Goal: Complete application form: Complete application form

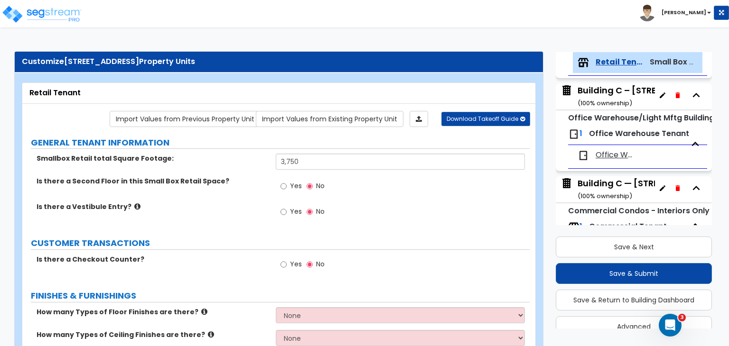
scroll to position [59, 0]
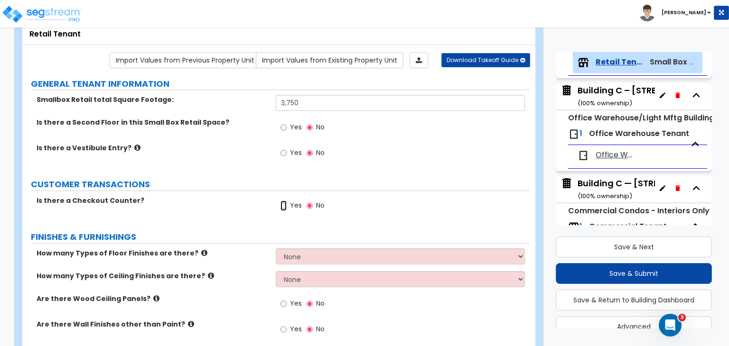
click at [281, 207] on input "Yes" at bounding box center [283, 206] width 6 height 10
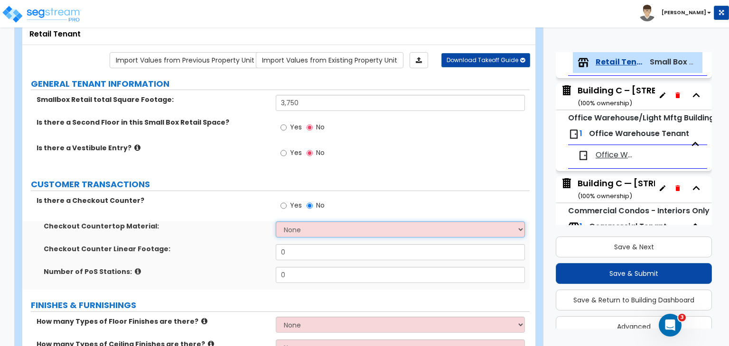
click at [294, 230] on select "None Plastic Laminate Solid Surface Stone Quartz Marble Tile Wood Stainless Ste…" at bounding box center [400, 230] width 249 height 16
select select "1"
click at [276, 222] on select "None Plastic Laminate Solid Surface Stone Quartz Marble Tile Wood Stainless Ste…" at bounding box center [400, 230] width 249 height 16
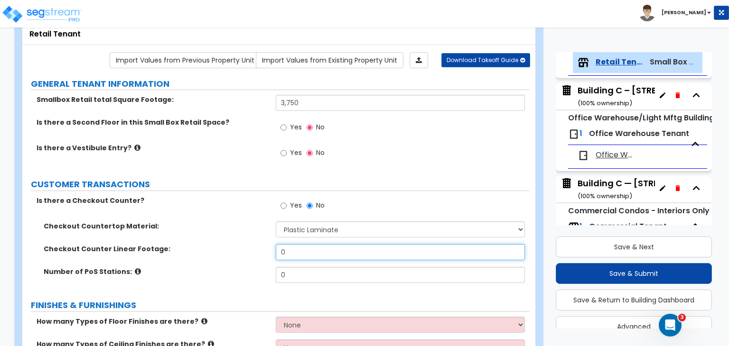
drag, startPoint x: 296, startPoint y: 251, endPoint x: 224, endPoint y: 257, distance: 72.3
click at [224, 257] on div "Checkout Counter Linear Footage: 0" at bounding box center [275, 255] width 507 height 23
type input "8"
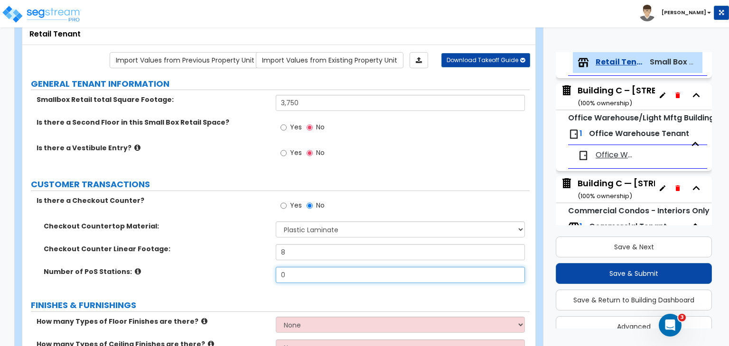
drag, startPoint x: 298, startPoint y: 272, endPoint x: 259, endPoint y: 268, distance: 39.1
click at [259, 268] on div "Number of PoS Stations: 0" at bounding box center [275, 278] width 507 height 23
type input "1"
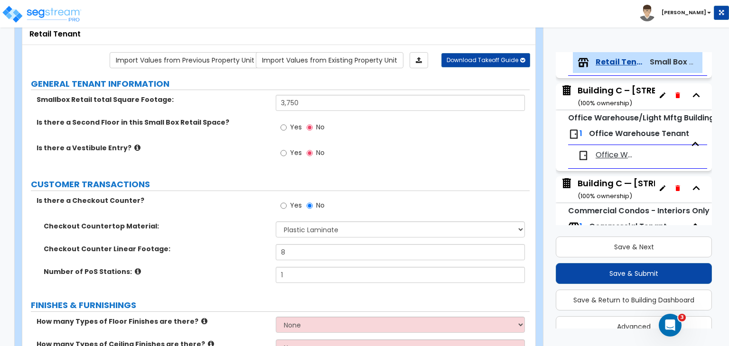
click at [256, 262] on div "Checkout Counter Linear Footage: 8" at bounding box center [275, 255] width 507 height 23
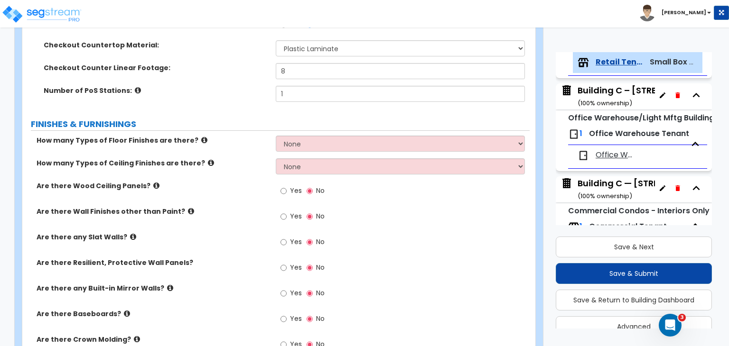
scroll to position [240, 0]
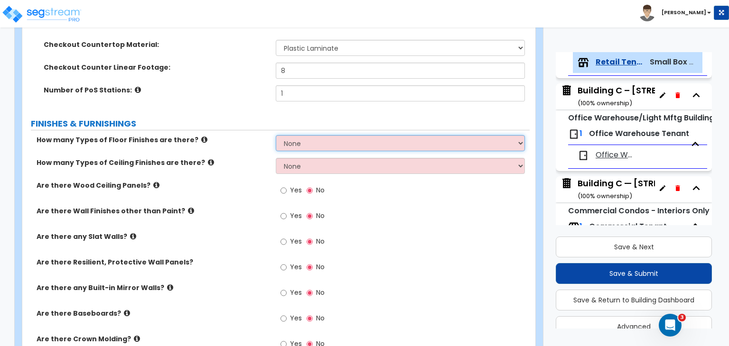
click at [294, 143] on select "None 1 2 3 4" at bounding box center [400, 143] width 249 height 16
select select "1"
click at [276, 135] on select "None 1 2 3 4" at bounding box center [400, 143] width 249 height 16
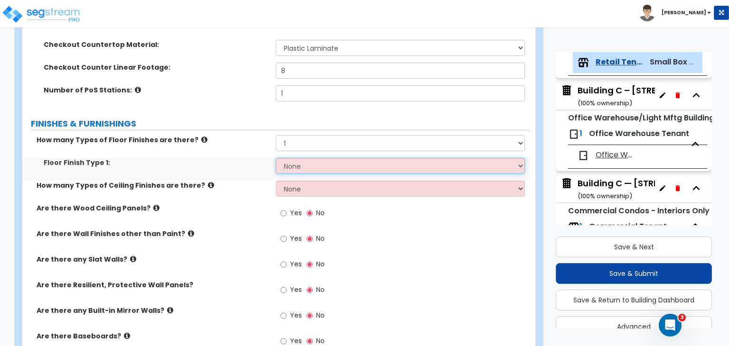
click at [304, 167] on select "None Tile Flooring Hardwood Flooring Resilient Laminate Flooring VCT Flooring S…" at bounding box center [400, 166] width 249 height 16
select select "4"
click at [276, 158] on select "None Tile Flooring Hardwood Flooring Resilient Laminate Flooring VCT Flooring S…" at bounding box center [400, 166] width 249 height 16
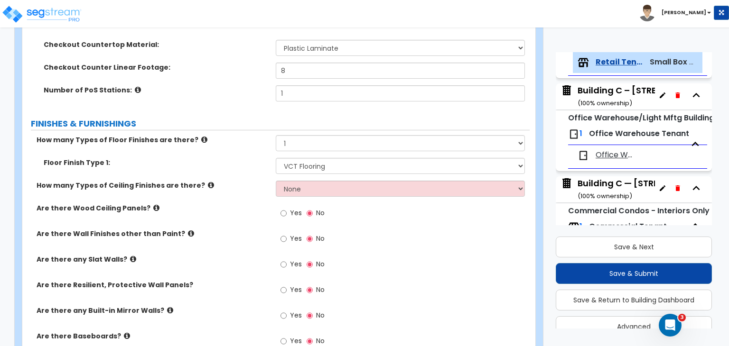
click at [258, 208] on label "Are there Wood Ceiling Panels?" at bounding box center [153, 207] width 232 height 9
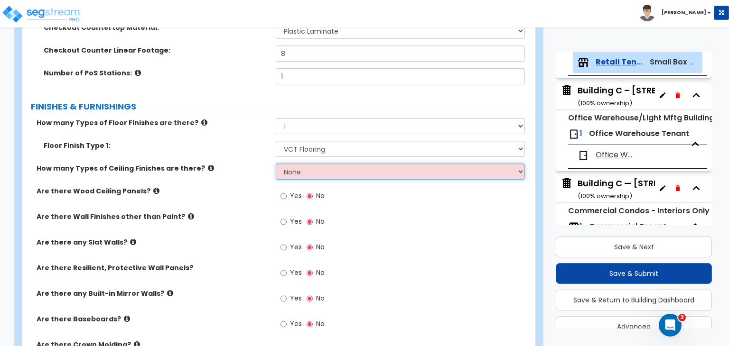
click at [302, 165] on select "None 1 2 3" at bounding box center [400, 172] width 249 height 16
click at [276, 164] on select "None 1 2 3" at bounding box center [400, 172] width 249 height 16
click at [311, 178] on select "None 1 2 3" at bounding box center [400, 172] width 249 height 16
select select "1"
click at [276, 164] on select "None 1 2 3" at bounding box center [400, 172] width 249 height 16
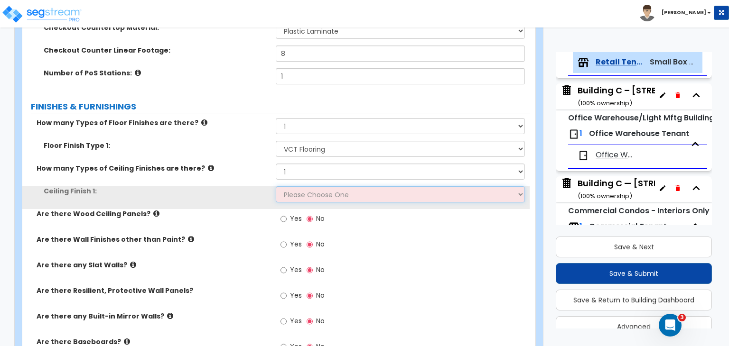
click at [313, 187] on select "Please Choose One Drop Ceiling Open Ceiling Drywall Ceiling" at bounding box center [400, 194] width 249 height 16
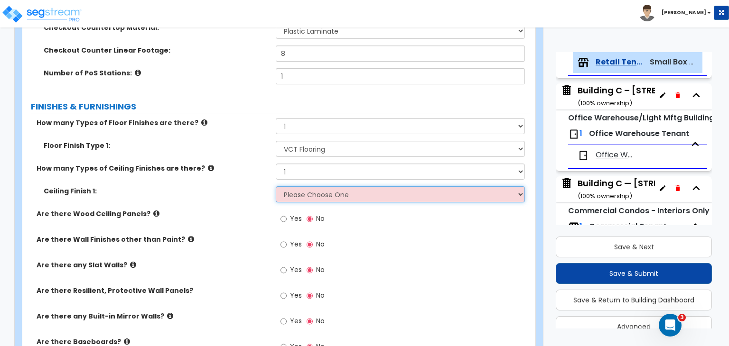
select select "1"
click at [276, 186] on select "Please Choose One Drop Ceiling Open Ceiling Drywall Ceiling" at bounding box center [400, 194] width 249 height 16
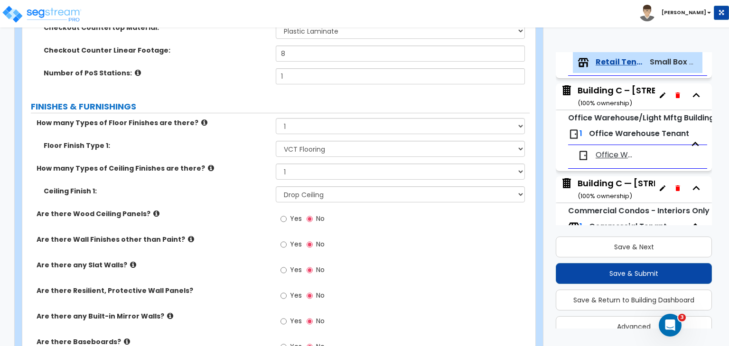
click at [261, 201] on div "Ceiling Finish 1: Please Choose One Drop Ceiling Open Ceiling Drywall Ceiling" at bounding box center [275, 197] width 507 height 23
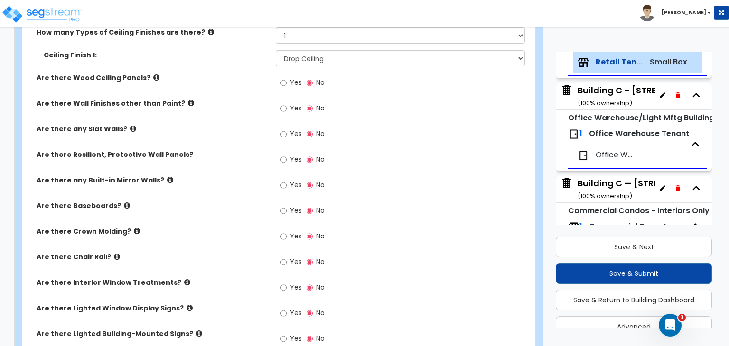
scroll to position [395, 0]
click at [264, 108] on div "Are there Wall Finishes other than Paint? Yes No" at bounding box center [275, 111] width 507 height 26
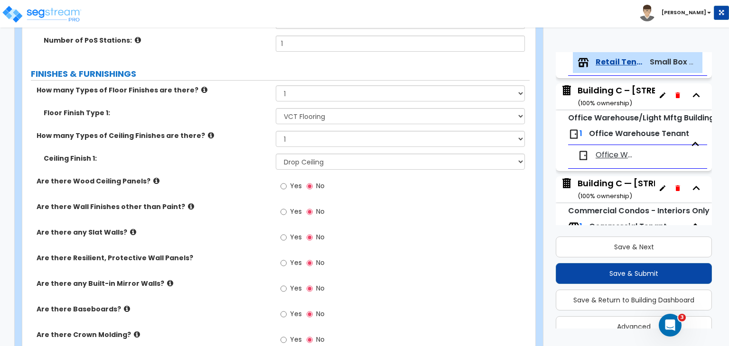
scroll to position [290, 0]
click at [284, 237] on input "Yes" at bounding box center [283, 237] width 6 height 10
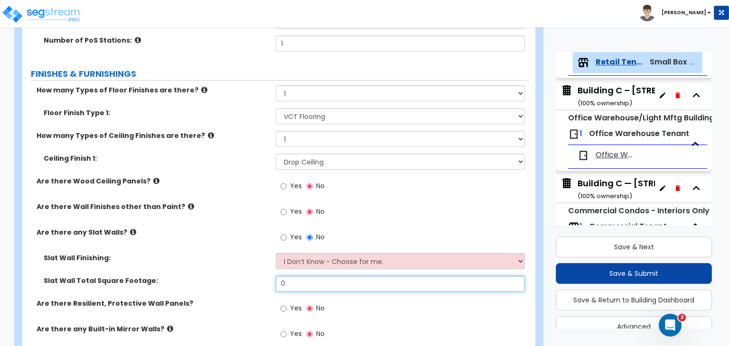
drag, startPoint x: 279, startPoint y: 281, endPoint x: 245, endPoint y: 286, distance: 34.4
click at [245, 286] on div "Slat Wall Total Square Footage: 0" at bounding box center [275, 287] width 507 height 23
type input "300"
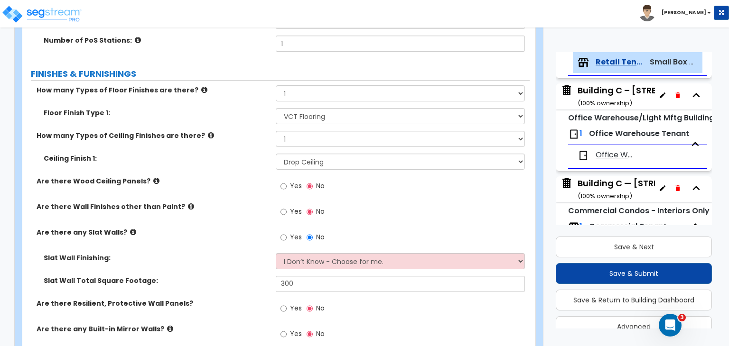
click at [254, 255] on label "Slat Wall Finishing:" at bounding box center [156, 257] width 225 height 9
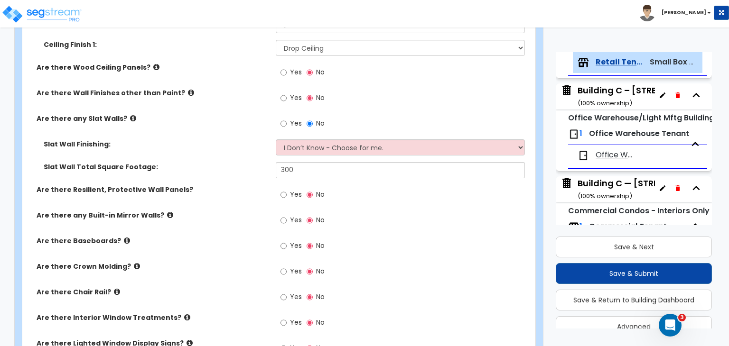
scroll to position [407, 0]
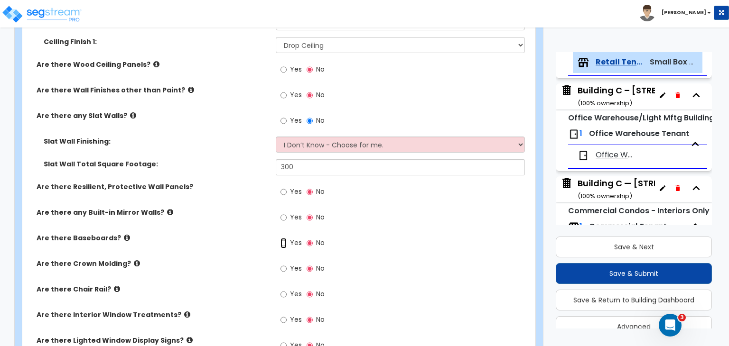
click at [281, 241] on input "Yes" at bounding box center [283, 243] width 6 height 10
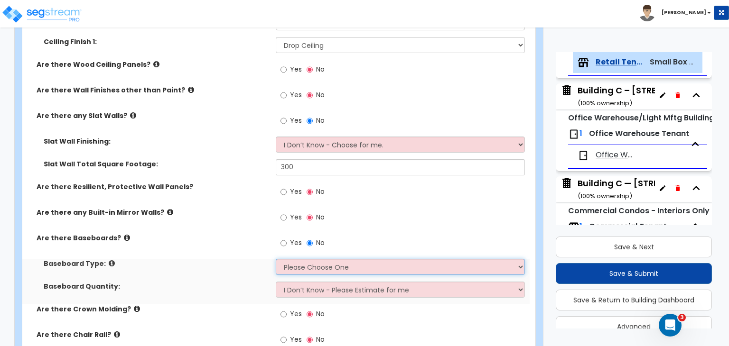
click at [295, 259] on select "Please Choose One Wood Vinyl Carpet Tile" at bounding box center [400, 267] width 249 height 16
select select "2"
click at [276, 259] on select "Please Choose One Wood Vinyl Carpet Tile" at bounding box center [400, 267] width 249 height 16
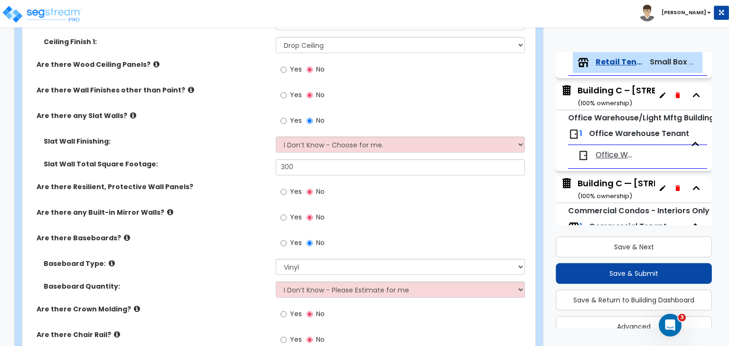
click at [245, 275] on div "Baseboard Type: Please Choose One Wood Vinyl Carpet Tile" at bounding box center [275, 270] width 507 height 23
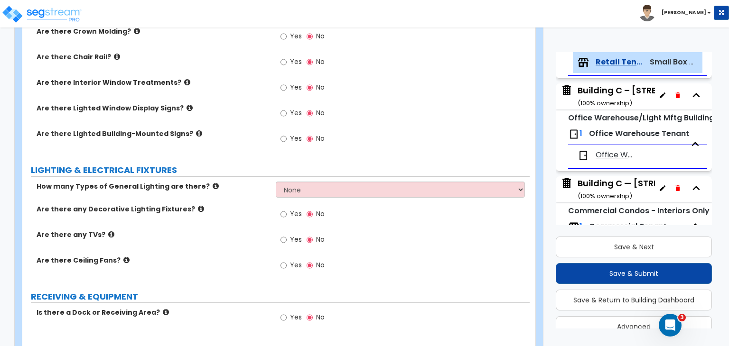
scroll to position [701, 0]
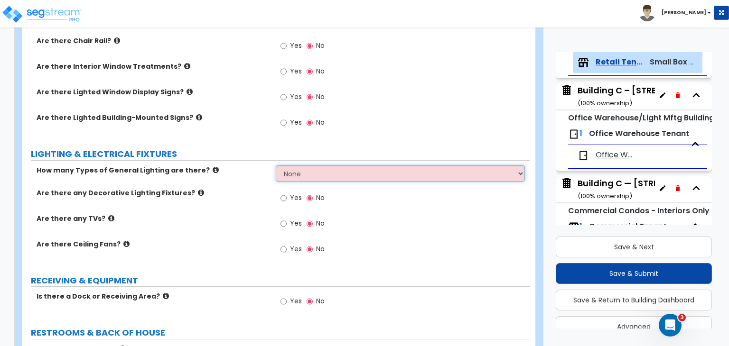
click at [299, 175] on select "None 1 2 3" at bounding box center [400, 174] width 249 height 16
select select "1"
click at [276, 166] on select "None 1 2 3" at bounding box center [400, 174] width 249 height 16
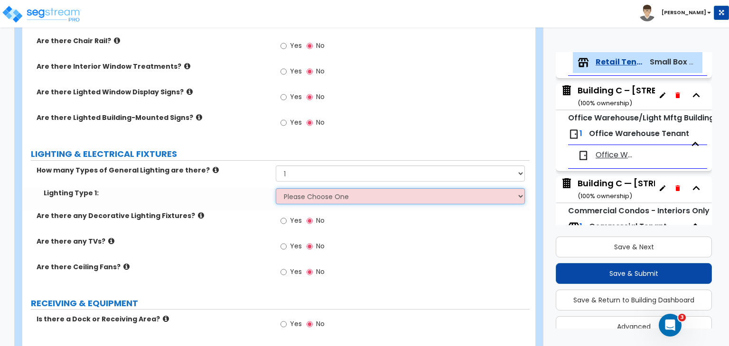
click at [298, 196] on select "Please Choose One LED Surface-Mounted LED Recessed Fluorescent Surface-Mounted …" at bounding box center [400, 196] width 249 height 16
select select "4"
click at [276, 188] on select "Please Choose One LED Surface-Mounted LED Recessed Fluorescent Surface-Mounted …" at bounding box center [400, 196] width 249 height 16
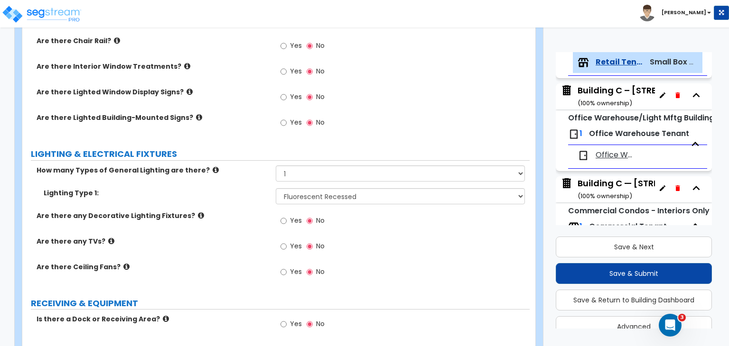
click at [259, 246] on div "Are there any TVs? Yes No" at bounding box center [275, 250] width 507 height 26
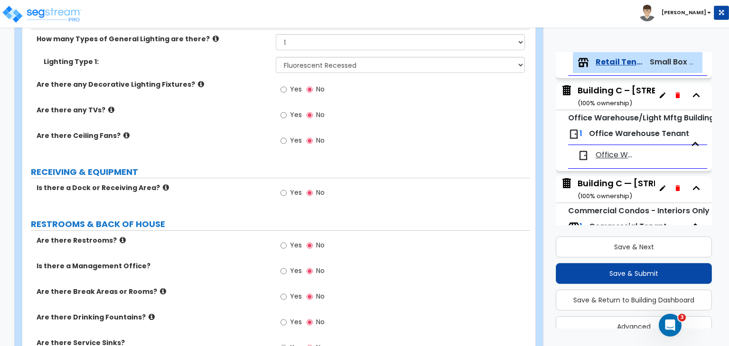
scroll to position [876, 0]
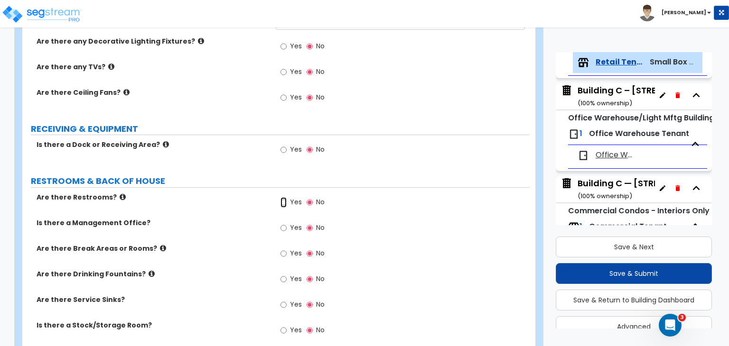
click at [283, 200] on input "Yes" at bounding box center [283, 202] width 6 height 10
click at [283, 224] on input "Yes" at bounding box center [283, 228] width 6 height 10
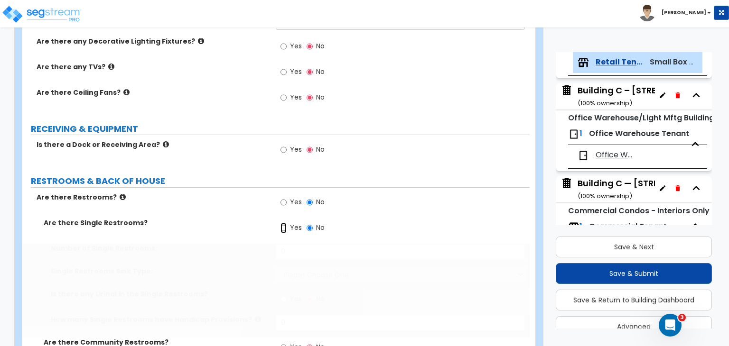
radio input "true"
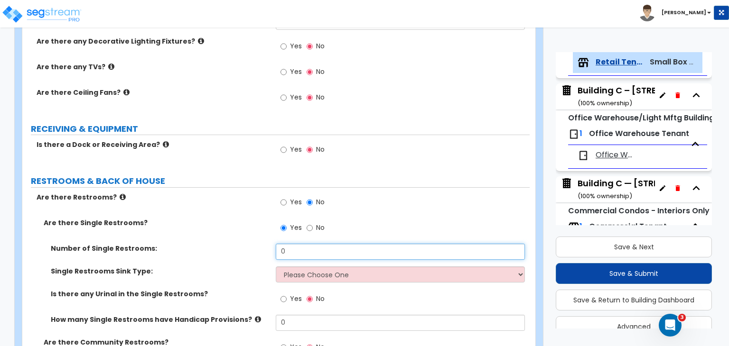
click at [240, 249] on div "Number of Single Restrooms: 0" at bounding box center [275, 255] width 507 height 23
type input "1"
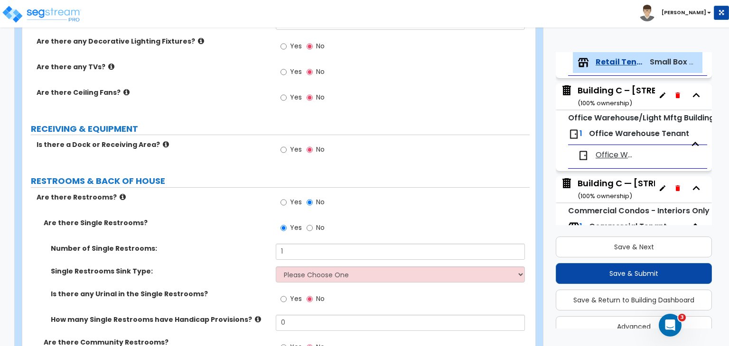
click at [300, 283] on div "Single Restrooms Sink Type: Please Choose One Wall-mounted Vanity-mounted" at bounding box center [275, 278] width 507 height 23
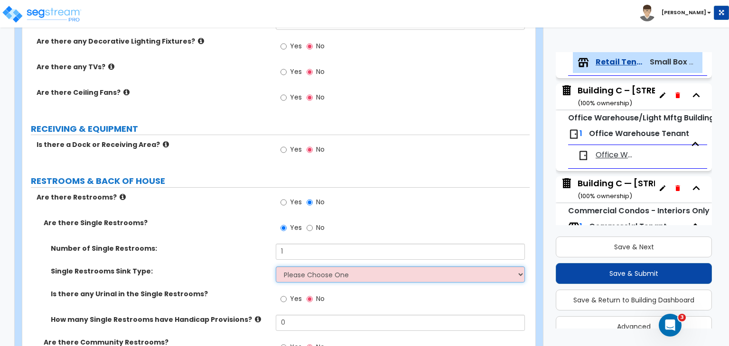
click at [300, 275] on select "Please Choose One Wall-mounted Vanity-mounted" at bounding box center [400, 275] width 249 height 16
select select "1"
click at [276, 267] on select "Please Choose One Wall-mounted Vanity-mounted" at bounding box center [400, 275] width 249 height 16
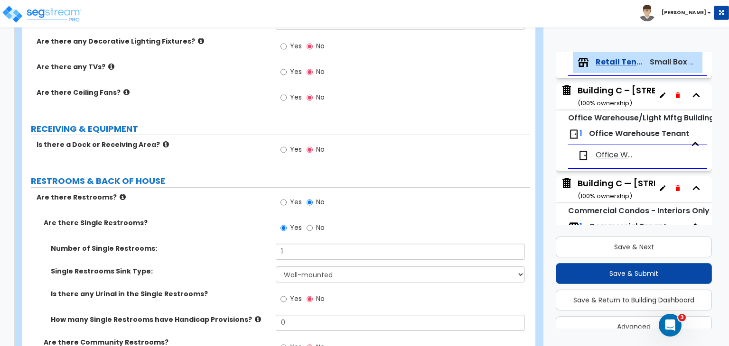
click at [252, 256] on div "Number of Single Restrooms: 1" at bounding box center [275, 255] width 507 height 23
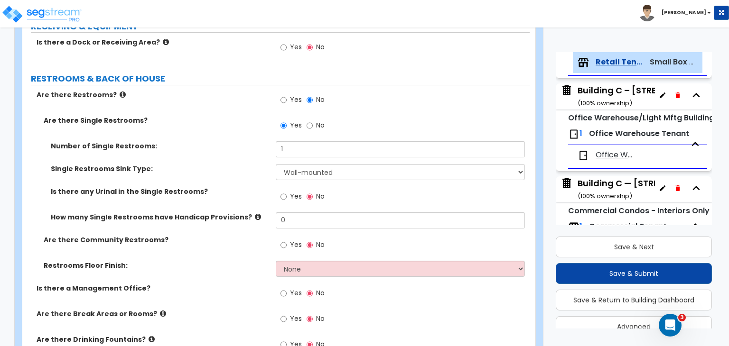
scroll to position [979, 0]
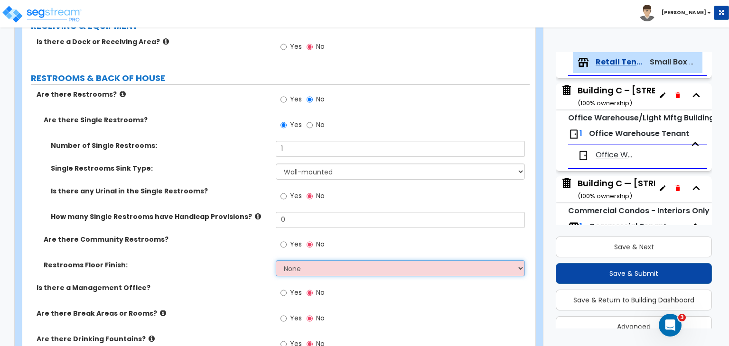
click at [299, 270] on select "None Tile Flooring Resilient Laminate Flooring VCT Flooring Sheet Vinyl Flooring" at bounding box center [400, 268] width 249 height 16
select select "1"
click at [276, 260] on select "None Tile Flooring Resilient Laminate Flooring VCT Flooring Sheet Vinyl Flooring" at bounding box center [400, 268] width 249 height 16
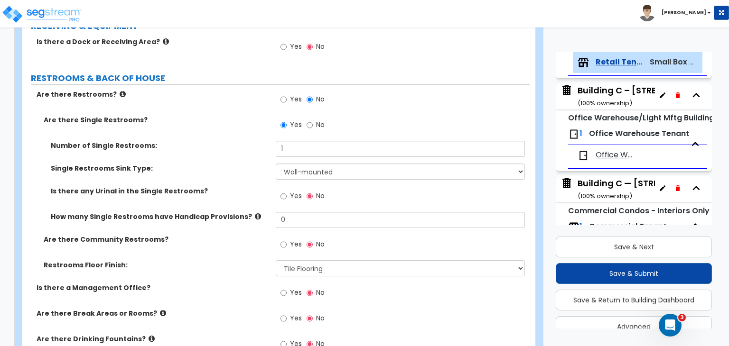
click at [233, 240] on label "Are there Community Restrooms?" at bounding box center [156, 239] width 225 height 9
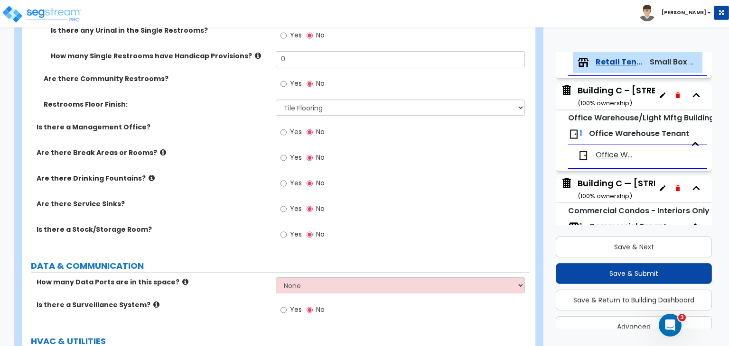
scroll to position [1140, 0]
click at [283, 157] on input "Yes" at bounding box center [283, 157] width 6 height 10
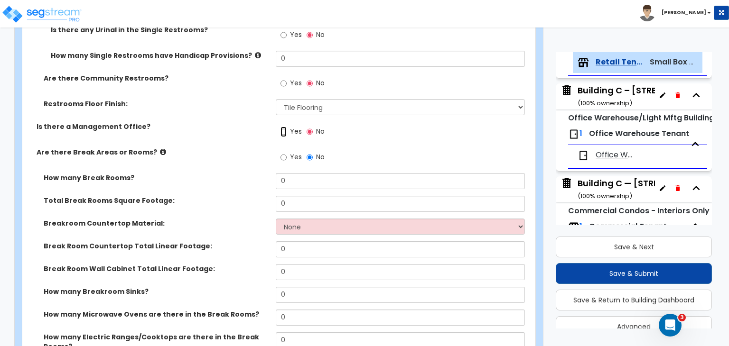
click at [284, 128] on input "Yes" at bounding box center [283, 132] width 6 height 10
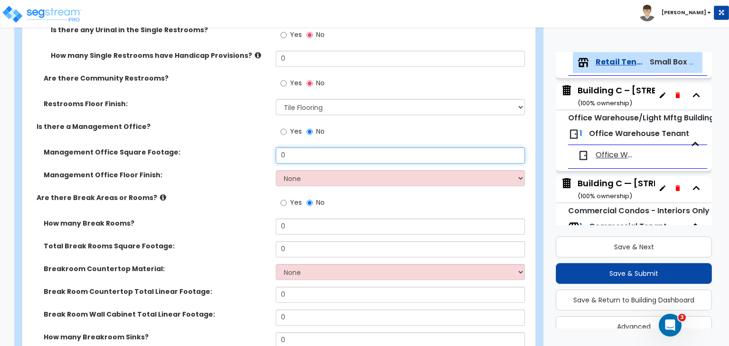
drag, startPoint x: 295, startPoint y: 156, endPoint x: 235, endPoint y: 154, distance: 60.3
click at [235, 154] on div "Management Office Square Footage: 0" at bounding box center [275, 159] width 507 height 23
type input "120"
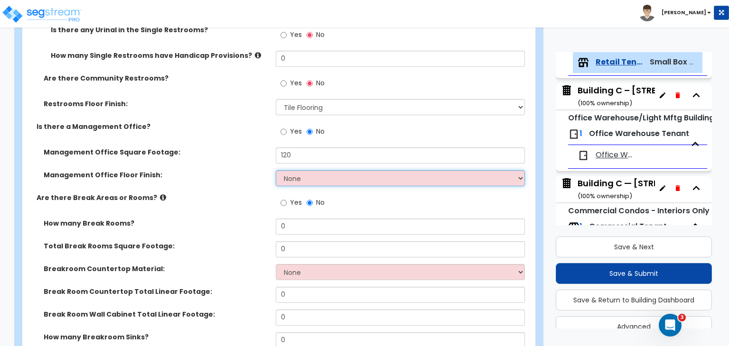
click at [288, 177] on select "None Tile Flooring Hardwood Flooring Resilient Laminate Flooring VCT Flooring S…" at bounding box center [400, 178] width 249 height 16
select select "5"
click at [276, 170] on select "None Tile Flooring Hardwood Flooring Resilient Laminate Flooring VCT Flooring S…" at bounding box center [400, 178] width 249 height 16
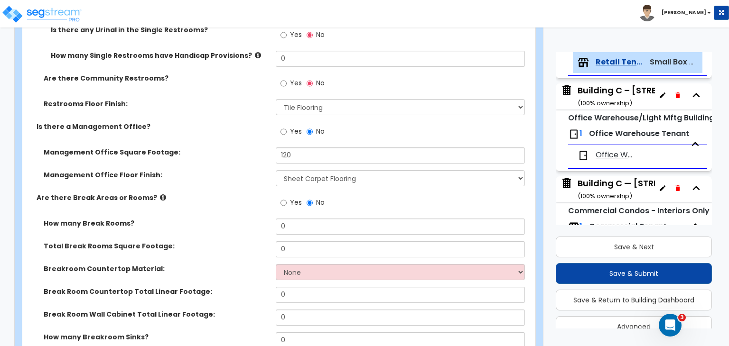
click at [244, 219] on label "How many Break Rooms?" at bounding box center [156, 223] width 225 height 9
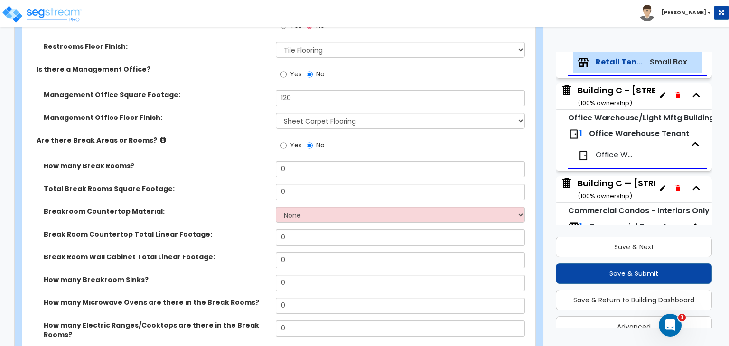
scroll to position [1197, 0]
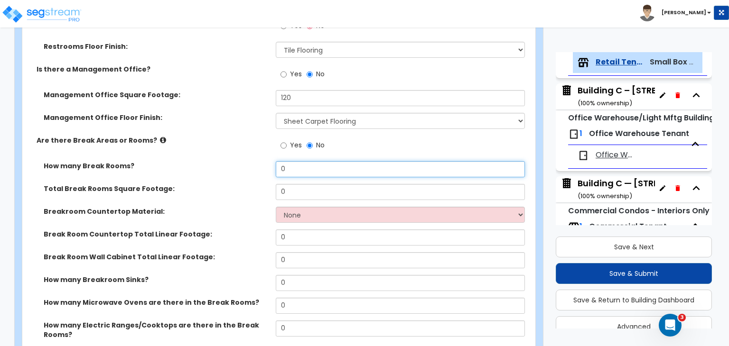
drag, startPoint x: 273, startPoint y: 160, endPoint x: 228, endPoint y: 149, distance: 46.4
click at [228, 149] on div "Are there Restrooms? Yes No Are there Single Restrooms? Yes No Number of Single…" at bounding box center [275, 197] width 493 height 653
type input "1"
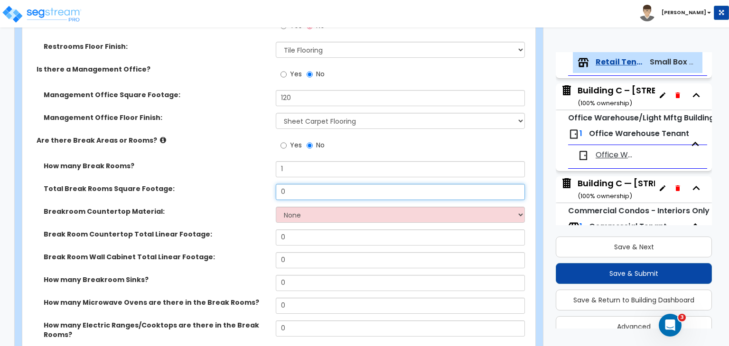
drag, startPoint x: 294, startPoint y: 191, endPoint x: 237, endPoint y: 197, distance: 57.8
click at [237, 197] on div "Total Break Rooms Square Footage: 0" at bounding box center [275, 195] width 507 height 23
type input "100"
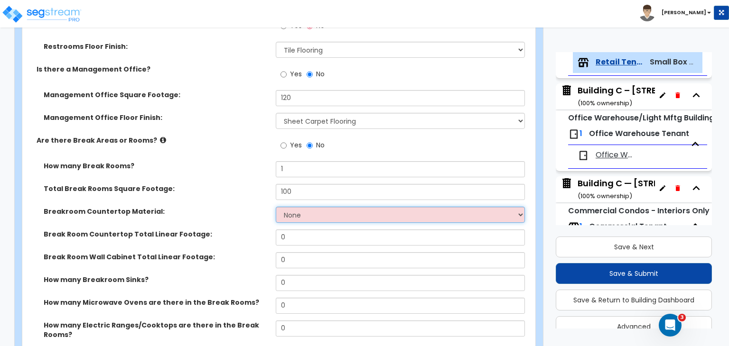
click at [300, 218] on select "None Plastic Laminate Solid Surface Stone Quartz Marble Tile Wood Stainless Ste…" at bounding box center [400, 215] width 249 height 16
select select "1"
click at [276, 207] on select "None Plastic Laminate Solid Surface Stone Quartz Marble Tile Wood Stainless Ste…" at bounding box center [400, 215] width 249 height 16
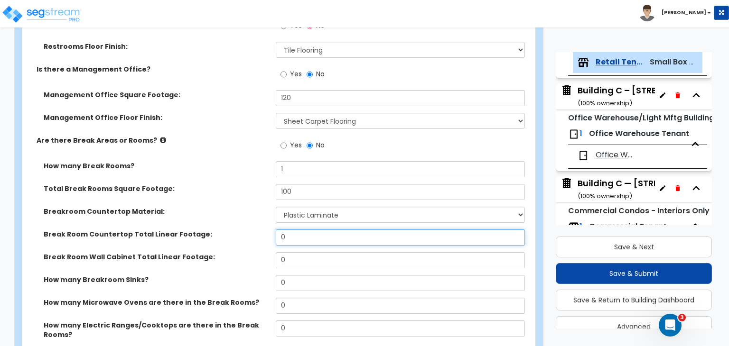
drag, startPoint x: 298, startPoint y: 234, endPoint x: 264, endPoint y: 240, distance: 34.5
click at [264, 240] on div "Break Room Countertop Total Linear Footage: 0" at bounding box center [275, 241] width 507 height 23
type input "6"
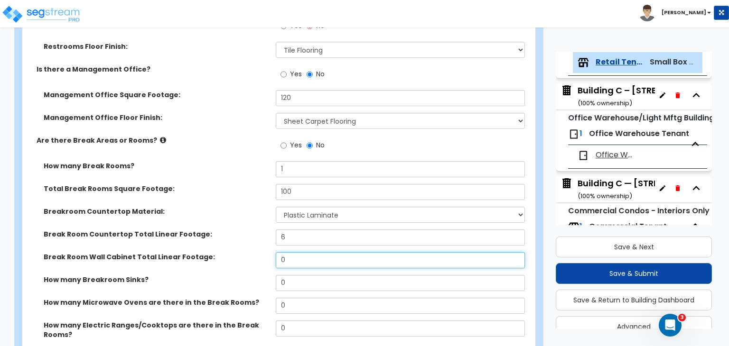
drag, startPoint x: 305, startPoint y: 259, endPoint x: 222, endPoint y: 264, distance: 84.1
click at [222, 264] on div "Break Room Wall Cabinet Total Linear Footage: 0" at bounding box center [275, 263] width 507 height 23
type input "4"
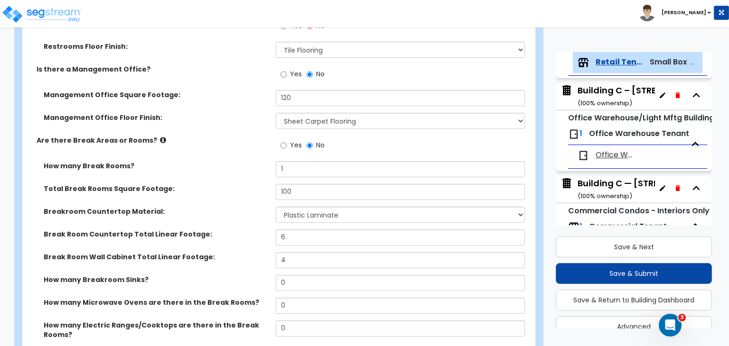
click at [227, 264] on div "Break Room Wall Cabinet Total Linear Footage: 4" at bounding box center [275, 263] width 507 height 23
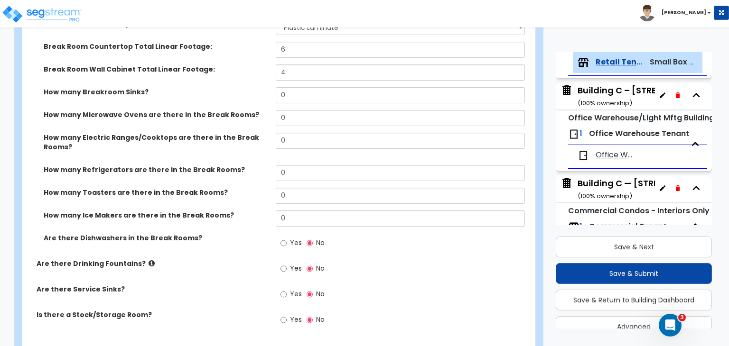
scroll to position [1385, 0]
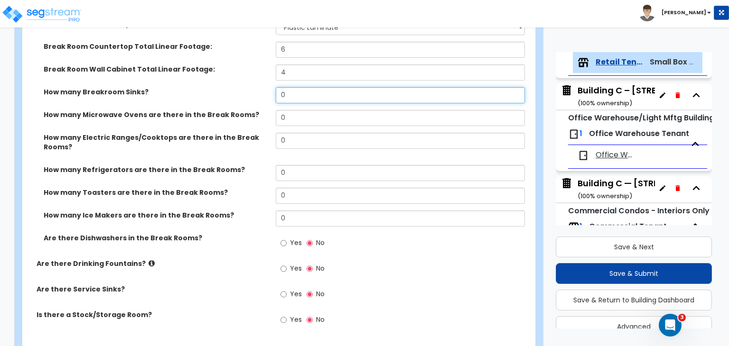
drag, startPoint x: 292, startPoint y: 92, endPoint x: 268, endPoint y: 93, distance: 24.3
click at [268, 93] on div "How many Breakroom Sinks? 0" at bounding box center [275, 98] width 507 height 23
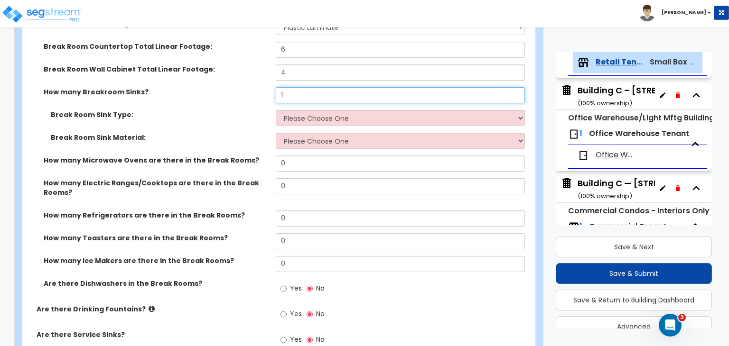
type input "1"
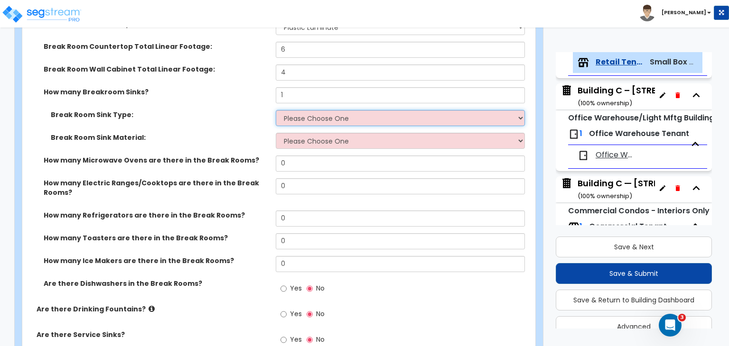
click at [309, 122] on select "Please Choose One Single Sink Double Sink" at bounding box center [400, 118] width 249 height 16
select select "1"
click at [276, 110] on select "Please Choose One Single Sink Double Sink" at bounding box center [400, 118] width 249 height 16
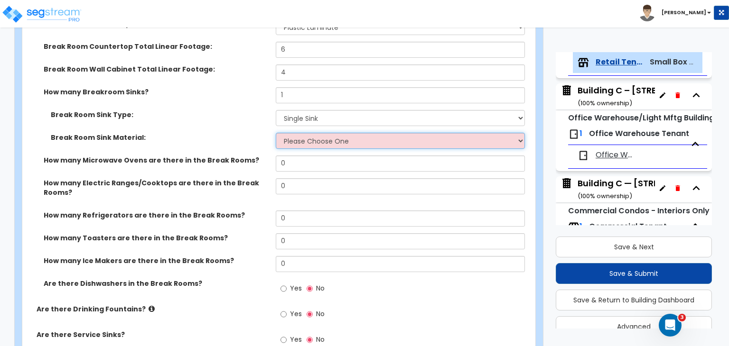
click at [313, 145] on select "Please Choose One Stainless Steel Porcelain Enamel Cast Iron" at bounding box center [400, 141] width 249 height 16
select select "1"
click at [276, 133] on select "Please Choose One Stainless Steel Porcelain Enamel Cast Iron" at bounding box center [400, 141] width 249 height 16
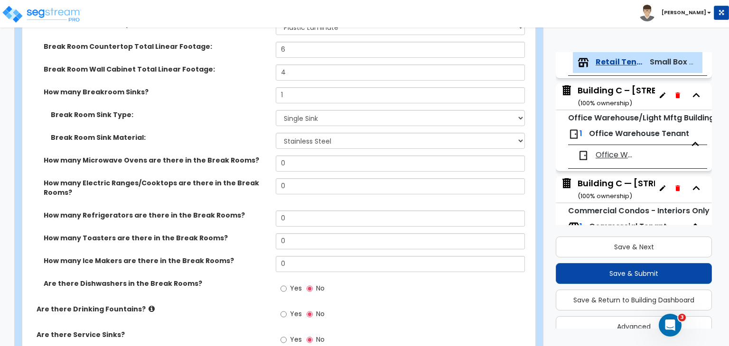
click at [262, 156] on label "How many Microwave Ovens are there in the Break Rooms?" at bounding box center [156, 160] width 225 height 9
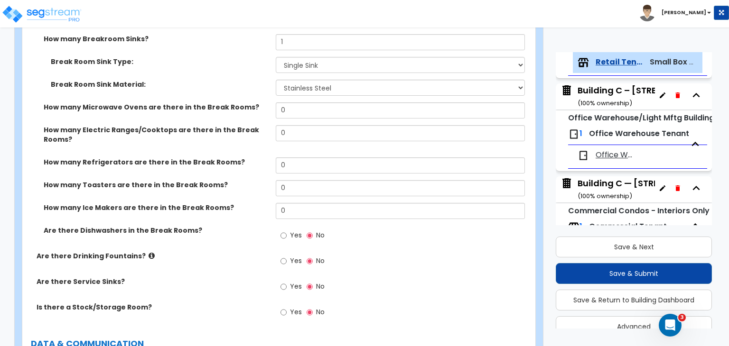
scroll to position [1439, 0]
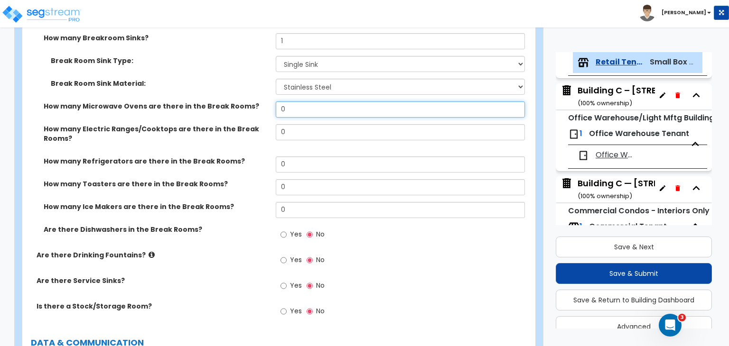
drag, startPoint x: 279, startPoint y: 111, endPoint x: 181, endPoint y: 115, distance: 97.8
click at [181, 115] on div "How many Microwave Ovens are there in the Break Rooms? 0" at bounding box center [275, 113] width 507 height 23
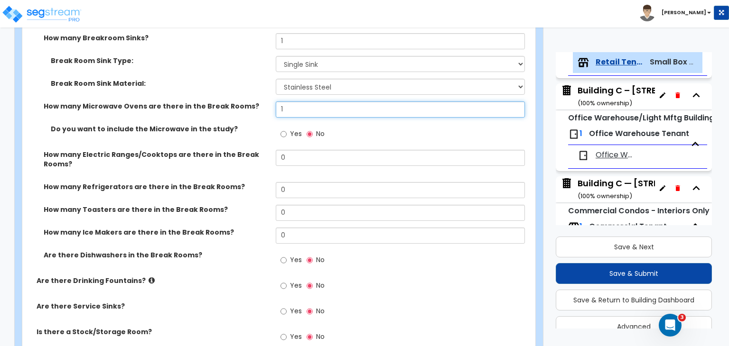
type input "1"
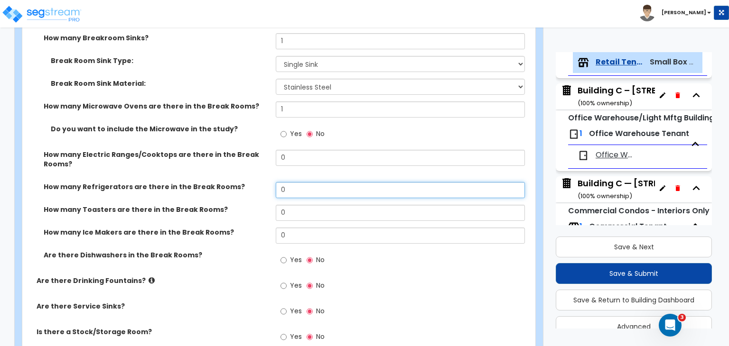
drag, startPoint x: 248, startPoint y: 194, endPoint x: 233, endPoint y: 195, distance: 14.3
click at [233, 195] on div "How many Refrigerators are there in the Break Rooms? 0" at bounding box center [275, 193] width 507 height 23
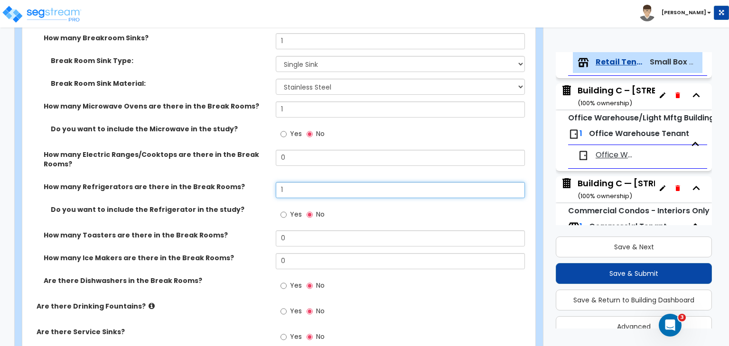
type input "1"
click at [247, 248] on div "How many Toasters are there in the Break Rooms? 0" at bounding box center [275, 242] width 507 height 23
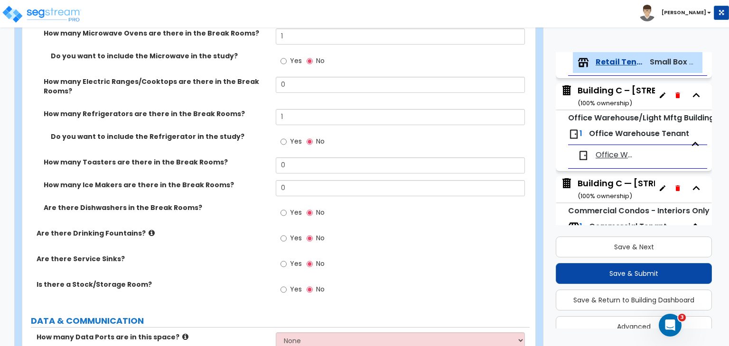
scroll to position [1512, 0]
click at [283, 263] on input "Yes" at bounding box center [283, 264] width 6 height 10
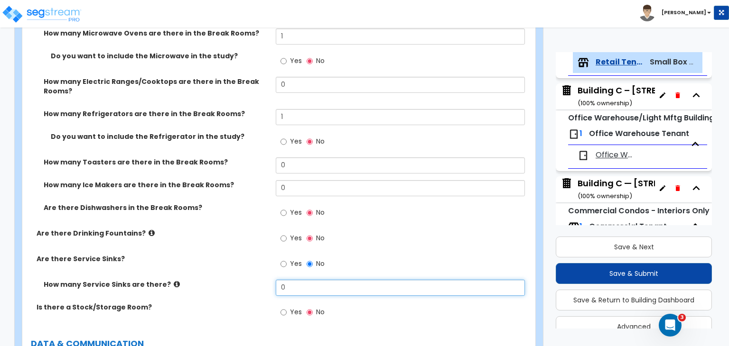
drag, startPoint x: 298, startPoint y: 288, endPoint x: 246, endPoint y: 290, distance: 52.2
click at [246, 290] on div "How many Service Sinks are there? 0" at bounding box center [275, 291] width 507 height 23
type input "1"
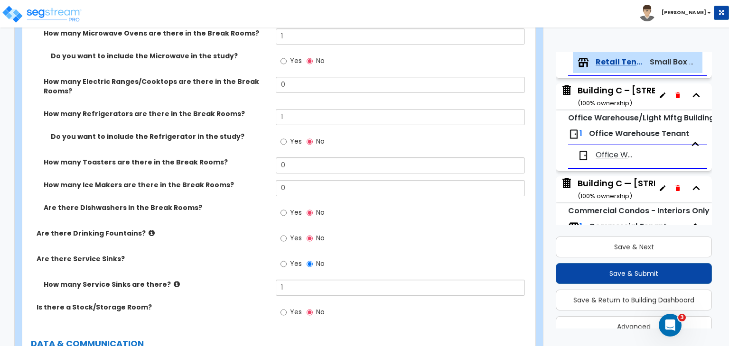
click at [252, 267] on div "Are there Service Sinks? Yes No" at bounding box center [275, 267] width 507 height 26
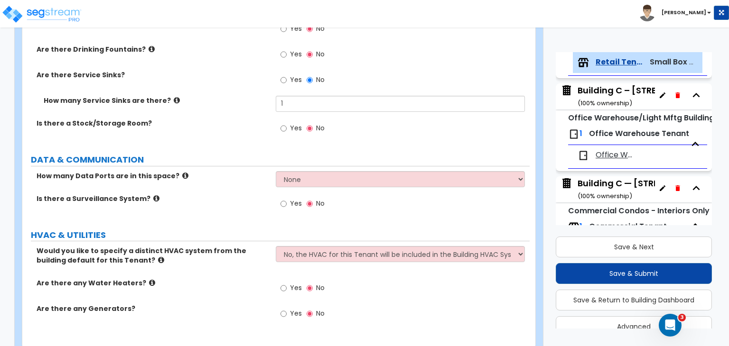
scroll to position [1722, 0]
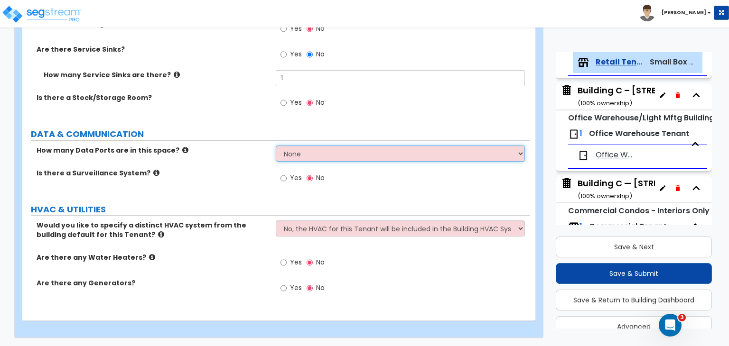
click at [305, 156] on select "None Please Estimate for Me I will specify the Quantity Exactly" at bounding box center [400, 154] width 249 height 16
select select "1"
click at [276, 146] on select "None Please Estimate for Me I will specify the Quantity Exactly" at bounding box center [400, 154] width 249 height 16
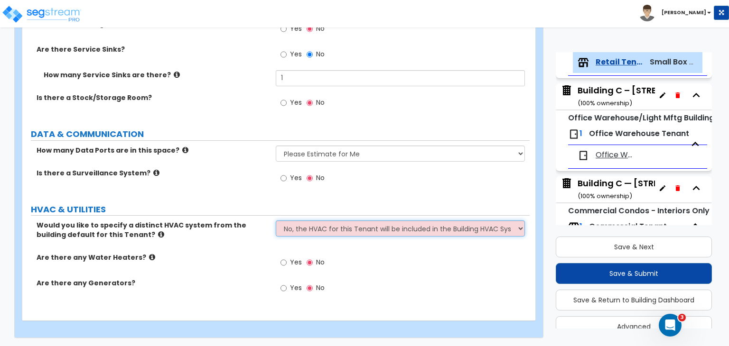
click at [288, 224] on select "No, the HVAC for this Tenant will be included in the Building HVAC System Yes, …" at bounding box center [400, 229] width 249 height 16
select select "1"
click at [276, 221] on select "No, the HVAC for this Tenant will be included in the Building HVAC System Yes, …" at bounding box center [400, 229] width 249 height 16
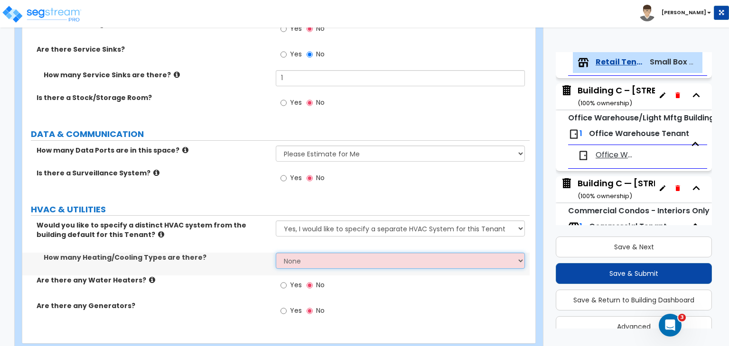
click at [305, 259] on select "None 1 2 3" at bounding box center [400, 261] width 249 height 16
select select "1"
click at [276, 253] on select "None 1 2 3" at bounding box center [400, 261] width 249 height 16
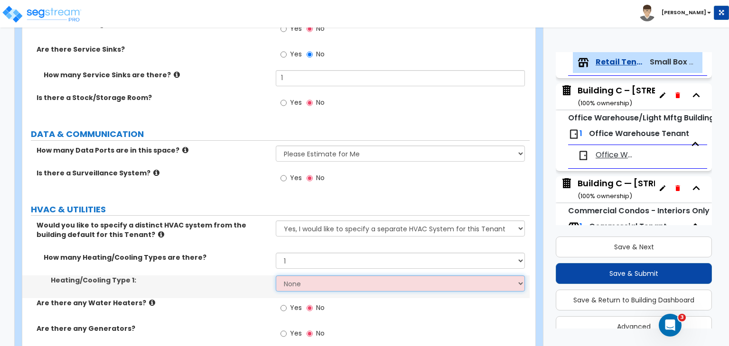
click at [309, 281] on select "None Heat Only Centralized Heating & Cooling Thru Wall Air Conditioners Mini Sp…" at bounding box center [400, 284] width 249 height 16
select select "2"
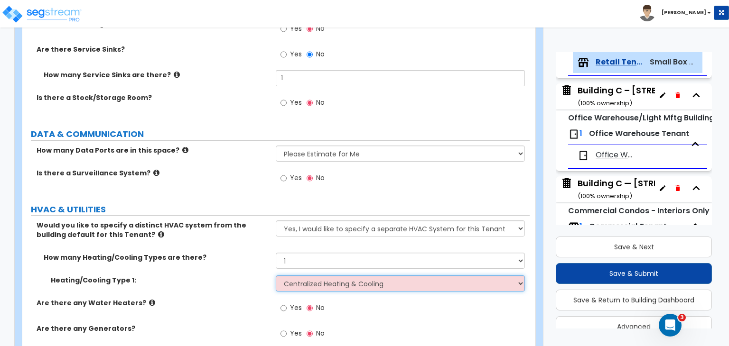
click at [276, 276] on select "None Heat Only Centralized Heating & Cooling Thru Wall Air Conditioners Mini Sp…" at bounding box center [400, 284] width 249 height 16
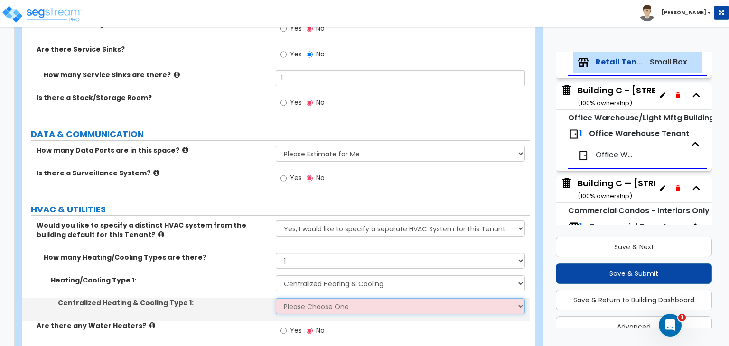
click at [313, 305] on select "Please Choose One Rooftop Unit Furnace-Condenser Forced Air Split Heating/Cooli…" at bounding box center [400, 306] width 249 height 16
select select "1"
click at [276, 298] on select "Please Choose One Rooftop Unit Furnace-Condenser Forced Air Split Heating/Cooli…" at bounding box center [400, 306] width 249 height 16
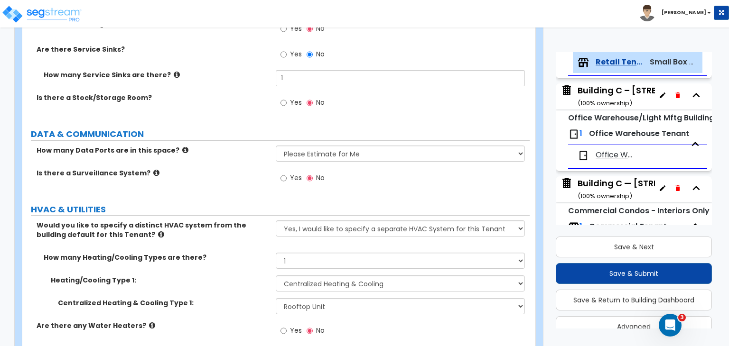
click at [247, 291] on div "Heating/Cooling Type 1: None Heat Only Centralized Heating & Cooling Thru Wall …" at bounding box center [275, 287] width 507 height 23
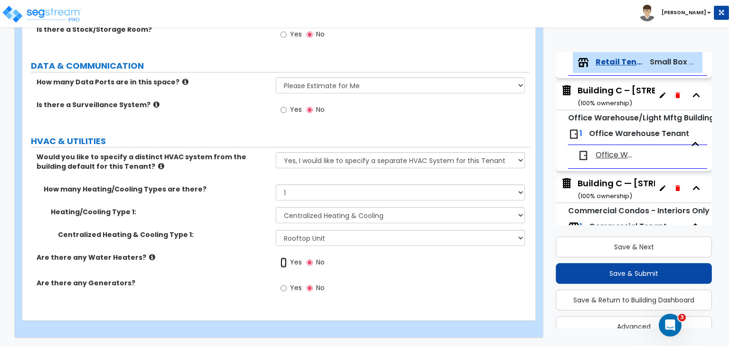
click at [284, 261] on input "Yes" at bounding box center [283, 263] width 6 height 10
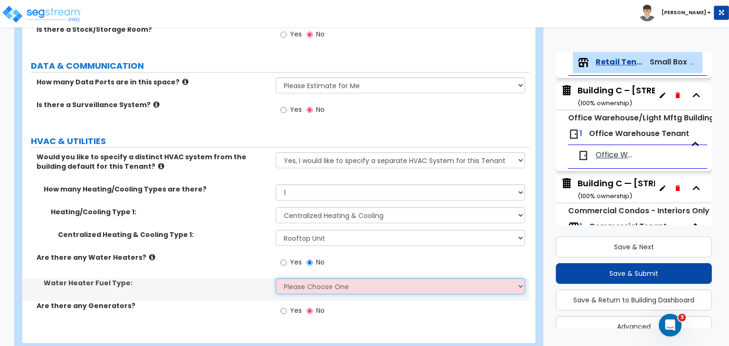
click at [293, 283] on select "Please Choose One Gas Electric" at bounding box center [400, 286] width 249 height 16
select select "2"
click at [276, 278] on select "Please Choose One Gas Electric" at bounding box center [400, 286] width 249 height 16
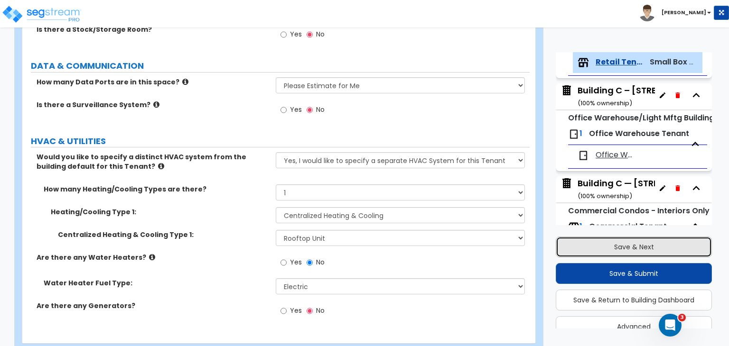
click at [569, 247] on button "Save & Next" at bounding box center [633, 247] width 156 height 21
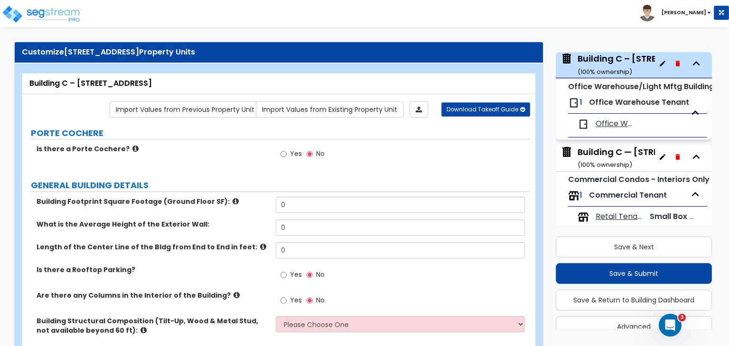
scroll to position [9, 0]
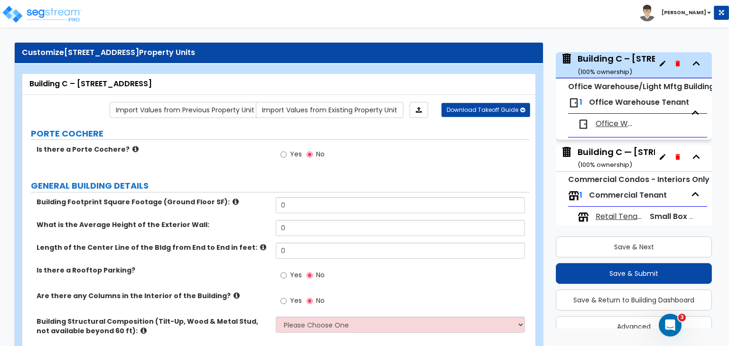
drag, startPoint x: 199, startPoint y: 82, endPoint x: 28, endPoint y: 86, distance: 170.3
click at [28, 86] on div "Building C – [STREET_ADDRESS]" at bounding box center [278, 84] width 513 height 21
copy div "Building C – [STREET_ADDRESS]"
click at [601, 155] on div "Building C — [STREET_ADDRESS] ( 100 % ownership)" at bounding box center [647, 158] width 141 height 24
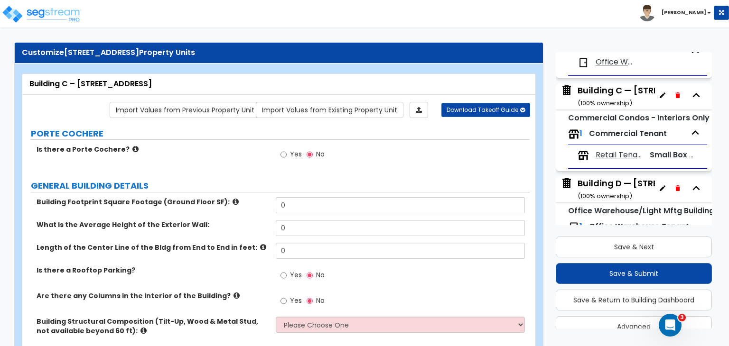
scroll to position [4, 0]
click at [600, 179] on div "Building D — [STREET_ADDRESS] ( 100 % ownership)" at bounding box center [647, 186] width 140 height 24
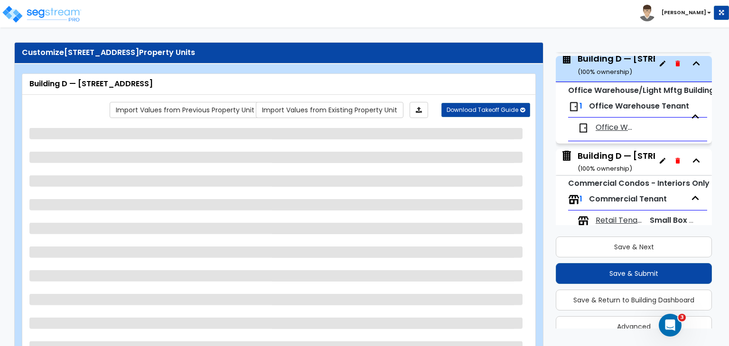
scroll to position [421, 0]
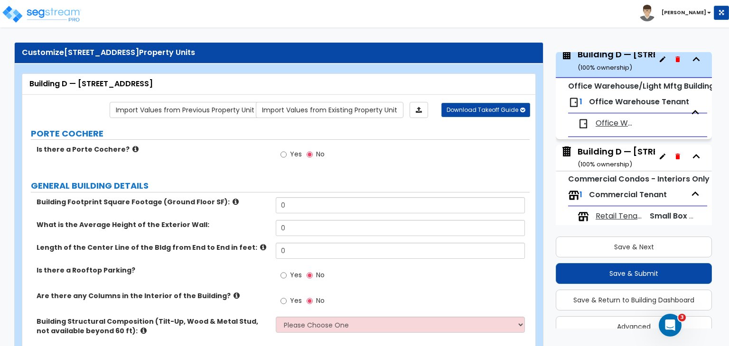
drag, startPoint x: 178, startPoint y: 81, endPoint x: 26, endPoint y: 80, distance: 152.3
click at [26, 80] on div "Building D — [STREET_ADDRESS]" at bounding box center [278, 84] width 513 height 21
copy div "Building D — [STREET_ADDRESS]"
click at [607, 151] on div "Building D — [STREET_ADDRESS] ( 100 % ownership)" at bounding box center [647, 154] width 140 height 24
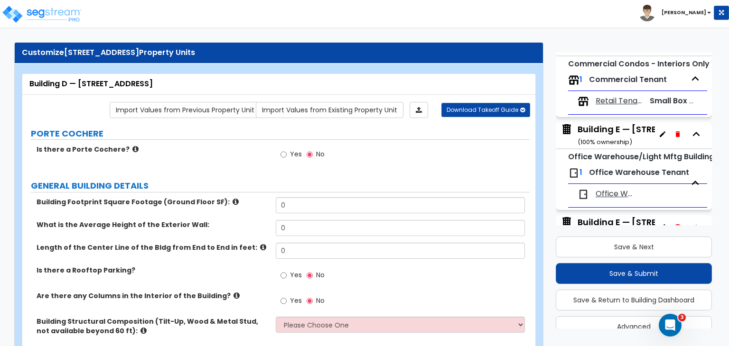
scroll to position [536, 0]
click at [605, 134] on div "Building E — [STREET_ADDRESS] ( 100 % ownership)" at bounding box center [646, 135] width 139 height 24
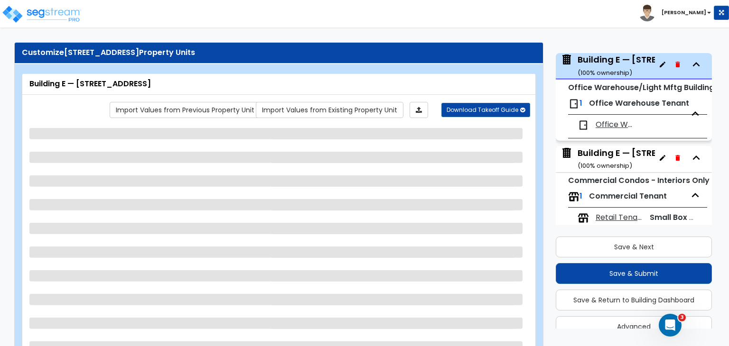
scroll to position [607, 0]
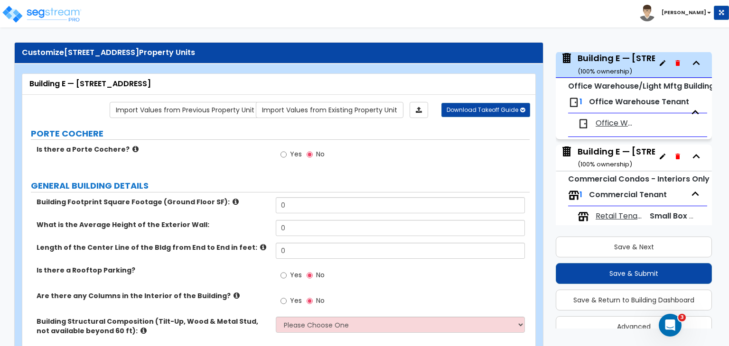
drag, startPoint x: 159, startPoint y: 84, endPoint x: 28, endPoint y: 85, distance: 130.9
click at [28, 85] on div "Building E — [STREET_ADDRESS]" at bounding box center [278, 84] width 513 height 21
copy div "Building E — [STREET_ADDRESS]"
click at [612, 153] on div "Building E — [STREET_ADDRESS] ( 100 % ownership)" at bounding box center [646, 158] width 139 height 24
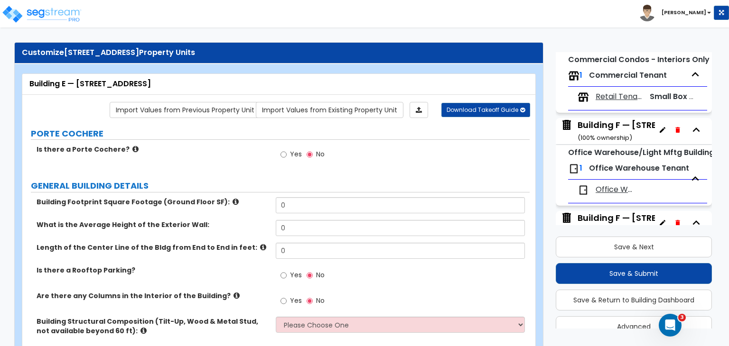
scroll to position [738, 0]
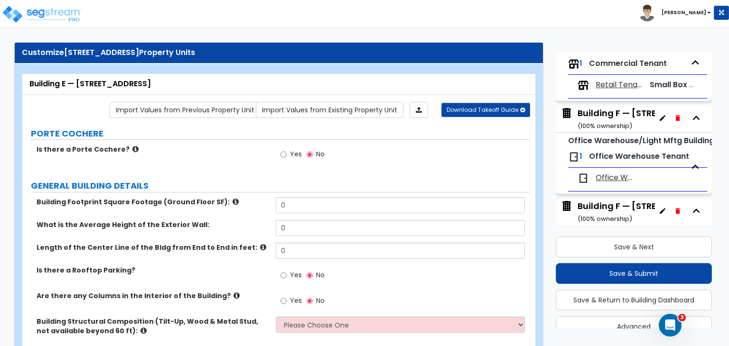
click at [605, 119] on div "Building F — [STREET_ADDRESS] ( 100 % ownership)" at bounding box center [646, 119] width 139 height 24
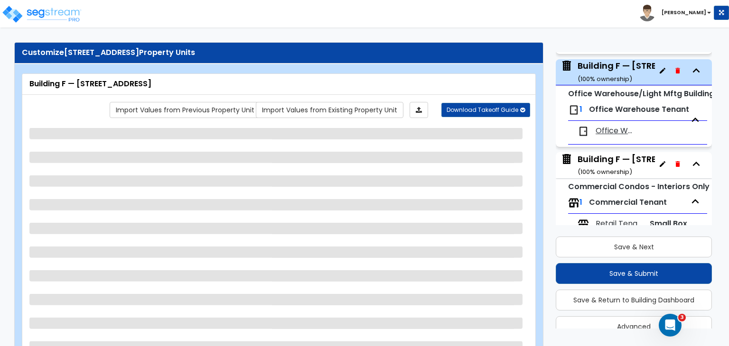
scroll to position [793, 0]
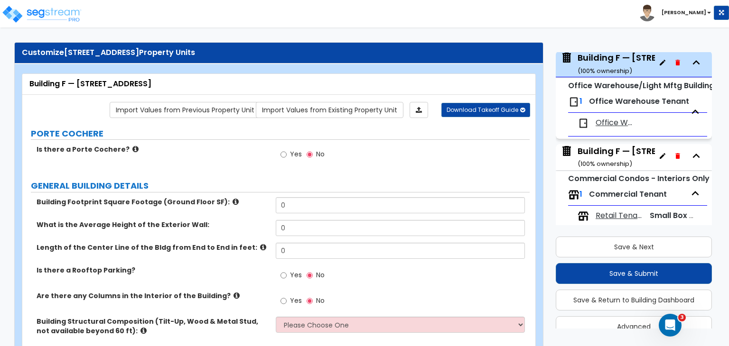
drag, startPoint x: 181, startPoint y: 84, endPoint x: 29, endPoint y: 88, distance: 151.8
click at [29, 88] on div "Building F — [STREET_ADDRESS]" at bounding box center [278, 84] width 499 height 11
copy div "Building F — [STREET_ADDRESS]"
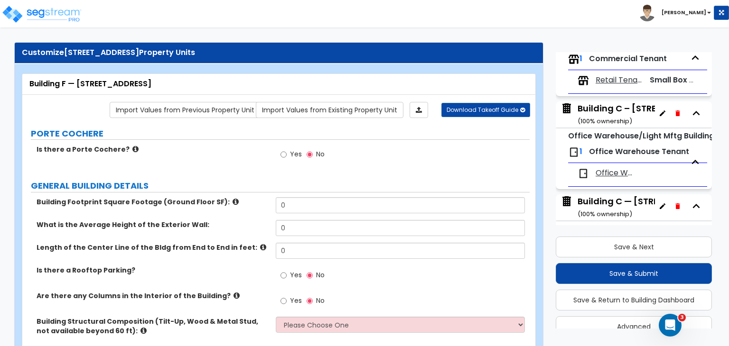
scroll to position [185, 0]
click at [609, 111] on div "Building C – [STREET_ADDRESS] ( 100 % ownership)" at bounding box center [646, 114] width 139 height 24
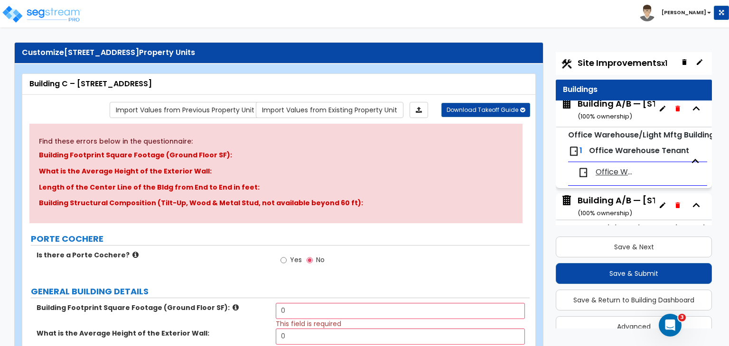
scroll to position [0, 0]
click at [607, 113] on div "Building A/B — [STREET_ADDRESS] ( 100 % ownership)" at bounding box center [652, 114] width 150 height 24
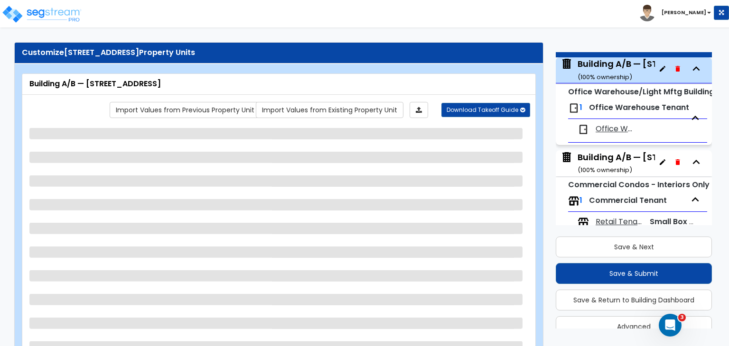
scroll to position [48, 0]
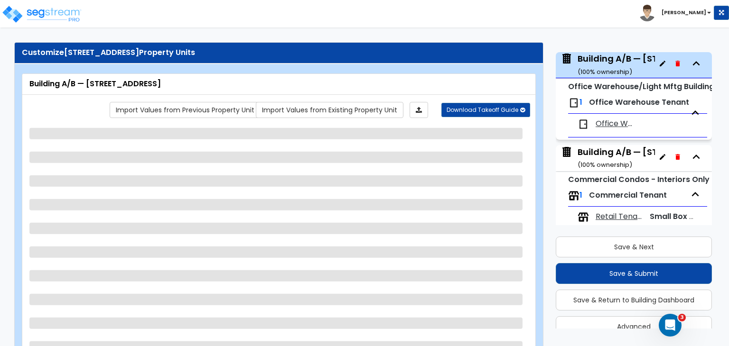
select select "2"
select select "4"
select select "2"
select select "1"
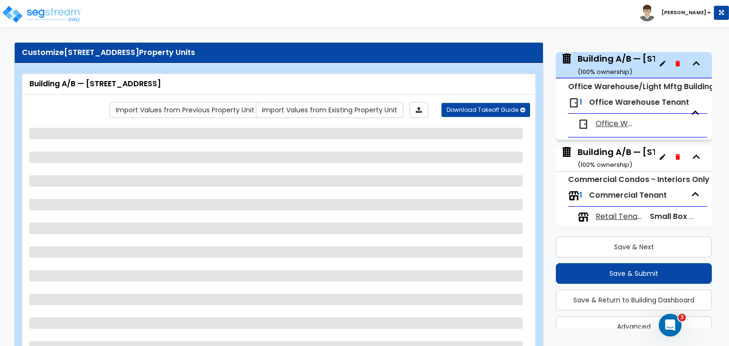
select select "2"
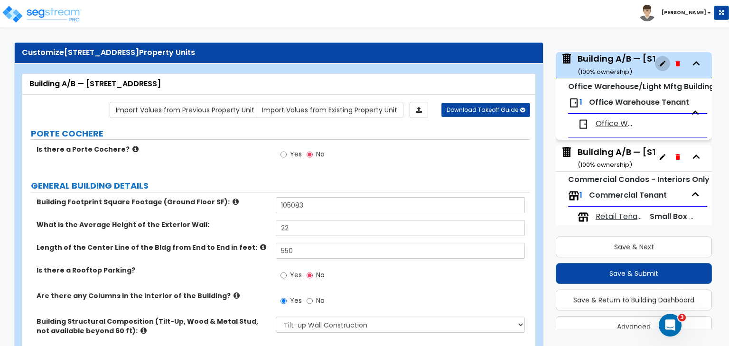
click at [658, 64] on icon "button" at bounding box center [662, 64] width 8 height 8
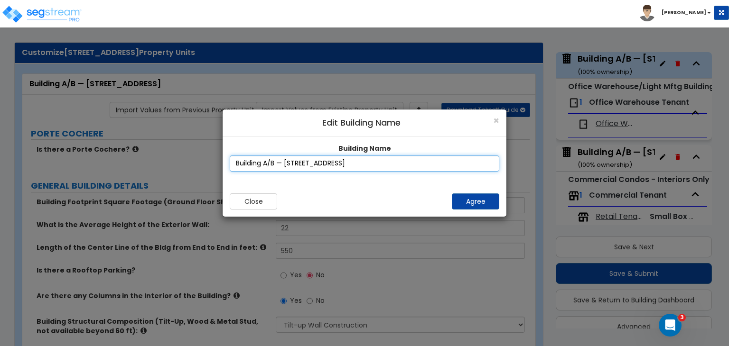
click at [322, 164] on input "Building A/B — [STREET_ADDRESS]" at bounding box center [364, 164] width 269 height 16
type input "Building A/B — [STREET_ADDRESS]"
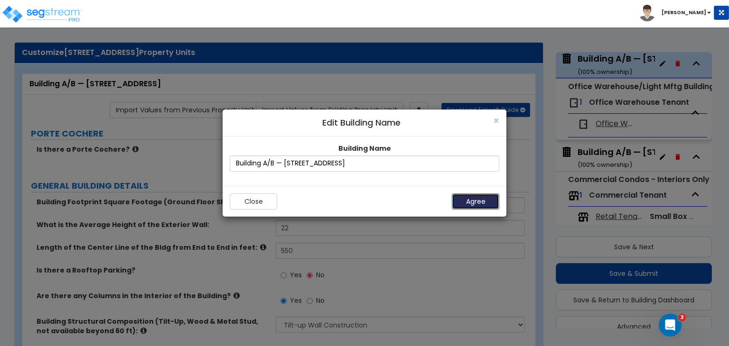
click at [480, 203] on button "Agree" at bounding box center [475, 202] width 47 height 16
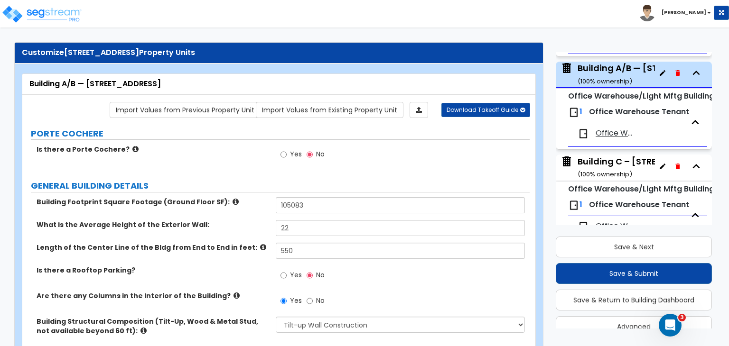
scroll to position [133, 0]
click at [611, 164] on div "Building C – [STREET_ADDRESS] ( 100 % ownership)" at bounding box center [646, 167] width 139 height 24
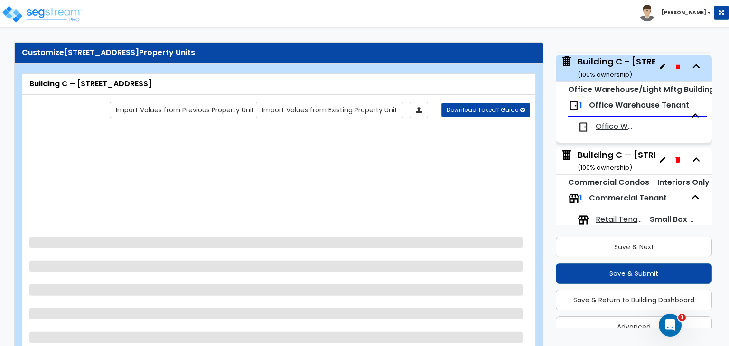
scroll to position [234, 0]
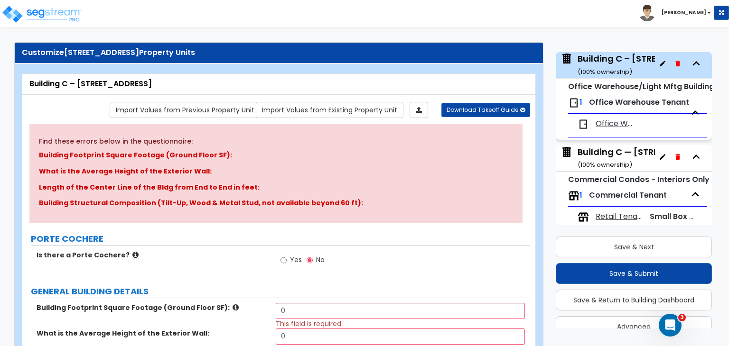
click at [659, 64] on icon "button" at bounding box center [662, 64] width 6 height 6
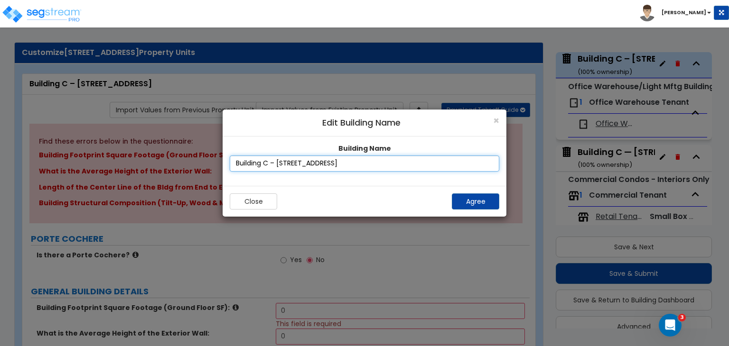
click at [324, 163] on input "Building C – [STREET_ADDRESS]" at bounding box center [364, 164] width 269 height 16
type input "Building C – [STREET_ADDRESS]"
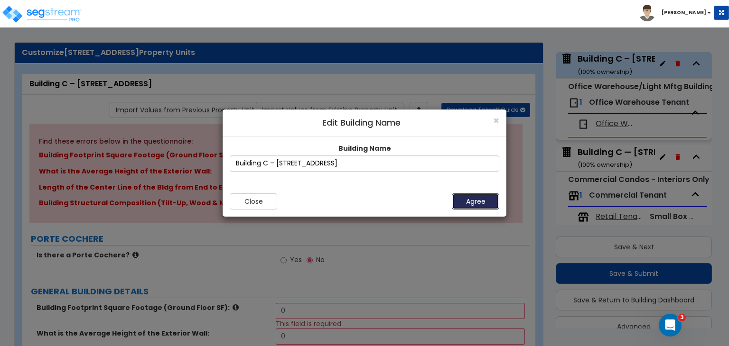
click at [474, 200] on button "Agree" at bounding box center [475, 202] width 47 height 16
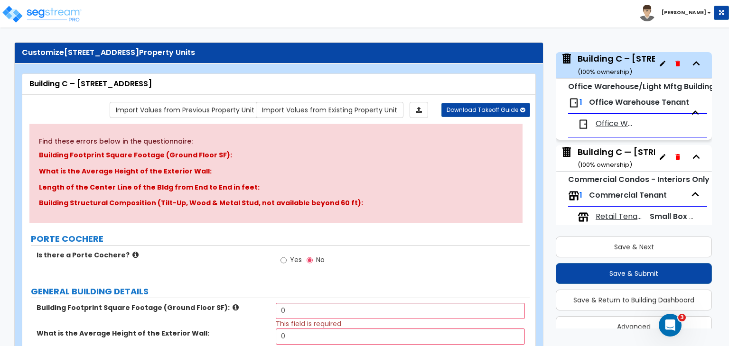
click at [602, 153] on div "Building C — [STREET_ADDRESS] ( 100 % ownership)" at bounding box center [647, 158] width 141 height 24
click at [600, 154] on div "Building C — [STREET_ADDRESS] ( 100 % ownership)" at bounding box center [647, 158] width 141 height 24
click at [659, 157] on icon "button" at bounding box center [662, 157] width 6 height 6
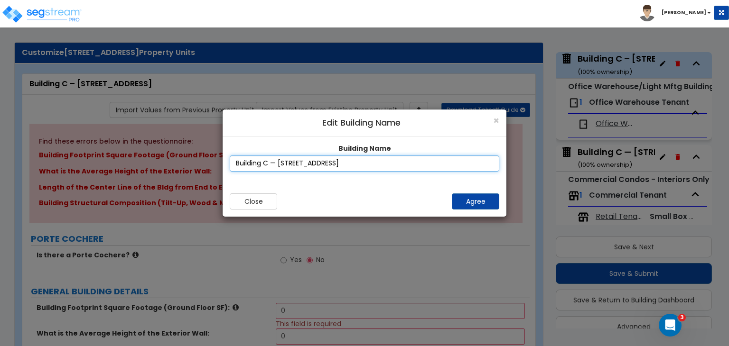
click at [325, 163] on input "Building C — [STREET_ADDRESS]" at bounding box center [364, 164] width 269 height 16
type input "Building C — [STREET_ADDRESS]"
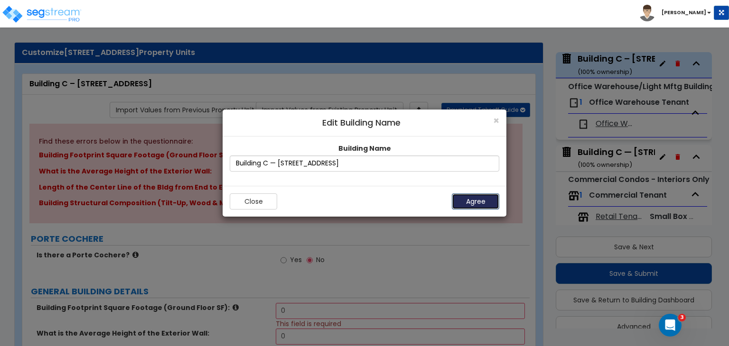
click at [471, 201] on button "Agree" at bounding box center [475, 202] width 47 height 16
click at [486, 196] on button "Agree" at bounding box center [475, 202] width 47 height 16
click at [474, 199] on button "Agree" at bounding box center [475, 202] width 47 height 16
click at [496, 124] on span "×" at bounding box center [496, 121] width 6 height 14
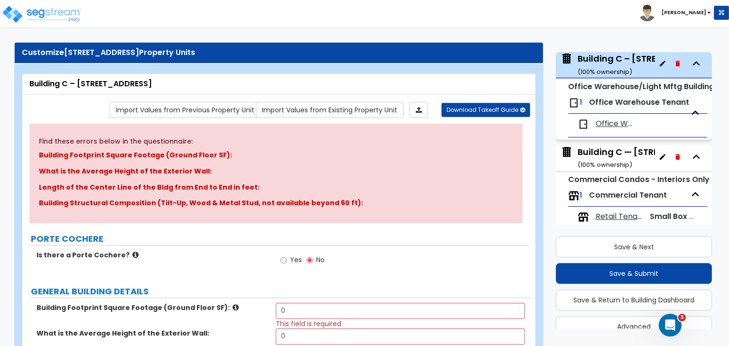
click at [609, 154] on div "Building C — [STREET_ADDRESS] ( 100 % ownership)" at bounding box center [647, 158] width 141 height 24
click at [605, 69] on small "( 100 % ownership)" at bounding box center [604, 71] width 55 height 9
click at [611, 157] on small "( 100 % ownership)" at bounding box center [604, 161] width 55 height 9
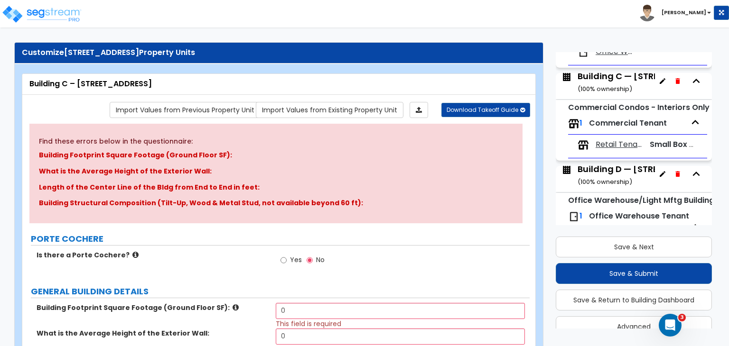
scroll to position [314, 0]
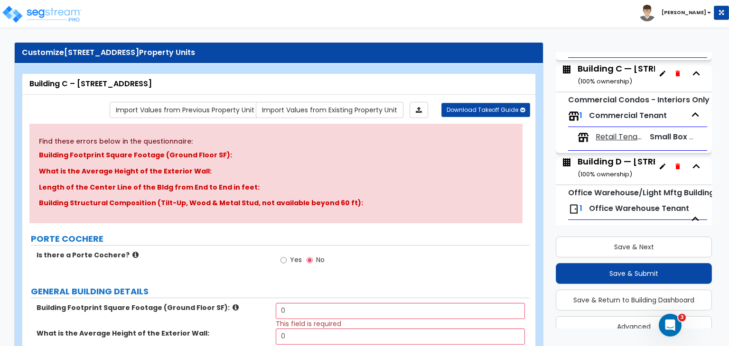
click at [611, 164] on div "Building D — [STREET_ADDRESS] ( 100 % ownership)" at bounding box center [647, 168] width 140 height 24
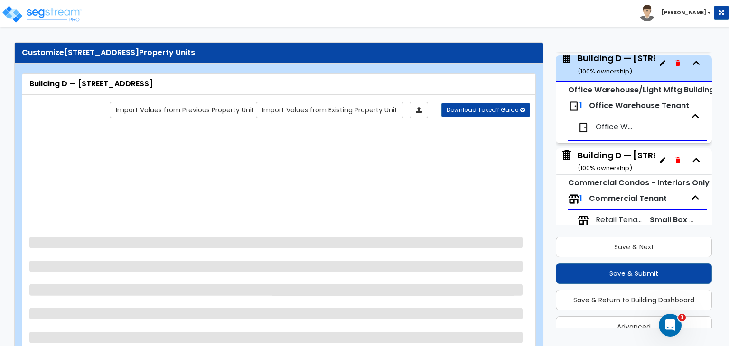
scroll to position [421, 0]
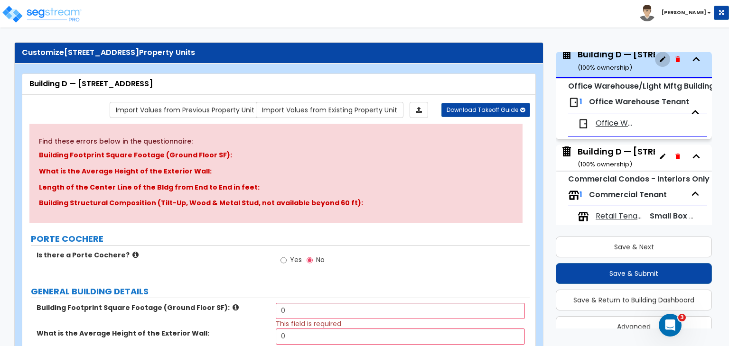
click at [659, 59] on icon "button" at bounding box center [662, 59] width 6 height 6
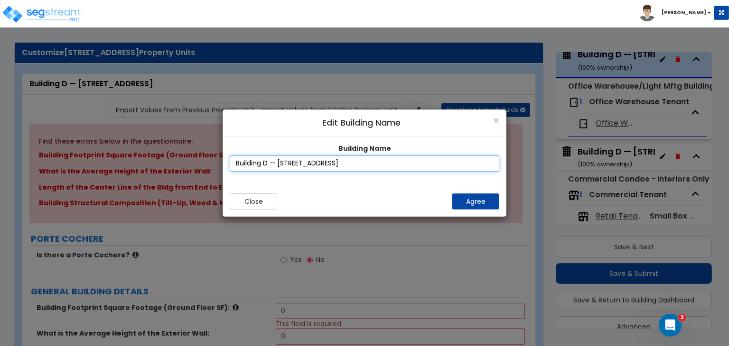
click at [291, 161] on input "Building D — [STREET_ADDRESS]" at bounding box center [364, 164] width 269 height 16
type input "Building D — [STREET_ADDRESS]"
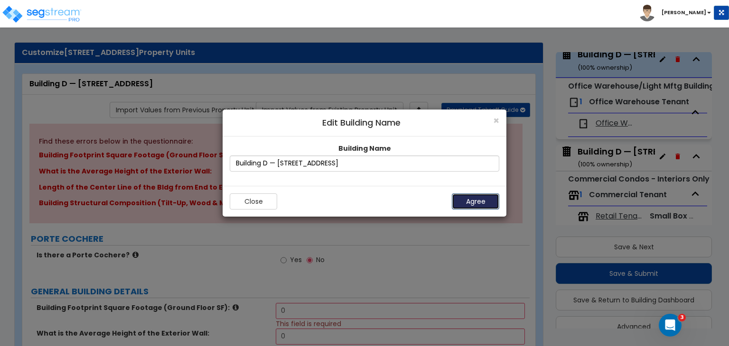
click at [475, 200] on button "Agree" at bounding box center [475, 202] width 47 height 16
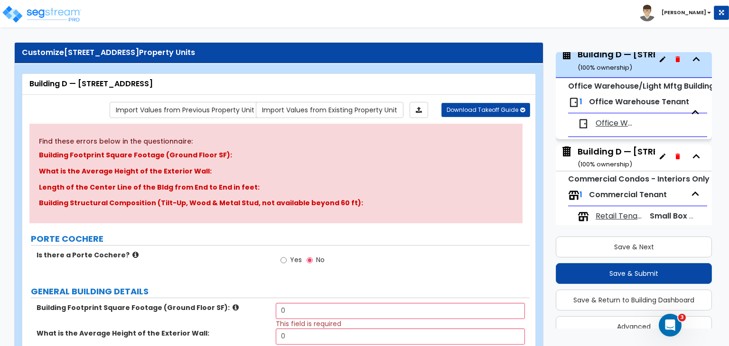
click at [611, 150] on div "Building D — [STREET_ADDRESS] ( 100 % ownership)" at bounding box center [647, 158] width 140 height 24
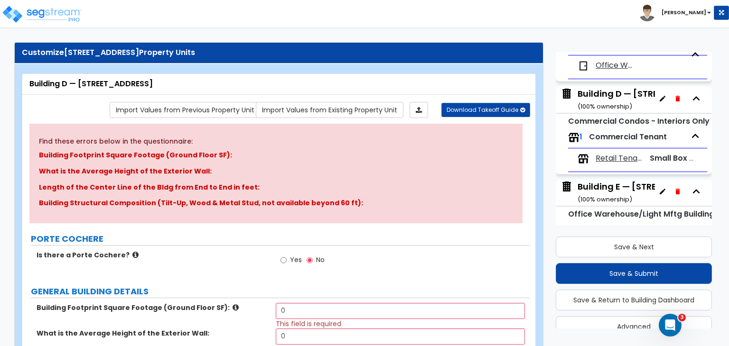
scroll to position [489, 0]
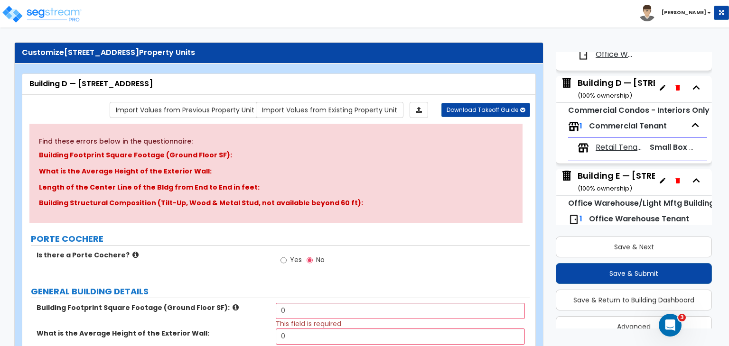
click at [626, 178] on div "Building E — [STREET_ADDRESS] ( 100 % ownership)" at bounding box center [646, 182] width 139 height 24
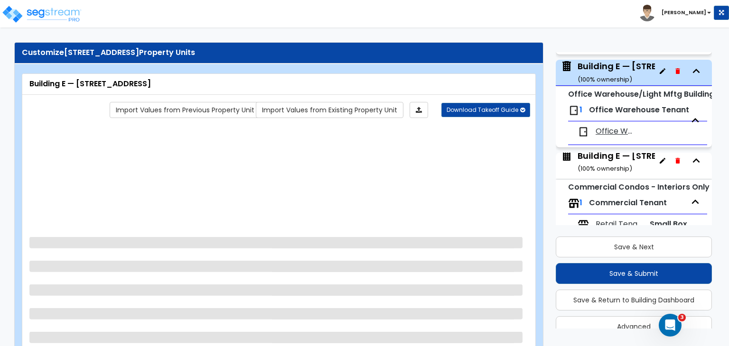
scroll to position [607, 0]
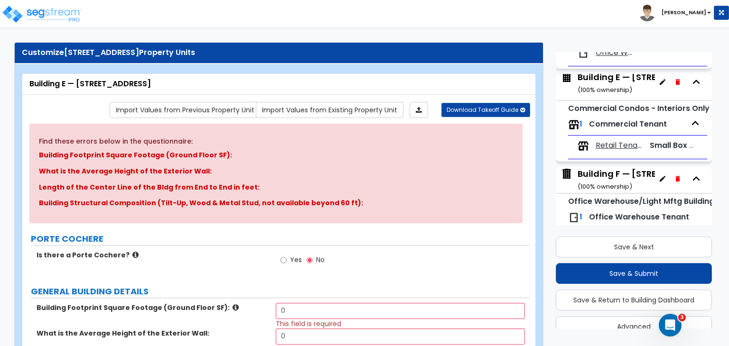
click at [609, 177] on div "Building F — [STREET_ADDRESS] ( 100 % ownership)" at bounding box center [646, 180] width 139 height 24
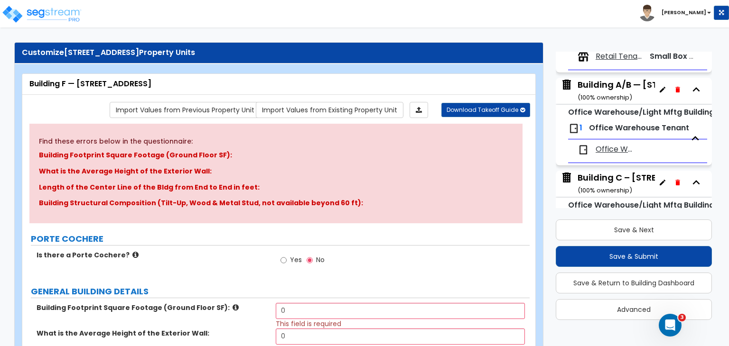
scroll to position [106, 0]
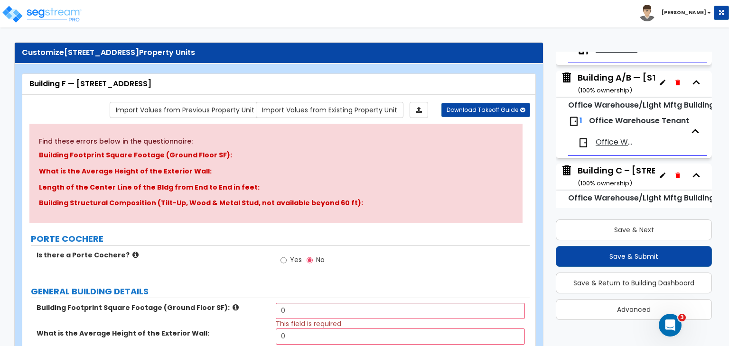
click at [601, 168] on div "Building C – [STREET_ADDRESS] ( 100 % ownership)" at bounding box center [646, 177] width 139 height 24
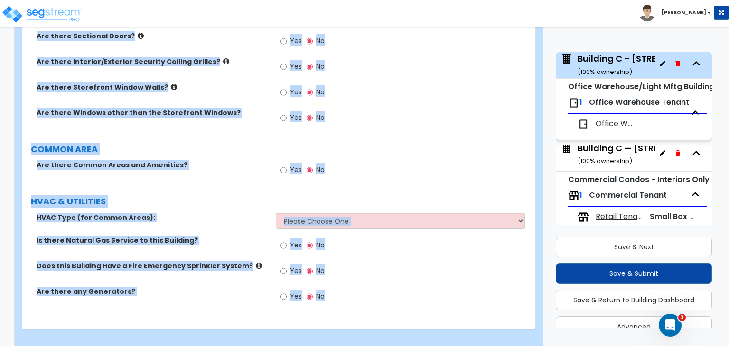
scroll to position [819, 0]
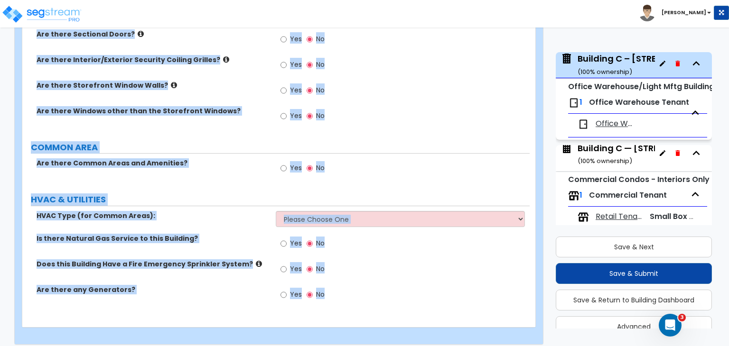
drag, startPoint x: 25, startPoint y: 62, endPoint x: 549, endPoint y: 368, distance: 607.1
copy div "Loremips D – 6326 Sitametcons Ad Elitse Doeius temp Incididu Utlabore Etdo Magn…"
click at [444, 55] on div "Yes No" at bounding box center [402, 68] width 253 height 26
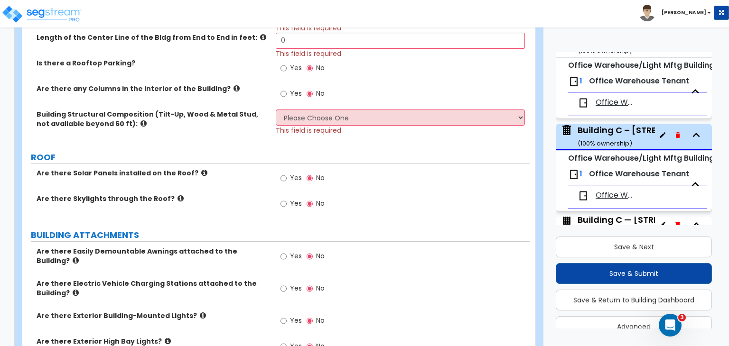
scroll to position [170, 0]
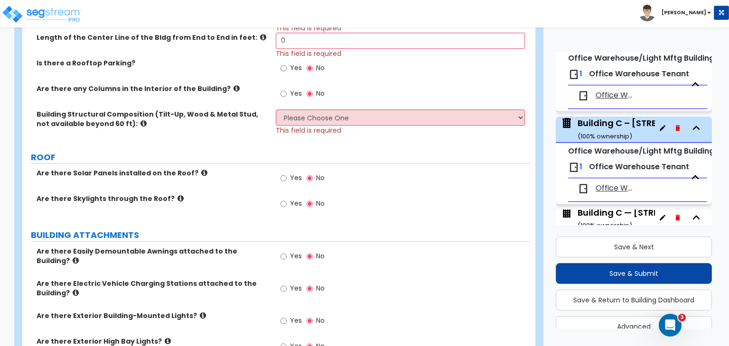
click at [659, 128] on icon "button" at bounding box center [662, 128] width 6 height 6
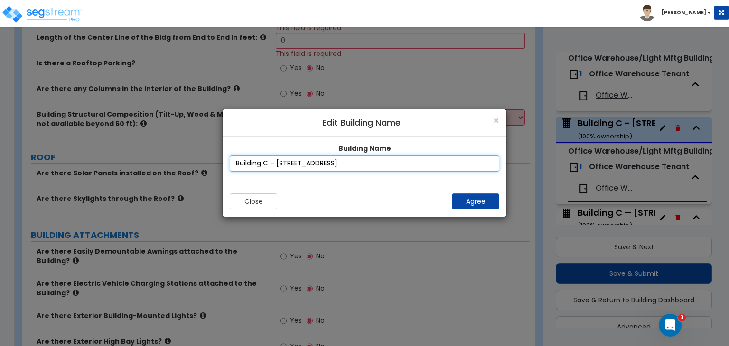
click at [290, 163] on input "Building C – [STREET_ADDRESS]" at bounding box center [364, 164] width 269 height 16
type input "Building C – [STREET_ADDRESS]"
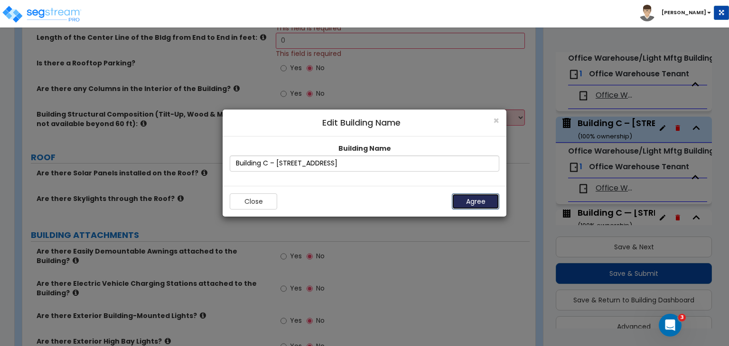
click at [470, 199] on button "Agree" at bounding box center [475, 202] width 47 height 16
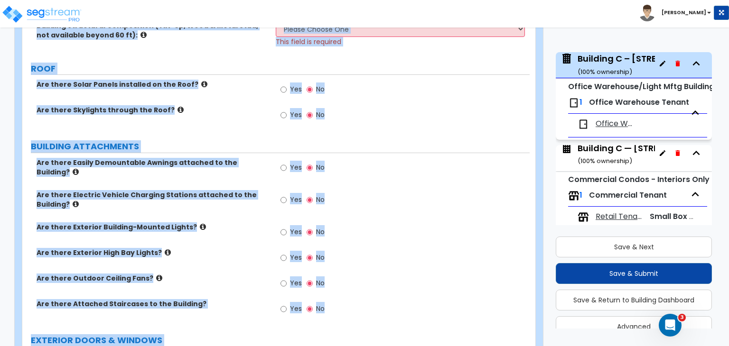
scroll to position [819, 0]
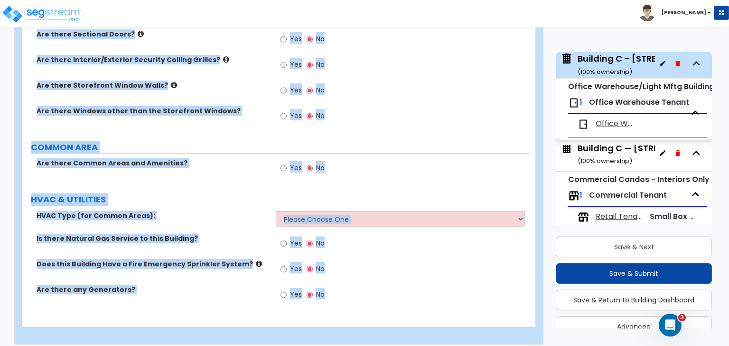
drag, startPoint x: 30, startPoint y: 92, endPoint x: 444, endPoint y: 368, distance: 497.9
copy div "Loremips D – 5879-4466 Sitametcons Ad Elitse Doeius temp Incididu Utlabore Etdo…"
click at [367, 97] on div "Yes No" at bounding box center [402, 94] width 253 height 26
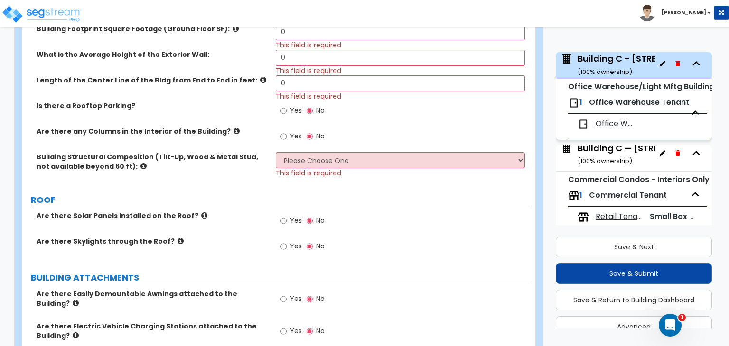
scroll to position [252, 0]
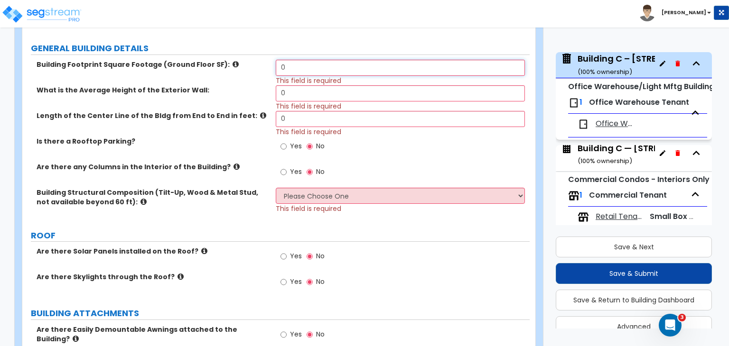
click at [288, 63] on input "0" at bounding box center [400, 68] width 249 height 16
drag, startPoint x: 291, startPoint y: 65, endPoint x: 269, endPoint y: 67, distance: 21.9
click at [269, 67] on div "Building Footprint Square Footage (Ground Floor SF): 0 This field is required" at bounding box center [275, 73] width 507 height 26
type input "33,447"
drag, startPoint x: 304, startPoint y: 95, endPoint x: 266, endPoint y: 90, distance: 38.4
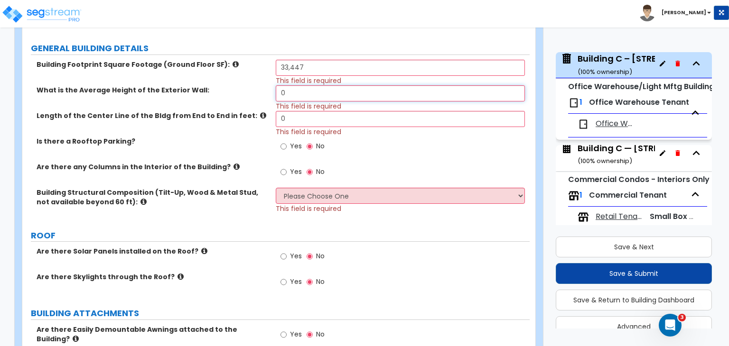
click at [266, 90] on div "What is the Average Height of the Exterior Wall: 0 This field is required" at bounding box center [275, 98] width 507 height 26
type input "24"
drag, startPoint x: 309, startPoint y: 119, endPoint x: 271, endPoint y: 116, distance: 38.1
click at [271, 116] on div "Length of the Center Line of the Bldg from End to End in feet: 0 This field is …" at bounding box center [275, 124] width 507 height 26
drag, startPoint x: 299, startPoint y: 117, endPoint x: 255, endPoint y: 117, distance: 44.1
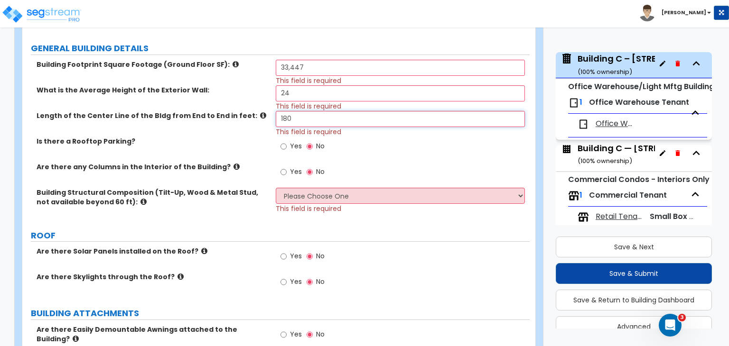
click at [255, 117] on div "Length of the Center Line of the Bldg from End to End in feet: 180 This field i…" at bounding box center [275, 124] width 507 height 26
type input "240"
click at [255, 139] on label "Is there a Rooftop Parking?" at bounding box center [153, 141] width 232 height 9
click at [284, 171] on input "Yes" at bounding box center [283, 172] width 6 height 10
radio input "true"
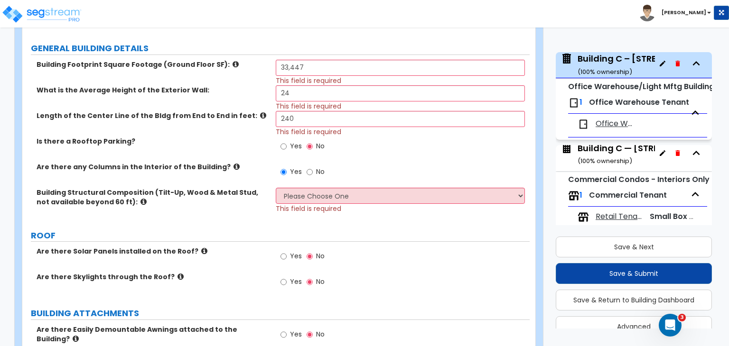
click at [241, 153] on div "Is there a Rooftop Parking? Yes No" at bounding box center [275, 150] width 507 height 26
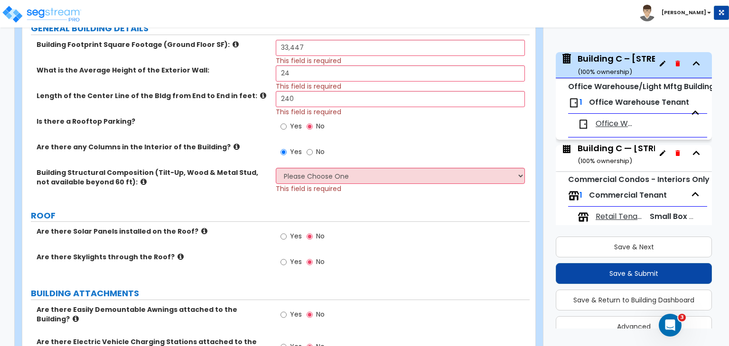
scroll to position [273, 0]
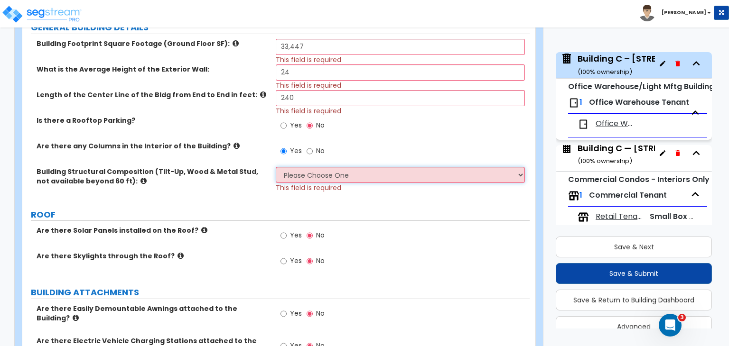
click at [294, 172] on select "Please Choose One Pre-Engineered Metal Building Tilt-up Wall Construction Reinf…" at bounding box center [400, 175] width 249 height 16
select select "2"
click at [276, 167] on select "Please Choose One Pre-Engineered Metal Building Tilt-up Wall Construction Reinf…" at bounding box center [400, 175] width 249 height 16
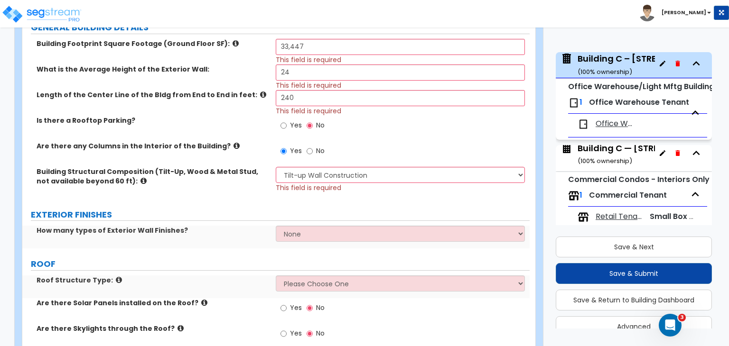
click at [231, 197] on div "Building Structural Composition (Tilt-Up, Wood & Metal Stud, not available beyo…" at bounding box center [275, 183] width 507 height 32
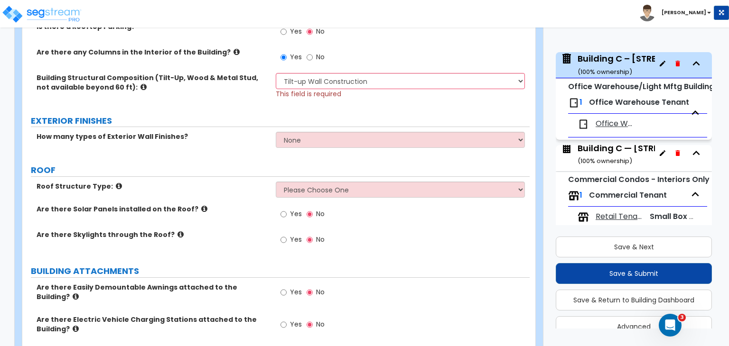
scroll to position [368, 0]
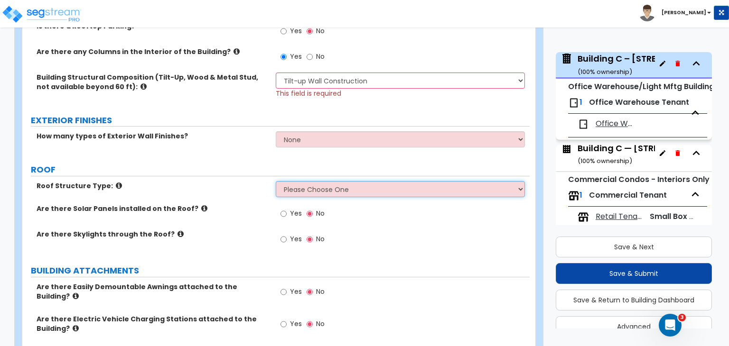
click at [291, 194] on select "Please Choose One [PERSON_NAME] Roof Flat Roof Hybrid [PERSON_NAME] & Flat Roof" at bounding box center [400, 189] width 249 height 16
select select "2"
click at [276, 181] on select "Please Choose One [PERSON_NAME] Roof Flat Roof Hybrid [PERSON_NAME] & Flat Roof" at bounding box center [400, 189] width 249 height 16
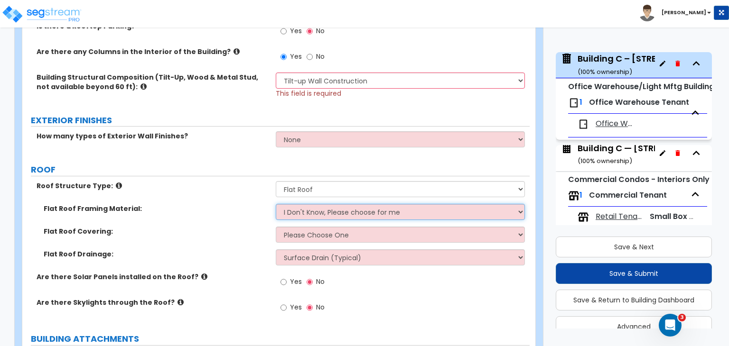
click at [296, 212] on select "I Don't Know, Please choose for me Metal Wood" at bounding box center [400, 212] width 249 height 16
select select "1"
click at [276, 204] on select "I Don't Know, Please choose for me Metal Wood" at bounding box center [400, 212] width 249 height 16
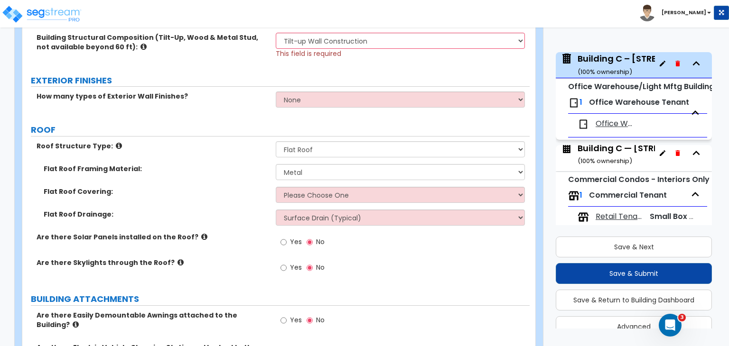
scroll to position [447, 0]
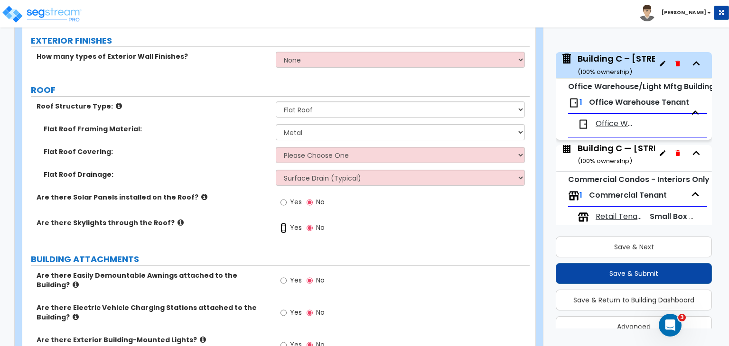
click at [281, 226] on input "Yes" at bounding box center [283, 228] width 6 height 10
radio input "true"
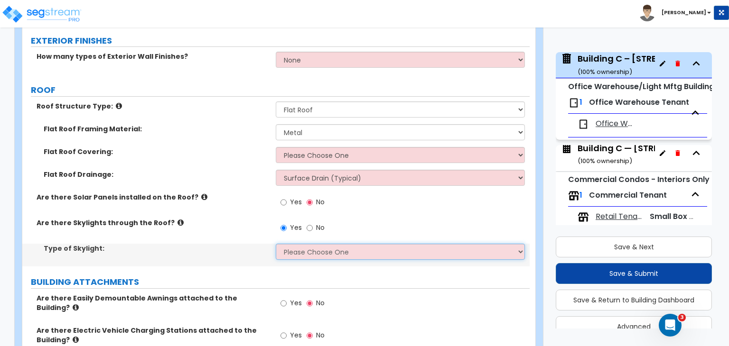
click at [291, 251] on select "Please Choose One Sandwich Panels Fixed Rectangular Glass Barrel Vault Dome Squ…" at bounding box center [400, 252] width 249 height 16
select select "4"
click at [276, 244] on select "Please Choose One Sandwich Panels Fixed Rectangular Glass Barrel Vault Dome Squ…" at bounding box center [400, 252] width 249 height 16
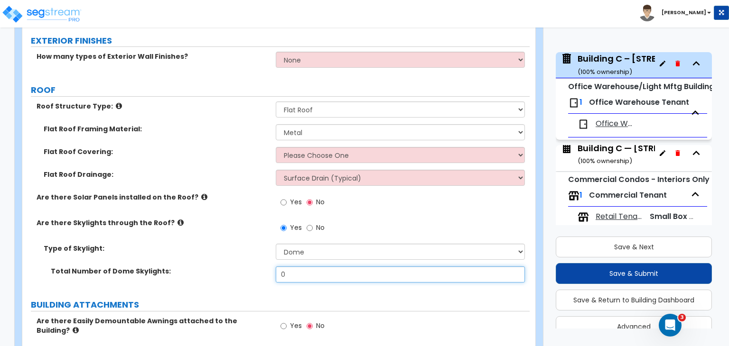
drag, startPoint x: 297, startPoint y: 277, endPoint x: 265, endPoint y: 270, distance: 32.5
click at [265, 270] on div "Total Number of Dome Skylights: 0" at bounding box center [275, 278] width 507 height 23
type input "6"
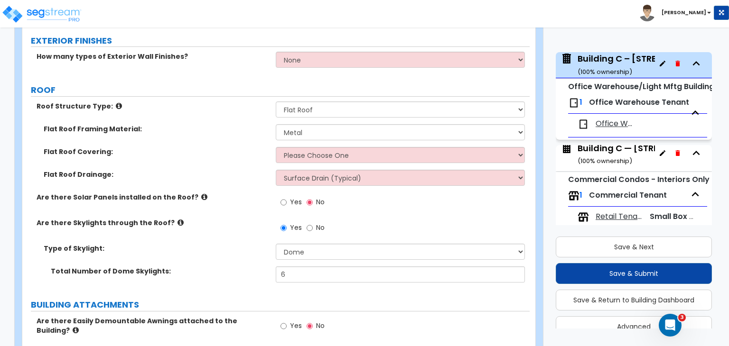
click at [265, 270] on label "Total Number of Dome Skylights:" at bounding box center [160, 271] width 218 height 9
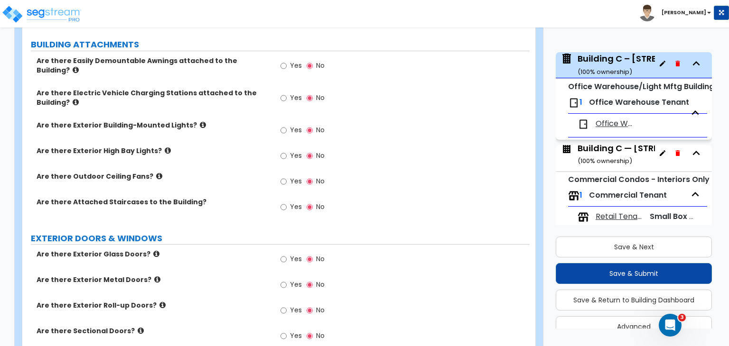
scroll to position [717, 0]
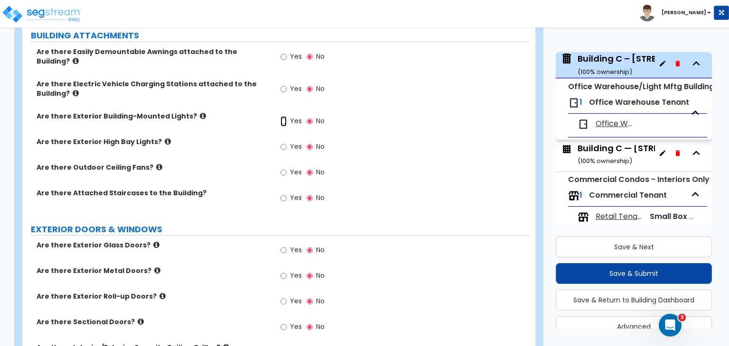
click at [284, 116] on input "Yes" at bounding box center [283, 121] width 6 height 10
radio input "true"
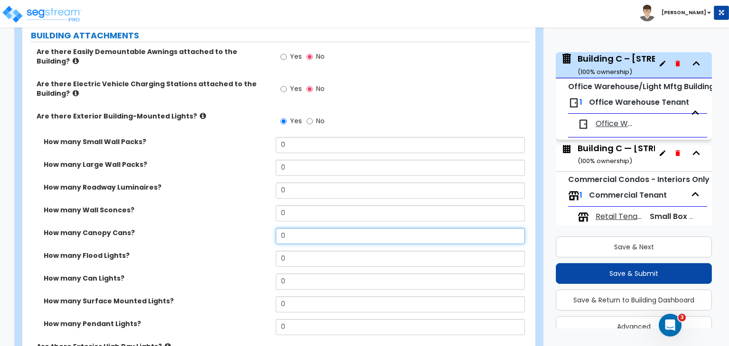
drag, startPoint x: 293, startPoint y: 229, endPoint x: 231, endPoint y: 235, distance: 62.0
click at [231, 235] on div "How many Canopy Cans? 0" at bounding box center [275, 239] width 507 height 23
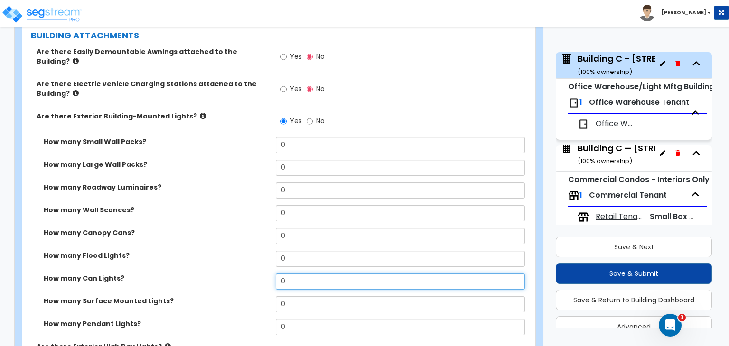
drag, startPoint x: 293, startPoint y: 273, endPoint x: 238, endPoint y: 276, distance: 55.6
click at [238, 276] on div "How many Can Lights? 0" at bounding box center [275, 285] width 507 height 23
type input "1"
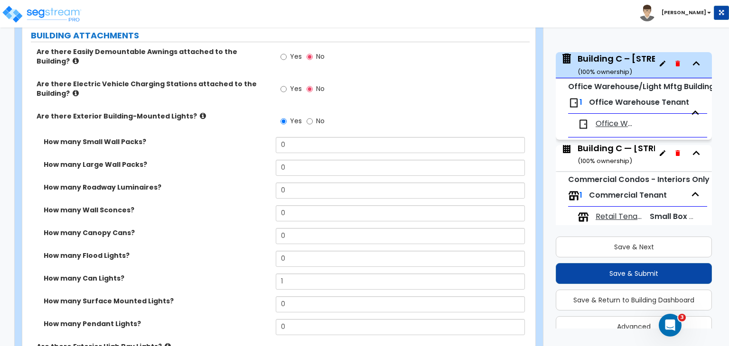
click at [230, 219] on div "How many Wall Sconces? 0" at bounding box center [275, 216] width 507 height 23
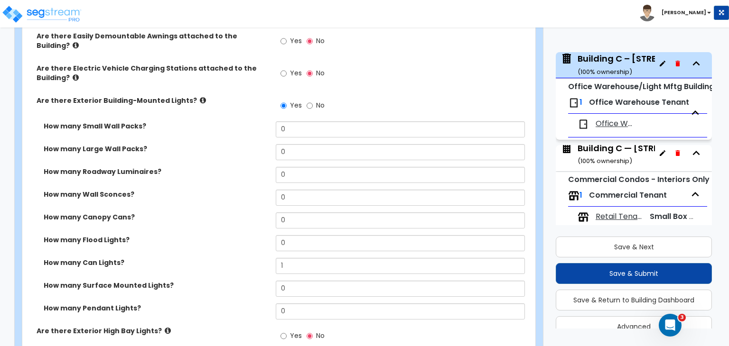
scroll to position [730, 0]
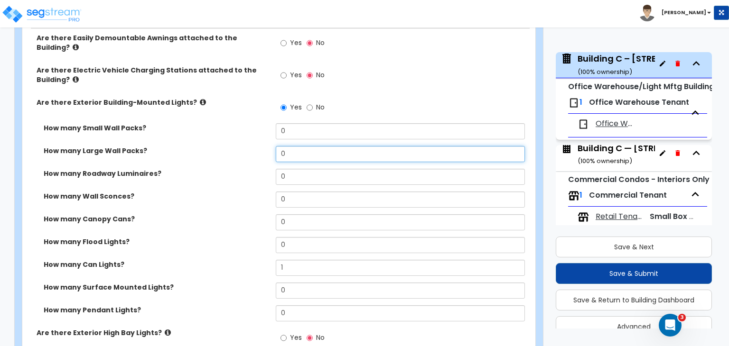
drag, startPoint x: 291, startPoint y: 146, endPoint x: 248, endPoint y: 151, distance: 44.0
click at [248, 151] on div "How many Large Wall Packs? 0" at bounding box center [275, 157] width 507 height 23
type input "6"
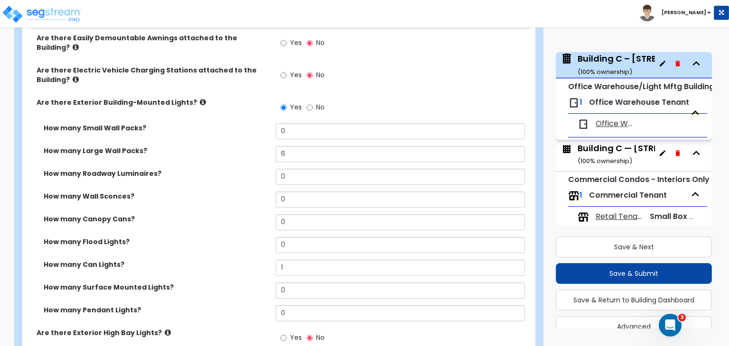
click at [247, 175] on div "How many Roadway Luminaires? 0" at bounding box center [275, 180] width 507 height 23
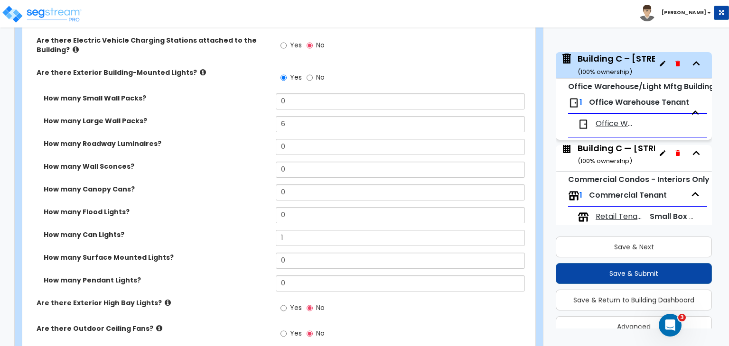
scroll to position [761, 0]
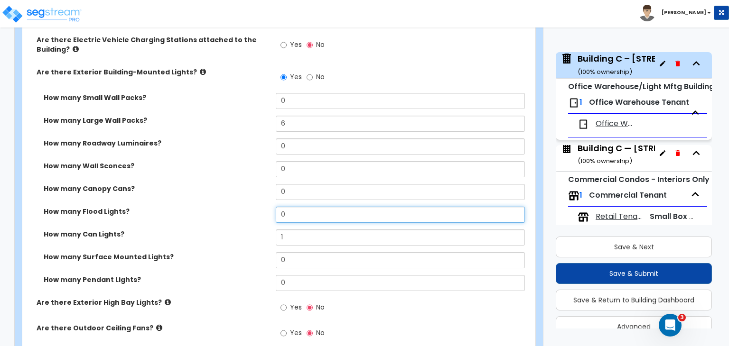
drag, startPoint x: 292, startPoint y: 208, endPoint x: 245, endPoint y: 209, distance: 47.0
click at [245, 209] on div "How many Flood Lights? 0" at bounding box center [275, 218] width 507 height 23
type input "2"
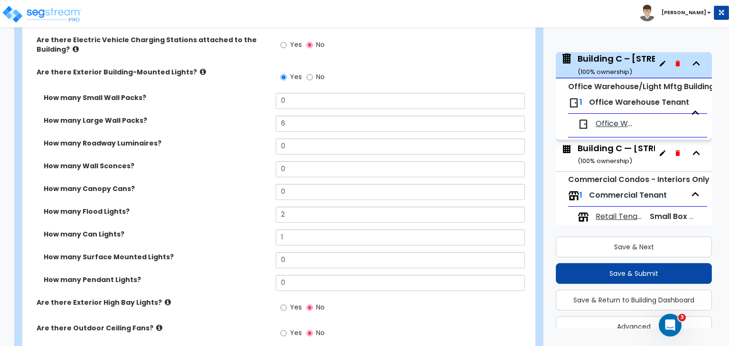
click at [245, 209] on div "How many Flood Lights? 2" at bounding box center [275, 218] width 507 height 23
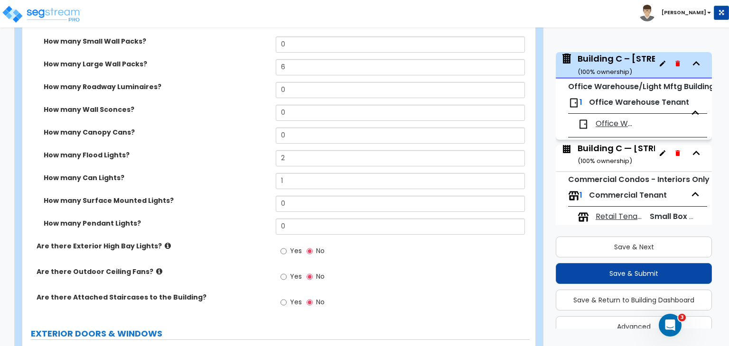
scroll to position [825, 0]
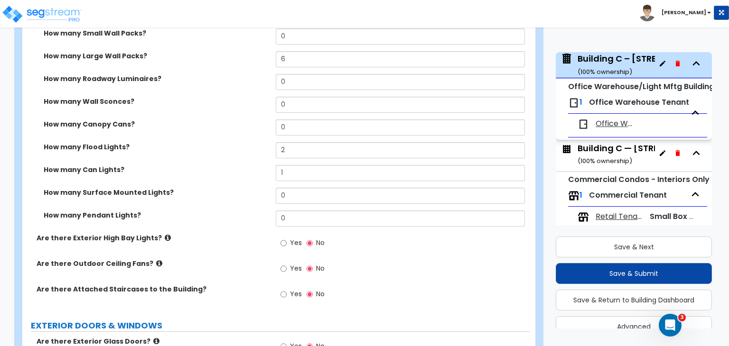
click at [240, 214] on div "How many Pendant Lights? 0" at bounding box center [275, 222] width 507 height 23
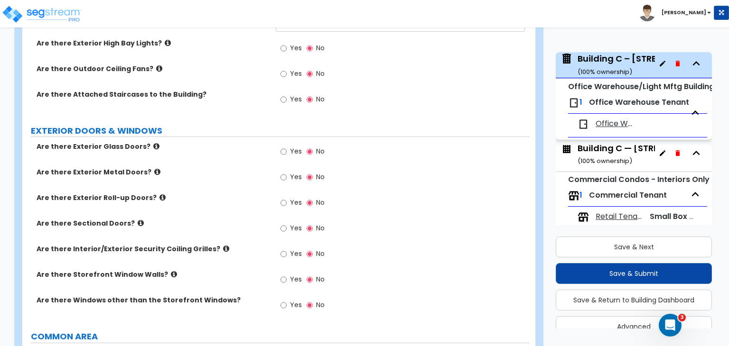
scroll to position [1022, 0]
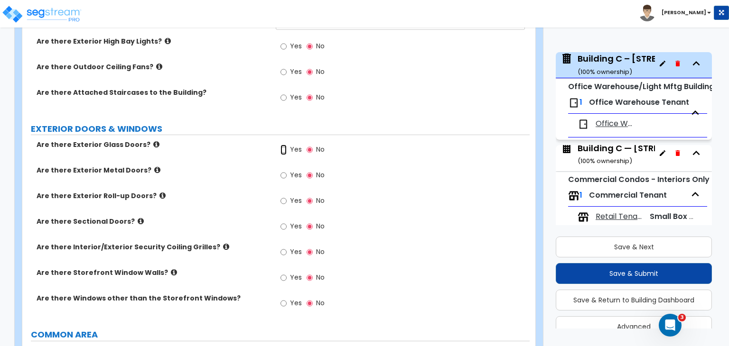
click at [283, 145] on input "Yes" at bounding box center [283, 150] width 6 height 10
radio input "true"
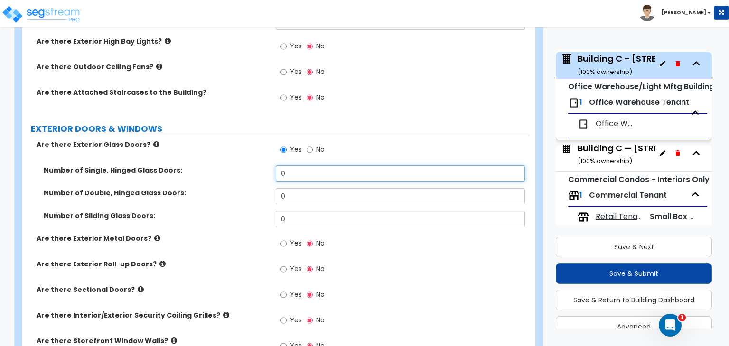
drag, startPoint x: 293, startPoint y: 166, endPoint x: 218, endPoint y: 178, distance: 75.9
click at [218, 178] on div "Number of Single, Hinged Glass Doors: 0" at bounding box center [275, 177] width 507 height 23
type input "2"
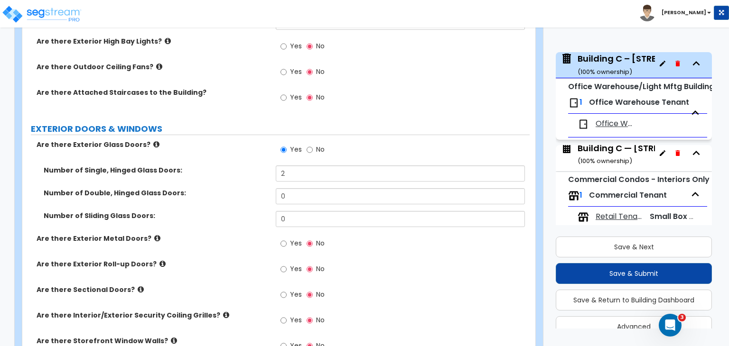
click at [218, 178] on div "Number of Single, Hinged Glass Doors: 2" at bounding box center [275, 177] width 507 height 23
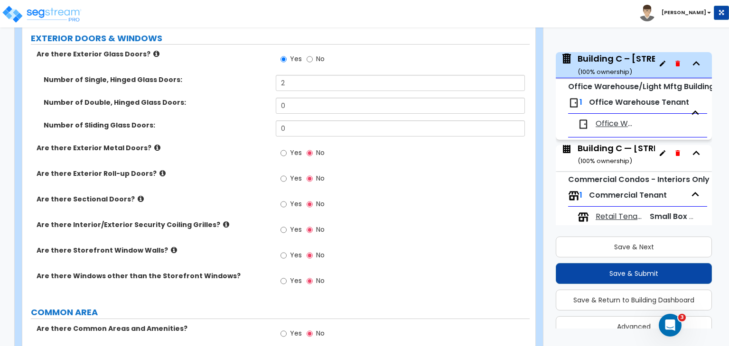
scroll to position [1127, 0]
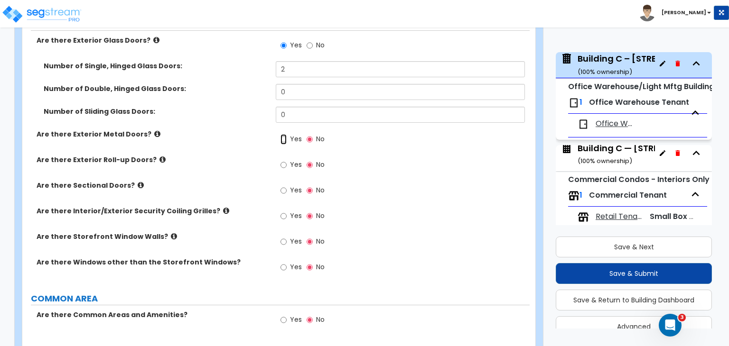
click at [284, 134] on input "Yes" at bounding box center [283, 139] width 6 height 10
radio input "true"
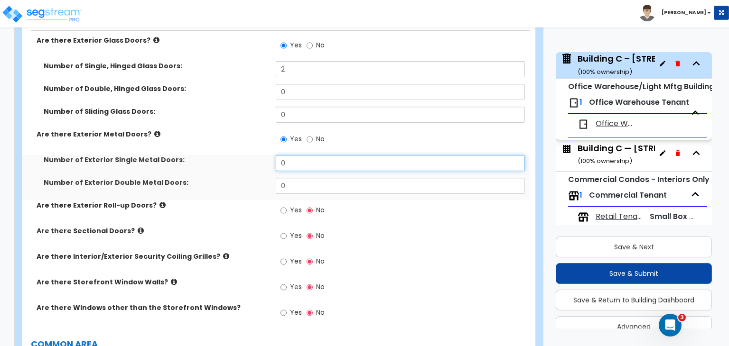
drag, startPoint x: 292, startPoint y: 154, endPoint x: 192, endPoint y: 171, distance: 101.6
click at [192, 171] on div "Number of Exterior Single Metal Doors: 0 Number of Exterior Double Metal Doors:…" at bounding box center [275, 178] width 493 height 46
type input "1"
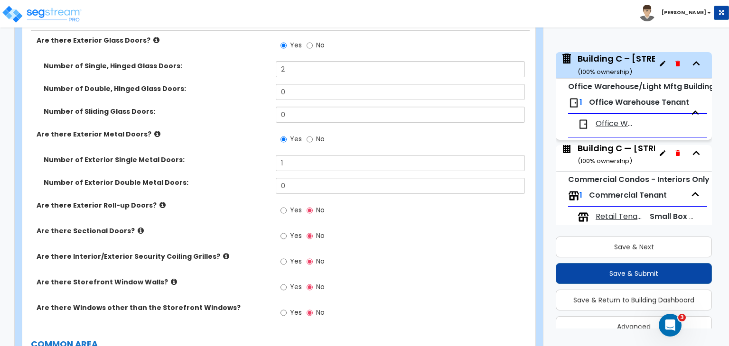
click at [211, 209] on div "Are there Exterior Roll-up Doors? Yes No" at bounding box center [275, 214] width 507 height 26
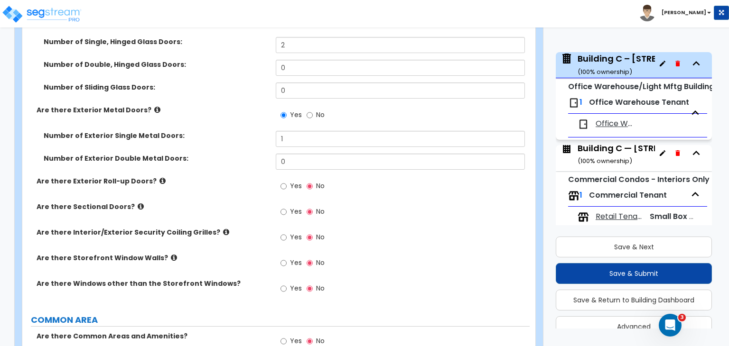
scroll to position [1151, 0]
click at [283, 181] on input "Yes" at bounding box center [283, 186] width 6 height 10
radio input "true"
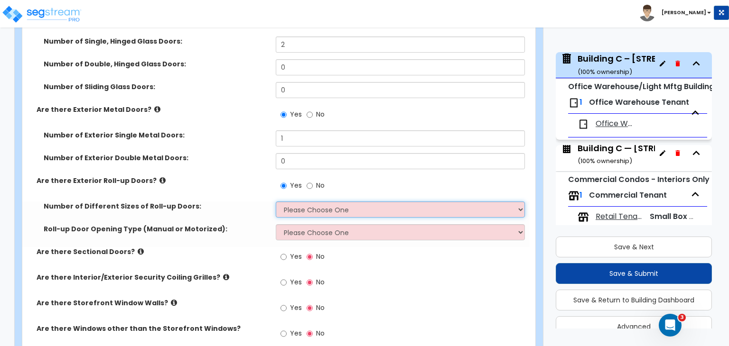
click at [297, 202] on select "Please Choose One 1 2 3" at bounding box center [400, 210] width 249 height 16
select select "2"
click at [276, 202] on select "Please Choose One 1 2 3" at bounding box center [400, 210] width 249 height 16
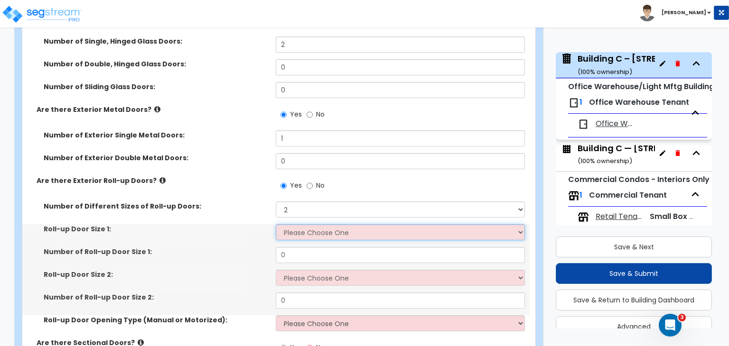
click at [304, 226] on select "Please Choose One 8' x 8' 10' x 10' 12' x 12' 14' x 14' 20' x 12' 20' x 16'" at bounding box center [400, 232] width 249 height 16
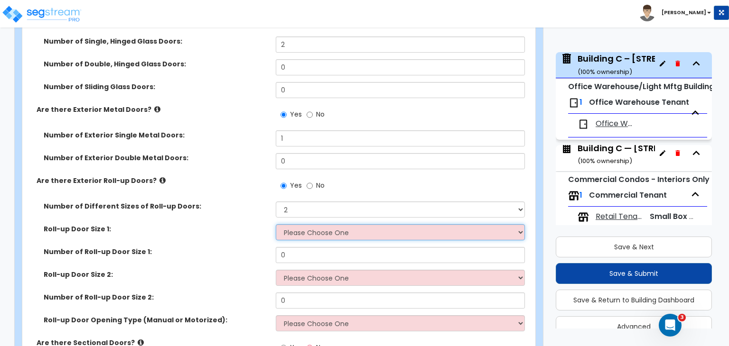
select select "1"
click at [276, 224] on select "Please Choose One 8' x 8' 10' x 10' 12' x 12' 14' x 14' 20' x 12' 20' x 16'" at bounding box center [400, 232] width 249 height 16
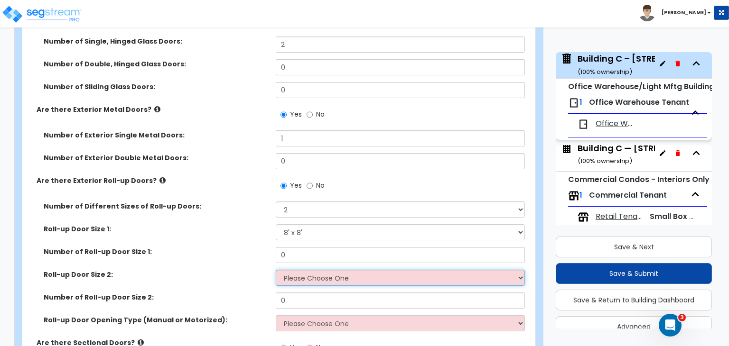
click at [295, 277] on select "Please Choose One 8' x 8' 10' x 10' 12' x 12' 14' x 14' 20' x 12' 20' x 16'" at bounding box center [400, 278] width 249 height 16
select select "2"
click at [276, 270] on select "Please Choose One 8' x 8' 10' x 10' 12' x 12' 14' x 14' 20' x 12' 20' x 16'" at bounding box center [400, 278] width 249 height 16
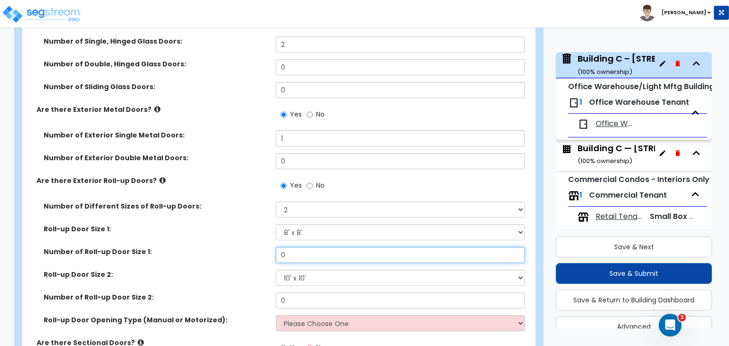
drag, startPoint x: 301, startPoint y: 251, endPoint x: 231, endPoint y: 259, distance: 70.1
click at [231, 259] on div "Number of Roll-up Door Size 1: 0" at bounding box center [275, 258] width 507 height 23
type input "3"
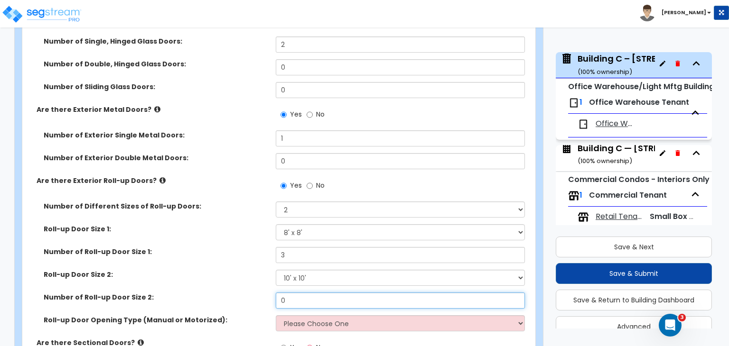
drag, startPoint x: 290, startPoint y: 290, endPoint x: 218, endPoint y: 295, distance: 72.2
click at [218, 295] on div "Number of Roll-up Door Size 2: 0" at bounding box center [275, 304] width 507 height 23
type input "2"
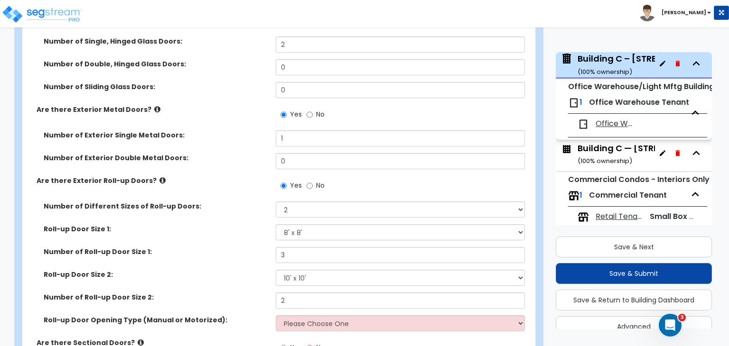
click at [222, 253] on div "Number of Roll-up Door Size 1: 3" at bounding box center [275, 258] width 507 height 23
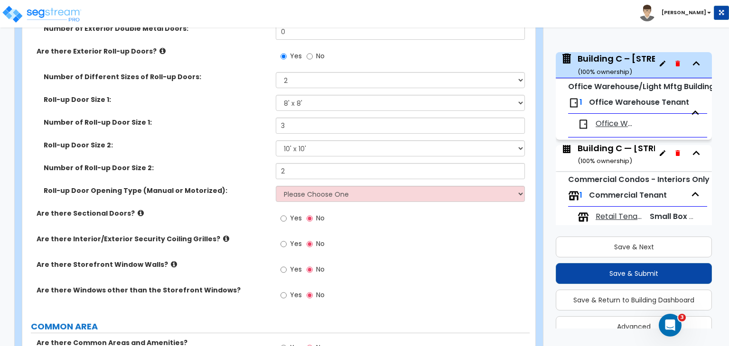
scroll to position [1281, 0]
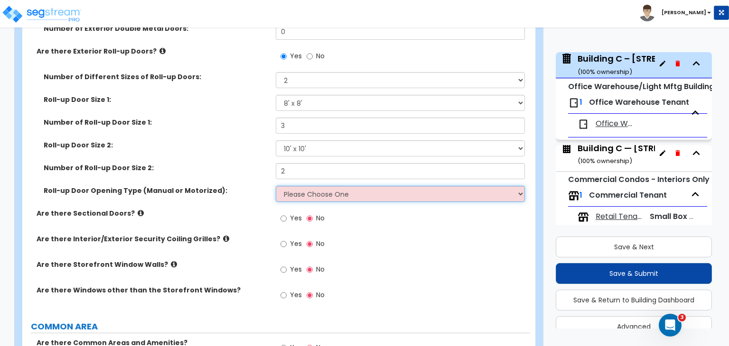
click at [302, 186] on select "Please Choose One All Manual All Motorized Some are Motorized" at bounding box center [400, 194] width 249 height 16
select select "2"
click at [276, 186] on select "Please Choose One All Manual All Motorized Some are Motorized" at bounding box center [400, 194] width 249 height 16
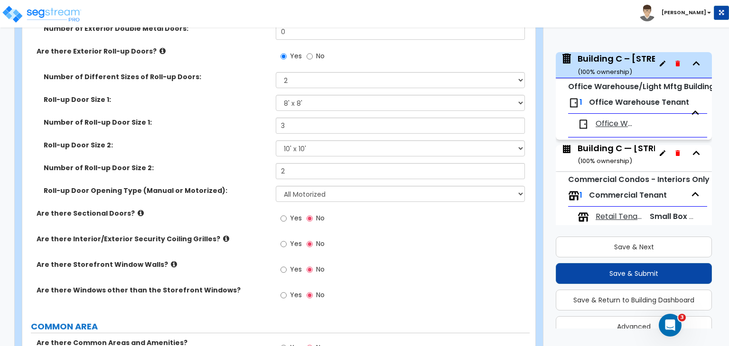
click at [240, 215] on div "Are there Sectional Doors? Yes No" at bounding box center [275, 222] width 507 height 26
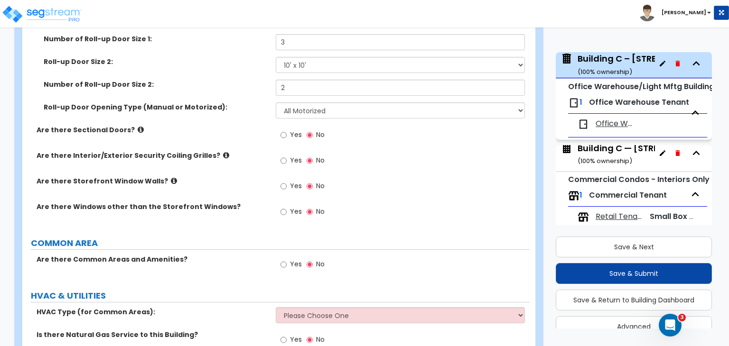
scroll to position [1364, 0]
click at [285, 181] on input "Yes" at bounding box center [283, 186] width 6 height 10
radio input "true"
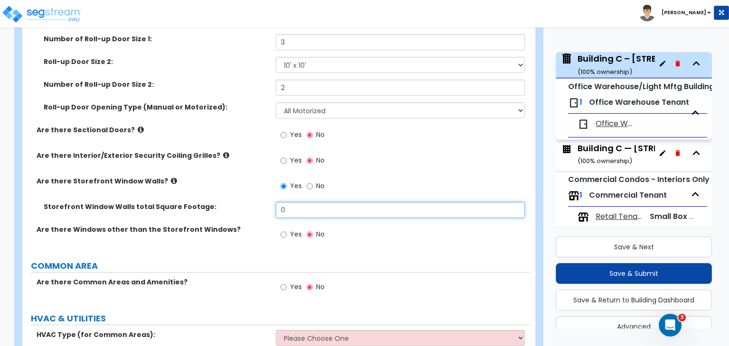
drag, startPoint x: 292, startPoint y: 199, endPoint x: 242, endPoint y: 209, distance: 50.2
click at [242, 209] on div "Storefront Window Walls total Square Footage: 0" at bounding box center [275, 213] width 507 height 23
type input "200"
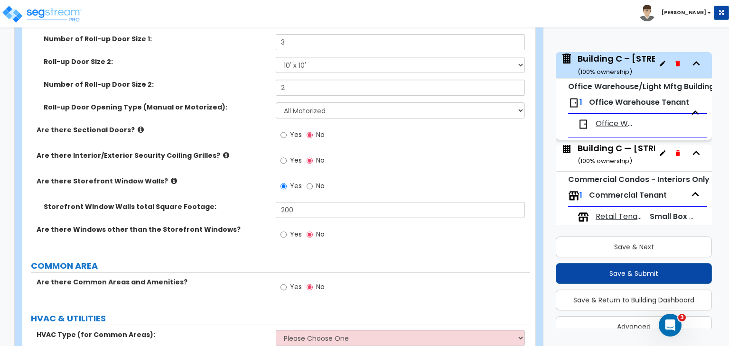
click at [248, 236] on div "Are there Windows other than the Storefront Windows? Yes No" at bounding box center [275, 238] width 507 height 26
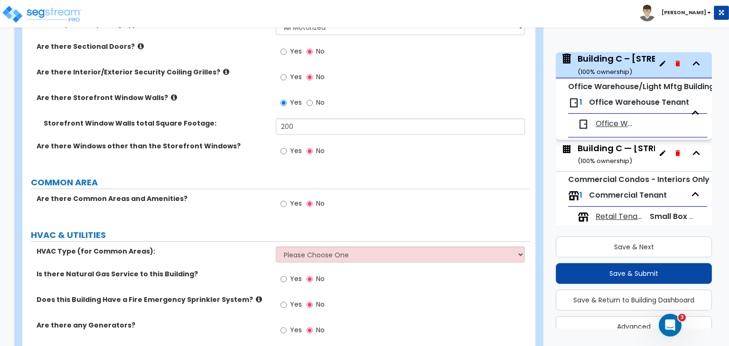
scroll to position [1483, 0]
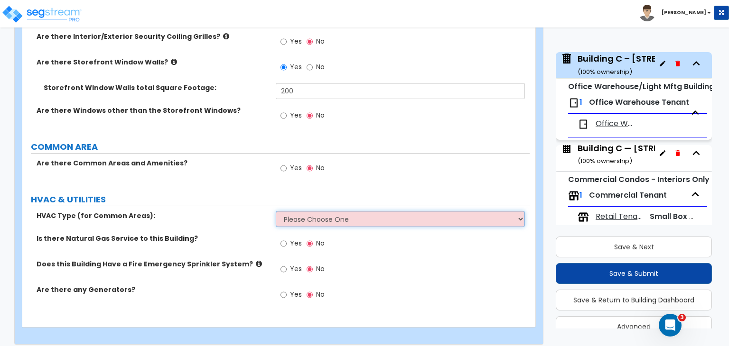
click at [318, 214] on select "Please Choose One Rooftop Unit Furnace-Condenser Forced Air Split Heating/Cooli…" at bounding box center [400, 219] width 249 height 16
select select "1"
click at [276, 211] on select "Please Choose One Rooftop Unit Furnace-Condenser Forced Air Split Heating/Cooli…" at bounding box center [400, 219] width 249 height 16
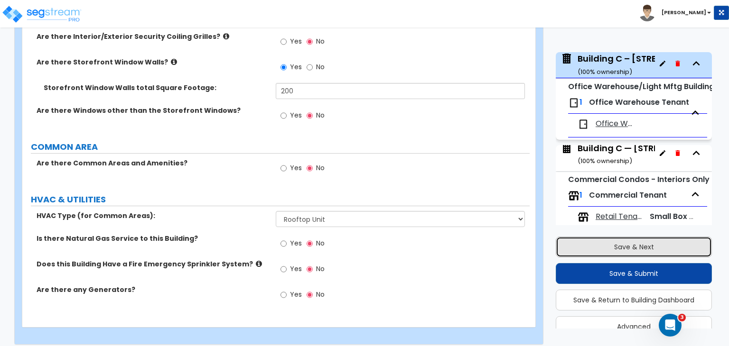
click at [571, 243] on button "Save & Next" at bounding box center [633, 247] width 156 height 21
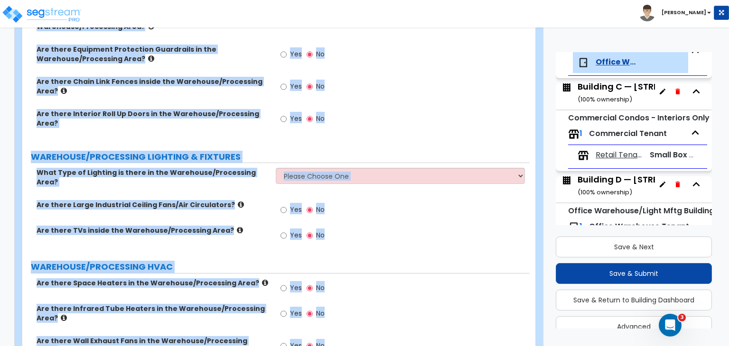
scroll to position [1643, 0]
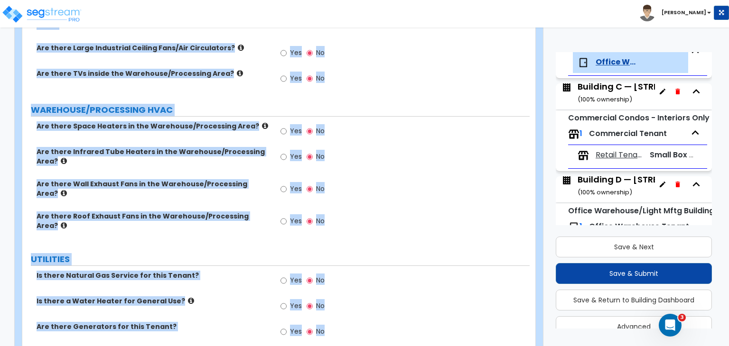
drag, startPoint x: 28, startPoint y: 75, endPoint x: 554, endPoint y: 368, distance: 602.6
copy div "Office Warehouse Tenant Import Values from Previous Property Unit Import Values…"
click at [380, 212] on div "Yes No" at bounding box center [402, 225] width 253 height 26
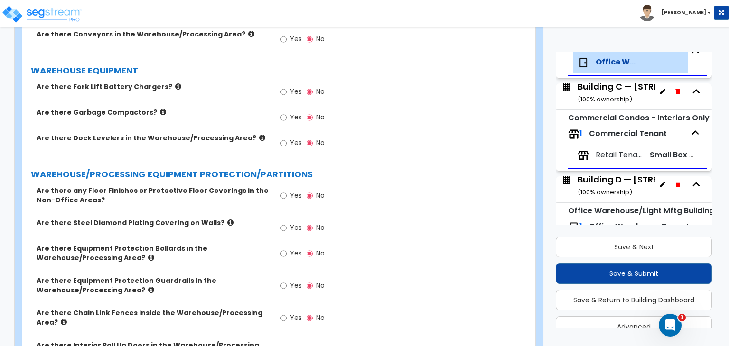
click at [380, 187] on div "Yes No" at bounding box center [402, 199] width 253 height 26
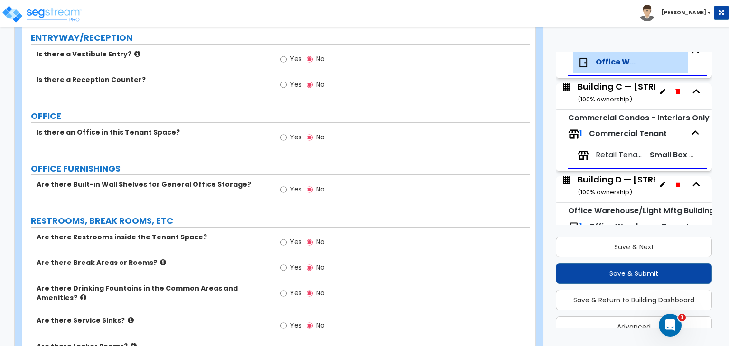
scroll to position [0, 0]
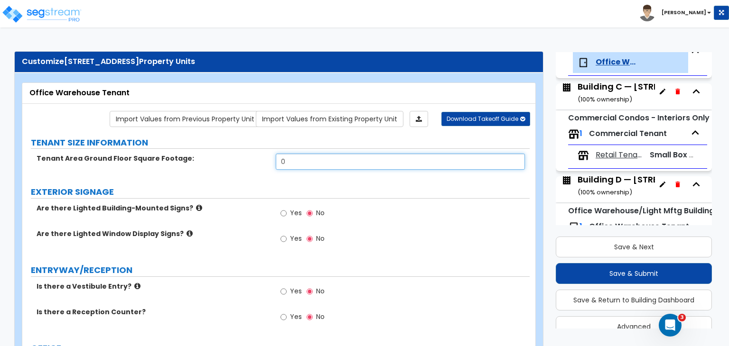
drag, startPoint x: 314, startPoint y: 163, endPoint x: 226, endPoint y: 162, distance: 88.2
click at [226, 162] on div "Tenant Area Ground Floor Square Footage: 0" at bounding box center [275, 165] width 507 height 23
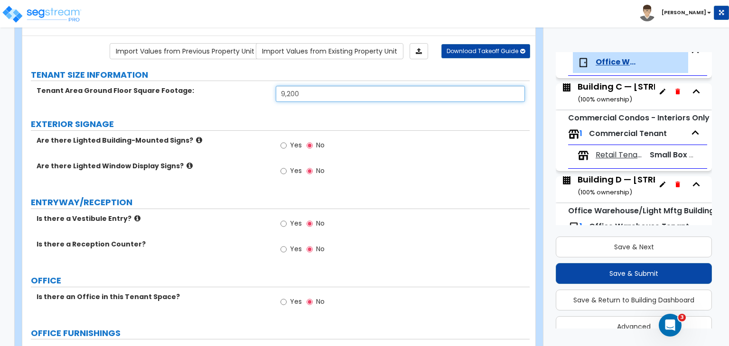
scroll to position [109, 0]
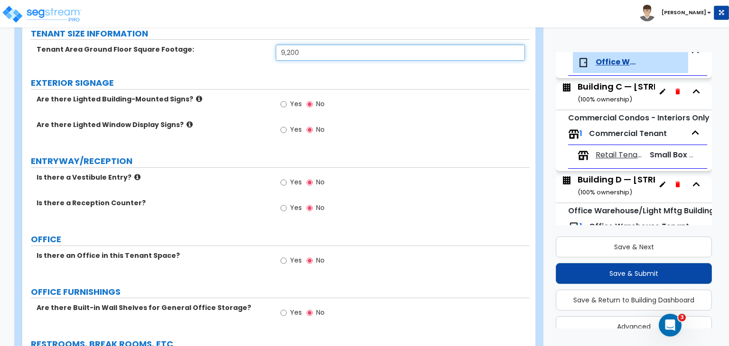
type input "9,200"
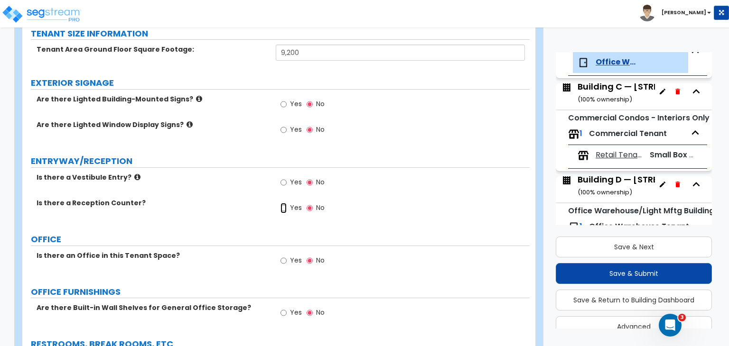
click at [283, 206] on input "Yes" at bounding box center [283, 208] width 6 height 10
radio input "true"
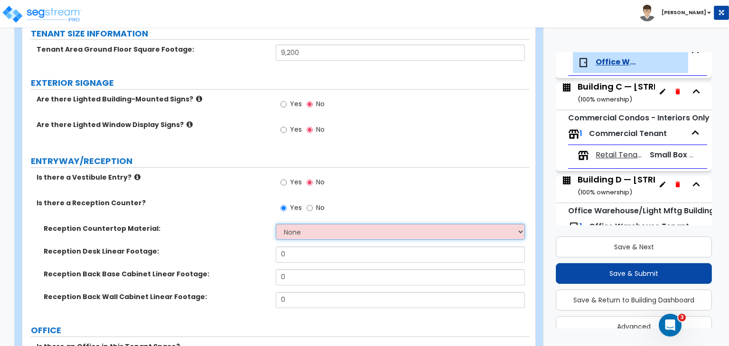
click at [291, 227] on select "None Plastic Laminate Solid Surface Stone Quartz Marble Tile Wood Stainless Ste…" at bounding box center [400, 232] width 249 height 16
select select "1"
click at [276, 224] on select "None Plastic Laminate Solid Surface Stone Quartz Marble Tile Wood Stainless Ste…" at bounding box center [400, 232] width 249 height 16
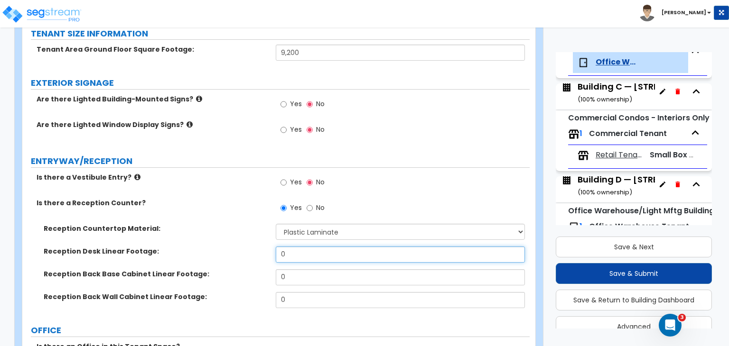
drag, startPoint x: 296, startPoint y: 251, endPoint x: 198, endPoint y: 253, distance: 98.7
click at [198, 253] on div "Reception Desk Linear Footage: 0" at bounding box center [275, 258] width 507 height 23
type input "6"
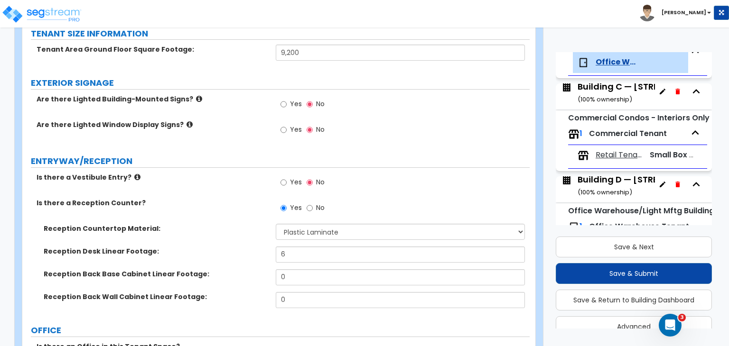
click at [198, 253] on label "Reception Desk Linear Footage:" at bounding box center [156, 251] width 225 height 9
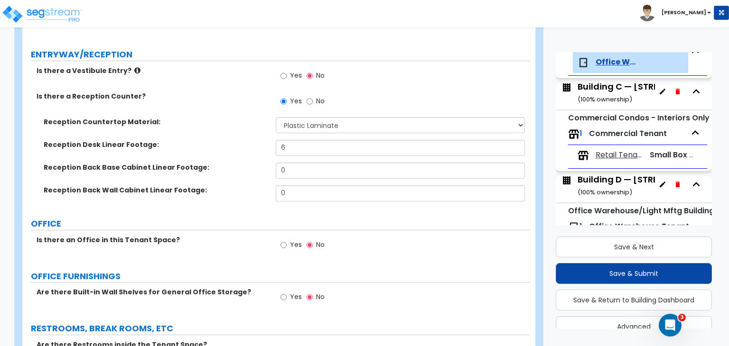
scroll to position [283, 0]
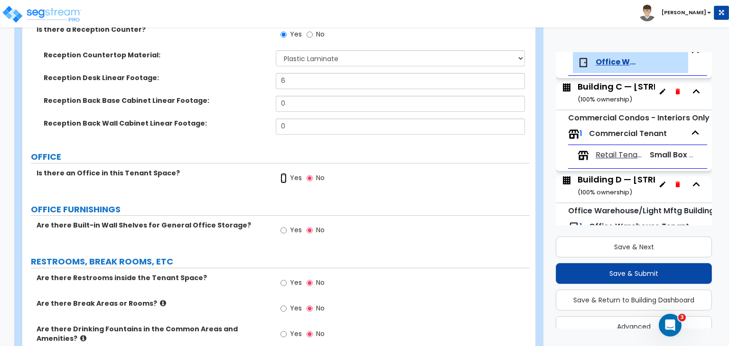
click at [282, 175] on input "Yes" at bounding box center [283, 178] width 6 height 10
radio input "true"
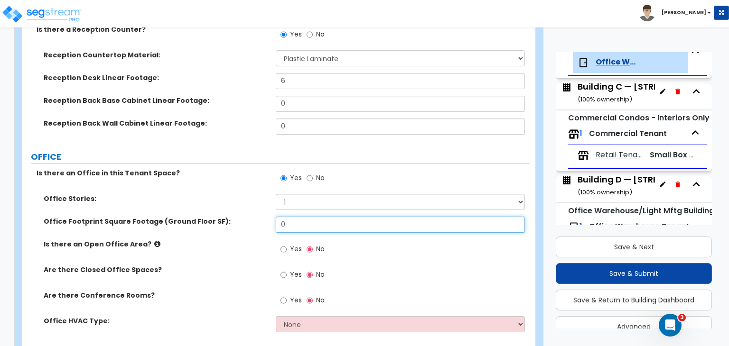
drag, startPoint x: 304, startPoint y: 224, endPoint x: 231, endPoint y: 227, distance: 72.6
click at [231, 227] on div "Office Footprint Square Footage (Ground Floor SF): 0" at bounding box center [275, 228] width 507 height 23
type input "900"
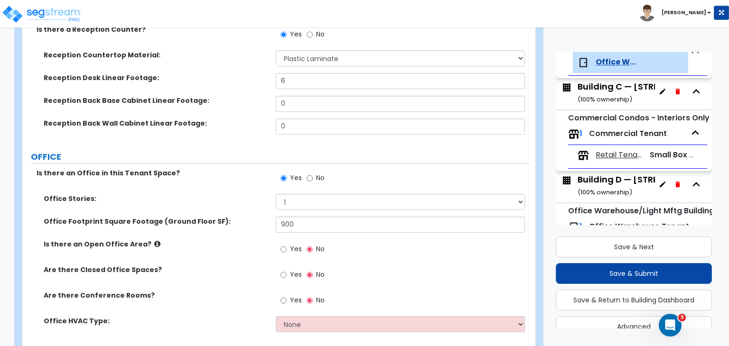
click at [235, 230] on div "Office Footprint Square Footage (Ground Floor SF): 900" at bounding box center [275, 228] width 507 height 23
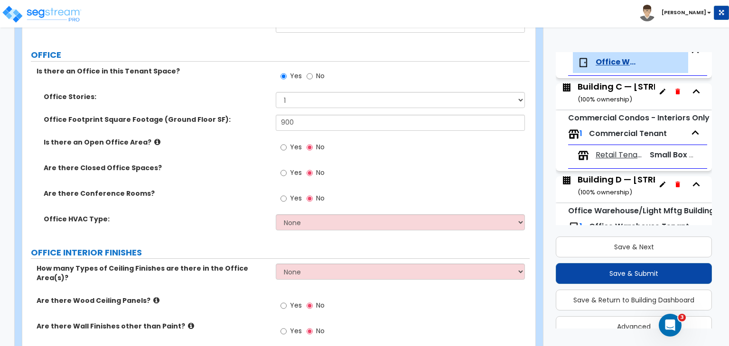
scroll to position [385, 0]
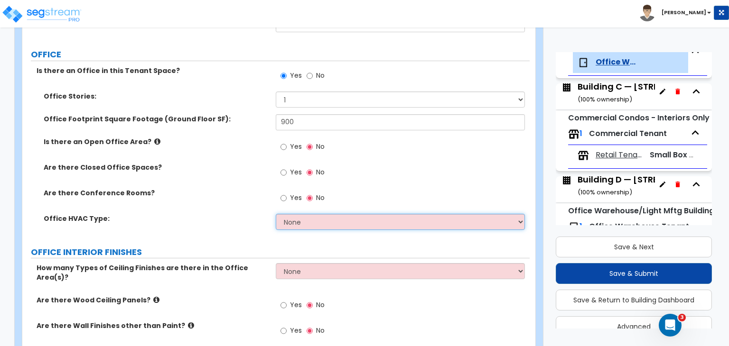
click at [297, 217] on select "None Rooftop Unit Furnace-Condenser Forced Air Split Heating/Cooling Systems He…" at bounding box center [400, 222] width 249 height 16
select select "1"
click at [276, 214] on select "None Rooftop Unit Furnace-Condenser Forced Air Split Heating/Cooling Systems He…" at bounding box center [400, 222] width 249 height 16
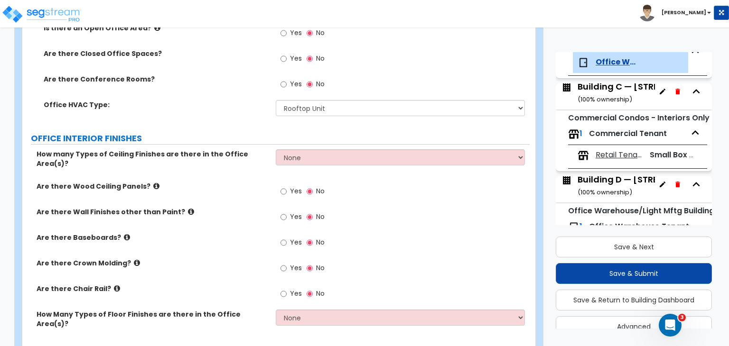
scroll to position [504, 0]
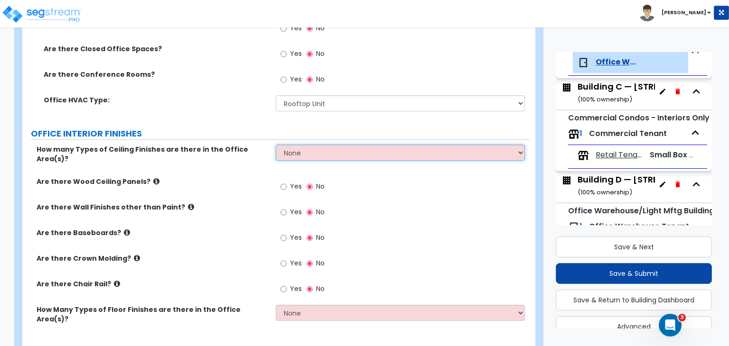
click at [301, 150] on select "None 1 2 3" at bounding box center [400, 153] width 249 height 16
select select "1"
click at [276, 145] on select "None 1 2 3" at bounding box center [400, 153] width 249 height 16
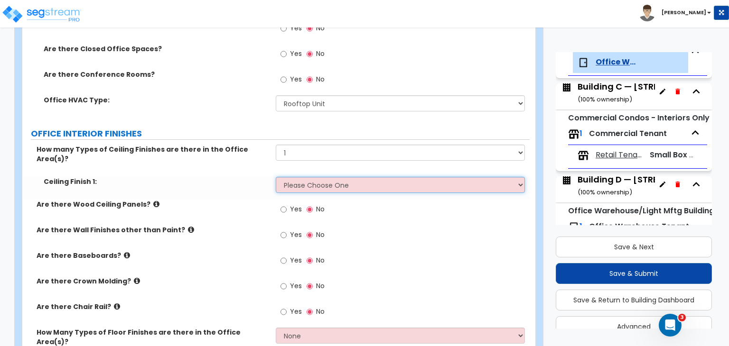
click at [301, 177] on select "Please Choose One Drop Ceiling Open Ceiling Drywall Ceiling" at bounding box center [400, 185] width 249 height 16
select select "1"
click at [276, 177] on select "Please Choose One Drop Ceiling Open Ceiling Drywall Ceiling" at bounding box center [400, 185] width 249 height 16
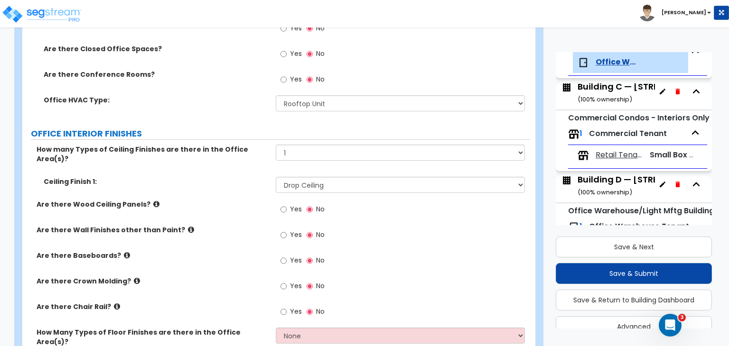
click at [222, 200] on label "Are there Wood Ceiling Panels?" at bounding box center [153, 204] width 232 height 9
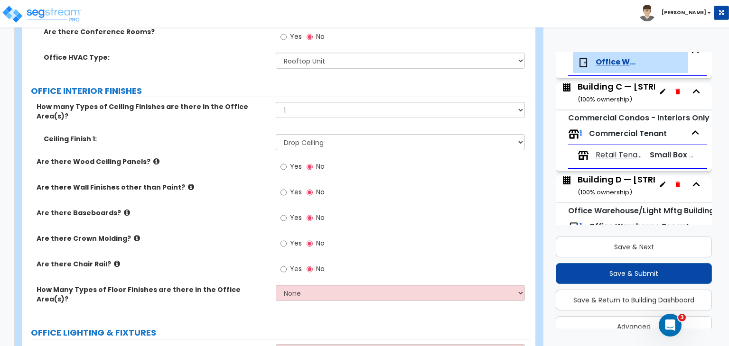
scroll to position [547, 0]
click at [283, 212] on input "Yes" at bounding box center [283, 217] width 6 height 10
radio input "true"
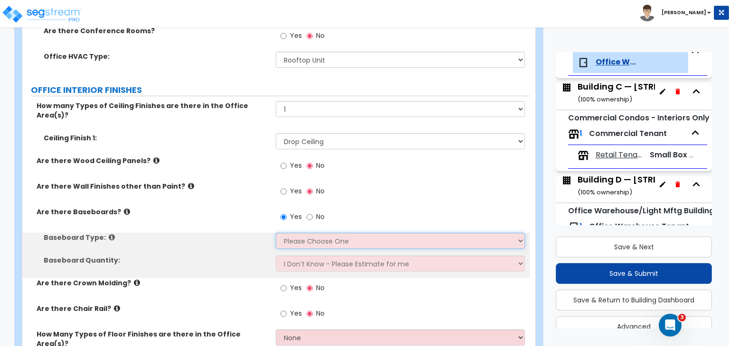
click at [295, 233] on select "Please Choose One Wood Vinyl Carpet Tile" at bounding box center [400, 241] width 249 height 16
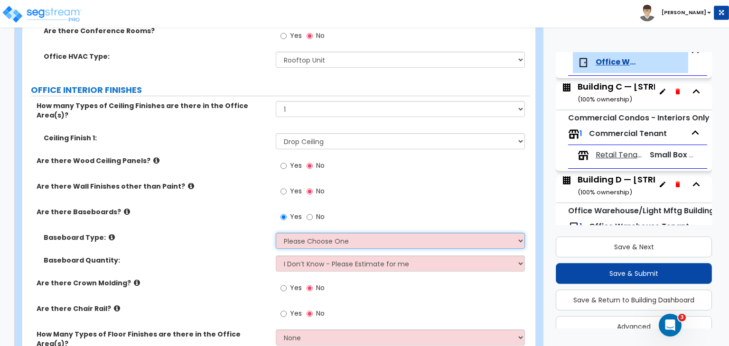
select select "2"
click at [276, 233] on select "Please Choose One Wood Vinyl Carpet Tile" at bounding box center [400, 241] width 249 height 16
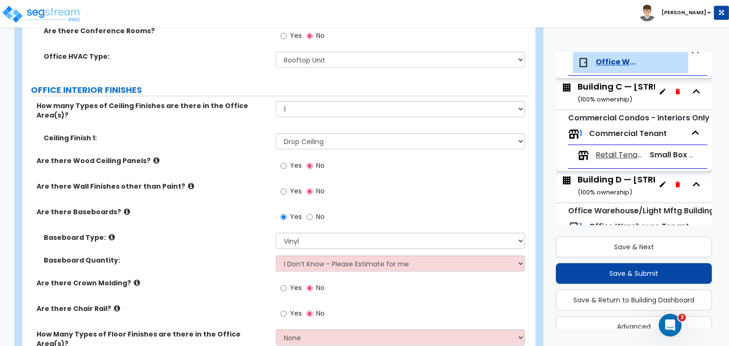
click at [231, 260] on div "Baseboard Quantity: I Don’t Know - Please Estimate for me I want to Enter the L…" at bounding box center [275, 267] width 507 height 23
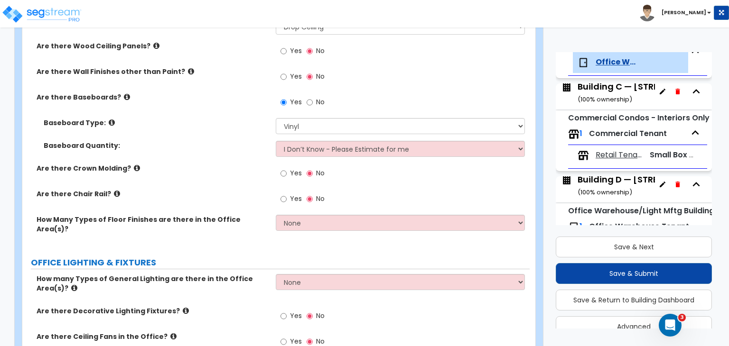
scroll to position [673, 0]
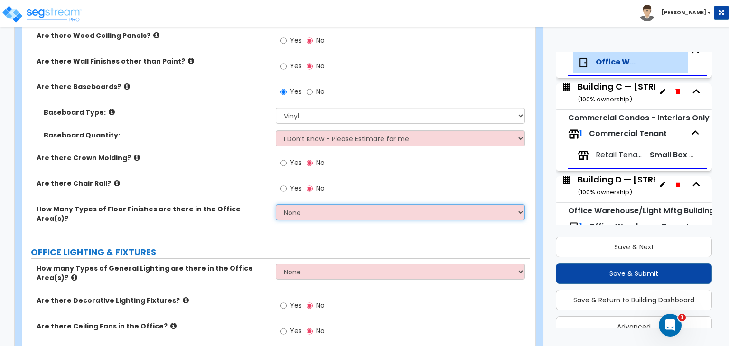
click at [318, 204] on select "None 1 2 3" at bounding box center [400, 212] width 249 height 16
select select "2"
click at [276, 204] on select "None 1 2 3" at bounding box center [400, 212] width 249 height 16
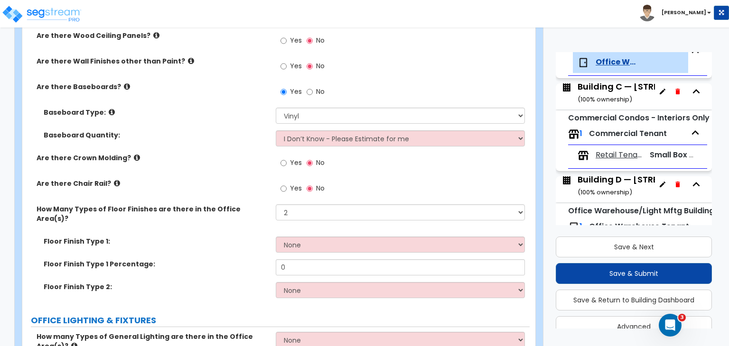
click at [201, 153] on label "Are there Crown Molding?" at bounding box center [153, 157] width 232 height 9
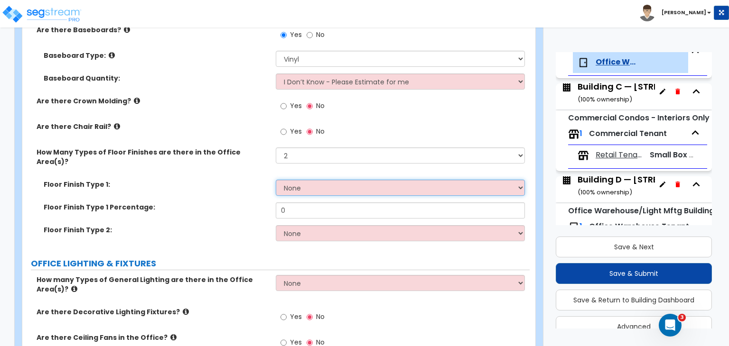
click at [294, 180] on select "None Tile Flooring Hardwood Flooring Resilient Laminate Flooring VCT Flooring S…" at bounding box center [400, 188] width 249 height 16
select select "5"
click at [276, 180] on select "None Tile Flooring Hardwood Flooring Resilient Laminate Flooring VCT Flooring S…" at bounding box center [400, 188] width 249 height 16
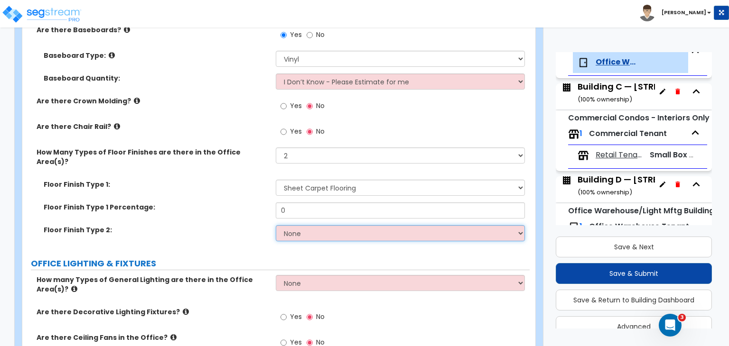
click at [305, 225] on select "None Tile Flooring Hardwood Flooring Resilient Laminate Flooring VCT Flooring S…" at bounding box center [400, 233] width 249 height 16
select select "4"
click at [276, 225] on select "None Tile Flooring Hardwood Flooring Resilient Laminate Flooring VCT Flooring S…" at bounding box center [400, 233] width 249 height 16
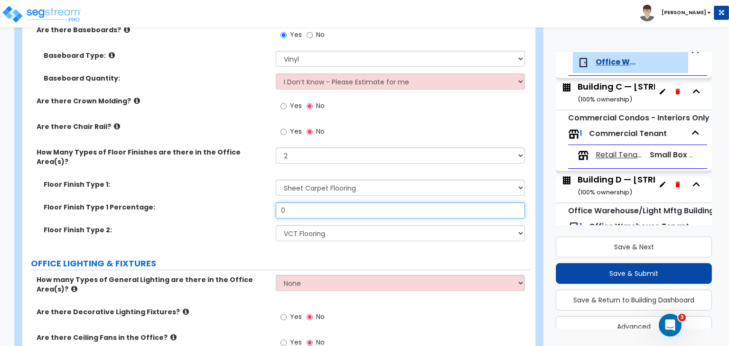
drag, startPoint x: 297, startPoint y: 189, endPoint x: 215, endPoint y: 196, distance: 82.8
click at [215, 203] on div "Floor Finish Type 1 Percentage: 0" at bounding box center [275, 214] width 507 height 23
type input "60"
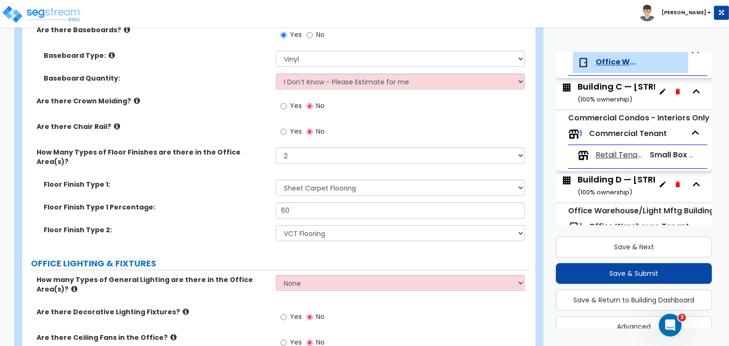
click at [225, 225] on label "Floor Finish Type 2:" at bounding box center [156, 229] width 225 height 9
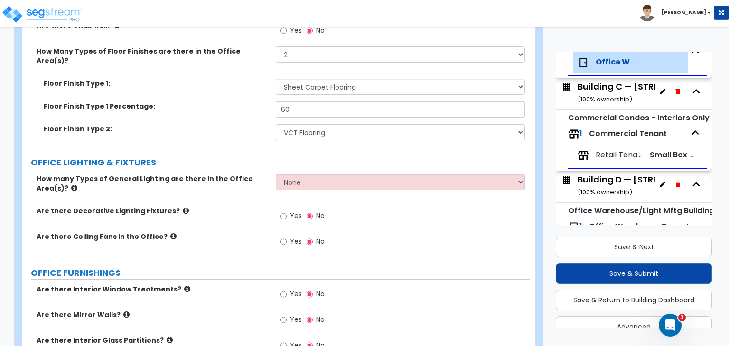
scroll to position [831, 0]
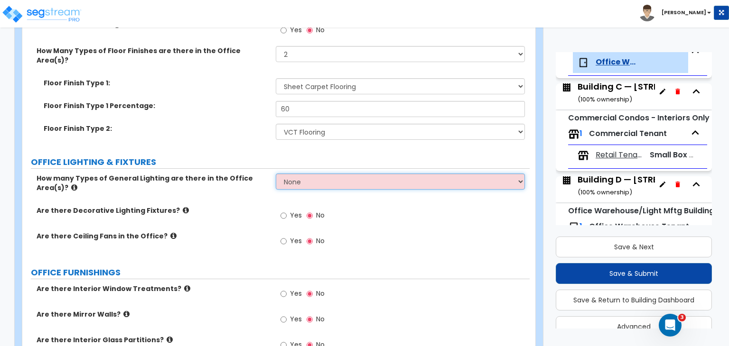
click at [290, 174] on select "None 1 2 3" at bounding box center [400, 182] width 249 height 16
select select "1"
click at [276, 174] on select "None 1 2 3" at bounding box center [400, 182] width 249 height 16
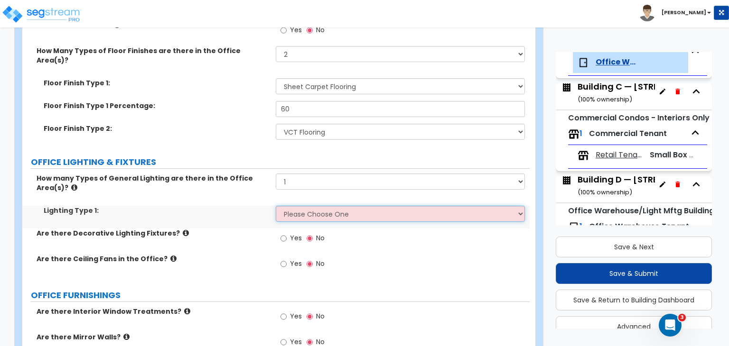
click at [302, 206] on select "Please Choose One LED Surface-Mounted LED Recessed Fluorescent Surface-Mounted …" at bounding box center [400, 214] width 249 height 16
select select "4"
click at [276, 206] on select "Please Choose One LED Surface-Mounted LED Recessed Fluorescent Surface-Mounted …" at bounding box center [400, 214] width 249 height 16
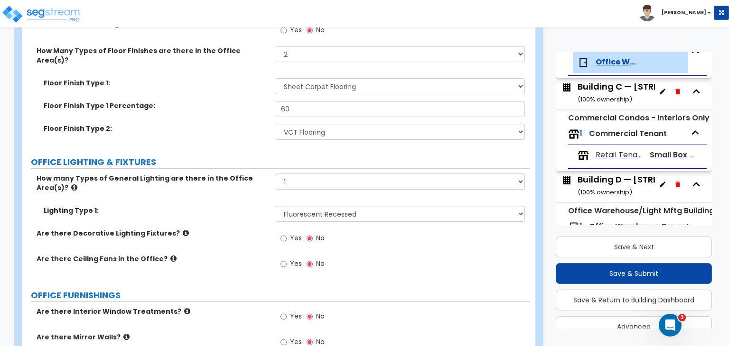
click at [216, 206] on div "Lighting Type 1: Please Choose One LED Surface-Mounted LED Recessed Fluorescent…" at bounding box center [275, 217] width 507 height 23
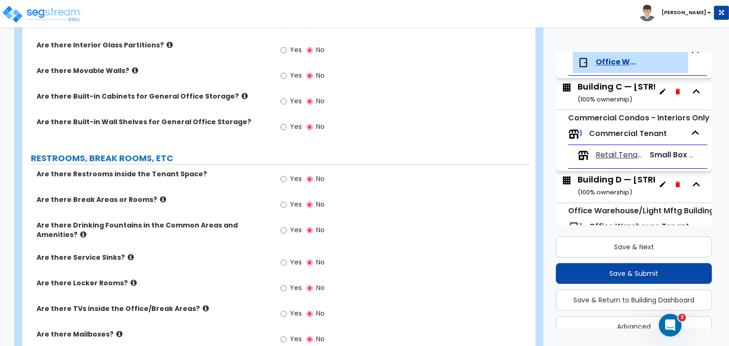
scroll to position [1150, 0]
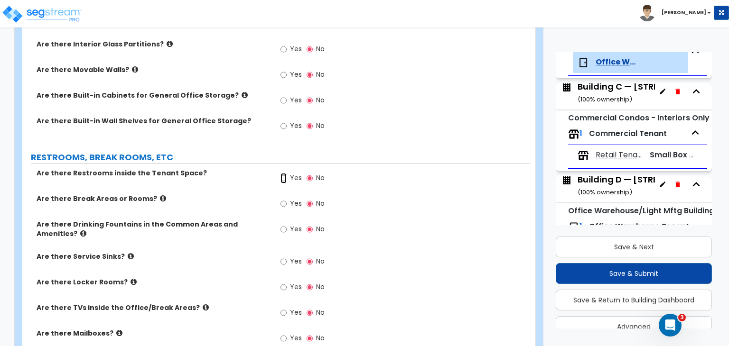
click at [285, 173] on input "Yes" at bounding box center [283, 178] width 6 height 10
radio input "true"
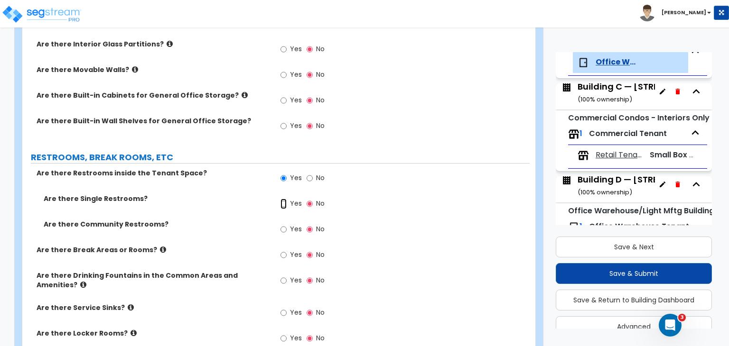
click at [283, 199] on input "Yes" at bounding box center [283, 204] width 6 height 10
radio input "true"
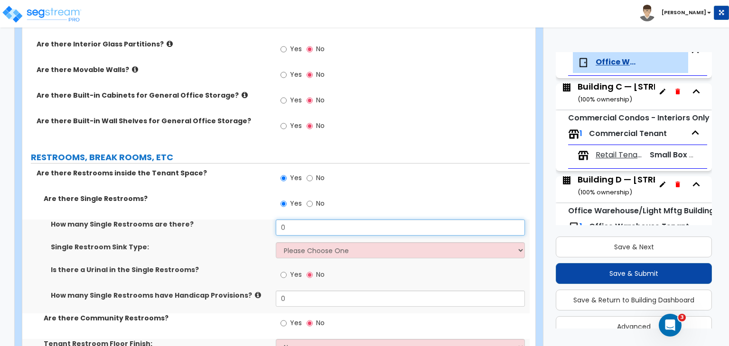
drag, startPoint x: 294, startPoint y: 208, endPoint x: 255, endPoint y: 207, distance: 38.9
click at [255, 220] on div "How many Single Restrooms are there? 0" at bounding box center [275, 231] width 507 height 23
type input "2"
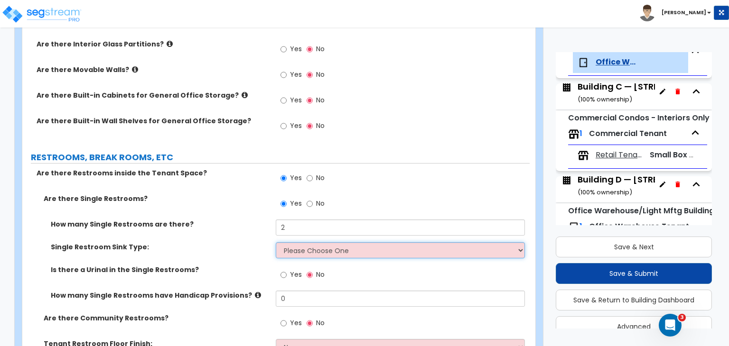
click at [294, 242] on select "Please Choose One Wall-mounted Vanity-mounted" at bounding box center [400, 250] width 249 height 16
select select "1"
click at [276, 242] on select "Please Choose One Wall-mounted Vanity-mounted" at bounding box center [400, 250] width 249 height 16
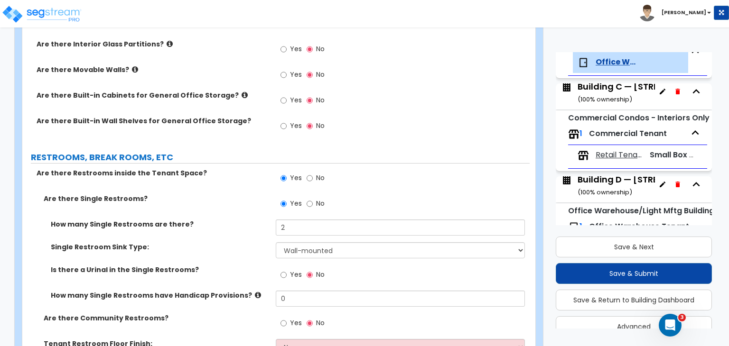
click at [247, 242] on label "Single Restroom Sink Type:" at bounding box center [160, 246] width 218 height 9
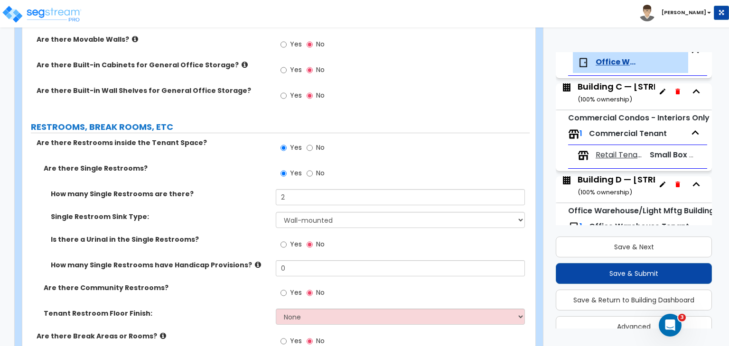
scroll to position [1183, 0]
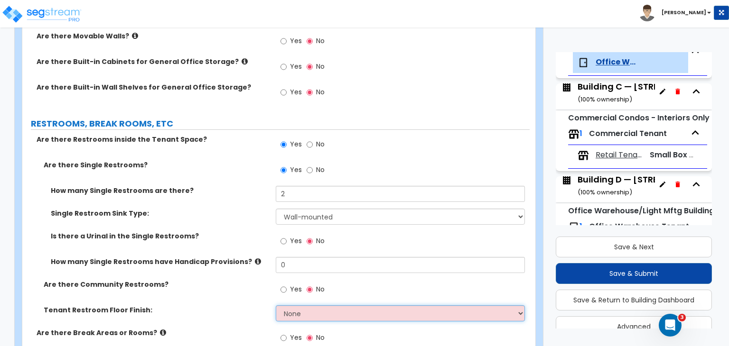
click at [283, 305] on select "None Tile Flooring Resilient Laminate Flooring VCT Flooring Sheet Vinyl Flooring" at bounding box center [400, 313] width 249 height 16
select select "3"
click at [276, 305] on select "None Tile Flooring Resilient Laminate Flooring VCT Flooring Sheet Vinyl Flooring" at bounding box center [400, 313] width 249 height 16
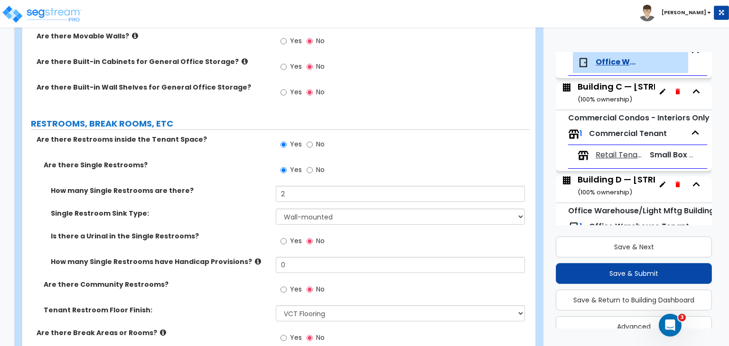
click at [241, 259] on div "How many Single Restrooms have Handicap Provisions? 0" at bounding box center [275, 268] width 507 height 23
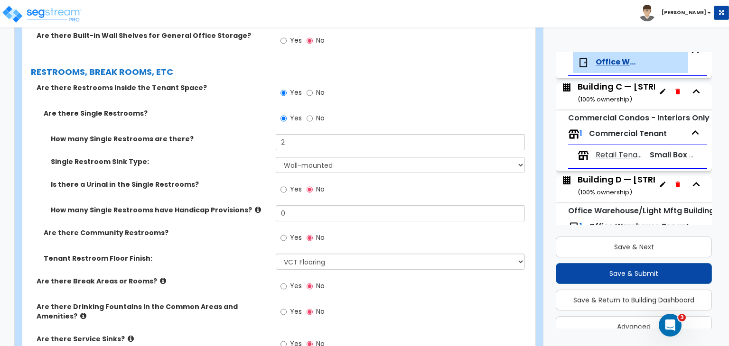
scroll to position [1266, 0]
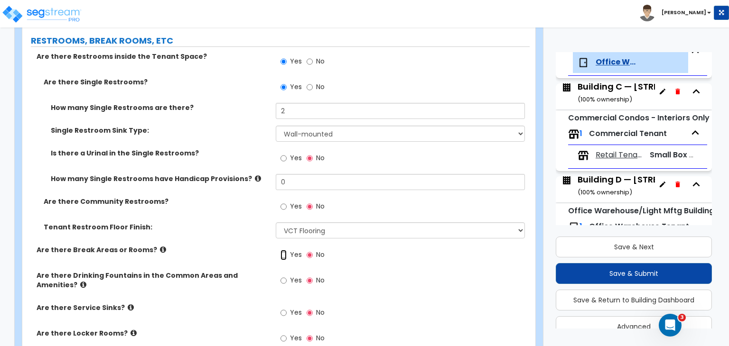
click at [283, 250] on input "Yes" at bounding box center [283, 255] width 6 height 10
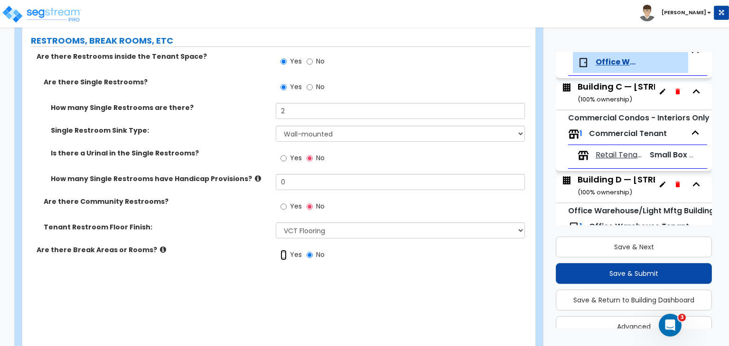
radio input "true"
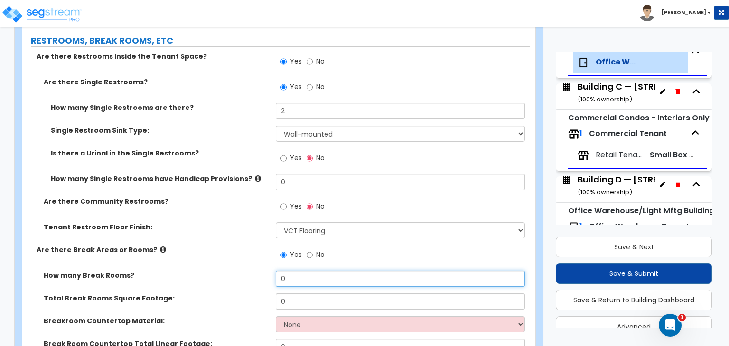
drag, startPoint x: 293, startPoint y: 251, endPoint x: 264, endPoint y: 252, distance: 28.5
click at [264, 271] on div "How many Break Rooms? 0" at bounding box center [275, 282] width 507 height 23
type input "1"
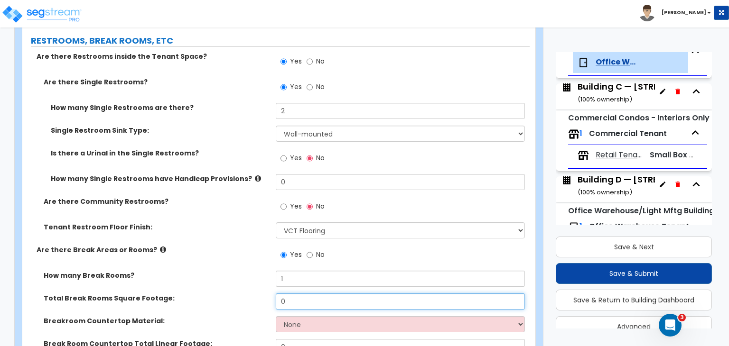
drag, startPoint x: 292, startPoint y: 279, endPoint x: 252, endPoint y: 278, distance: 39.4
click at [252, 294] on div "Total Break Rooms Square Footage: 0" at bounding box center [275, 305] width 507 height 23
type input "120"
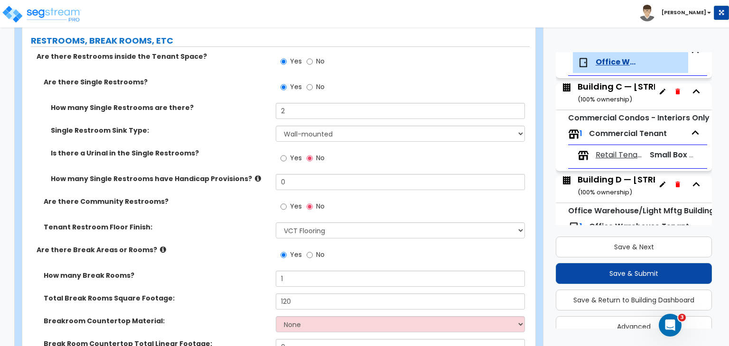
click at [249, 245] on label "Are there Break Areas or Rooms?" at bounding box center [153, 249] width 232 height 9
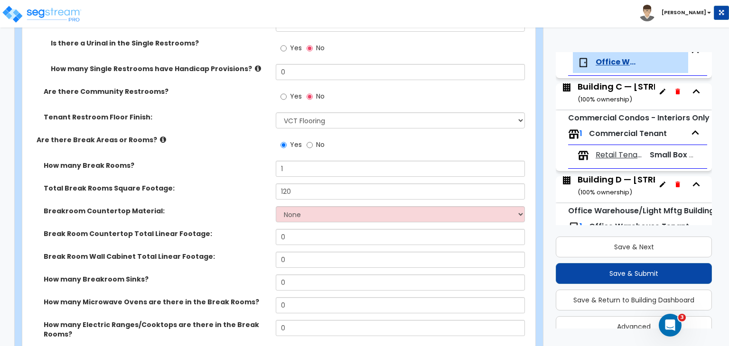
scroll to position [1391, 0]
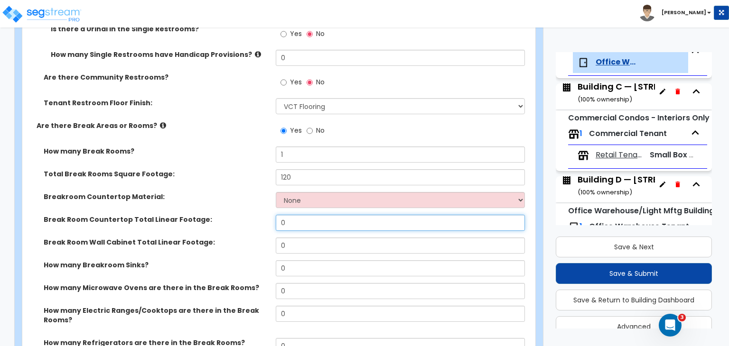
drag, startPoint x: 305, startPoint y: 200, endPoint x: 211, endPoint y: 209, distance: 94.3
click at [211, 215] on div "Break Room Countertop Total Linear Footage: 0" at bounding box center [275, 226] width 507 height 23
type input "6"
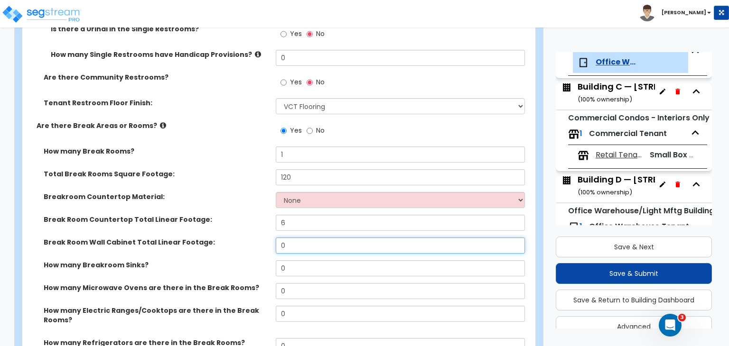
drag, startPoint x: 234, startPoint y: 217, endPoint x: 206, endPoint y: 214, distance: 28.6
click at [206, 214] on div "How many Break Rooms? 1 Total Break Rooms Square Footage: 120 Breakroom Counter…" at bounding box center [275, 290] width 493 height 286
type input "4"
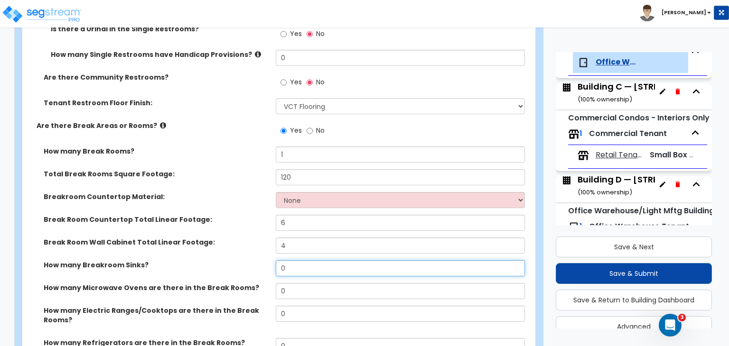
drag, startPoint x: 296, startPoint y: 249, endPoint x: 230, endPoint y: 247, distance: 66.5
click at [230, 260] on div "How many Breakroom Sinks? 0" at bounding box center [275, 271] width 507 height 23
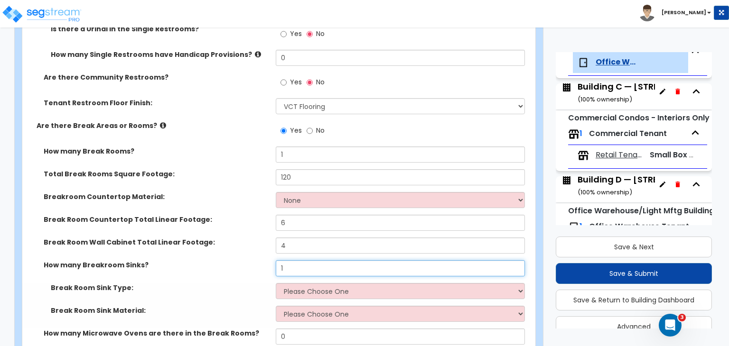
type input "1"
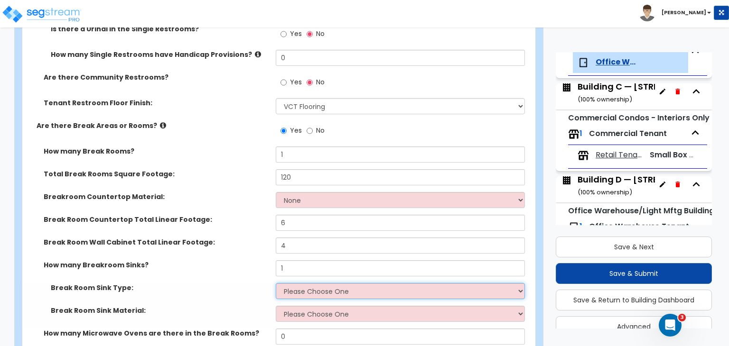
click at [291, 283] on select "Please Choose One Single Sink Double Sink" at bounding box center [400, 291] width 249 height 16
select select "1"
click at [276, 283] on select "Please Choose One Single Sink Double Sink" at bounding box center [400, 291] width 249 height 16
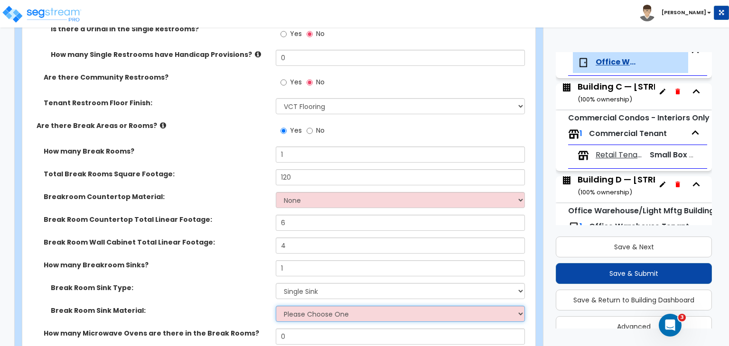
click at [300, 306] on select "Please Choose One Stainless Steel Porcelain Enamel Cast Iron" at bounding box center [400, 314] width 249 height 16
select select "1"
click at [276, 306] on select "Please Choose One Stainless Steel Porcelain Enamel Cast Iron" at bounding box center [400, 314] width 249 height 16
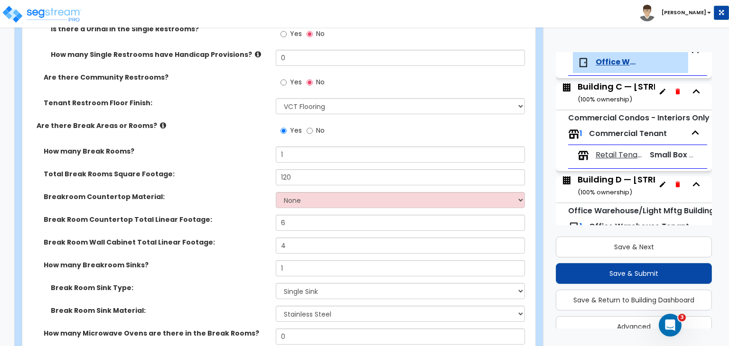
click at [247, 260] on div "How many Breakroom Sinks? 1" at bounding box center [275, 271] width 507 height 23
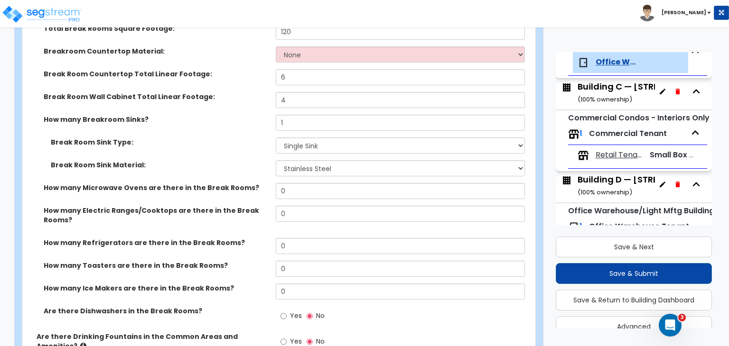
scroll to position [1537, 0]
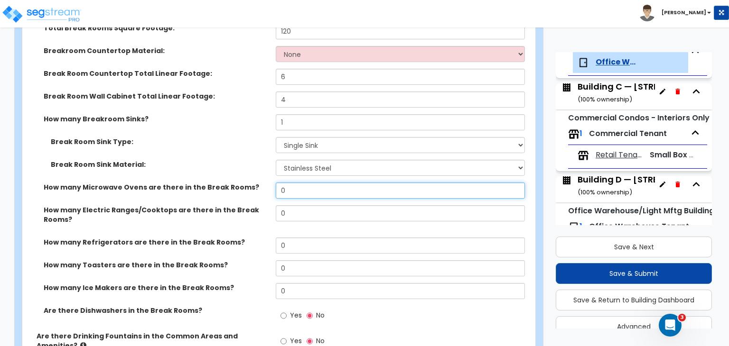
drag, startPoint x: 296, startPoint y: 171, endPoint x: 222, endPoint y: 161, distance: 74.7
click at [222, 161] on div "How many Break Rooms? 1 Total Break Rooms Square Footage: 120 Breakroom Counter…" at bounding box center [275, 165] width 493 height 331
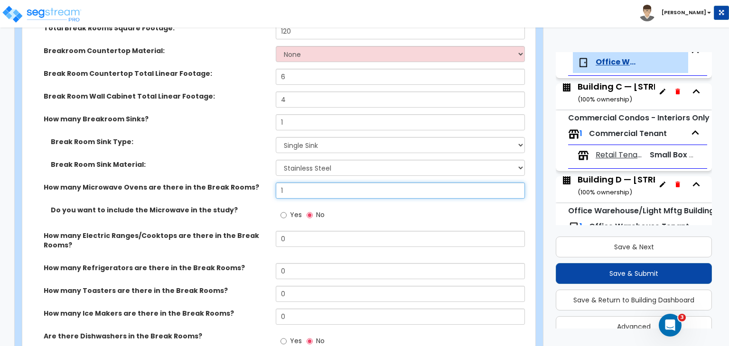
type input "1"
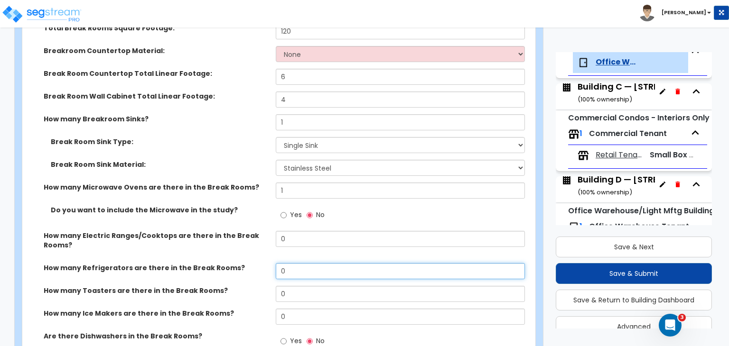
drag, startPoint x: 294, startPoint y: 255, endPoint x: 250, endPoint y: 251, distance: 43.8
click at [250, 263] on div "How many Refrigerators are there in the Break Rooms? 0" at bounding box center [275, 274] width 507 height 23
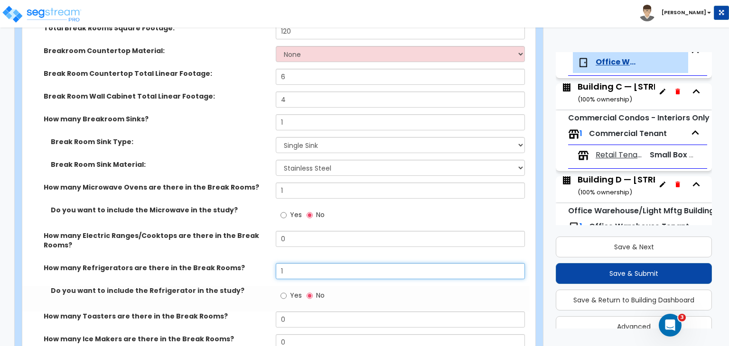
type input "1"
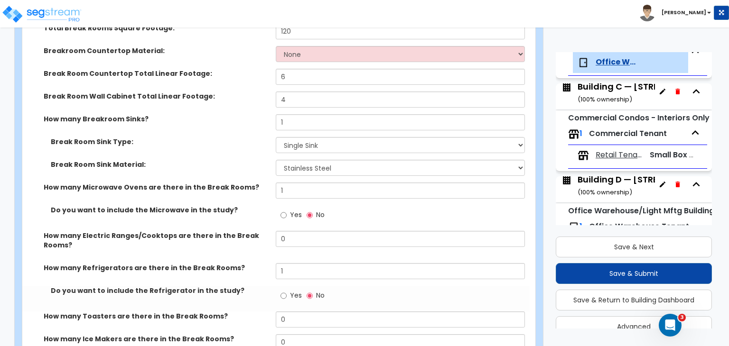
click at [248, 263] on label "How many Refrigerators are there in the Break Rooms?" at bounding box center [156, 267] width 225 height 9
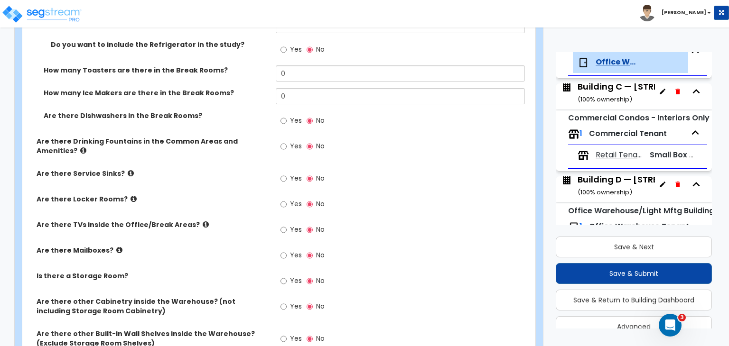
scroll to position [1786, 0]
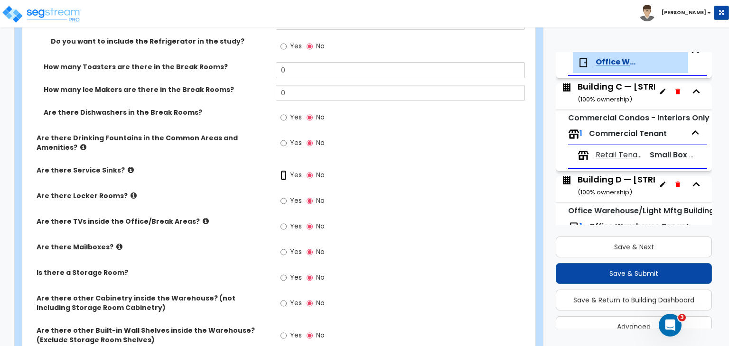
click at [283, 170] on input "Yes" at bounding box center [283, 175] width 6 height 10
radio input "true"
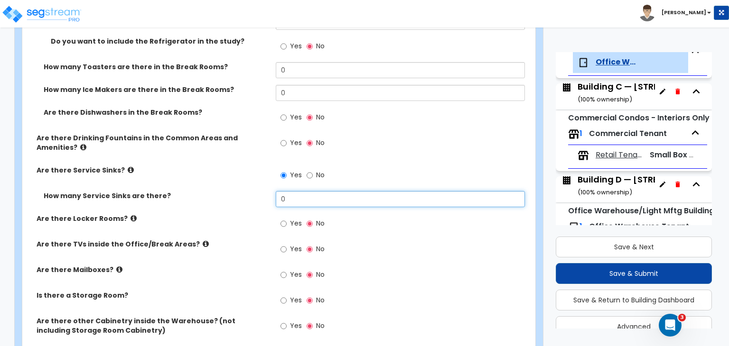
drag, startPoint x: 296, startPoint y: 179, endPoint x: 249, endPoint y: 182, distance: 47.5
click at [249, 191] on div "How many Service Sinks are there? 0" at bounding box center [275, 202] width 507 height 23
type input "1"
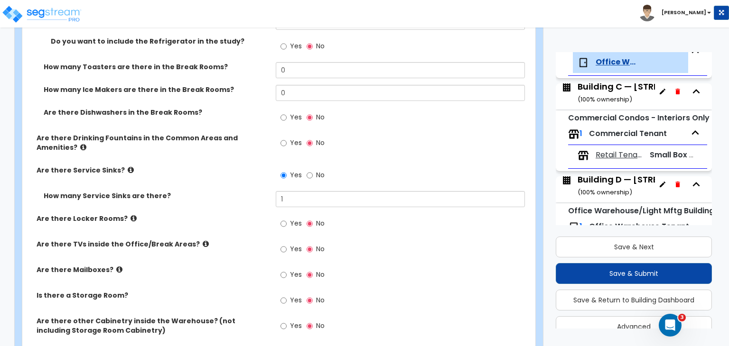
click at [250, 191] on div "How many Service Sinks are there? 1" at bounding box center [275, 202] width 507 height 23
click at [256, 214] on div "Are there Locker Rooms? Yes No" at bounding box center [275, 227] width 507 height 26
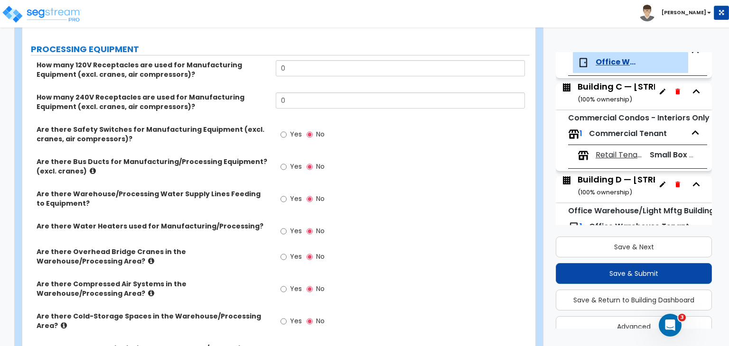
scroll to position [2265, 0]
click at [267, 188] on label "Are there Warehouse/Processing Water Supply Lines Feeding to Equipment?" at bounding box center [153, 197] width 232 height 19
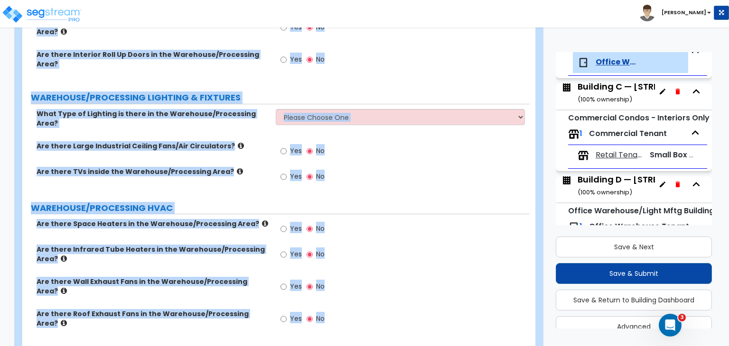
scroll to position [3103, 0]
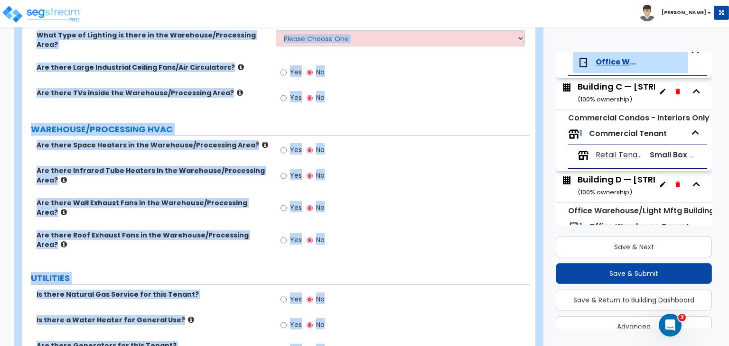
drag, startPoint x: 28, startPoint y: 86, endPoint x: 536, endPoint y: 368, distance: 581.5
copy div "PROCESSING EQUIPMENT How many 120V Receptacles are used for Manufacturing Equip…"
click at [367, 198] on div "Yes No" at bounding box center [402, 211] width 253 height 26
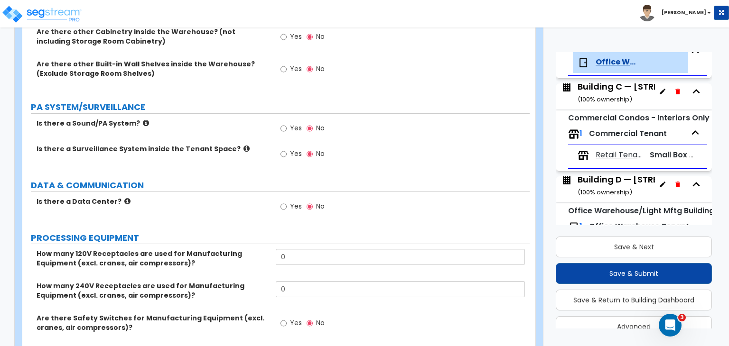
scroll to position [2065, 0]
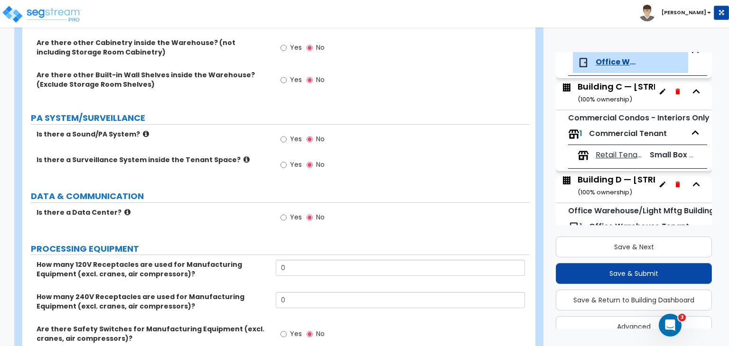
click at [235, 208] on label "Is there a Data Center?" at bounding box center [153, 212] width 232 height 9
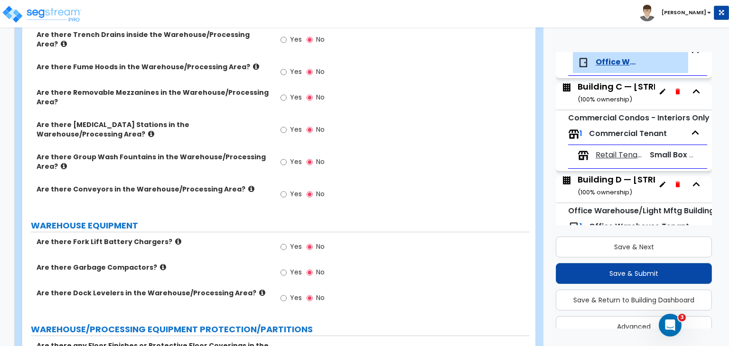
scroll to position [2595, 0]
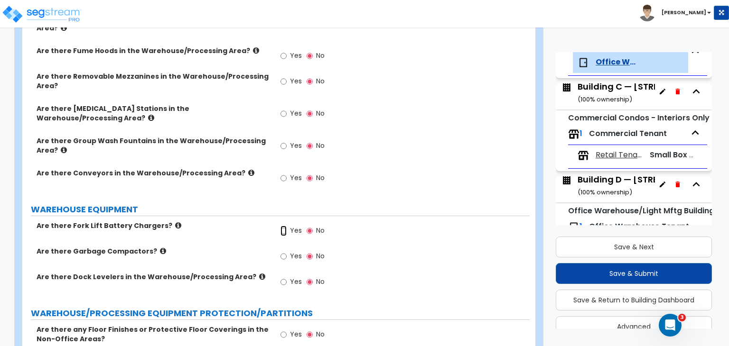
click at [281, 226] on input "Yes" at bounding box center [283, 231] width 6 height 10
radio input "true"
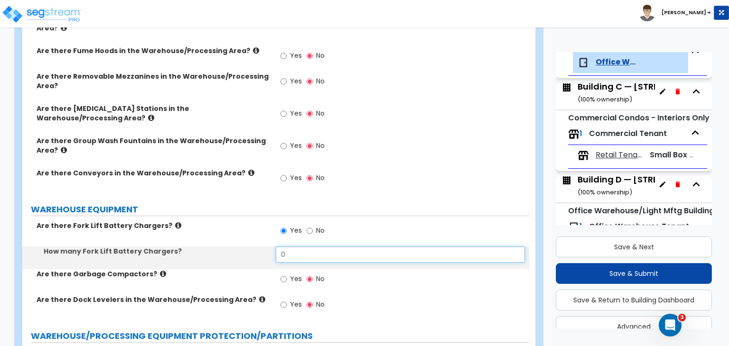
click at [294, 247] on input "0" at bounding box center [400, 255] width 249 height 16
drag, startPoint x: 294, startPoint y: 216, endPoint x: 238, endPoint y: 226, distance: 56.8
click at [238, 247] on div "How many Fork Lift Battery Chargers? 0" at bounding box center [275, 258] width 507 height 23
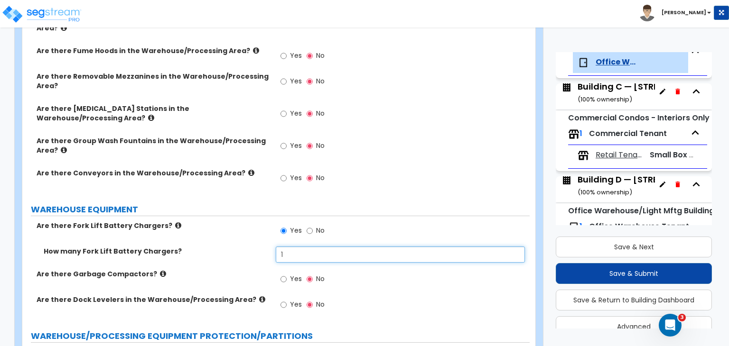
type input "1"
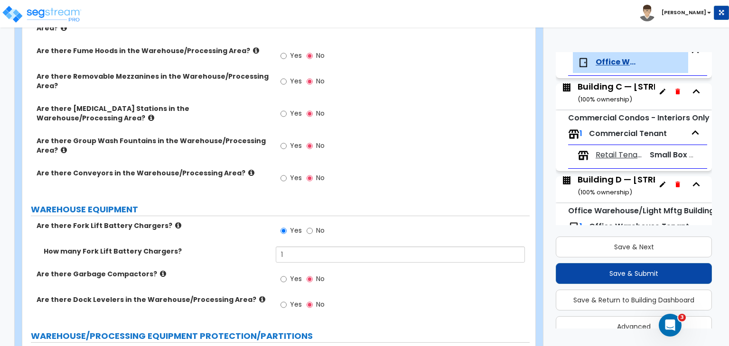
click at [239, 269] on label "Are there Garbage Compactors?" at bounding box center [153, 273] width 232 height 9
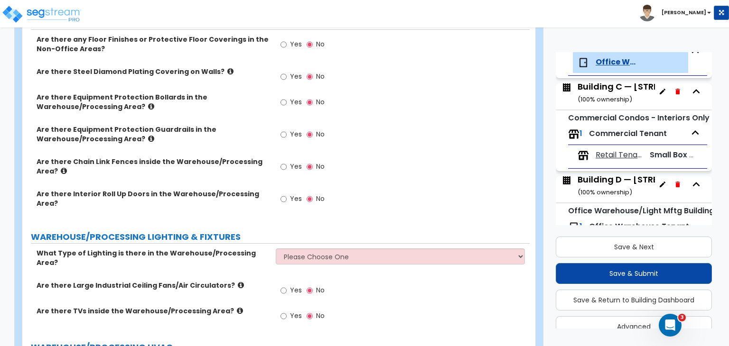
scroll to position [2908, 0]
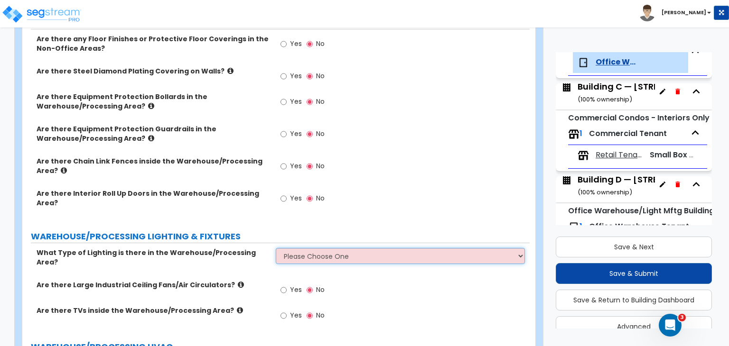
click at [281, 248] on select "Please Choose One High Bay Round Fixtures High Bay Fluorescent Tube Lighting Hi…" at bounding box center [400, 256] width 249 height 16
select select "1"
click at [276, 248] on select "Please Choose One High Bay Round Fixtures High Bay Fluorescent Tube Lighting Hi…" at bounding box center [400, 256] width 249 height 16
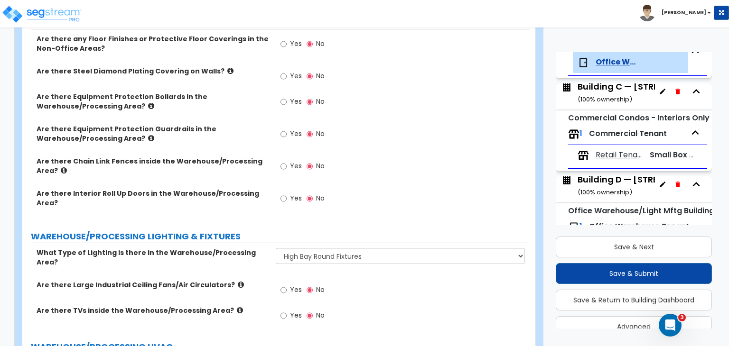
click at [261, 280] on div "Are there Large Industrial Ceiling Fans/Air Circulators? Yes No" at bounding box center [275, 293] width 507 height 26
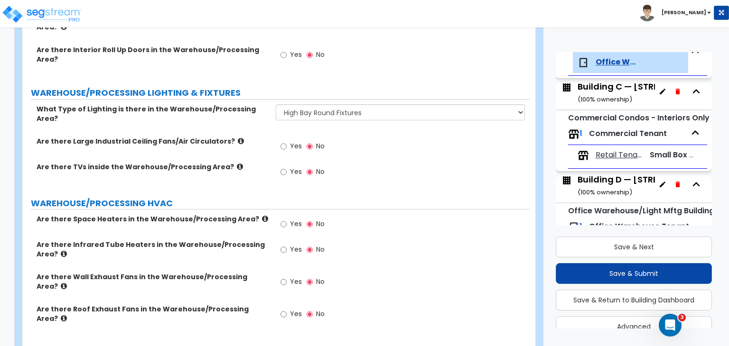
scroll to position [3111, 0]
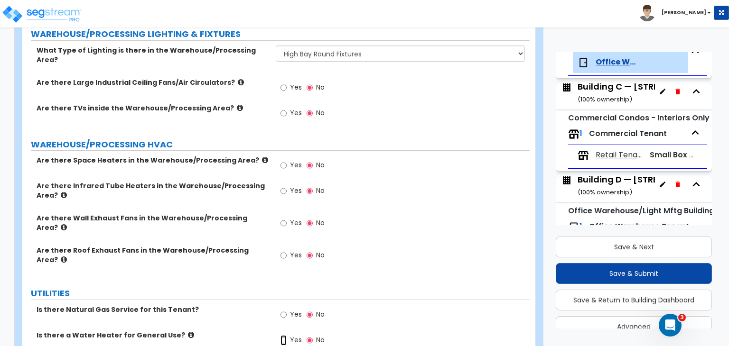
click at [283, 335] on input "Yes" at bounding box center [283, 340] width 6 height 10
radio input "true"
select select "2"
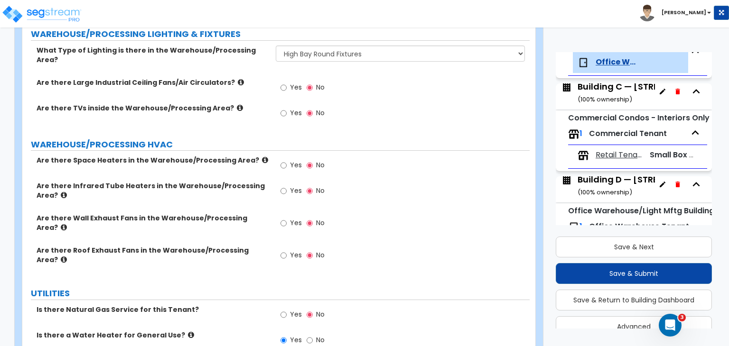
click at [237, 331] on div "Is there a Water Heater for General Use? Yes No" at bounding box center [275, 344] width 507 height 26
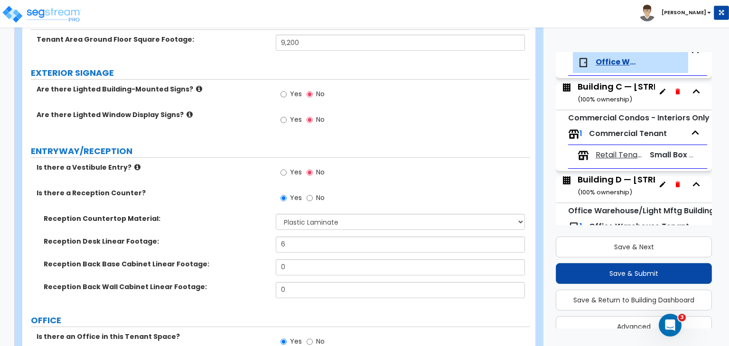
scroll to position [0, 0]
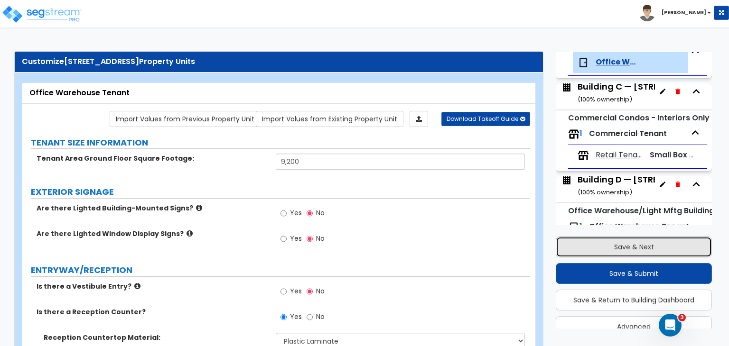
click at [605, 248] on button "Save & Next" at bounding box center [633, 247] width 156 height 21
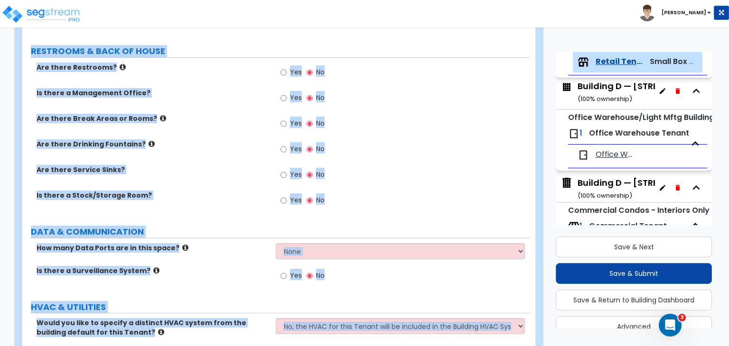
scroll to position [876, 0]
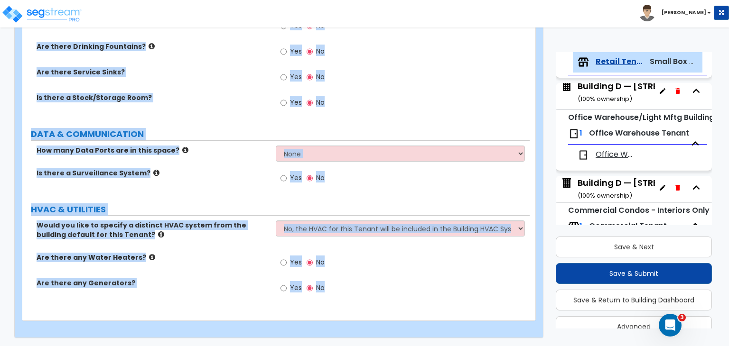
drag, startPoint x: 26, startPoint y: 90, endPoint x: 305, endPoint y: 361, distance: 389.8
copy div "Retail Tenant Import Values from Previous Property Unit Import Values from Exis…"
click at [224, 103] on div "Is there a Stock/Storage Room? Yes No" at bounding box center [275, 106] width 507 height 26
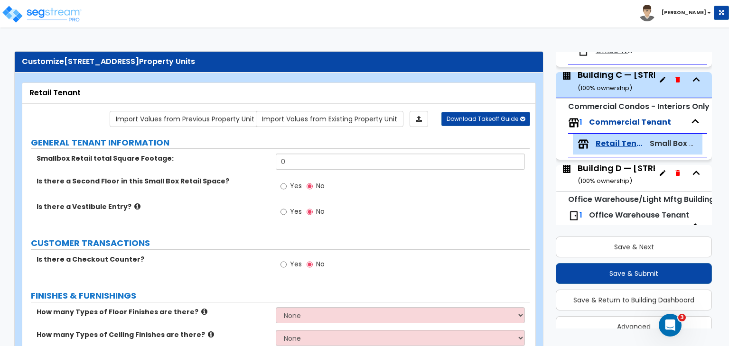
scroll to position [292, 0]
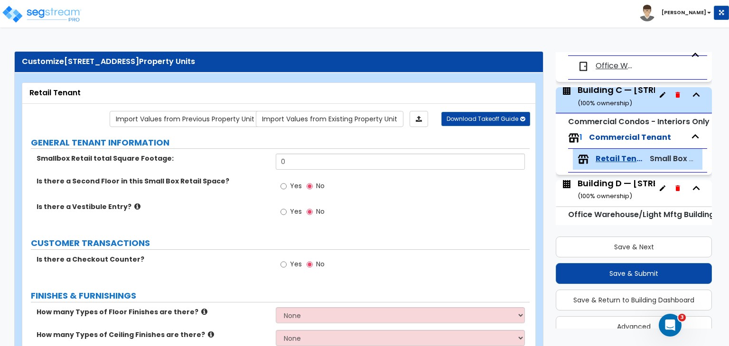
click at [626, 96] on div "Building C — [STREET_ADDRESS] ( 100 % ownership)" at bounding box center [647, 96] width 141 height 24
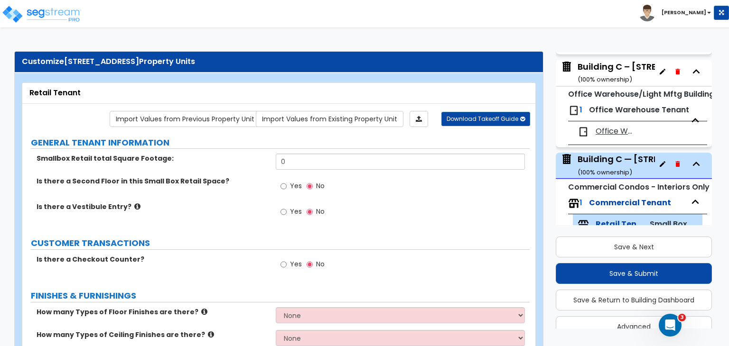
scroll to position [215, 0]
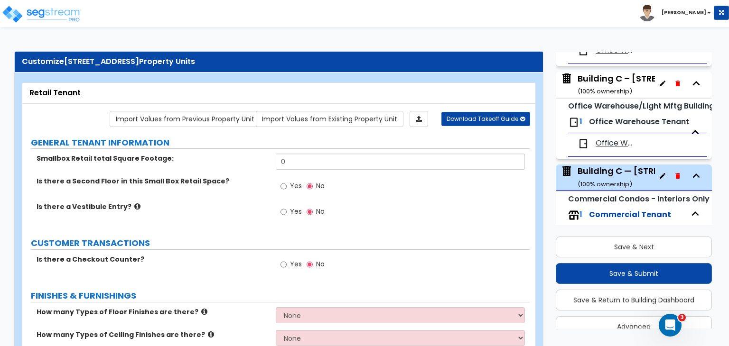
click at [620, 82] on div "Building C – [STREET_ADDRESS] ( 100 % ownership)" at bounding box center [646, 85] width 139 height 24
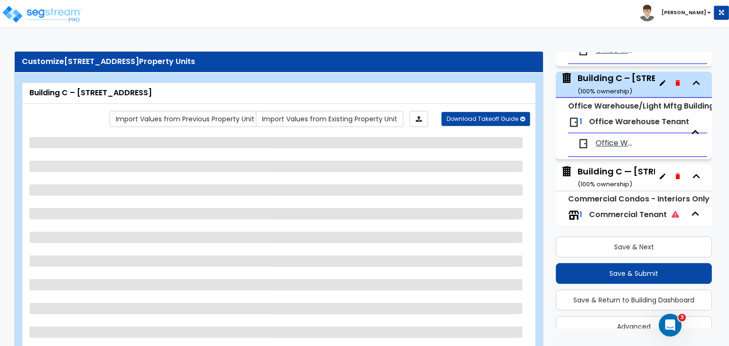
scroll to position [234, 0]
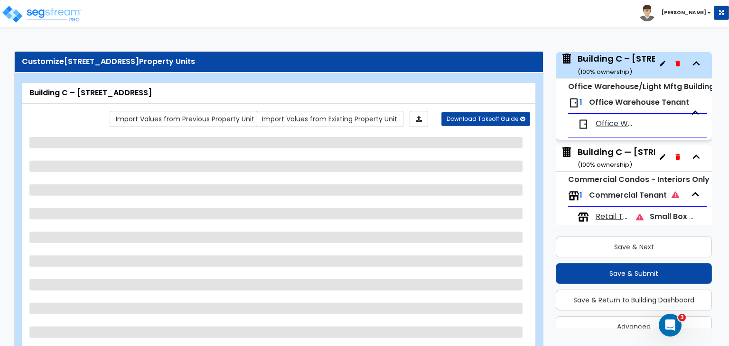
select select "2"
select select "1"
select select "4"
select select "2"
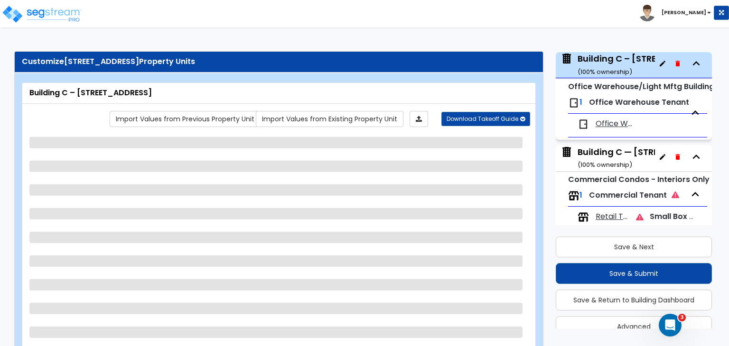
select select "1"
select select "2"
select select "1"
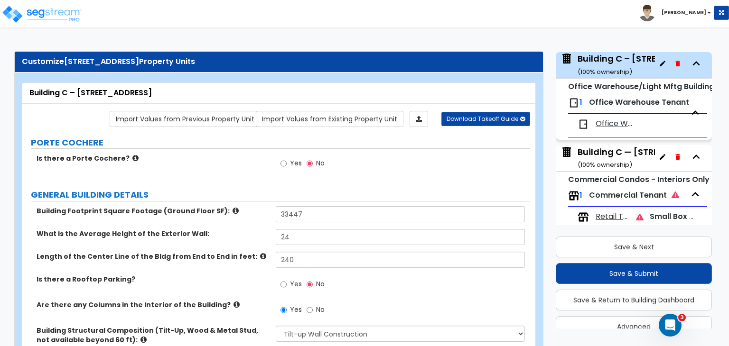
click at [621, 152] on div "Building C — [STREET_ADDRESS] ( 100 % ownership)" at bounding box center [647, 158] width 141 height 24
click at [658, 62] on icon "button" at bounding box center [662, 64] width 8 height 8
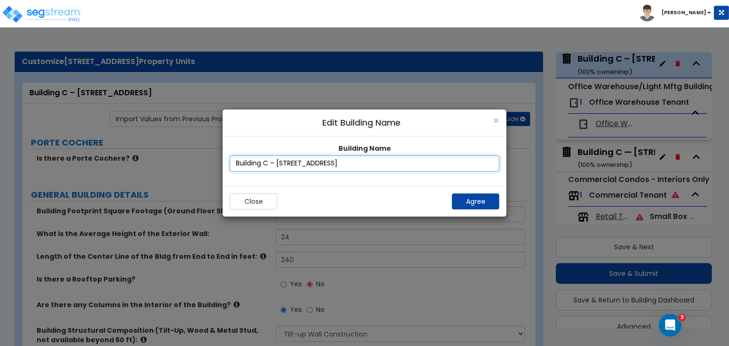
drag, startPoint x: 363, startPoint y: 164, endPoint x: 178, endPoint y: 158, distance: 184.6
click at [178, 158] on div "× Edit Building Name Building Name Building C – [STREET_ADDRESS][GEOGRAPHIC_DAT…" at bounding box center [364, 220] width 729 height 251
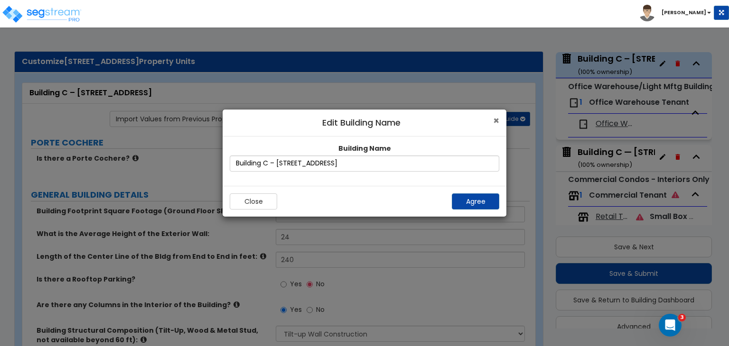
click at [493, 122] on span "×" at bounding box center [496, 121] width 6 height 14
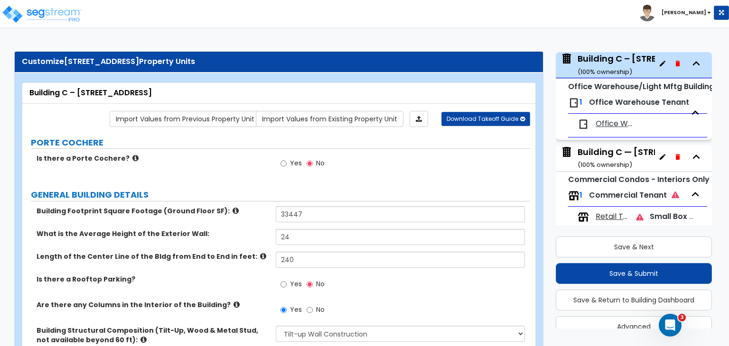
click at [658, 156] on icon "button" at bounding box center [662, 157] width 8 height 8
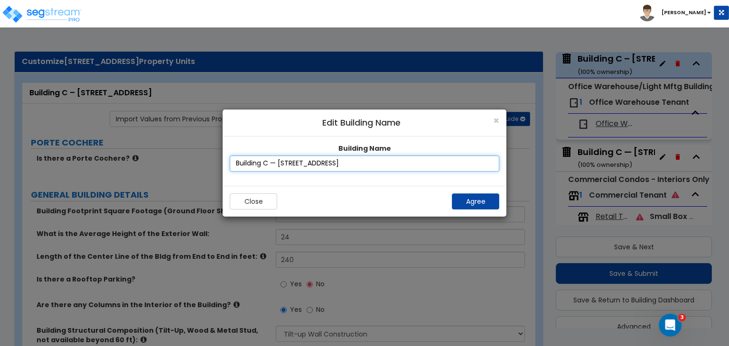
drag, startPoint x: 353, startPoint y: 164, endPoint x: 140, endPoint y: 173, distance: 213.2
click at [140, 173] on div "× Edit Building Name Building Name Building C — [STREET_ADDRESS] Close Agree" at bounding box center [364, 220] width 729 height 251
paste input "9143-9151"
type input "Building C – [STREET_ADDRESS]"
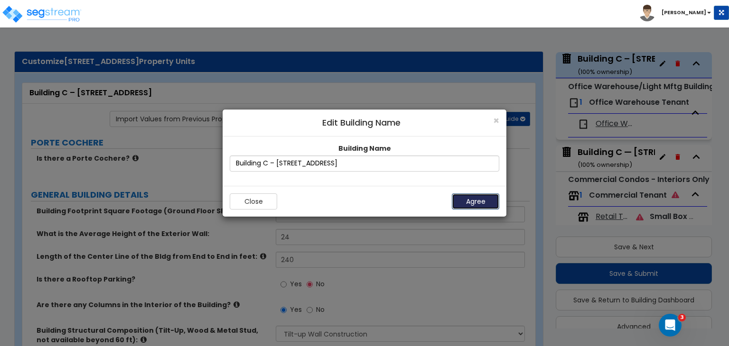
click at [480, 200] on button "Agree" at bounding box center [475, 202] width 47 height 16
click at [495, 118] on span "×" at bounding box center [496, 121] width 6 height 14
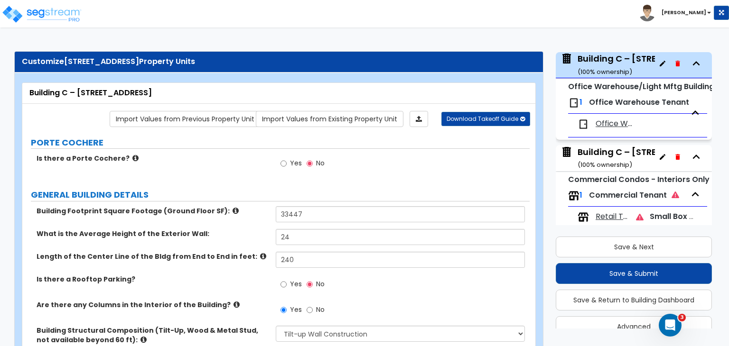
click at [603, 138] on div "Office Warehouse/Light Mftg Building 1 Office Warehouse Tenant Office Warehouse…" at bounding box center [633, 109] width 156 height 61
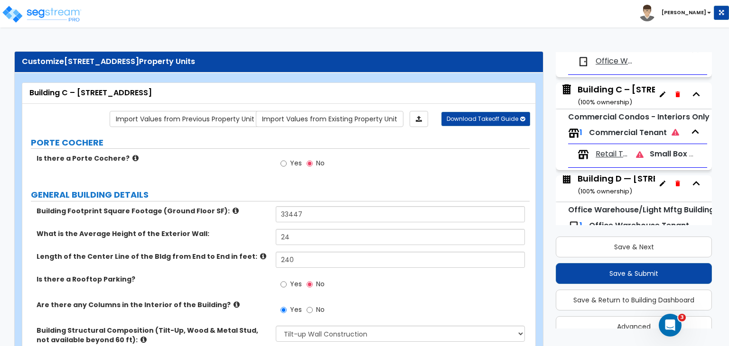
scroll to position [298, 0]
click at [604, 154] on span "Retail Tenant" at bounding box center [611, 153] width 33 height 11
click at [604, 154] on div "Building A/B — 9133–[STREET_ADDRESS] ( 100 % ownership) Commercial Condos - Int…" at bounding box center [633, 265] width 156 height 925
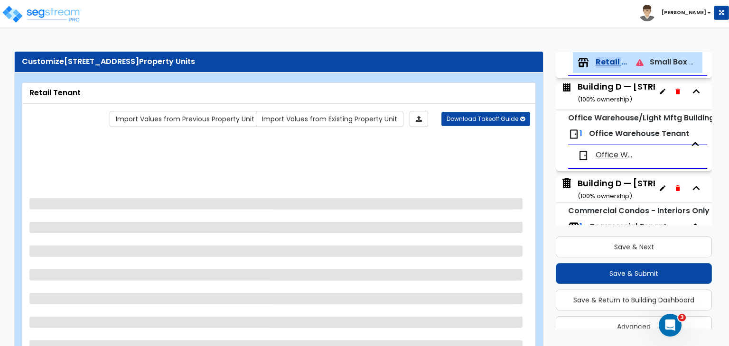
scroll to position [389, 0]
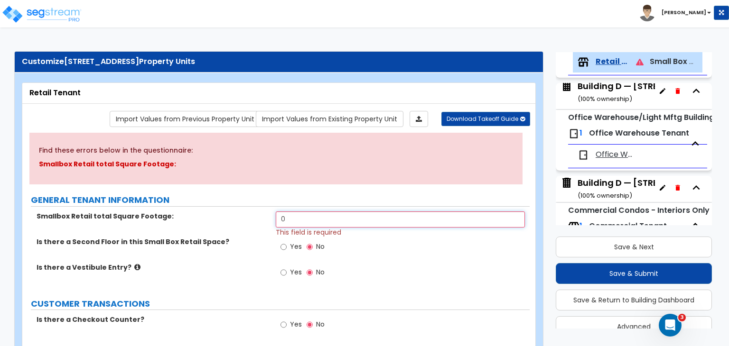
drag, startPoint x: 298, startPoint y: 221, endPoint x: 214, endPoint y: 214, distance: 83.7
click at [214, 214] on div "Smallbox Retail total Square Footage: 0 This field is required" at bounding box center [275, 225] width 507 height 26
type input "14,148"
click at [239, 237] on label "Is there a Second Floor in this Small Box Retail Space?" at bounding box center [153, 241] width 232 height 9
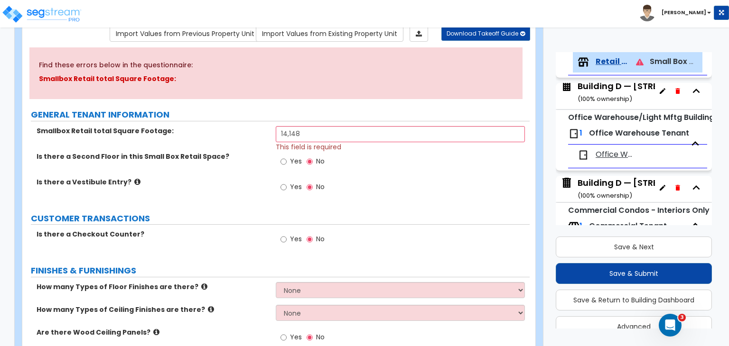
scroll to position [121, 0]
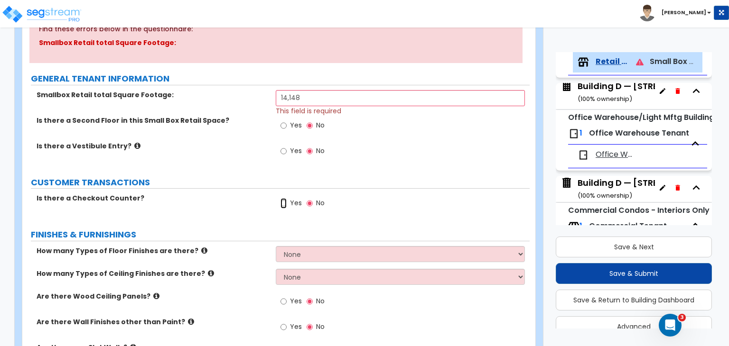
click at [282, 202] on input "Yes" at bounding box center [283, 203] width 6 height 10
radio input "true"
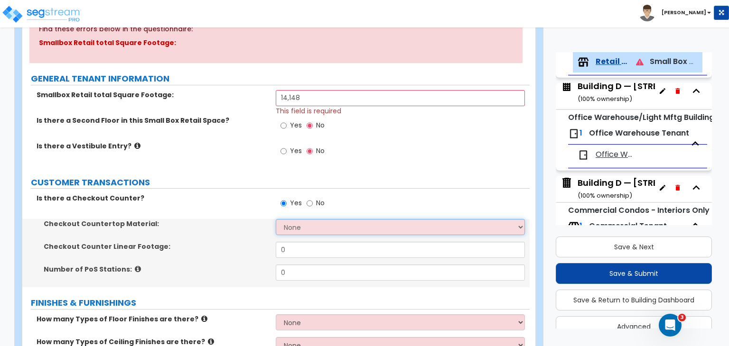
click at [298, 228] on select "None Plastic Laminate Solid Surface Stone Quartz Marble Tile Wood Stainless Ste…" at bounding box center [400, 227] width 249 height 16
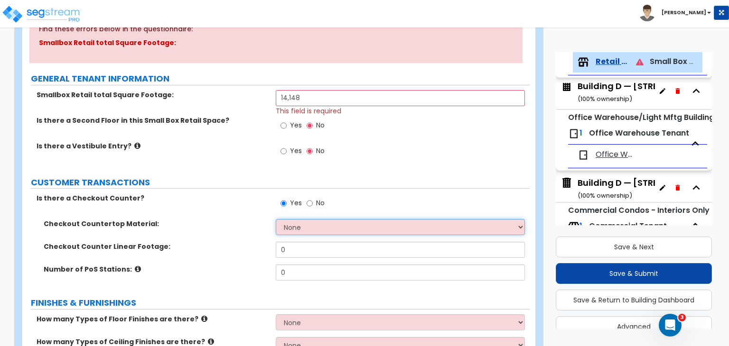
select select "1"
click at [276, 219] on select "None Plastic Laminate Solid Surface Stone Quartz Marble Tile Wood Stainless Ste…" at bounding box center [400, 227] width 249 height 16
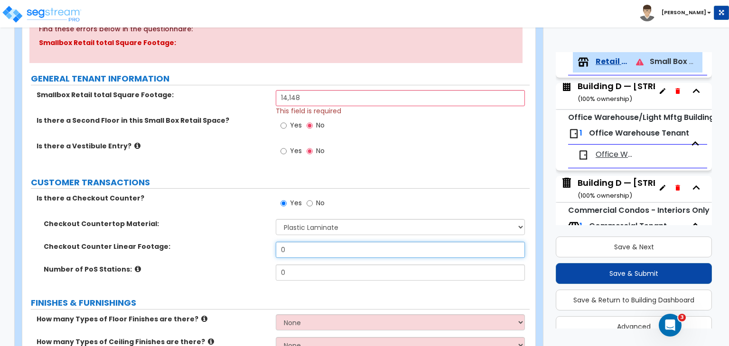
drag, startPoint x: 290, startPoint y: 253, endPoint x: 240, endPoint y: 249, distance: 49.9
click at [240, 249] on div "Checkout Counter Linear Footage: 0" at bounding box center [275, 253] width 507 height 23
type input "20"
click at [240, 249] on label "Checkout Counter Linear Footage:" at bounding box center [156, 246] width 225 height 9
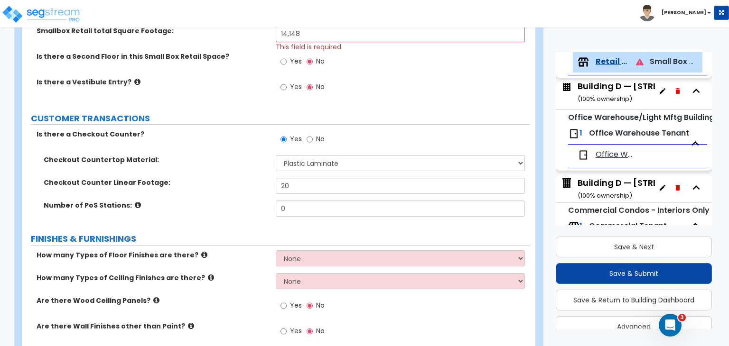
scroll to position [186, 0]
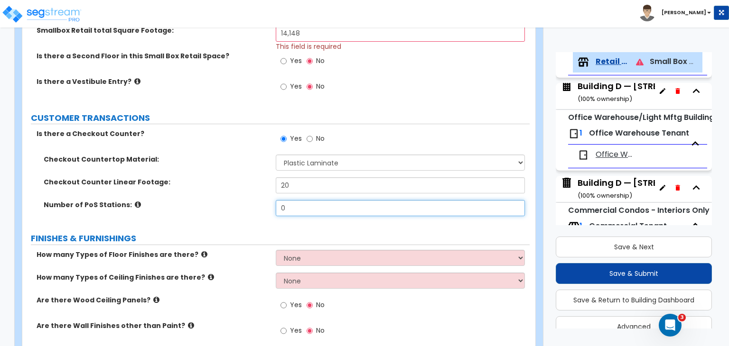
drag, startPoint x: 311, startPoint y: 203, endPoint x: 218, endPoint y: 204, distance: 92.5
click at [218, 204] on div "Number of PoS Stations: 0" at bounding box center [275, 211] width 507 height 23
type input "3"
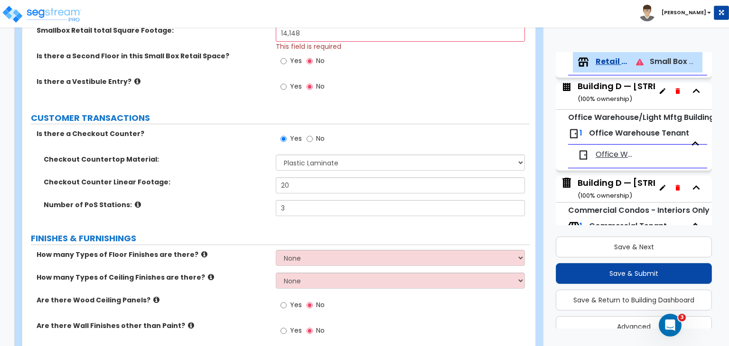
click at [223, 221] on div "Number of PoS Stations: 3" at bounding box center [275, 211] width 507 height 23
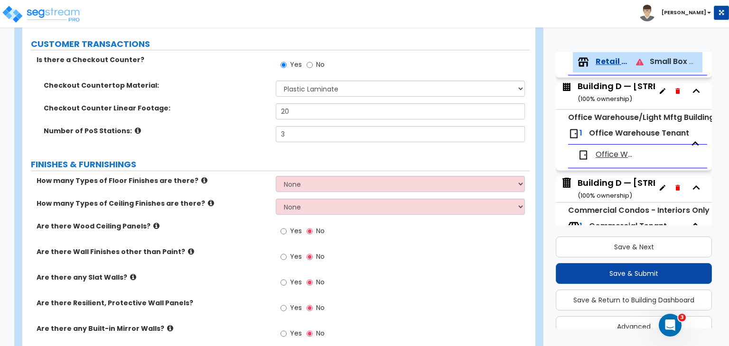
scroll to position [261, 0]
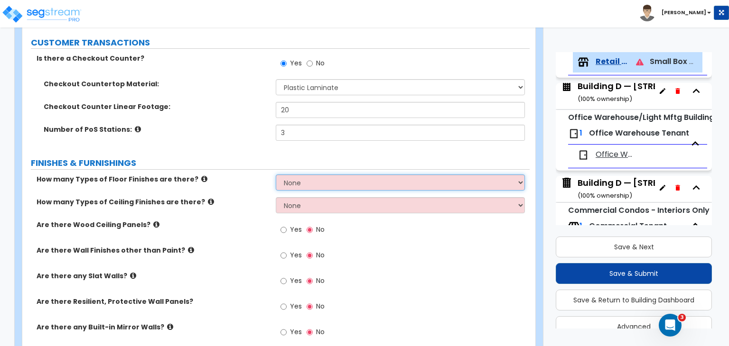
click at [304, 185] on select "None 1 2 3 4" at bounding box center [400, 183] width 249 height 16
click at [308, 180] on select "None 1 2 3 4" at bounding box center [400, 183] width 249 height 16
click at [276, 175] on select "None 1 2 3 4" at bounding box center [400, 183] width 249 height 16
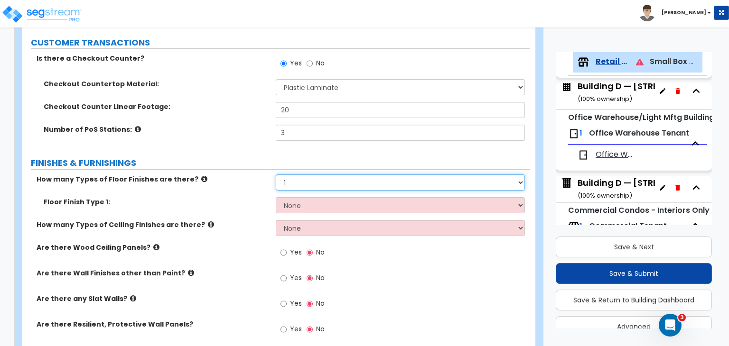
click at [304, 183] on select "None 1 2 3 4" at bounding box center [400, 183] width 249 height 16
select select "2"
click at [276, 175] on select "None 1 2 3 4" at bounding box center [400, 183] width 249 height 16
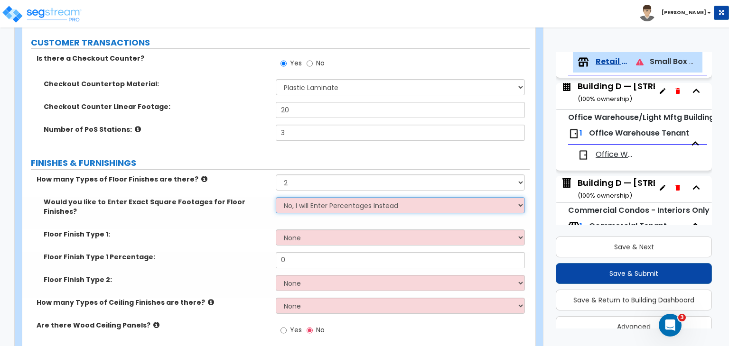
click at [307, 205] on select "No, I will Enter Percentages Instead Yes, I will Enter Exact Square Footages" at bounding box center [400, 205] width 249 height 16
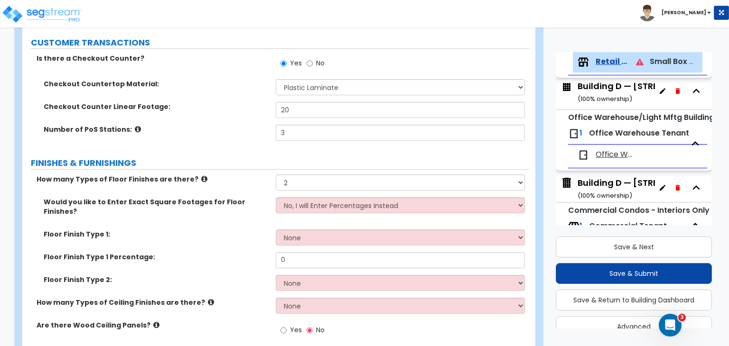
click at [229, 217] on div "Would you like to Enter Exact Square Footages for Floor Finishes? No, I will En…" at bounding box center [275, 213] width 507 height 32
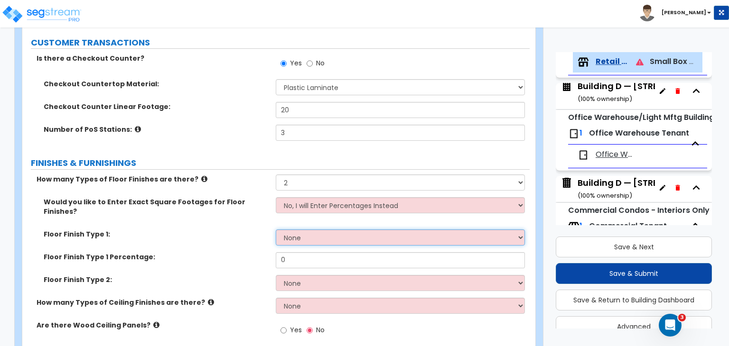
click at [303, 230] on select "None Tile Flooring Hardwood Flooring Resilient Laminate Flooring VCT Flooring S…" at bounding box center [400, 238] width 249 height 16
select select "5"
click at [276, 230] on select "None Tile Flooring Hardwood Flooring Resilient Laminate Flooring VCT Flooring S…" at bounding box center [400, 238] width 249 height 16
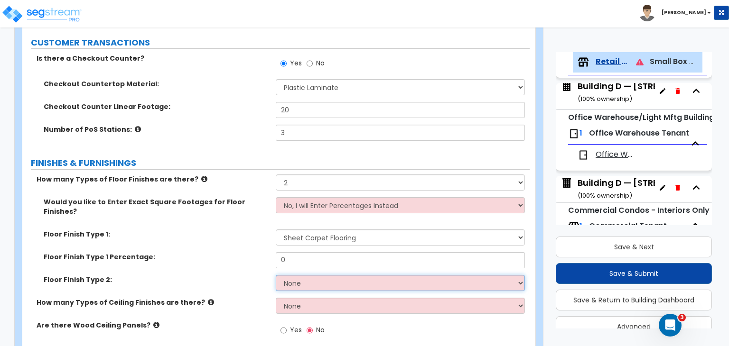
click at [319, 275] on select "None Tile Flooring Hardwood Flooring Resilient Laminate Flooring VCT Flooring S…" at bounding box center [400, 283] width 249 height 16
select select "4"
click at [276, 275] on select "None Tile Flooring Hardwood Flooring Resilient Laminate Flooring VCT Flooring S…" at bounding box center [400, 283] width 249 height 16
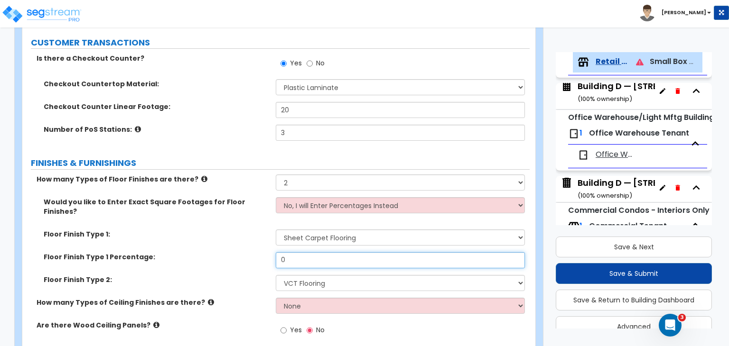
drag, startPoint x: 304, startPoint y: 249, endPoint x: 226, endPoint y: 252, distance: 77.8
click at [226, 252] on div "Floor Finish Type 1 Percentage: 0" at bounding box center [275, 263] width 507 height 23
type input "70"
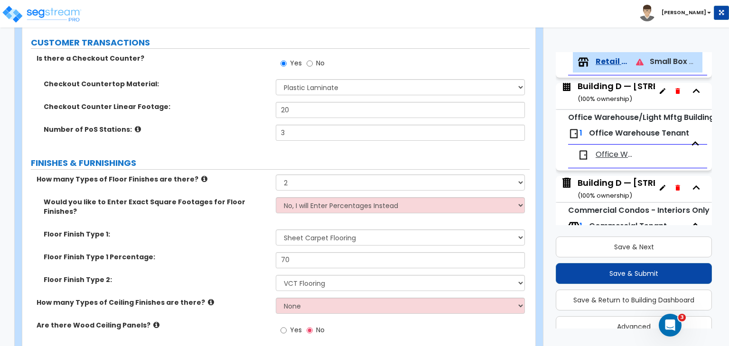
click at [246, 234] on div "Floor Finish Type 1: None Tile Flooring Hardwood Flooring Resilient Laminate Fl…" at bounding box center [275, 241] width 507 height 23
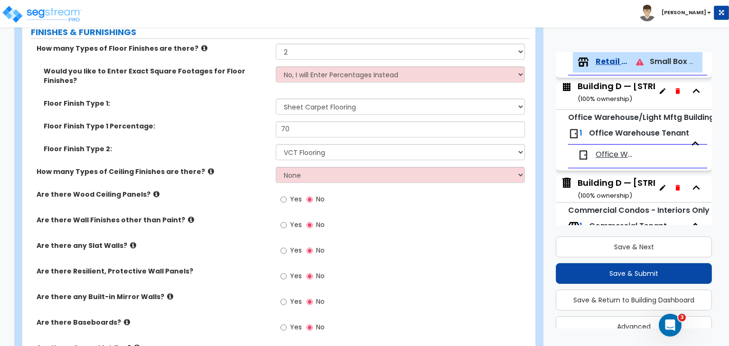
scroll to position [431, 0]
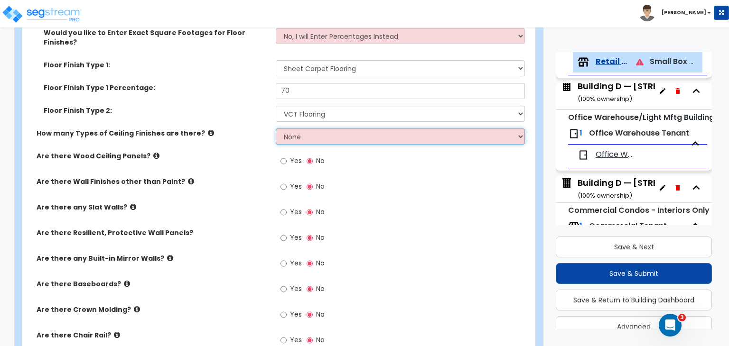
click at [304, 129] on select "None 1 2 3" at bounding box center [400, 137] width 249 height 16
select select "1"
click at [276, 129] on select "None 1 2 3" at bounding box center [400, 137] width 249 height 16
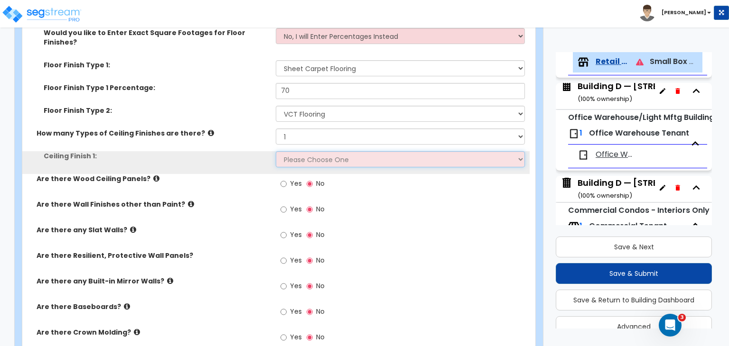
click at [314, 151] on select "Please Choose One Drop Ceiling Open Ceiling Drywall Ceiling" at bounding box center [400, 159] width 249 height 16
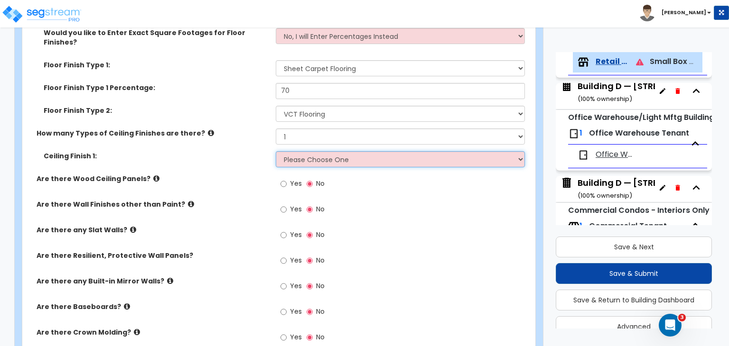
select select "1"
click at [276, 151] on select "Please Choose One Drop Ceiling Open Ceiling Drywall Ceiling" at bounding box center [400, 159] width 249 height 16
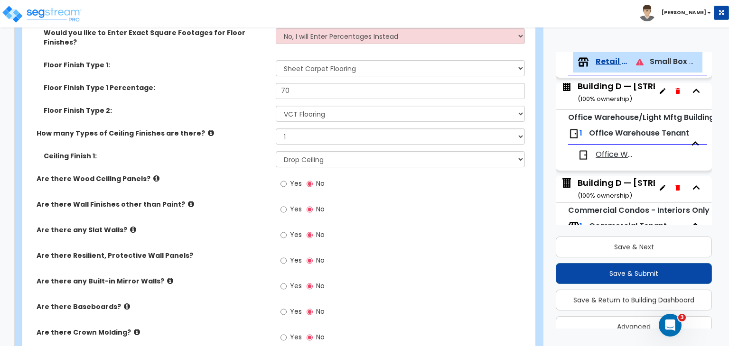
click at [261, 174] on div "Are there Wood Ceiling Panels? Yes No" at bounding box center [275, 187] width 507 height 26
click at [285, 230] on input "Yes" at bounding box center [283, 235] width 6 height 10
radio input "true"
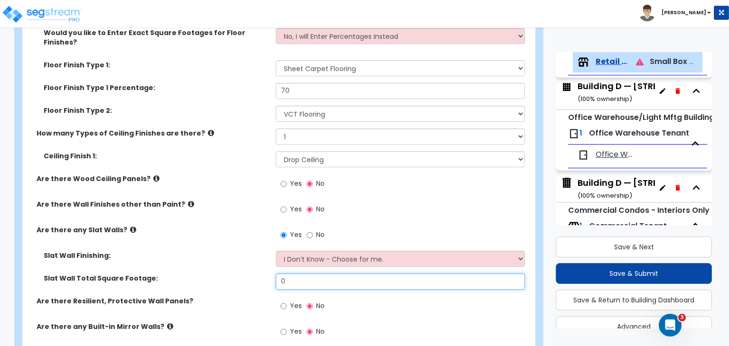
drag, startPoint x: 299, startPoint y: 266, endPoint x: 271, endPoint y: 268, distance: 28.5
click at [271, 274] on div "Slat Wall Total Square Footage: 0" at bounding box center [275, 285] width 507 height 23
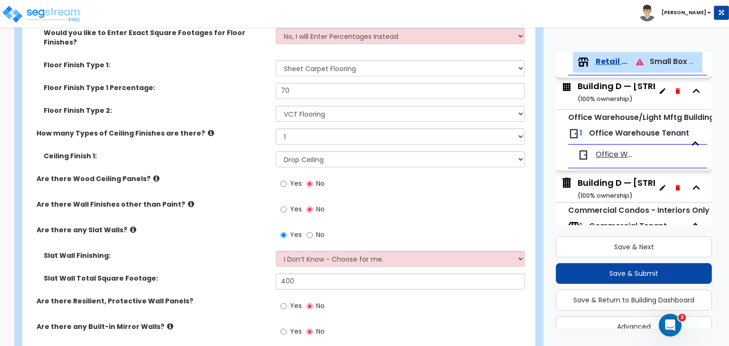
click at [250, 274] on label "Slat Wall Total Square Footage:" at bounding box center [156, 278] width 225 height 9
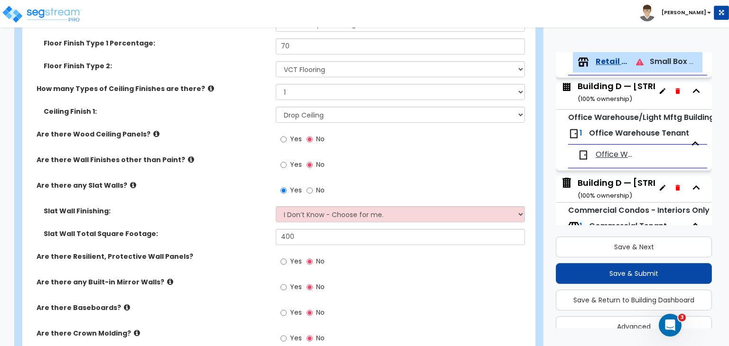
scroll to position [478, 0]
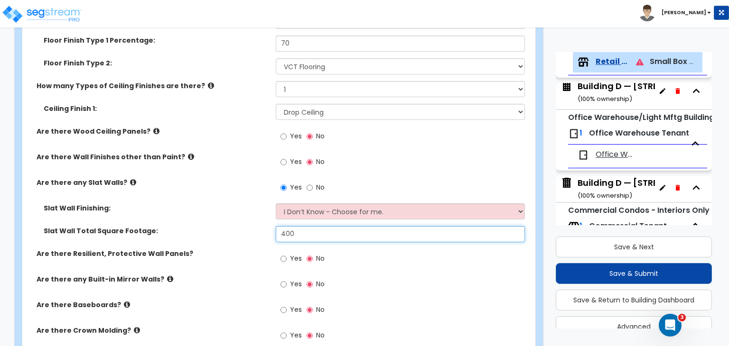
drag, startPoint x: 295, startPoint y: 222, endPoint x: 215, endPoint y: 229, distance: 80.9
click at [215, 229] on div "Slat Wall Total Square Footage: 400" at bounding box center [275, 237] width 507 height 23
type input "1,000"
click at [230, 234] on div "Slat Wall Total Square Footage: 1,000" at bounding box center [275, 237] width 507 height 23
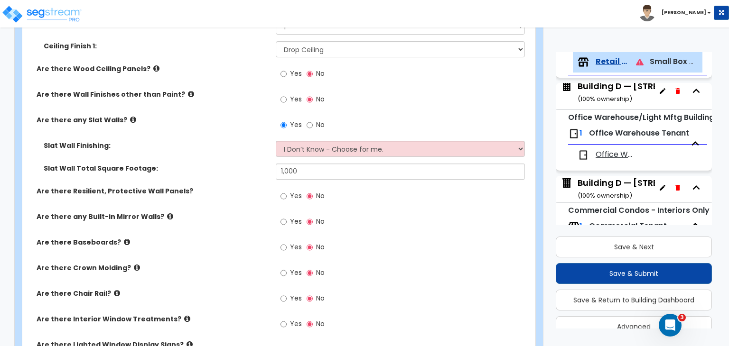
scroll to position [546, 0]
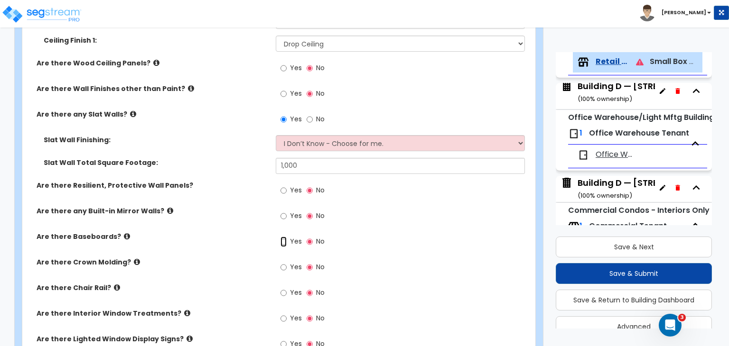
click at [285, 237] on input "Yes" at bounding box center [283, 242] width 6 height 10
radio input "true"
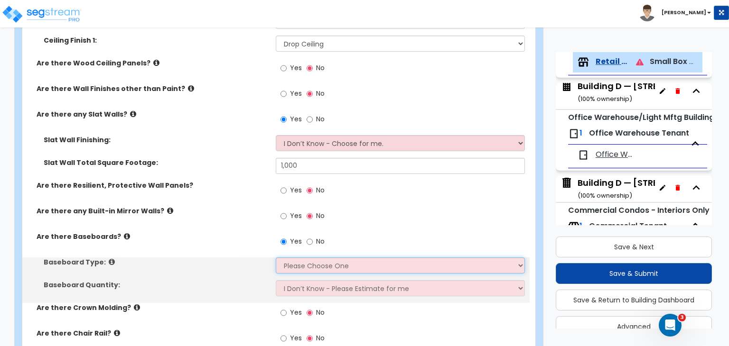
click at [296, 258] on select "Please Choose One Wood Vinyl Carpet Tile" at bounding box center [400, 266] width 249 height 16
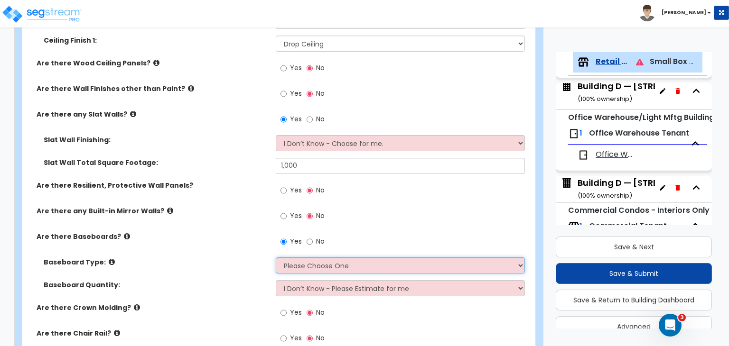
select select "2"
click at [276, 258] on select "Please Choose One Wood Vinyl Carpet Tile" at bounding box center [400, 266] width 249 height 16
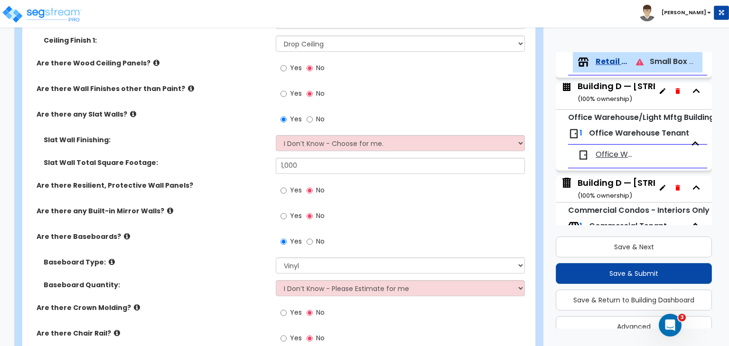
click at [240, 259] on div "Baseboard Type: Please Choose One Wood Vinyl Carpet Tile" at bounding box center [275, 269] width 507 height 23
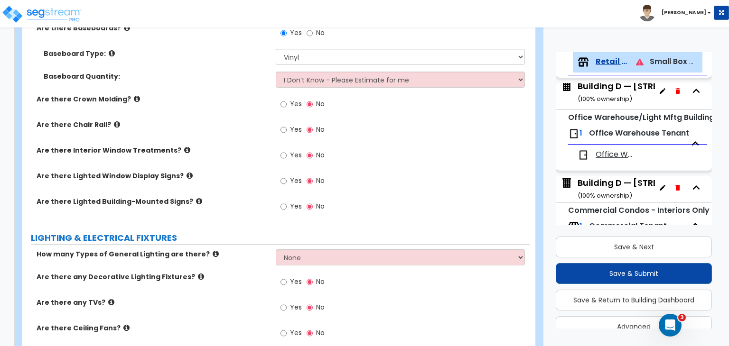
scroll to position [756, 0]
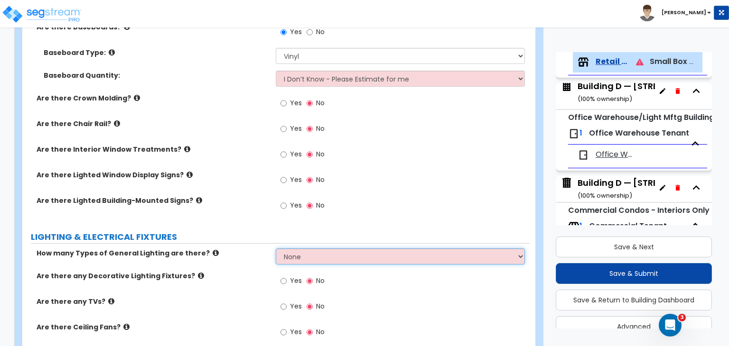
click at [323, 249] on select "None 1 2 3" at bounding box center [400, 257] width 249 height 16
select select "1"
click at [276, 249] on select "None 1 2 3" at bounding box center [400, 257] width 249 height 16
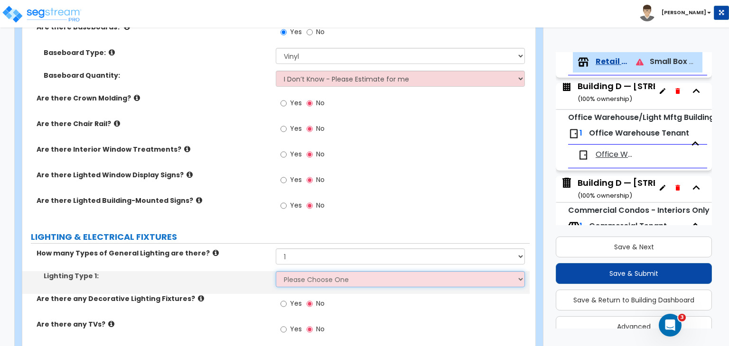
click at [322, 271] on select "Please Choose One LED Surface-Mounted LED Recessed Fluorescent Surface-Mounted …" at bounding box center [400, 279] width 249 height 16
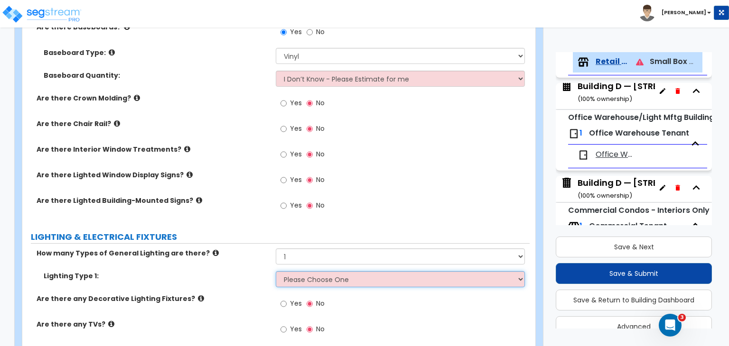
select select "4"
click at [276, 271] on select "Please Choose One LED Surface-Mounted LED Recessed Fluorescent Surface-Mounted …" at bounding box center [400, 279] width 249 height 16
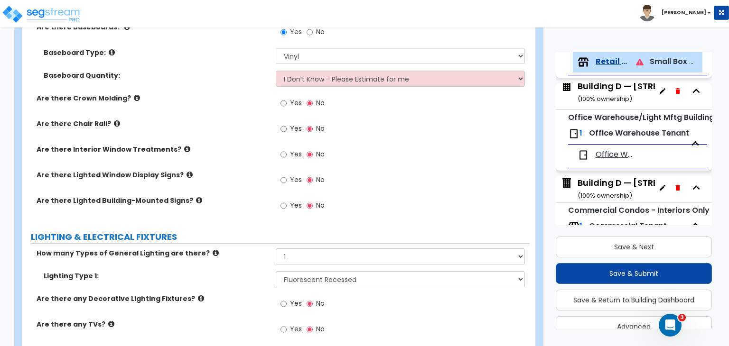
click at [334, 231] on label "LIGHTING & ELECTRICAL FIXTURES" at bounding box center [280, 237] width 499 height 12
click at [232, 250] on div "How many Types of General Lighting are there? None 1 2 3" at bounding box center [275, 260] width 507 height 23
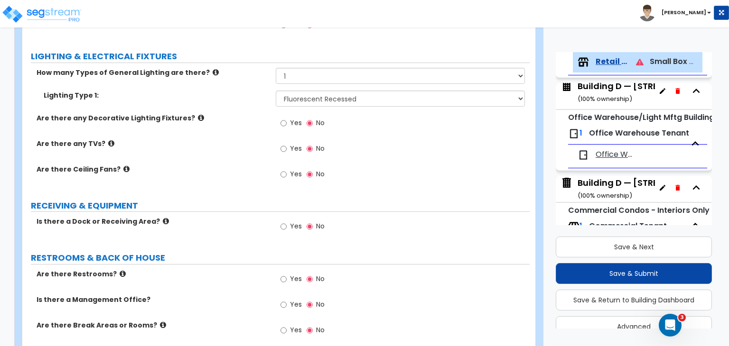
scroll to position [939, 0]
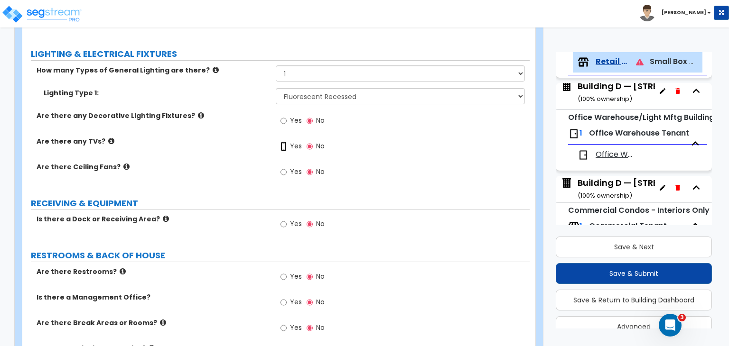
click at [285, 141] on input "Yes" at bounding box center [283, 146] width 6 height 10
radio input "true"
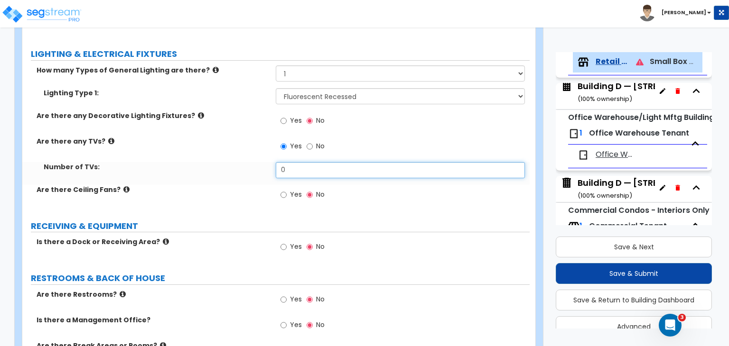
drag, startPoint x: 292, startPoint y: 162, endPoint x: 240, endPoint y: 158, distance: 52.8
click at [240, 162] on div "Number of TVs: 0" at bounding box center [275, 173] width 507 height 23
type input "2"
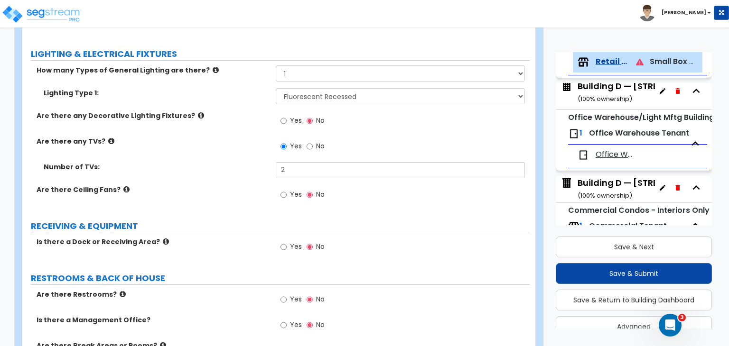
click at [240, 162] on label "Number of TVs:" at bounding box center [156, 166] width 225 height 9
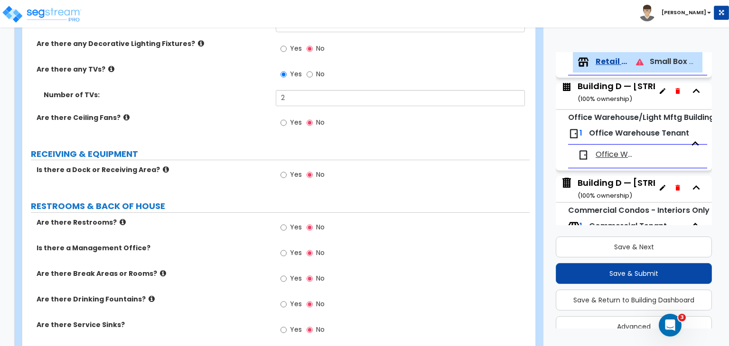
scroll to position [1040, 0]
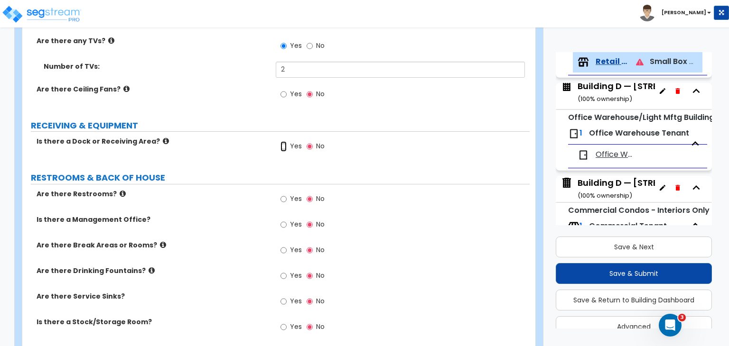
click at [283, 141] on input "Yes" at bounding box center [283, 146] width 6 height 10
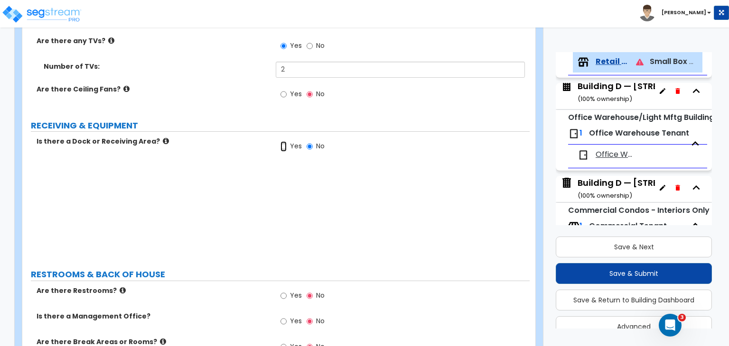
radio input "true"
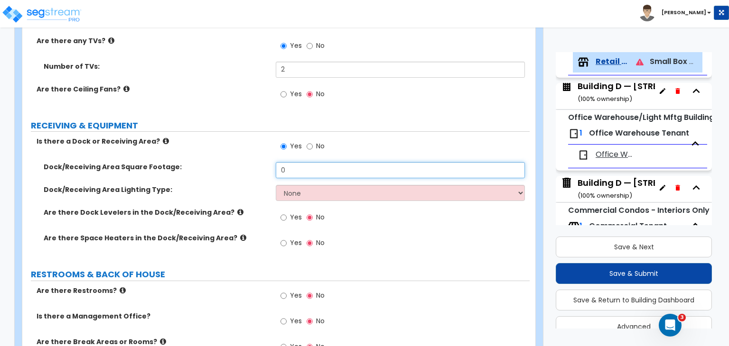
drag, startPoint x: 296, startPoint y: 158, endPoint x: 239, endPoint y: 156, distance: 57.0
click at [239, 162] on div "Dock/Receiving Area Square Footage: 0" at bounding box center [275, 173] width 507 height 23
type input "800"
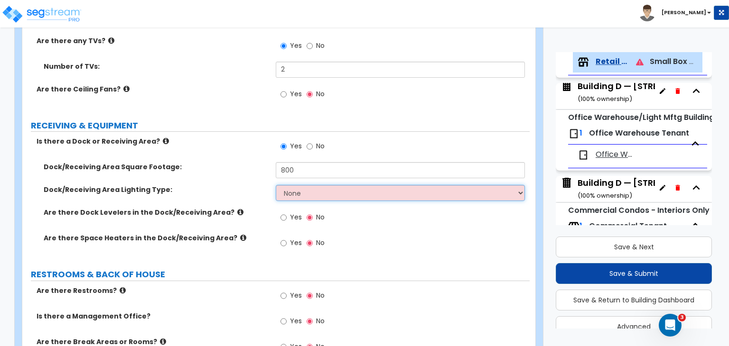
click at [304, 185] on select "None High Bay LED Lighting High Bay Fluorescent Lighting" at bounding box center [400, 193] width 249 height 16
select select "2"
click at [276, 185] on select "None High Bay LED Lighting High Bay Fluorescent Lighting" at bounding box center [400, 193] width 249 height 16
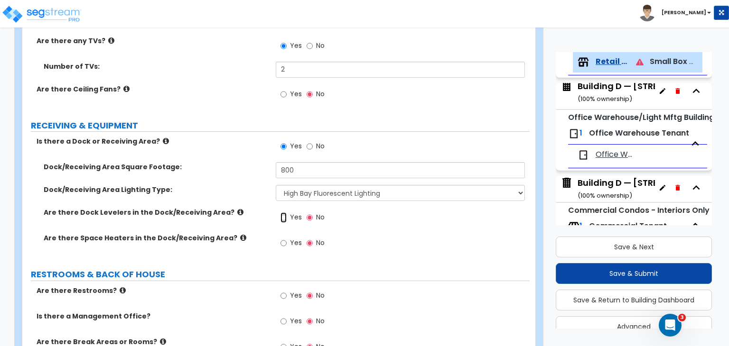
click at [285, 212] on input "Yes" at bounding box center [283, 217] width 6 height 10
radio input "true"
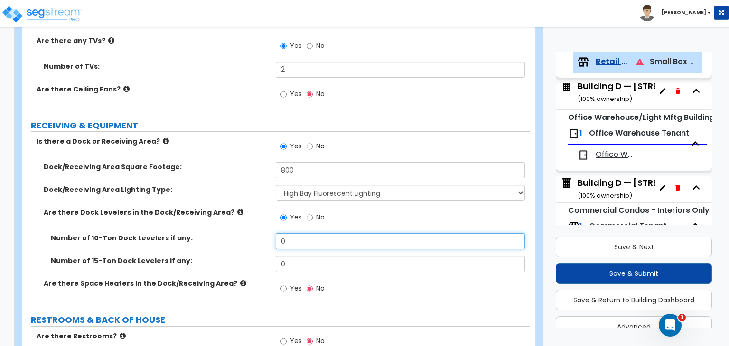
drag, startPoint x: 298, startPoint y: 233, endPoint x: 246, endPoint y: 234, distance: 51.7
click at [246, 234] on div "Number of 10-Ton Dock Levelers if any: 0" at bounding box center [275, 244] width 507 height 23
drag, startPoint x: 299, startPoint y: 251, endPoint x: 248, endPoint y: 253, distance: 50.8
click at [248, 256] on div "Number of 15-Ton Dock Levelers if any: 0" at bounding box center [275, 267] width 507 height 23
type input "1"
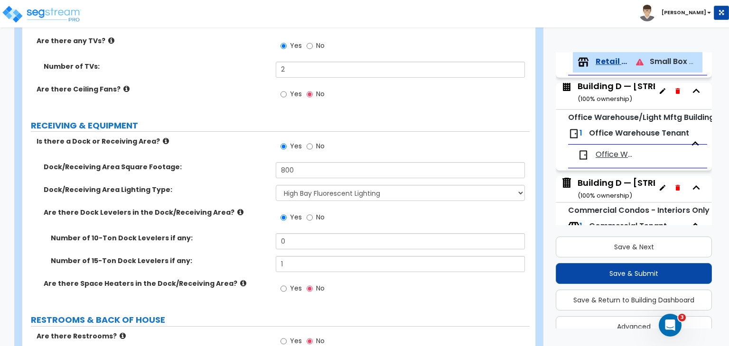
click at [248, 256] on label "Number of 15-Ton Dock Levelers if any:" at bounding box center [160, 260] width 218 height 9
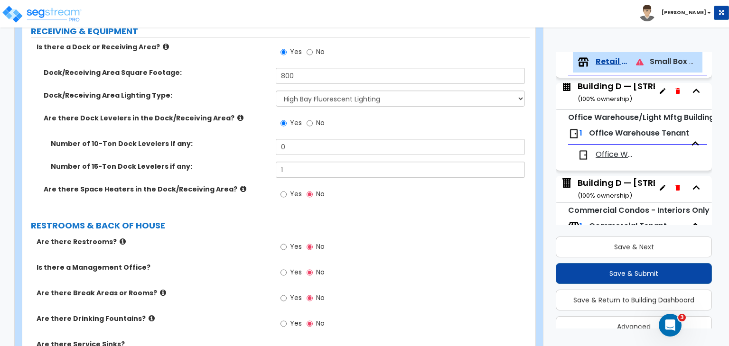
scroll to position [1136, 0]
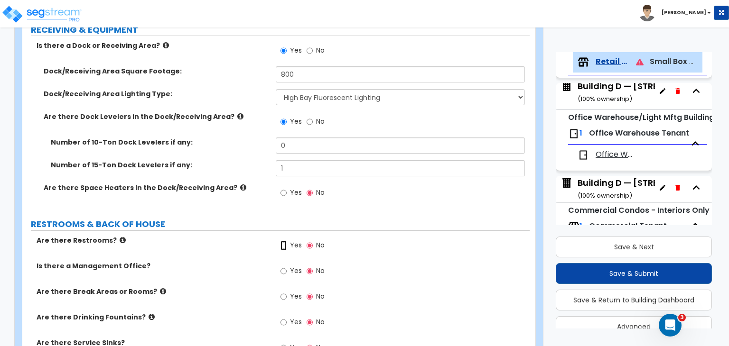
click at [283, 240] on input "Yes" at bounding box center [283, 245] width 6 height 10
radio input "true"
click at [281, 266] on input "Yes" at bounding box center [283, 271] width 6 height 10
radio input "true"
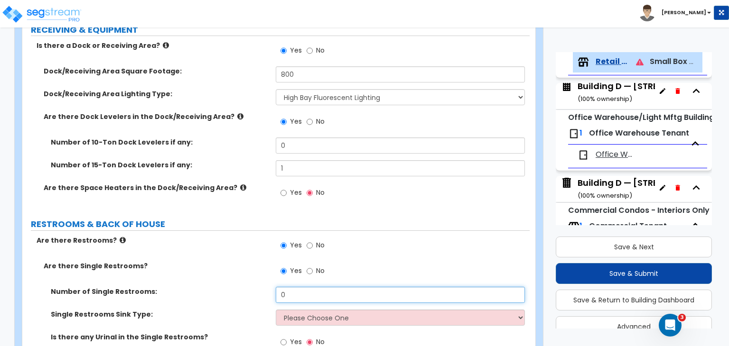
drag, startPoint x: 291, startPoint y: 286, endPoint x: 218, endPoint y: 278, distance: 73.0
click at [218, 287] on div "Number of Single Restrooms: 0" at bounding box center [275, 298] width 507 height 23
type input "2"
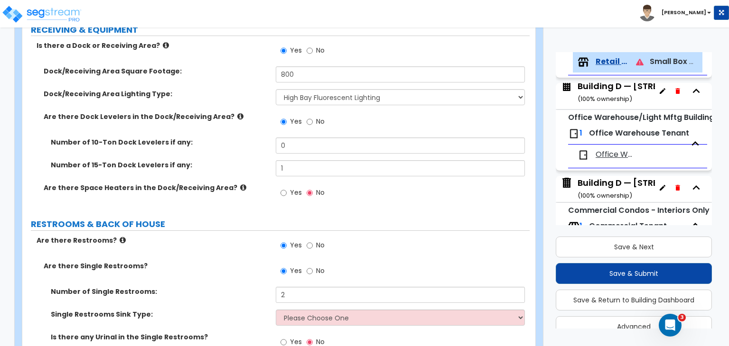
click at [218, 287] on label "Number of Single Restrooms:" at bounding box center [160, 291] width 218 height 9
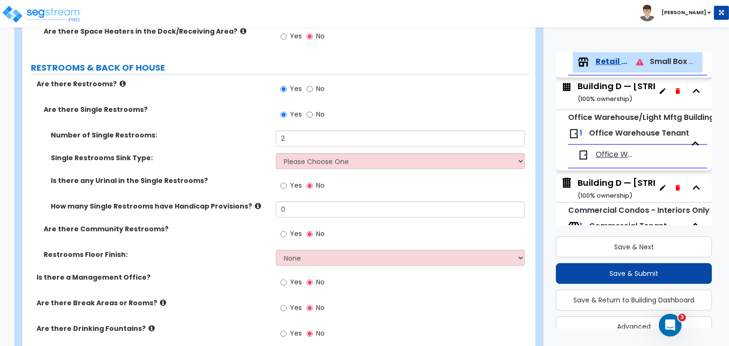
scroll to position [1294, 0]
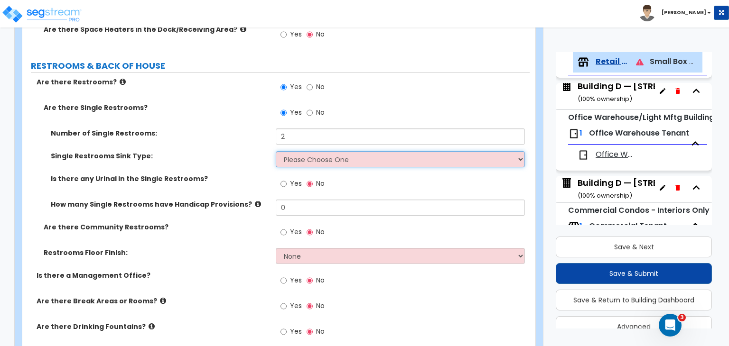
click at [323, 151] on select "Please Choose One Wall-mounted Vanity-mounted" at bounding box center [400, 159] width 249 height 16
select select "1"
click at [276, 151] on select "Please Choose One Wall-mounted Vanity-mounted" at bounding box center [400, 159] width 249 height 16
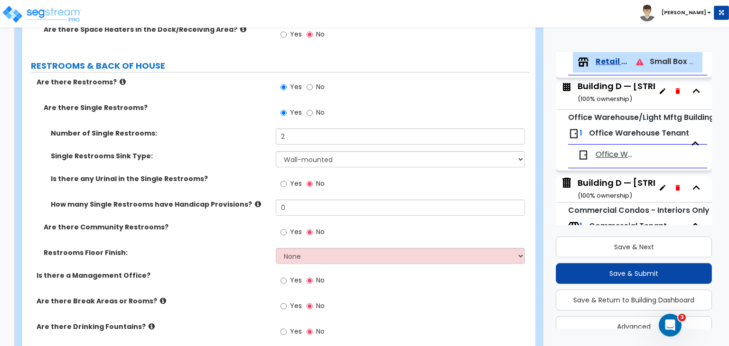
click at [260, 174] on label "Is there any Urinal in the Single Restrooms?" at bounding box center [160, 178] width 218 height 9
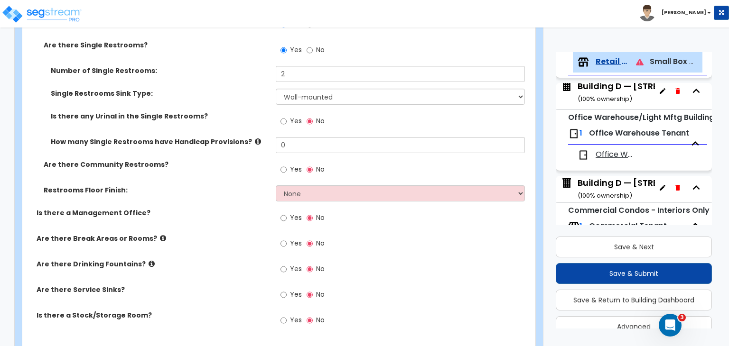
scroll to position [1358, 0]
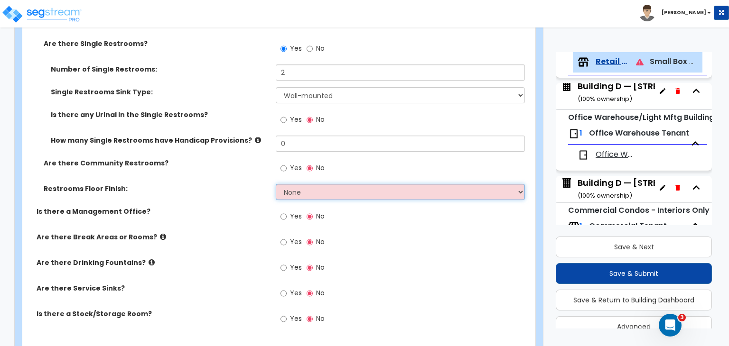
click at [296, 185] on select "None Tile Flooring Resilient Laminate Flooring VCT Flooring Sheet Vinyl Flooring" at bounding box center [400, 192] width 249 height 16
select select "3"
click at [276, 184] on select "None Tile Flooring Resilient Laminate Flooring VCT Flooring Sheet Vinyl Flooring" at bounding box center [400, 192] width 249 height 16
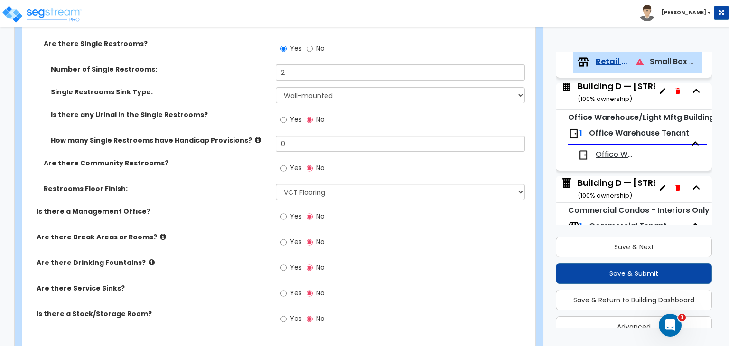
click at [252, 211] on div "Is there a Management Office? Yes No" at bounding box center [275, 220] width 507 height 26
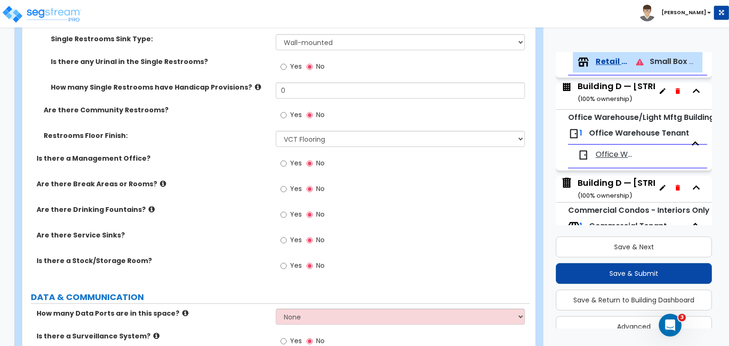
scroll to position [1412, 0]
click at [285, 158] on input "Yes" at bounding box center [283, 163] width 6 height 10
radio input "true"
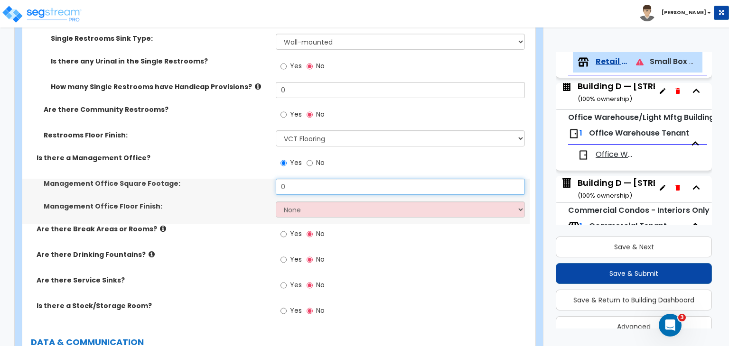
drag, startPoint x: 293, startPoint y: 179, endPoint x: 246, endPoint y: 181, distance: 47.5
click at [246, 181] on div "Management Office Square Footage: 0" at bounding box center [275, 190] width 507 height 23
type input "400"
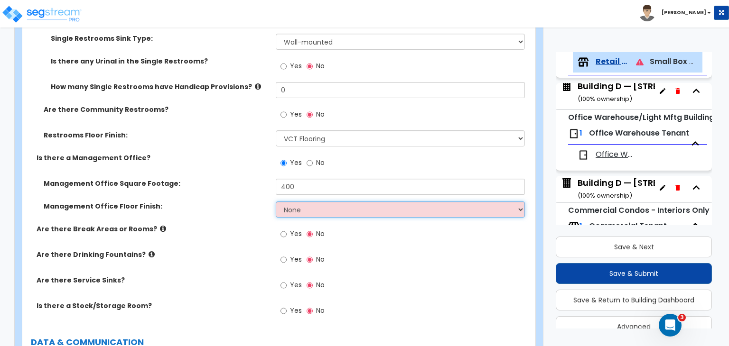
click at [327, 202] on select "None Tile Flooring Hardwood Flooring Resilient Laminate Flooring VCT Flooring S…" at bounding box center [400, 210] width 249 height 16
select select "5"
click at [276, 202] on select "None Tile Flooring Hardwood Flooring Resilient Laminate Flooring VCT Flooring S…" at bounding box center [400, 210] width 249 height 16
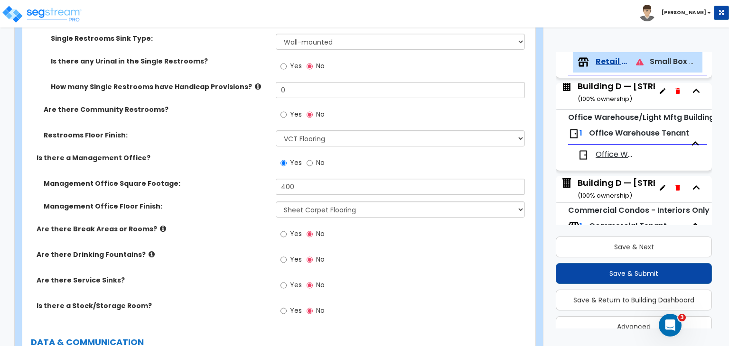
click at [220, 224] on label "Are there Break Areas or Rooms?" at bounding box center [153, 228] width 232 height 9
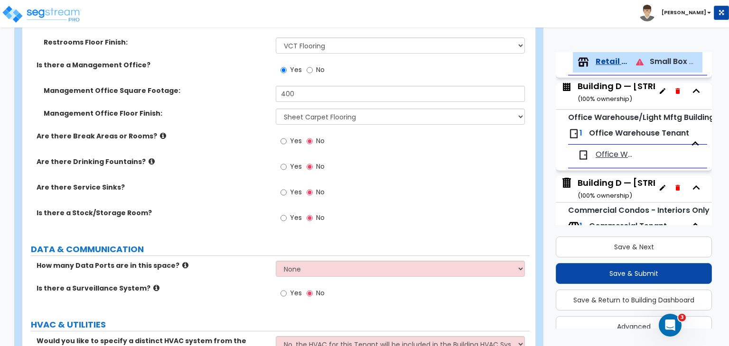
scroll to position [1506, 0]
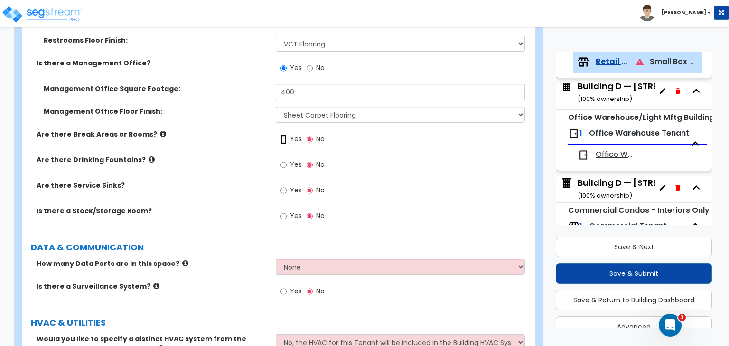
click at [283, 134] on input "Yes" at bounding box center [283, 139] width 6 height 10
radio input "true"
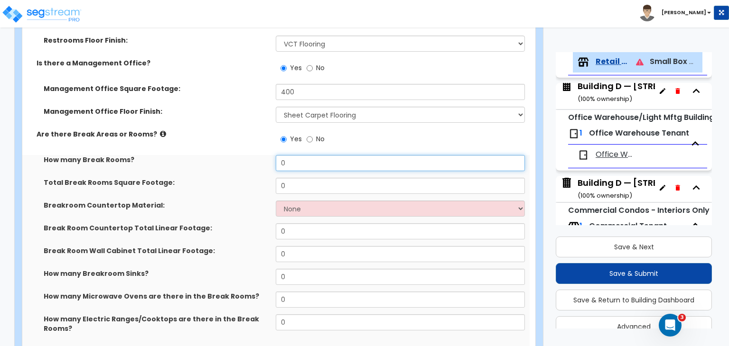
drag, startPoint x: 280, startPoint y: 155, endPoint x: 258, endPoint y: 157, distance: 22.4
click at [258, 157] on div "How many Break Rooms? 0" at bounding box center [275, 166] width 507 height 23
type input "1"
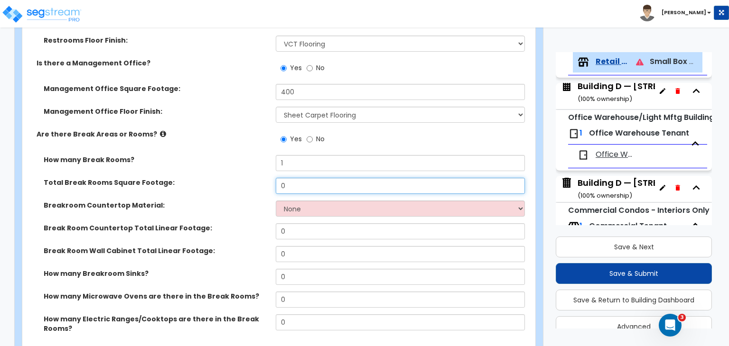
drag, startPoint x: 300, startPoint y: 175, endPoint x: 226, endPoint y: 178, distance: 74.0
click at [226, 178] on div "Total Break Rooms Square Footage: 0" at bounding box center [275, 189] width 507 height 23
type input "200"
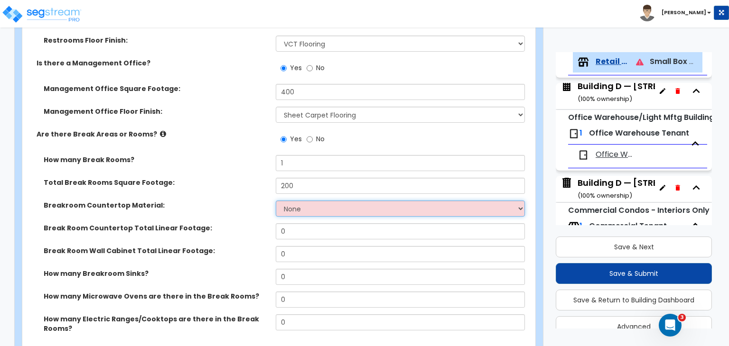
click at [291, 203] on select "None Plastic Laminate Solid Surface Stone Quartz Marble Tile Wood Stainless Ste…" at bounding box center [400, 209] width 249 height 16
select select "1"
click at [276, 201] on select "None Plastic Laminate Solid Surface Stone Quartz Marble Tile Wood Stainless Ste…" at bounding box center [400, 209] width 249 height 16
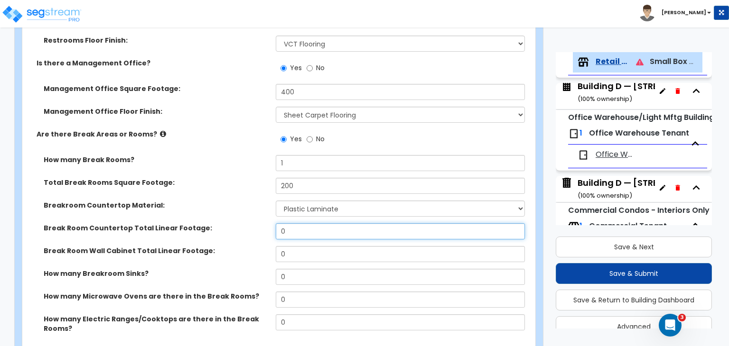
drag, startPoint x: 298, startPoint y: 218, endPoint x: 242, endPoint y: 214, distance: 56.1
click at [242, 223] on div "Break Room Countertop Total Linear Footage: 0" at bounding box center [275, 234] width 507 height 23
type input "8"
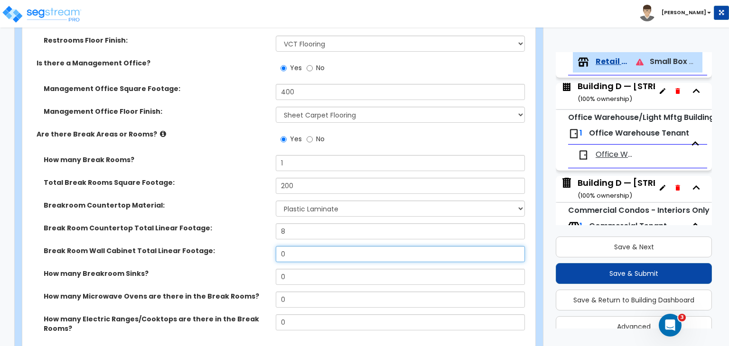
drag, startPoint x: 295, startPoint y: 243, endPoint x: 228, endPoint y: 241, distance: 67.4
click at [228, 246] on div "Break Room Wall Cabinet Total Linear Footage: 0" at bounding box center [275, 257] width 507 height 23
type input "4"
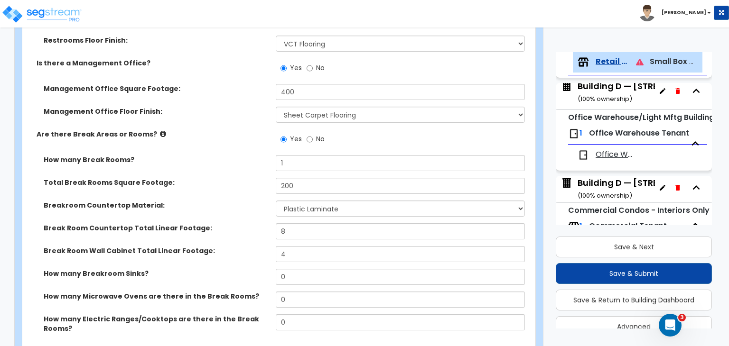
click at [244, 233] on div "Break Room Countertop Total Linear Footage: 8" at bounding box center [275, 234] width 507 height 23
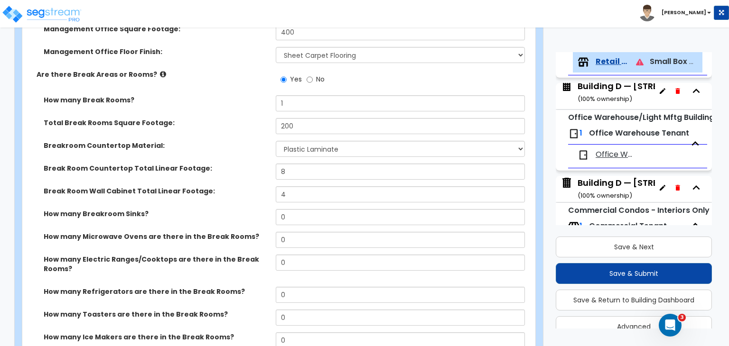
scroll to position [1567, 0]
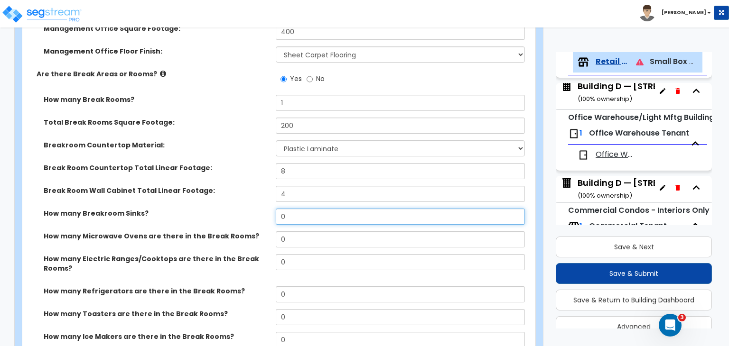
drag, startPoint x: 295, startPoint y: 205, endPoint x: 232, endPoint y: 200, distance: 63.8
click at [232, 209] on div "How many Breakroom Sinks? 0" at bounding box center [275, 220] width 507 height 23
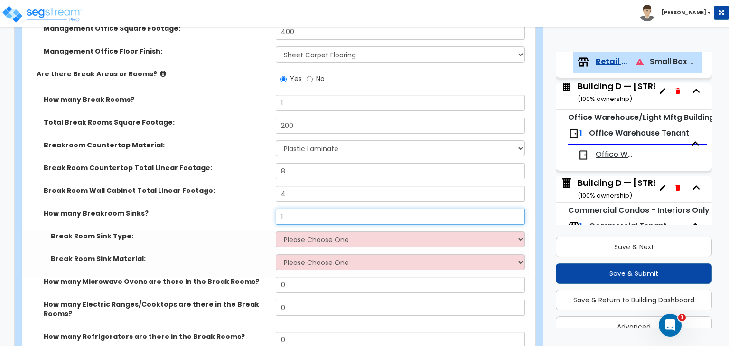
type input "1"
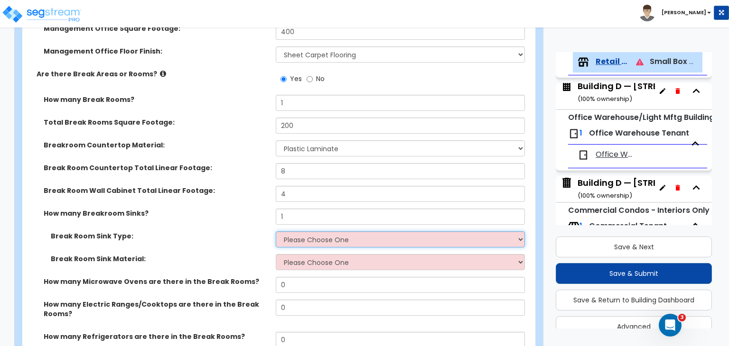
click at [289, 231] on select "Please Choose One Single Sink Double Sink" at bounding box center [400, 239] width 249 height 16
select select "1"
click at [276, 231] on select "Please Choose One Single Sink Double Sink" at bounding box center [400, 239] width 249 height 16
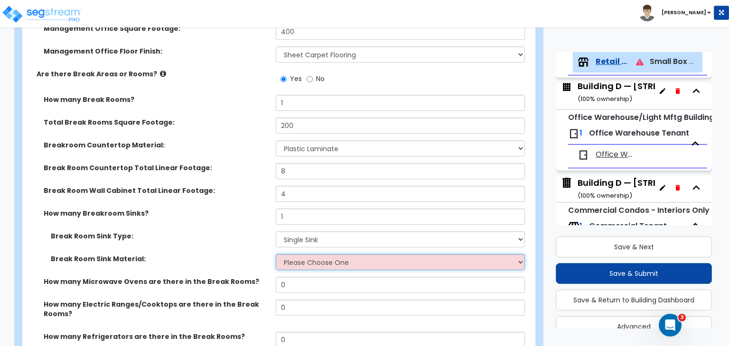
click at [301, 254] on select "Please Choose One Stainless Steel Porcelain Enamel Cast Iron" at bounding box center [400, 262] width 249 height 16
select select "1"
click at [276, 254] on select "Please Choose One Stainless Steel Porcelain Enamel Cast Iron" at bounding box center [400, 262] width 249 height 16
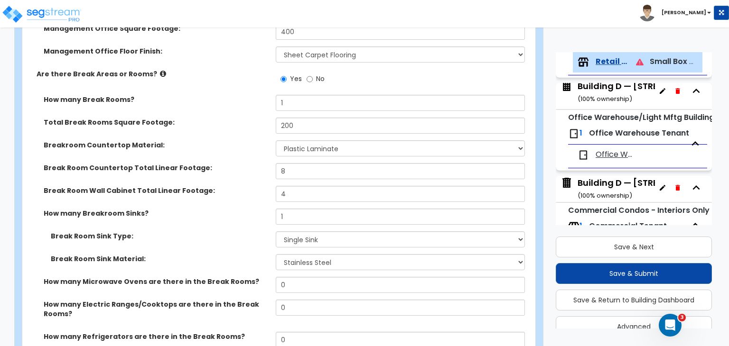
click at [243, 231] on label "Break Room Sink Type:" at bounding box center [160, 235] width 218 height 9
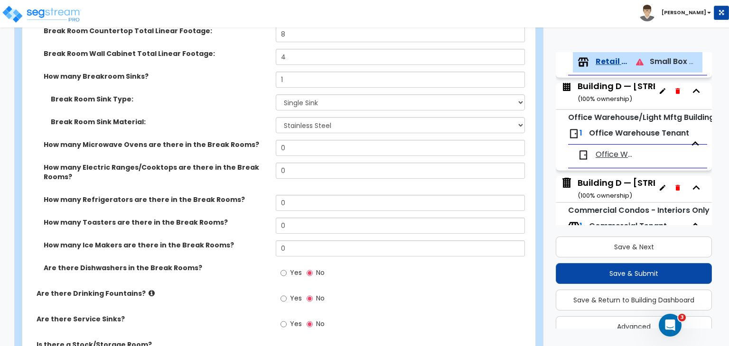
scroll to position [1708, 0]
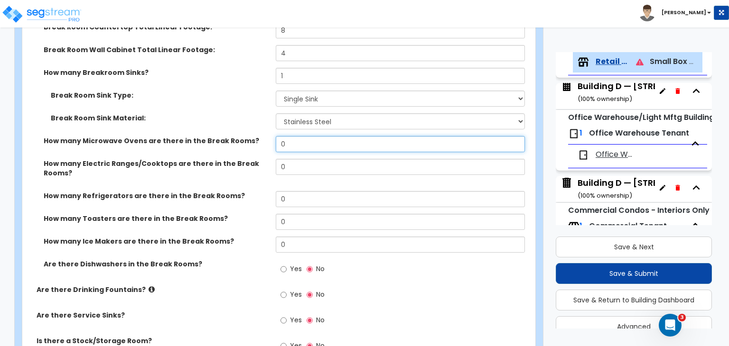
drag, startPoint x: 297, startPoint y: 131, endPoint x: 210, endPoint y: 122, distance: 87.3
click at [210, 122] on div "How many Break Rooms? 1 Total Break Rooms Square Footage: 200 Breakroom Counter…" at bounding box center [275, 119] width 493 height 331
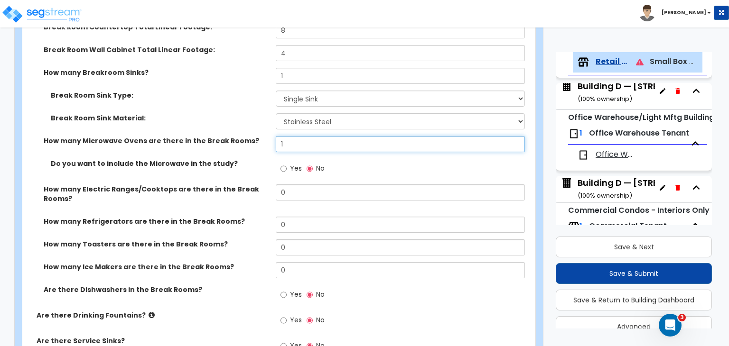
type input "1"
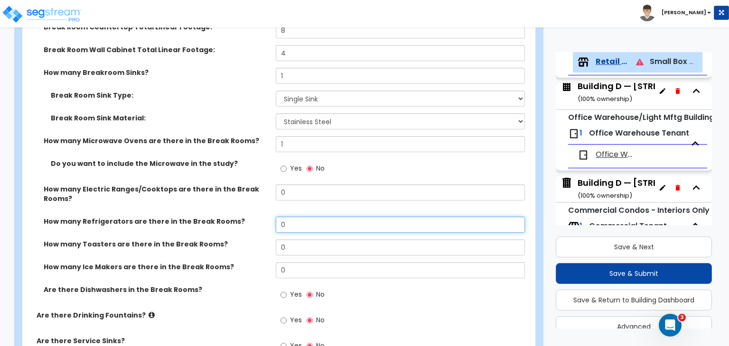
click at [239, 217] on div "How many Refrigerators are there in the Break Rooms? 0" at bounding box center [275, 228] width 507 height 23
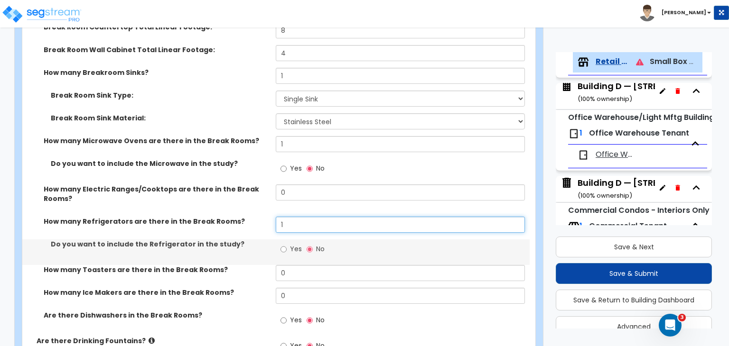
type input "1"
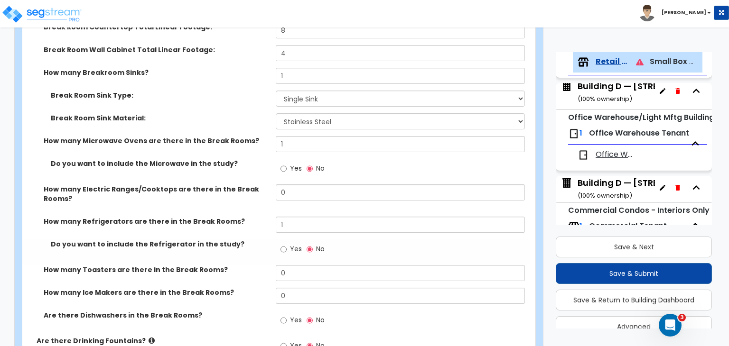
click at [248, 217] on label "How many Refrigerators are there in the Break Rooms?" at bounding box center [156, 221] width 225 height 9
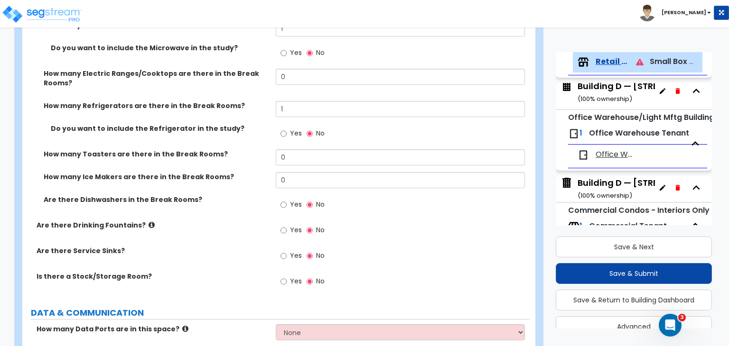
scroll to position [1886, 0]
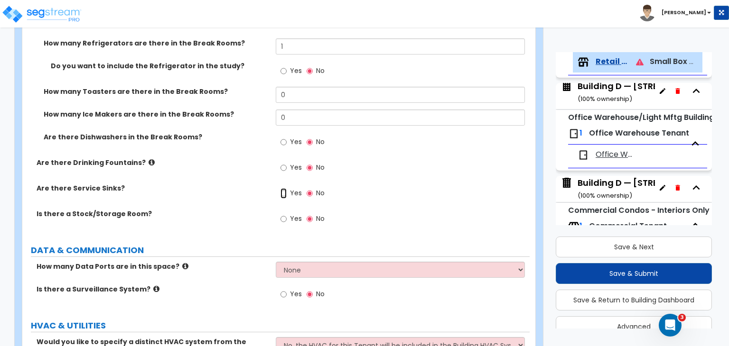
click at [284, 188] on input "Yes" at bounding box center [283, 193] width 6 height 10
radio input "true"
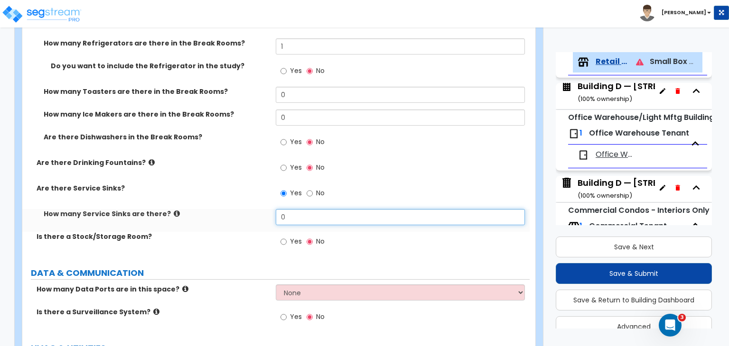
drag, startPoint x: 301, startPoint y: 210, endPoint x: 231, endPoint y: 209, distance: 69.7
click at [231, 209] on div "How many Service Sinks are there? 0" at bounding box center [275, 220] width 507 height 23
type input "1"
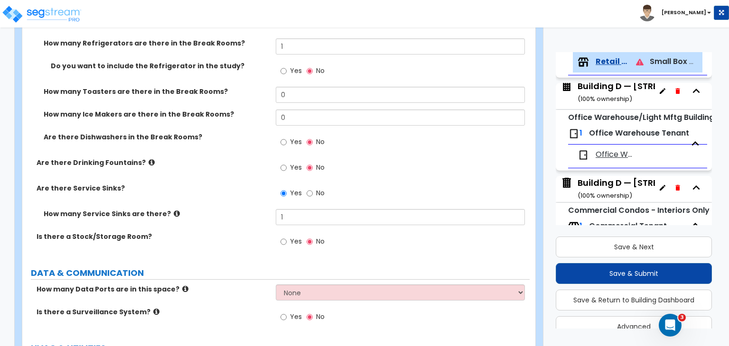
click at [233, 220] on div "How many Service Sinks are there? 1" at bounding box center [275, 220] width 507 height 23
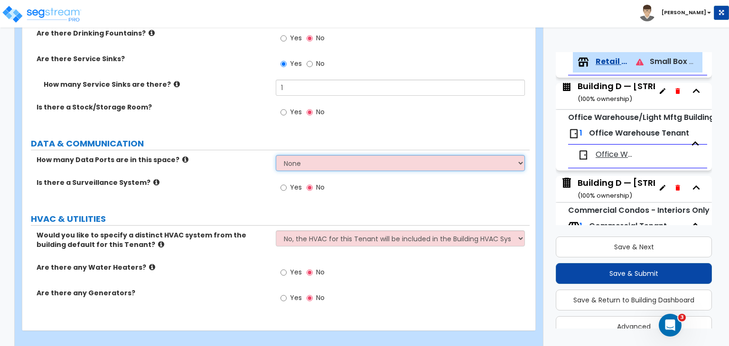
click at [323, 155] on select "None Please Estimate for Me I will specify the Quantity Exactly" at bounding box center [400, 163] width 249 height 16
select select "1"
click at [276, 155] on select "None Please Estimate for Me I will specify the Quantity Exactly" at bounding box center [400, 163] width 249 height 16
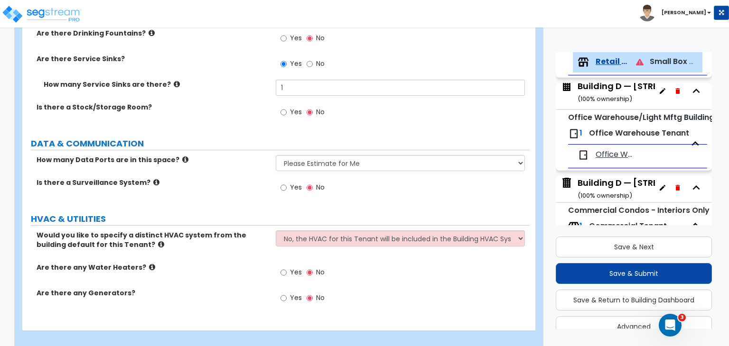
click at [305, 236] on div "Would you like to specify a distinct HVAC system from the building default for …" at bounding box center [275, 247] width 507 height 32
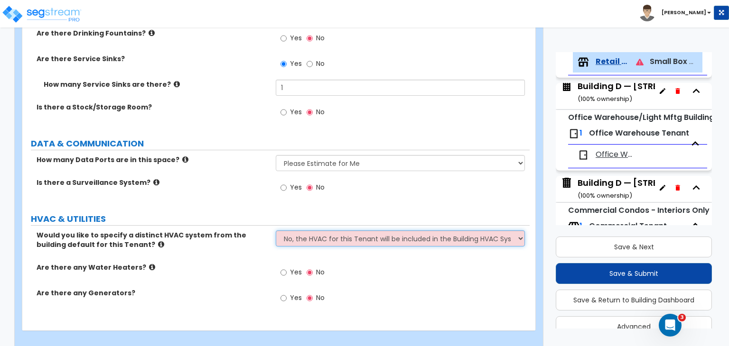
click at [310, 231] on select "No, the HVAC for this Tenant will be included in the Building HVAC System Yes, …" at bounding box center [400, 239] width 249 height 16
select select "1"
click at [276, 231] on select "No, the HVAC for this Tenant will be included in the Building HVAC System Yes, …" at bounding box center [400, 239] width 249 height 16
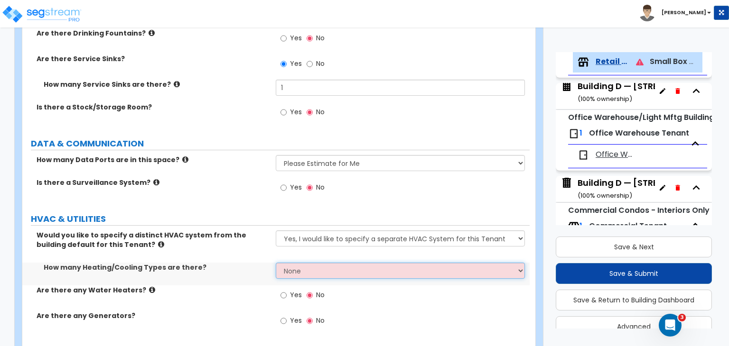
click at [304, 263] on select "None 1 2 3" at bounding box center [400, 271] width 249 height 16
select select "1"
click at [276, 263] on select "None 1 2 3" at bounding box center [400, 271] width 249 height 16
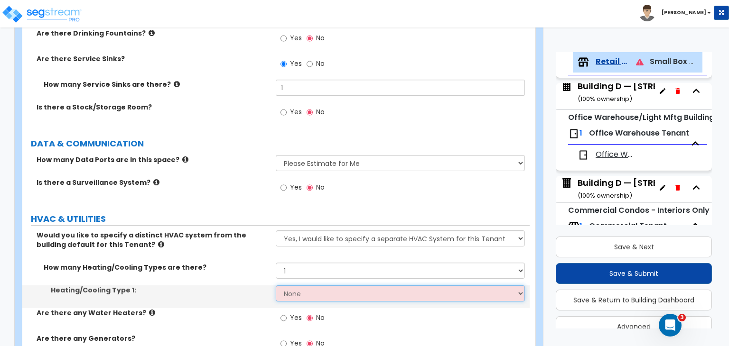
click at [309, 286] on select "None Heat Only Centralized Heating & Cooling Thru Wall Air Conditioners Mini Sp…" at bounding box center [400, 294] width 249 height 16
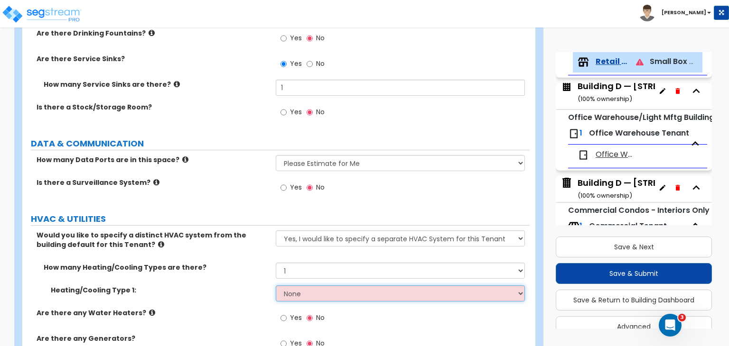
select select "2"
click at [276, 286] on select "None Heat Only Centralized Heating & Cooling Thru Wall Air Conditioners Mini Sp…" at bounding box center [400, 294] width 249 height 16
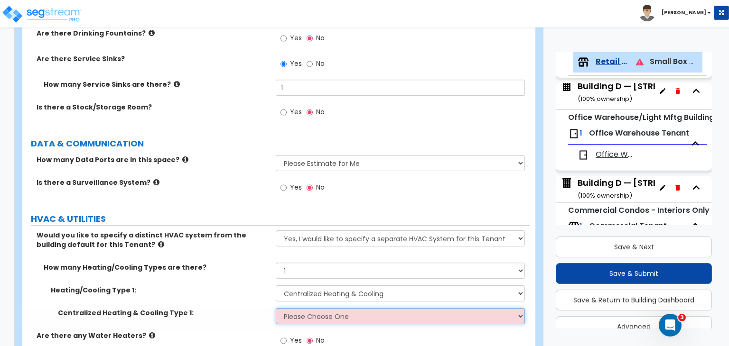
click at [313, 310] on select "Please Choose One Rooftop Unit Furnace-Condenser Forced Air Split Heating/Cooli…" at bounding box center [400, 316] width 249 height 16
select select "1"
click at [276, 308] on select "Please Choose One Rooftop Unit Furnace-Condenser Forced Air Split Heating/Cooli…" at bounding box center [400, 316] width 249 height 16
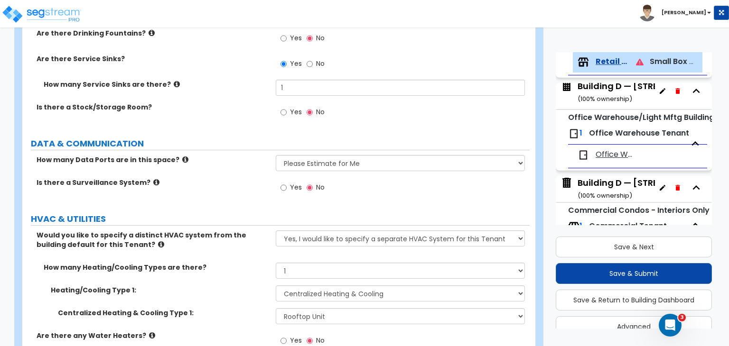
click at [239, 270] on div "How many Heating/Cooling Types are there? None 1 2 3" at bounding box center [275, 274] width 507 height 23
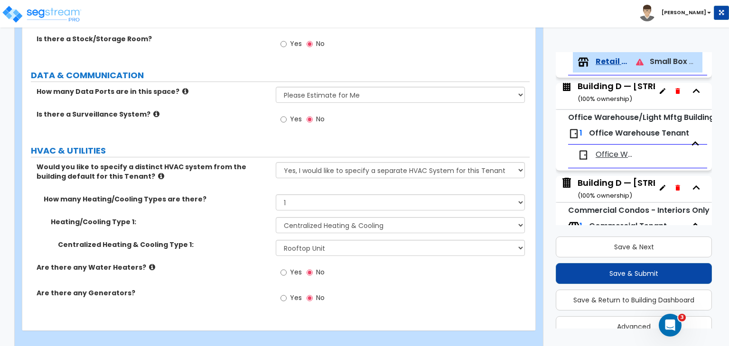
click at [280, 263] on div "Yes No" at bounding box center [303, 274] width 54 height 22
click at [283, 268] on input "Yes" at bounding box center [283, 273] width 6 height 10
radio input "true"
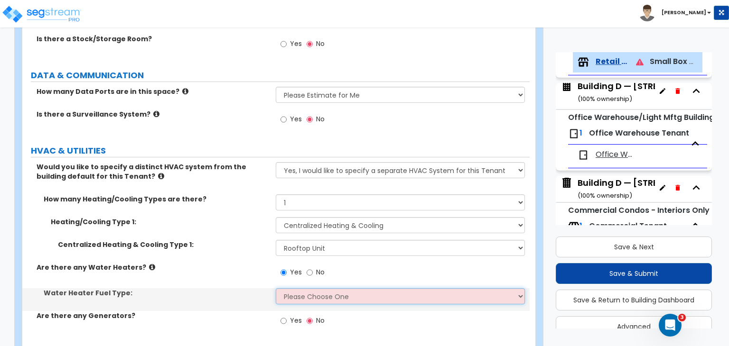
click at [291, 288] on select "Please Choose One Gas Electric" at bounding box center [400, 296] width 249 height 16
select select "2"
click at [276, 288] on select "Please Choose One Gas Electric" at bounding box center [400, 296] width 249 height 16
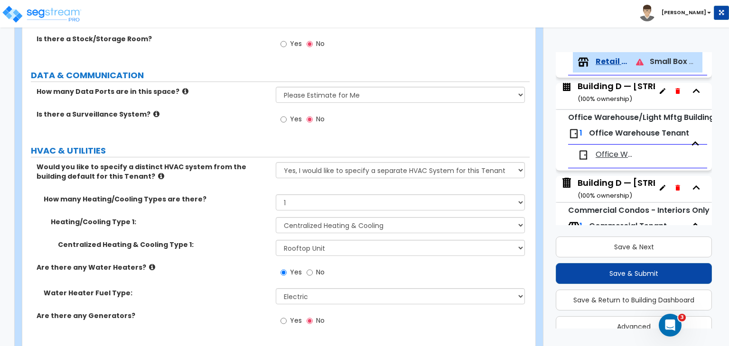
click at [232, 263] on label "Are there any Water Heaters?" at bounding box center [153, 267] width 232 height 9
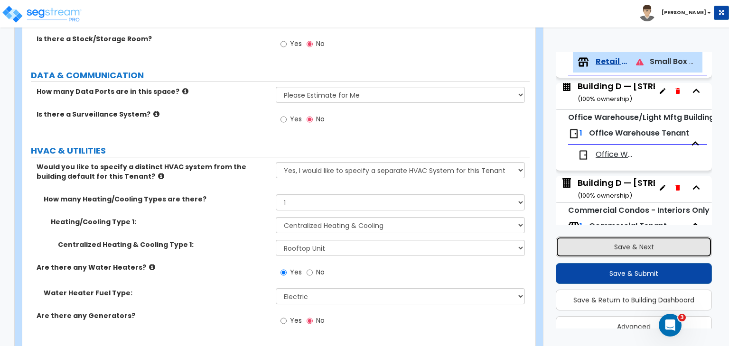
click at [566, 242] on button "Save & Next" at bounding box center [633, 247] width 156 height 21
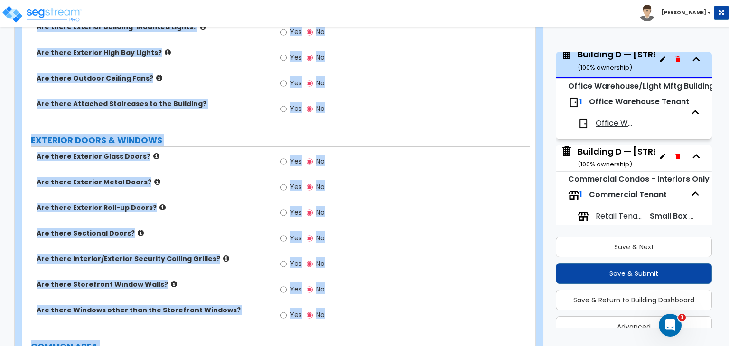
scroll to position [819, 0]
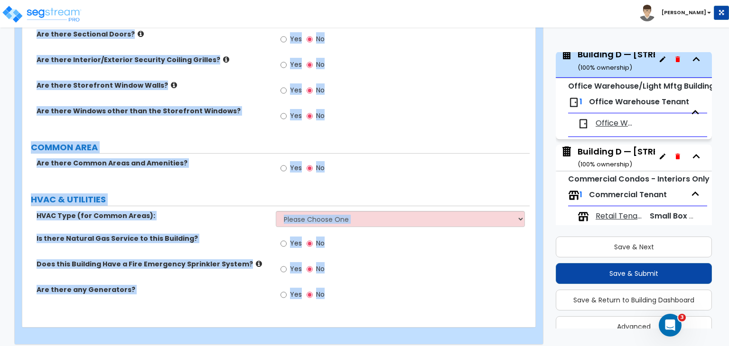
drag, startPoint x: 28, startPoint y: 91, endPoint x: 534, endPoint y: 368, distance: 577.4
copy div "Loremips D — 0629–5035 Sitametcons Ad Elitse Doeius temp Incididu Utlabore Etdo…"
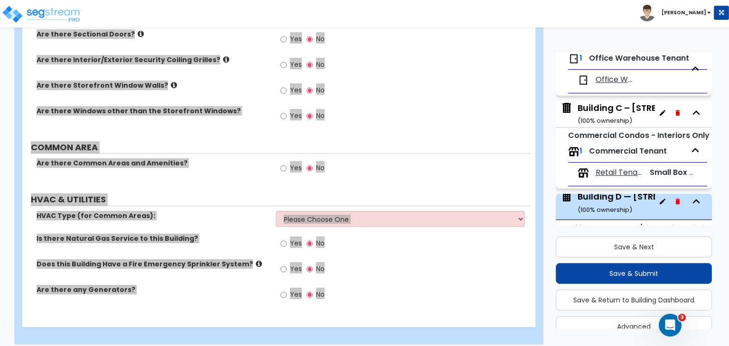
scroll to position [279, 0]
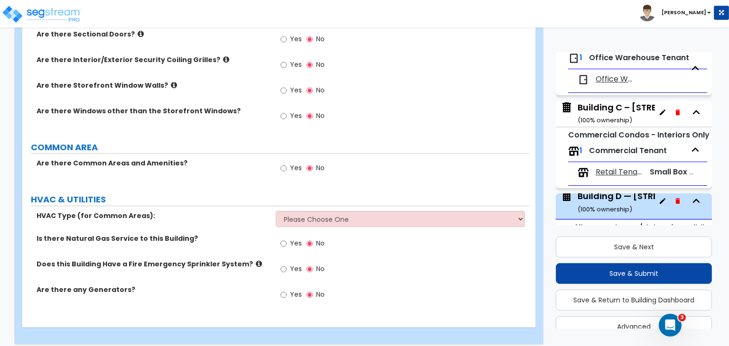
click at [617, 176] on span "Retail Tenant" at bounding box center [619, 172] width 48 height 11
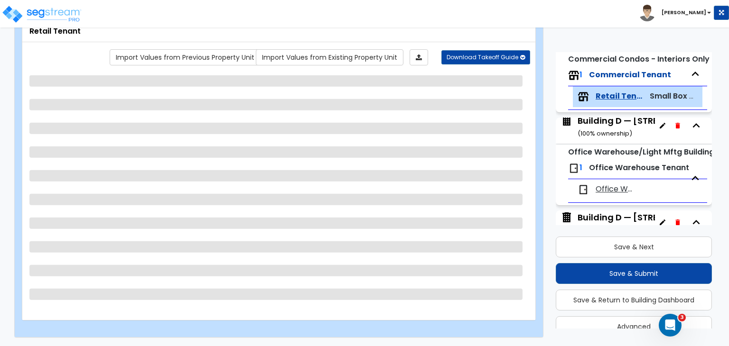
scroll to position [389, 0]
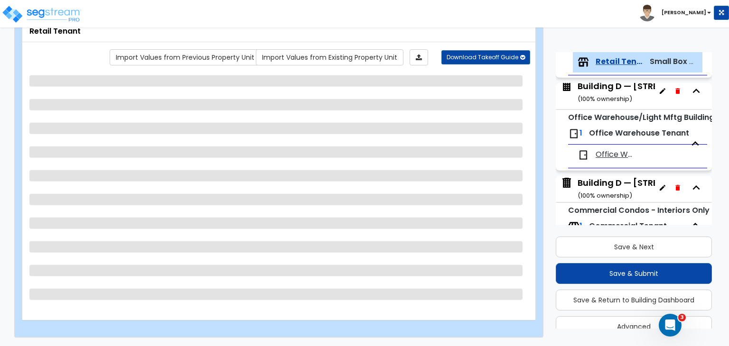
select select "1"
select select "2"
select select "5"
select select "4"
select select "1"
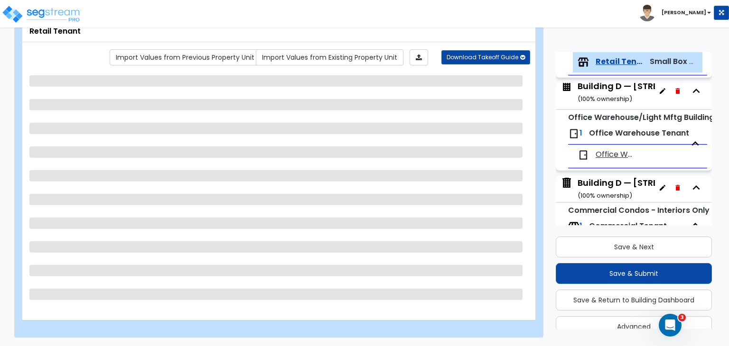
select select "1"
select select "2"
select select "1"
select select "4"
select select "2"
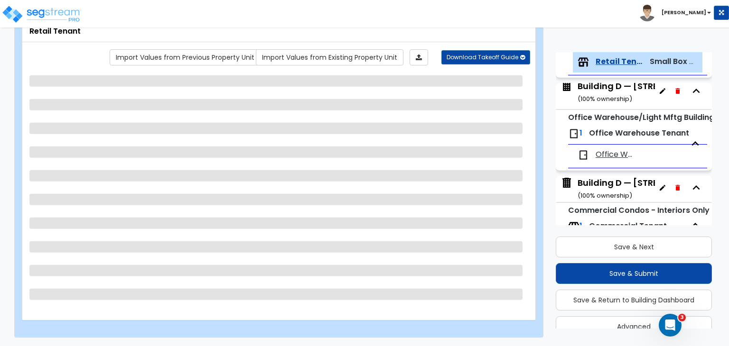
select select "1"
select select "3"
select select "5"
select select "1"
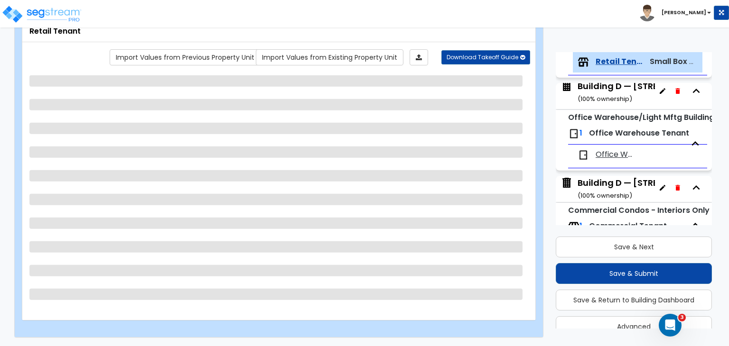
select select "1"
select select "2"
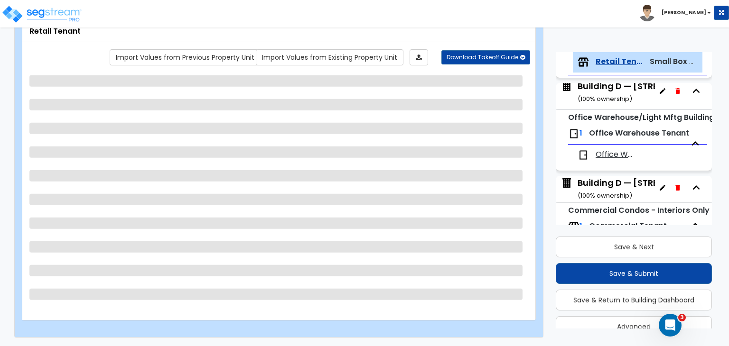
select select "1"
select select "2"
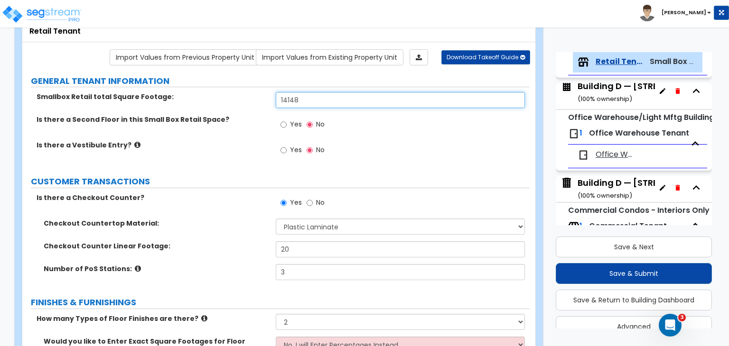
drag, startPoint x: 309, startPoint y: 99, endPoint x: 241, endPoint y: 101, distance: 67.8
click at [241, 101] on div "Smallbox Retail total Square Footage: 14148" at bounding box center [275, 103] width 507 height 23
type input "24,247"
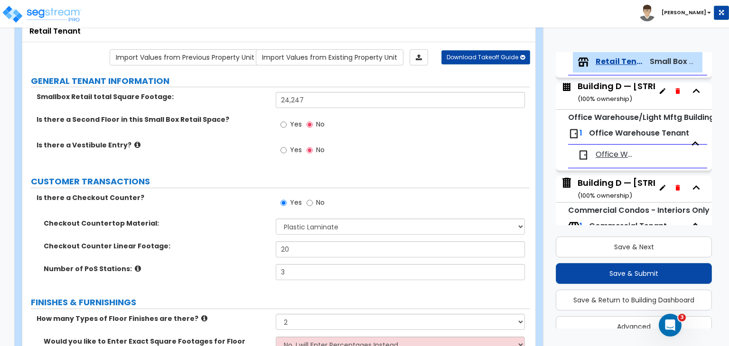
click at [237, 159] on div "Is there a Vestibule Entry? Yes No" at bounding box center [275, 153] width 507 height 26
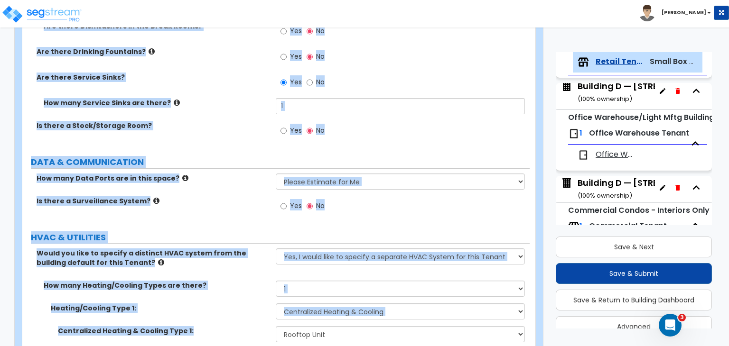
scroll to position [2046, 0]
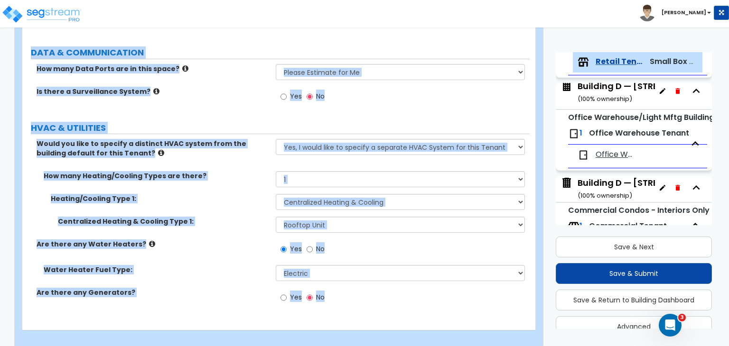
drag, startPoint x: 28, startPoint y: 78, endPoint x: 364, endPoint y: 368, distance: 443.2
click at [242, 194] on label "Heating/Cooling Type 1:" at bounding box center [160, 198] width 218 height 9
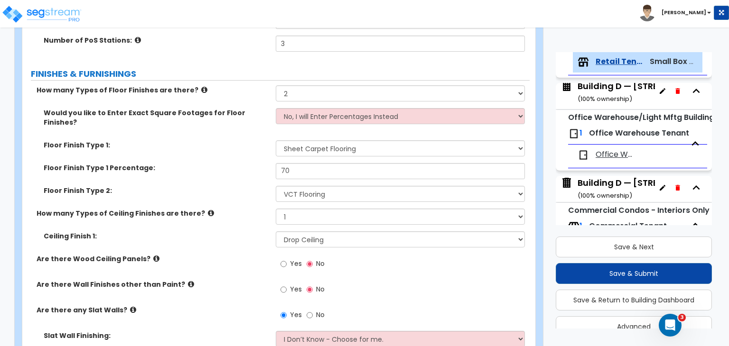
scroll to position [290, 0]
click at [232, 231] on label "Ceiling Finish 1:" at bounding box center [156, 235] width 225 height 9
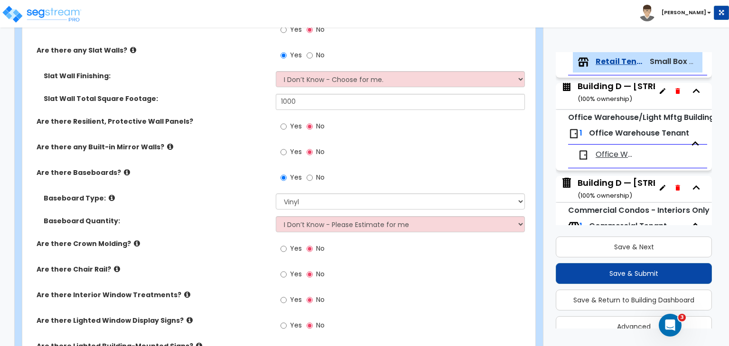
scroll to position [551, 0]
click at [245, 116] on div "Are there Resilient, Protective Wall Panels? Yes No" at bounding box center [275, 129] width 507 height 26
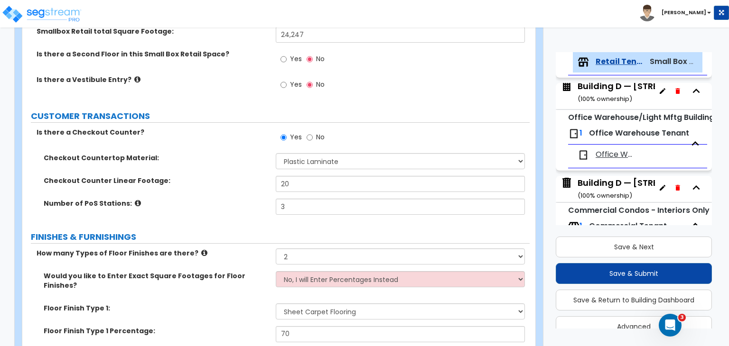
scroll to position [133, 0]
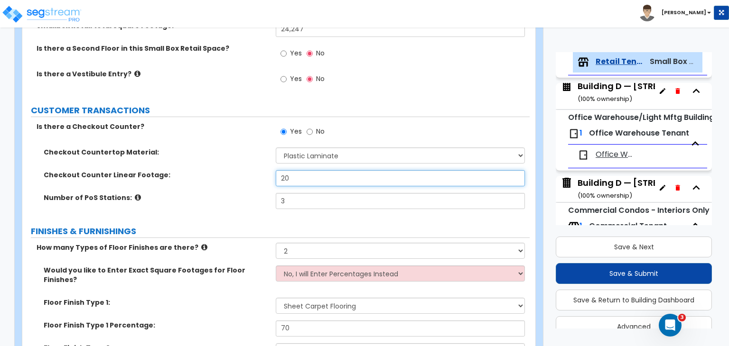
click at [212, 173] on div "Checkout Counter Linear Footage: 20" at bounding box center [275, 181] width 507 height 23
drag, startPoint x: 300, startPoint y: 177, endPoint x: 218, endPoint y: 169, distance: 82.0
click at [218, 169] on div "Checkout Countertop Material: None Plastic Laminate Solid Surface Stone Quartz …" at bounding box center [275, 182] width 493 height 68
type input "40"
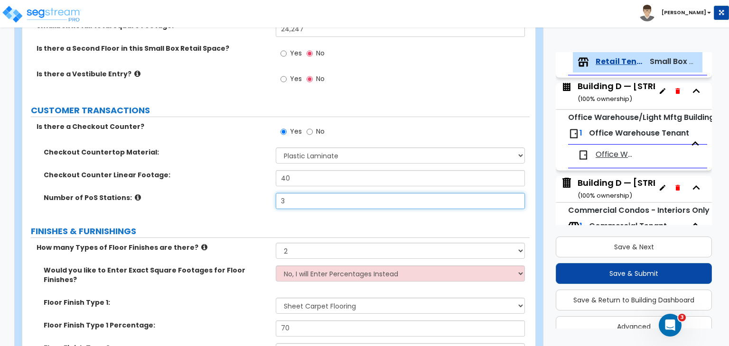
drag, startPoint x: 293, startPoint y: 200, endPoint x: 229, endPoint y: 196, distance: 64.1
click at [229, 196] on div "Number of PoS Stations: 3" at bounding box center [275, 204] width 507 height 23
type input "6"
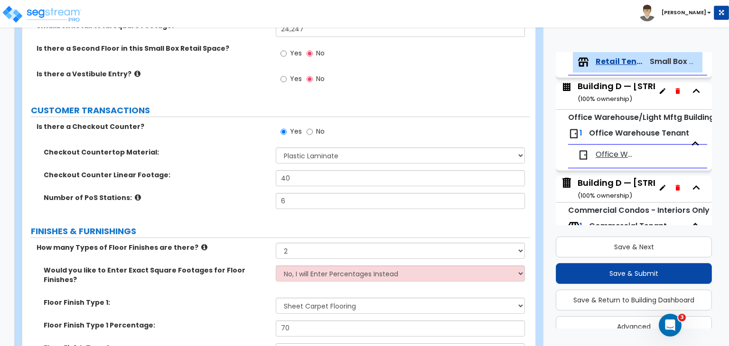
click at [229, 196] on label "Number of PoS Stations:" at bounding box center [156, 197] width 225 height 9
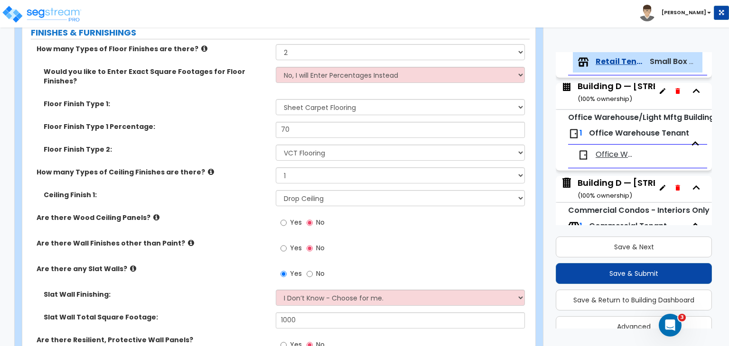
scroll to position [332, 0]
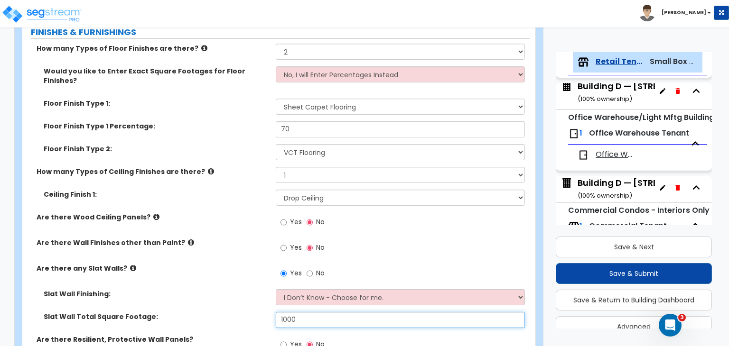
drag, startPoint x: 307, startPoint y: 313, endPoint x: 202, endPoint y: 300, distance: 106.0
click at [202, 300] on div "Slat Wall Finishing: I Don’t Know - Choose for me. Paint Finish Melamine Finish…" at bounding box center [275, 312] width 493 height 46
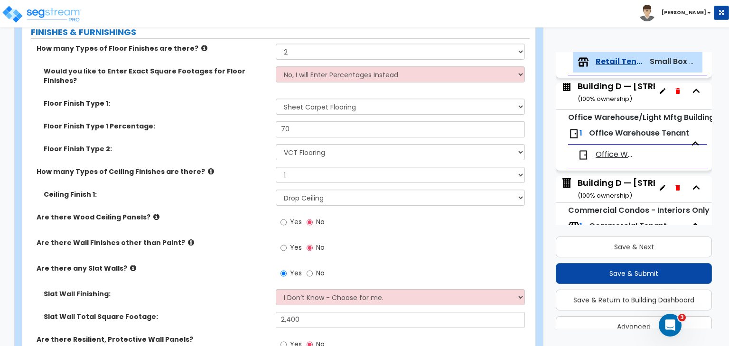
click at [233, 289] on label "Slat Wall Finishing:" at bounding box center [156, 293] width 225 height 9
click at [228, 225] on div "Are there Wood Ceiling Panels? Yes No" at bounding box center [275, 225] width 507 height 26
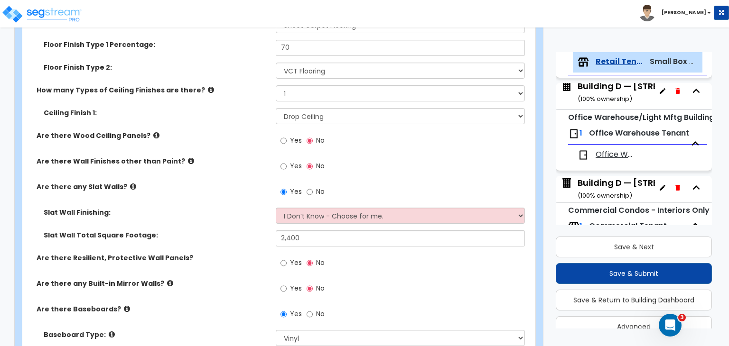
scroll to position [422, 0]
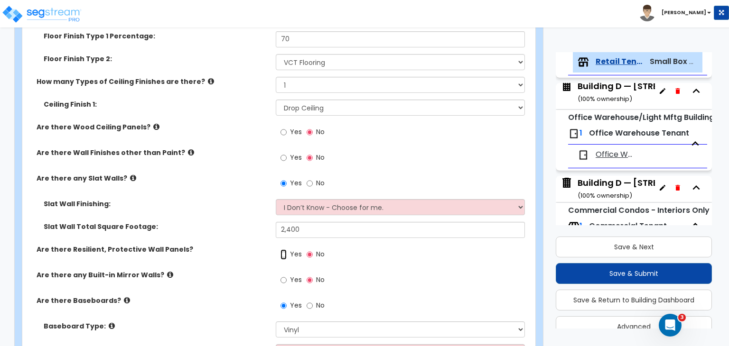
click at [286, 249] on input "Yes" at bounding box center [283, 254] width 6 height 10
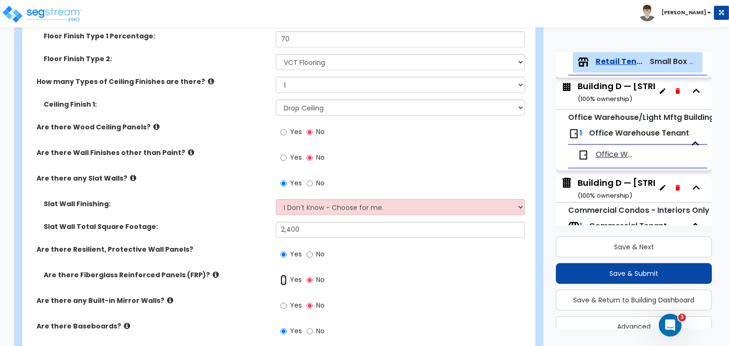
click at [285, 275] on input "Yes" at bounding box center [283, 280] width 6 height 10
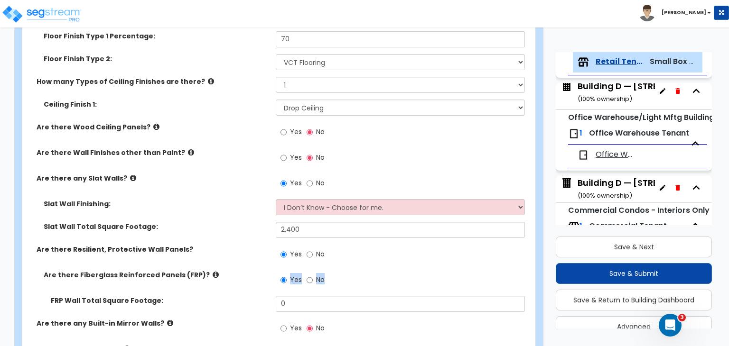
drag, startPoint x: 294, startPoint y: 285, endPoint x: 219, endPoint y: 277, distance: 75.3
click at [219, 277] on div "Are there Fiberglass Reinforced Panels (FRP)? Yes No" at bounding box center [275, 283] width 507 height 26
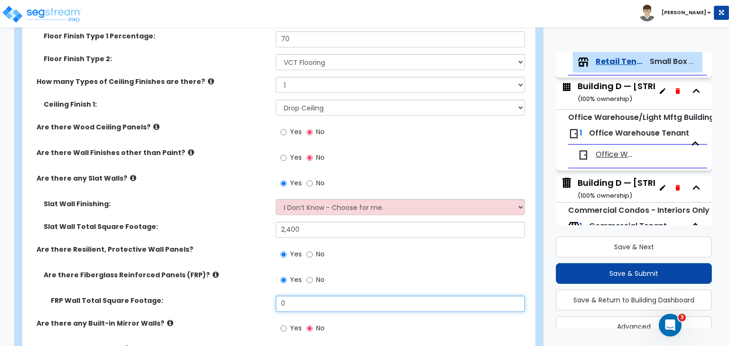
click at [316, 299] on input "0" at bounding box center [400, 304] width 249 height 16
drag, startPoint x: 303, startPoint y: 291, endPoint x: 231, endPoint y: 289, distance: 71.6
click at [231, 296] on div "FRP Wall Total Square Footage: 0" at bounding box center [275, 307] width 507 height 23
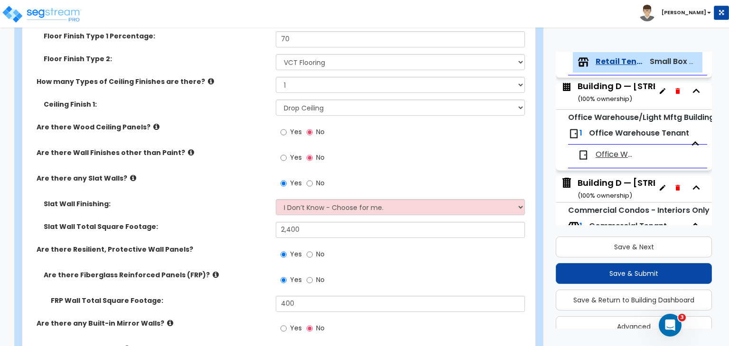
click at [246, 296] on label "FRP Wall Total Square Footage:" at bounding box center [160, 300] width 218 height 9
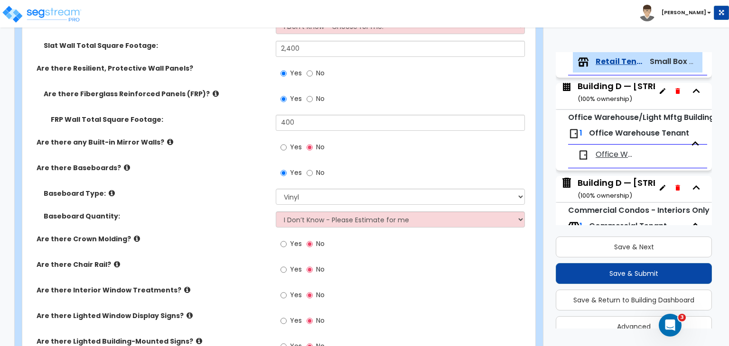
scroll to position [656, 0]
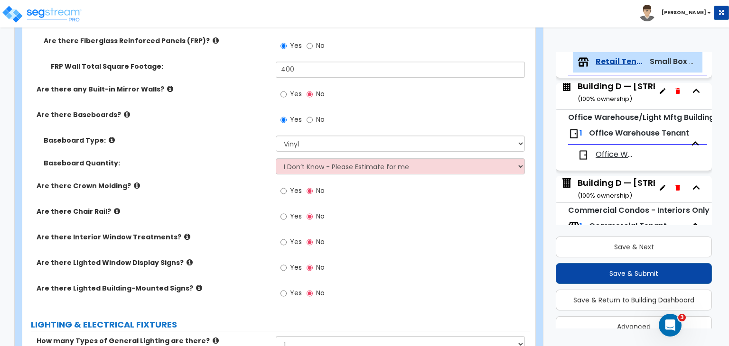
click at [248, 207] on label "Are there Chair Rail?" at bounding box center [153, 211] width 232 height 9
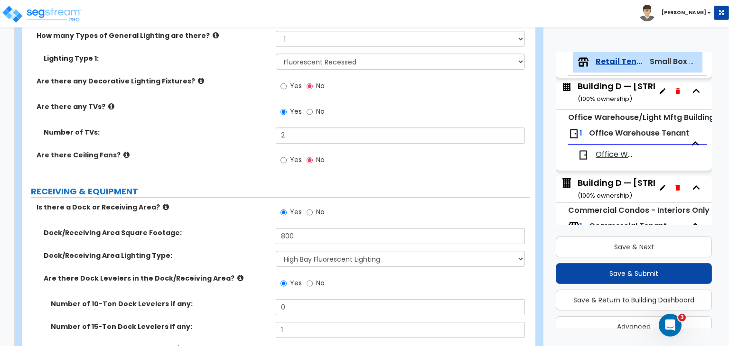
scroll to position [963, 0]
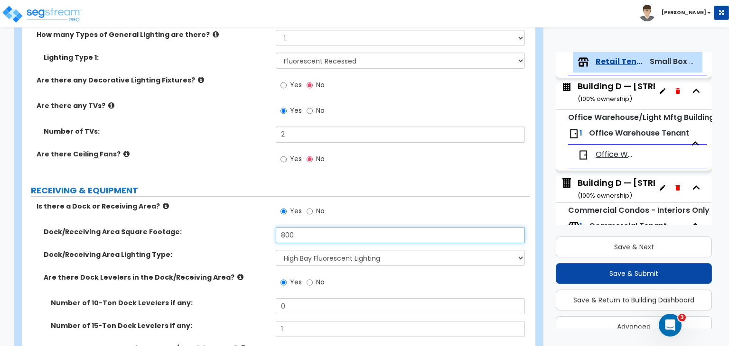
drag, startPoint x: 304, startPoint y: 227, endPoint x: 192, endPoint y: 218, distance: 111.8
click at [192, 227] on div "Dock/Receiving Area Square Footage: 800" at bounding box center [275, 238] width 507 height 23
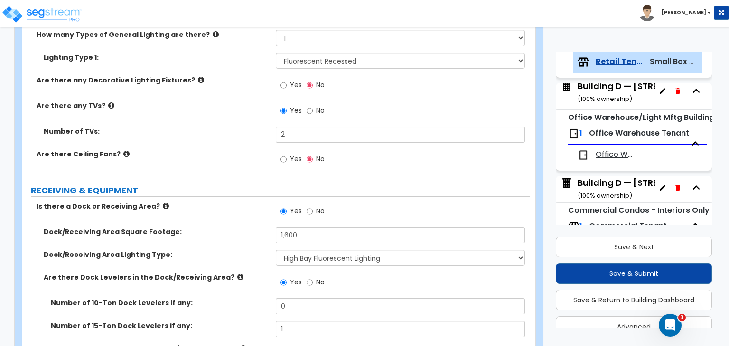
click at [224, 250] on label "Dock/Receiving Area Lighting Type:" at bounding box center [156, 254] width 225 height 9
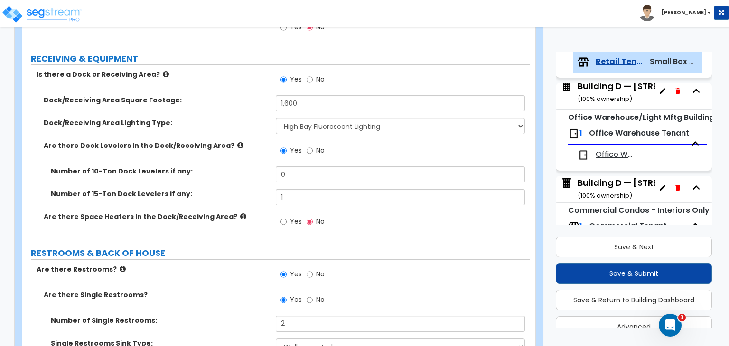
scroll to position [1096, 0]
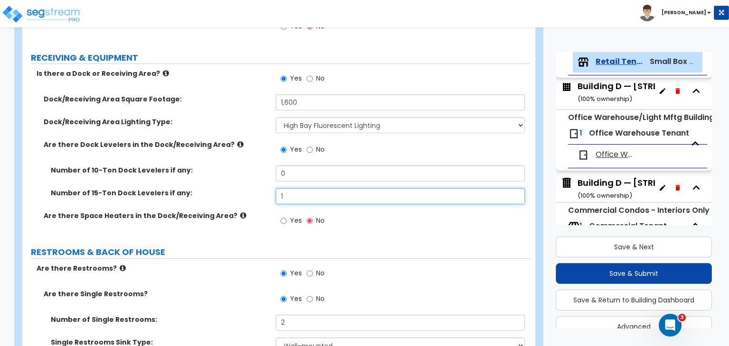
drag, startPoint x: 291, startPoint y: 188, endPoint x: 259, endPoint y: 179, distance: 32.7
click at [259, 188] on div "Number of 15-Ton Dock Levelers if any: 1" at bounding box center [275, 199] width 507 height 23
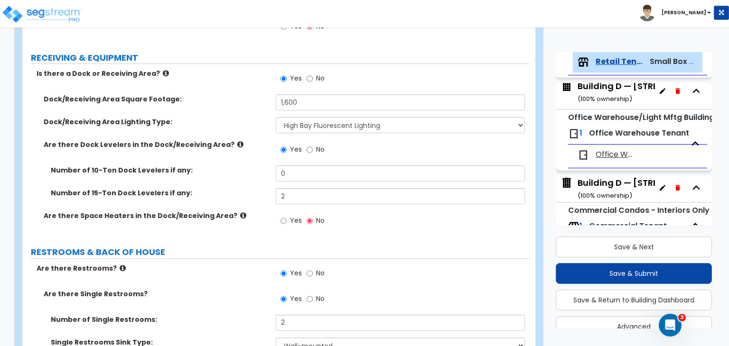
click at [259, 188] on label "Number of 15-Ton Dock Levelers if any:" at bounding box center [160, 192] width 218 height 9
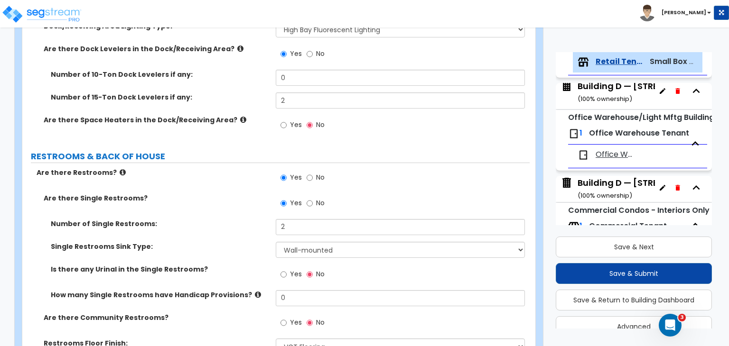
scroll to position [1193, 0]
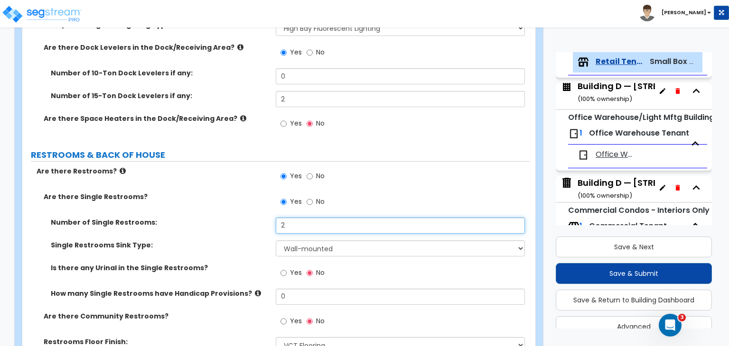
drag, startPoint x: 296, startPoint y: 216, endPoint x: 198, endPoint y: 193, distance: 101.5
click at [198, 193] on div "Are there Single Restrooms? Yes No Number of Single Restrooms: 2 Single Restroo…" at bounding box center [275, 276] width 493 height 168
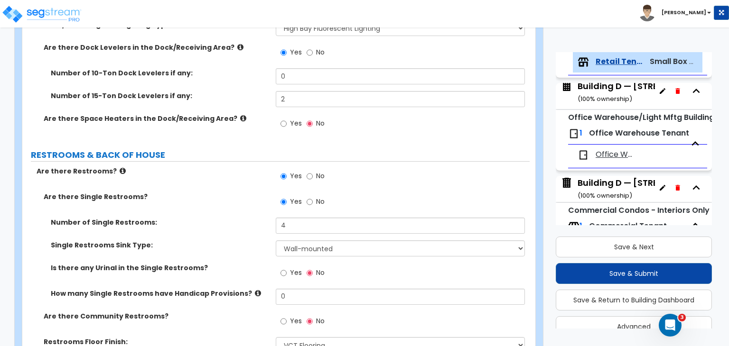
click at [198, 193] on div "Are there Single Restrooms? Yes No" at bounding box center [275, 205] width 507 height 26
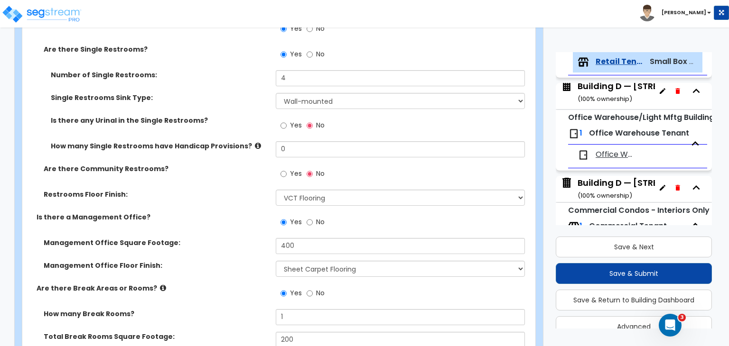
scroll to position [1364, 0]
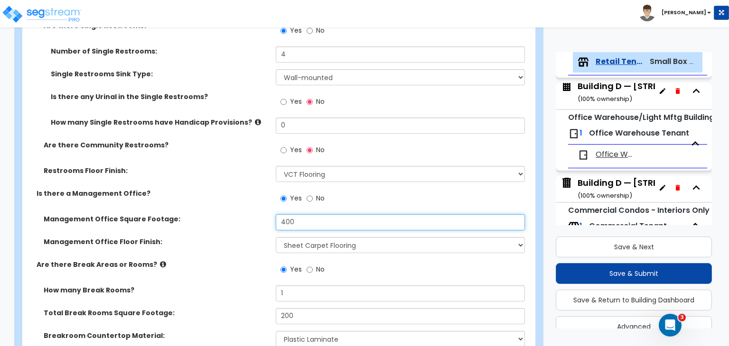
drag, startPoint x: 304, startPoint y: 206, endPoint x: 230, endPoint y: 218, distance: 74.4
click at [230, 218] on div "Management Office Square Footage: 400" at bounding box center [275, 225] width 507 height 23
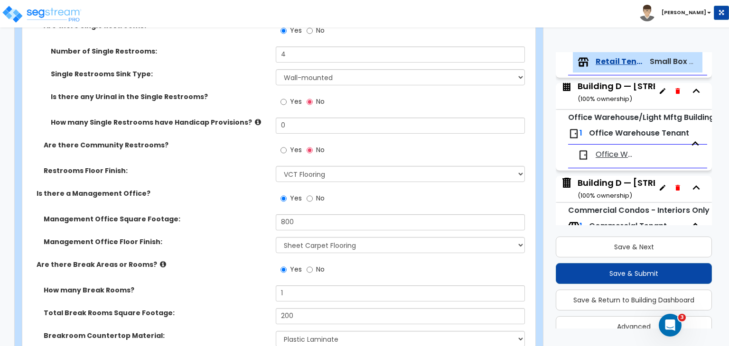
click at [228, 214] on label "Management Office Square Footage:" at bounding box center [156, 218] width 225 height 9
click at [228, 189] on label "Is there a Management Office?" at bounding box center [153, 193] width 232 height 9
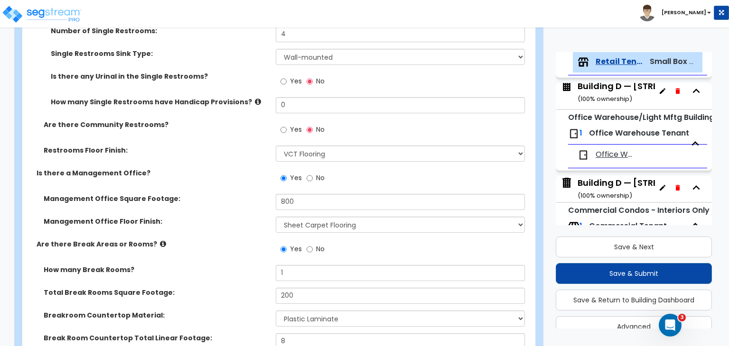
scroll to position [1386, 0]
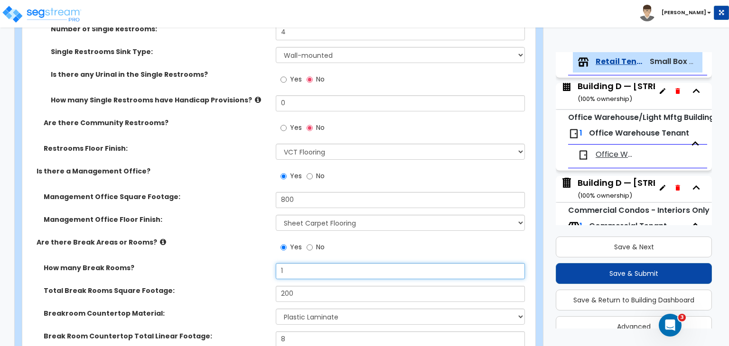
drag, startPoint x: 302, startPoint y: 261, endPoint x: 220, endPoint y: 259, distance: 81.6
click at [220, 263] on div "How many Break Rooms? 1" at bounding box center [275, 274] width 507 height 23
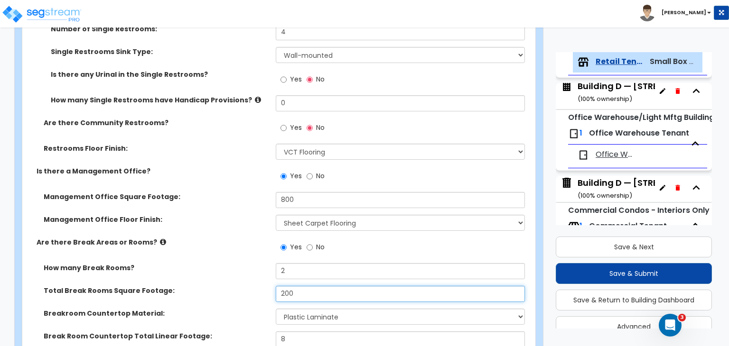
drag, startPoint x: 313, startPoint y: 281, endPoint x: 204, endPoint y: 275, distance: 108.8
click at [204, 286] on div "Total Break Rooms Square Footage: 200" at bounding box center [275, 297] width 507 height 23
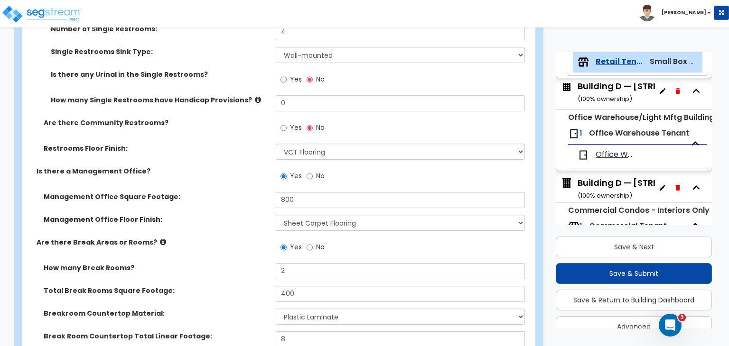
click at [221, 286] on label "Total Break Rooms Square Footage:" at bounding box center [156, 290] width 225 height 9
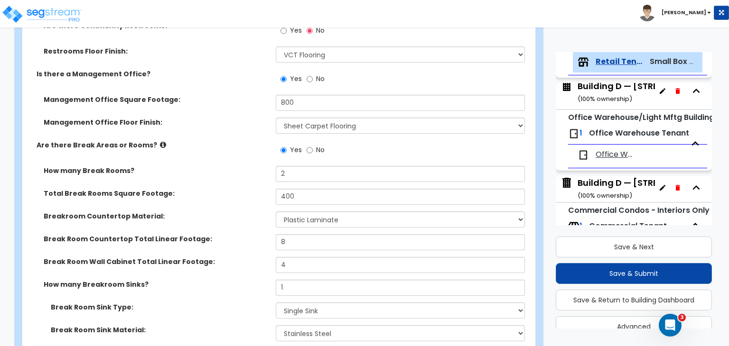
scroll to position [1485, 0]
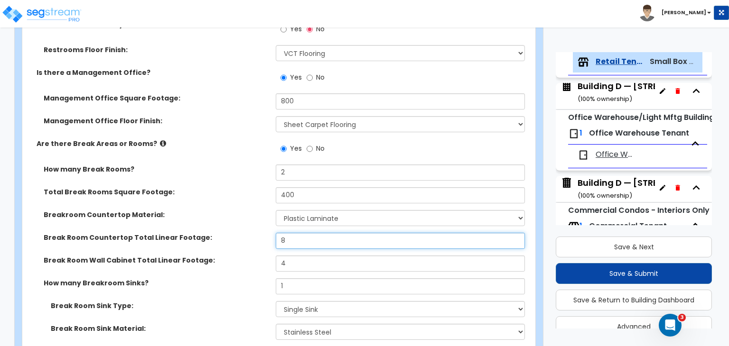
drag, startPoint x: 302, startPoint y: 234, endPoint x: 206, endPoint y: 214, distance: 97.4
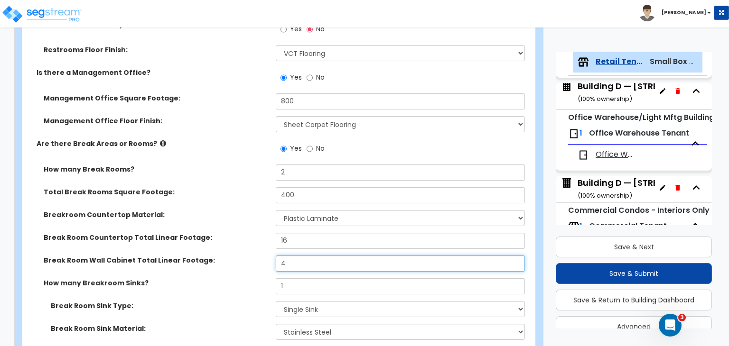
drag, startPoint x: 297, startPoint y: 248, endPoint x: 237, endPoint y: 255, distance: 60.7
click at [237, 256] on div "Break Room Wall Cabinet Total Linear Footage: 4" at bounding box center [275, 267] width 507 height 23
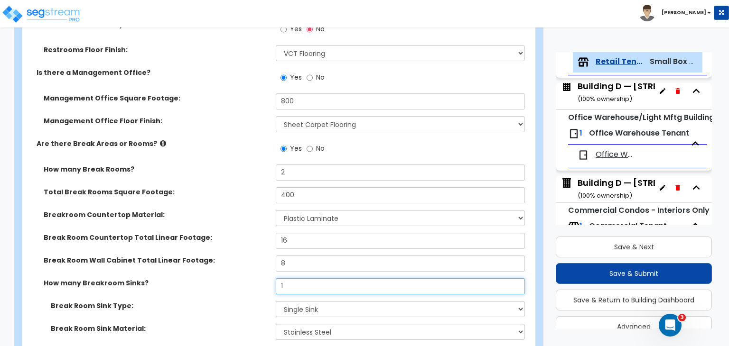
drag, startPoint x: 296, startPoint y: 274, endPoint x: 226, endPoint y: 261, distance: 71.8
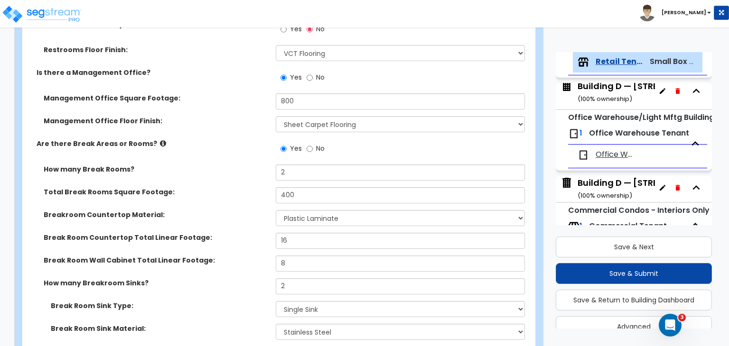
click at [231, 278] on label "How many Breakroom Sinks?" at bounding box center [156, 282] width 225 height 9
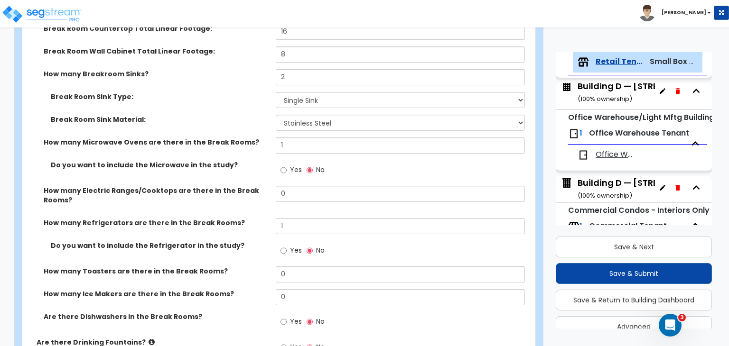
scroll to position [1700, 0]
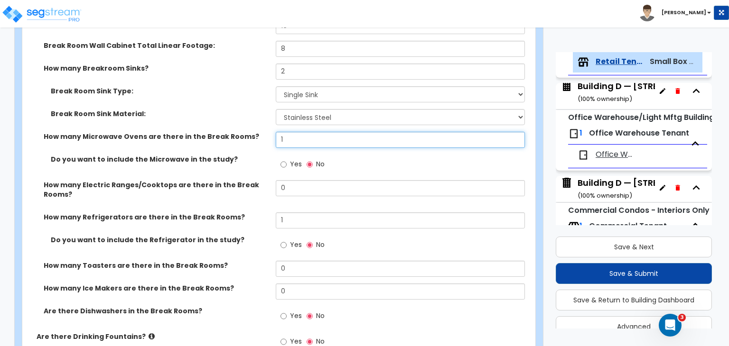
drag, startPoint x: 296, startPoint y: 134, endPoint x: 224, endPoint y: 113, distance: 74.9
click at [224, 113] on div "How many Break Rooms? 2 Total Break Rooms Square Footage: 400 Breakroom Counter…" at bounding box center [275, 141] width 493 height 382
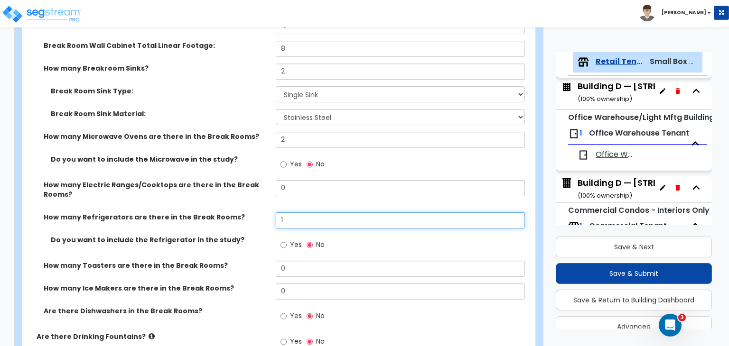
drag, startPoint x: 298, startPoint y: 211, endPoint x: 201, endPoint y: 202, distance: 97.7
click at [201, 212] on div "How many Refrigerators are there in the Break Rooms? 1" at bounding box center [275, 223] width 507 height 23
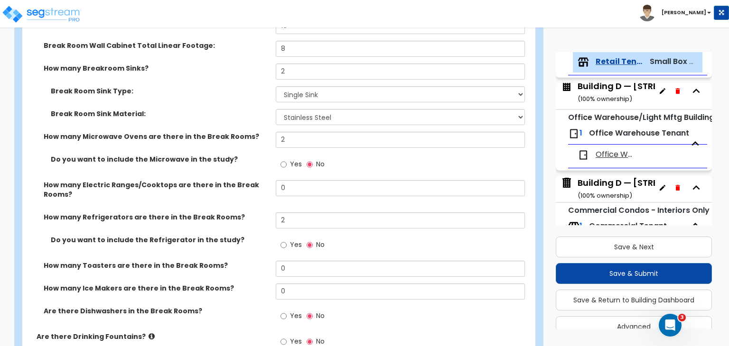
click at [247, 235] on label "Do you want to include the Refrigerator in the study?" at bounding box center [160, 239] width 218 height 9
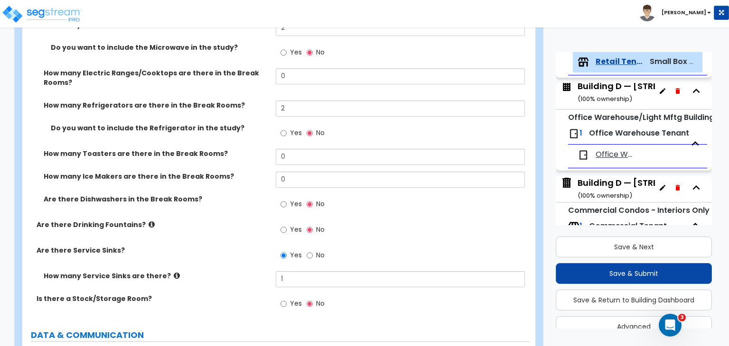
scroll to position [1823, 0]
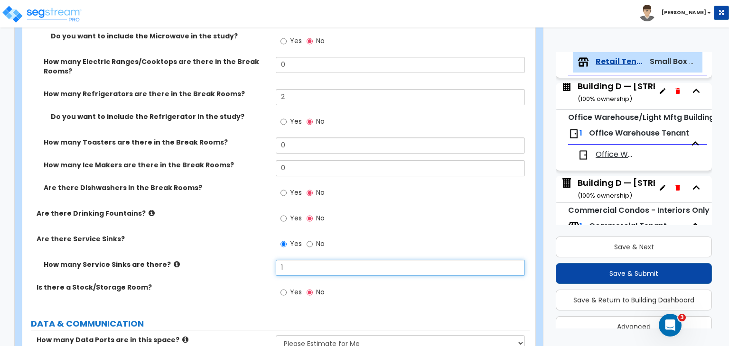
click at [289, 260] on input "1" at bounding box center [400, 268] width 249 height 16
drag, startPoint x: 289, startPoint y: 259, endPoint x: 233, endPoint y: 252, distance: 55.9
click at [233, 260] on div "How many Service Sinks are there? 1" at bounding box center [275, 271] width 507 height 23
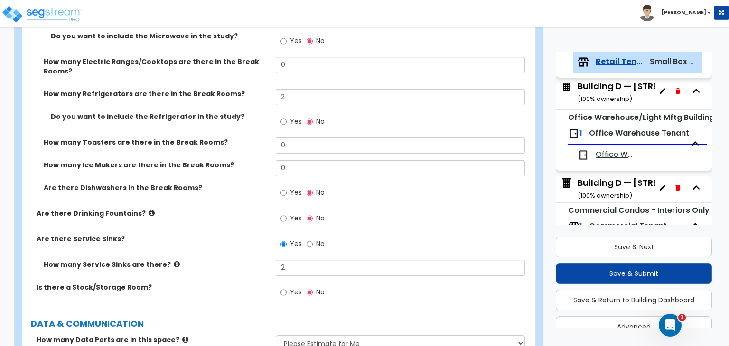
click at [243, 262] on div "How many Service Sinks are there? 2" at bounding box center [275, 271] width 507 height 23
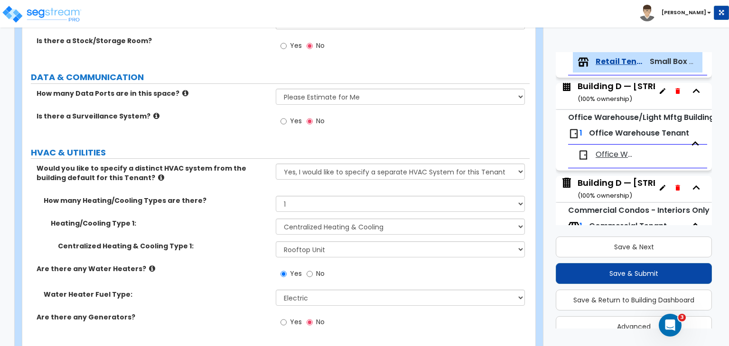
scroll to position [2095, 0]
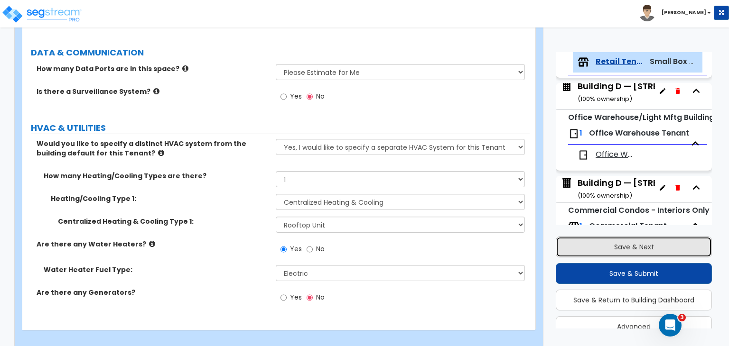
click at [569, 244] on button "Save & Next" at bounding box center [633, 247] width 156 height 21
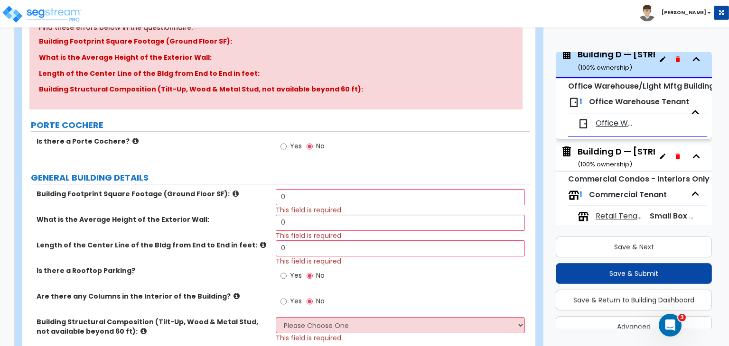
scroll to position [0, 0]
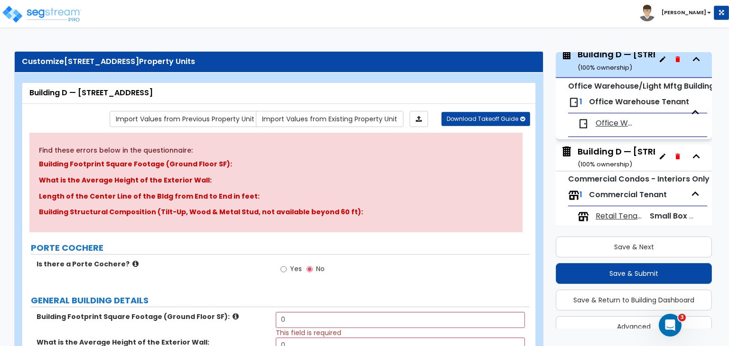
click at [658, 58] on icon "button" at bounding box center [662, 59] width 8 height 8
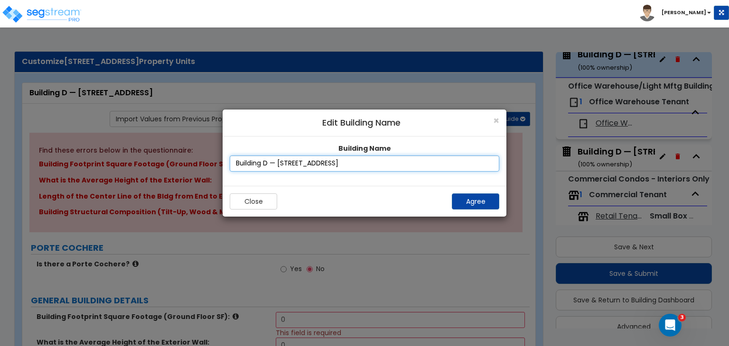
click at [309, 161] on input "Building D — [STREET_ADDRESS]" at bounding box center [364, 164] width 269 height 16
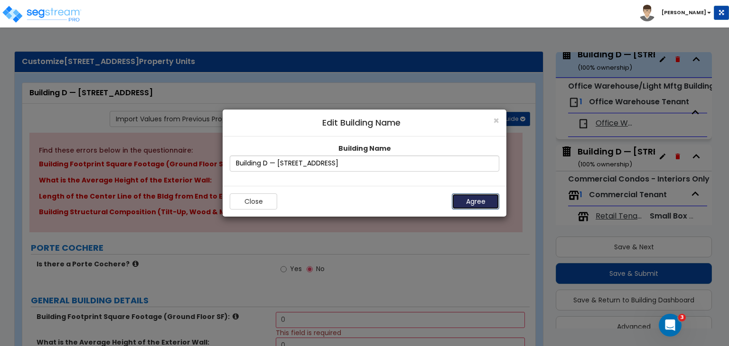
click at [465, 198] on button "Agree" at bounding box center [475, 202] width 47 height 16
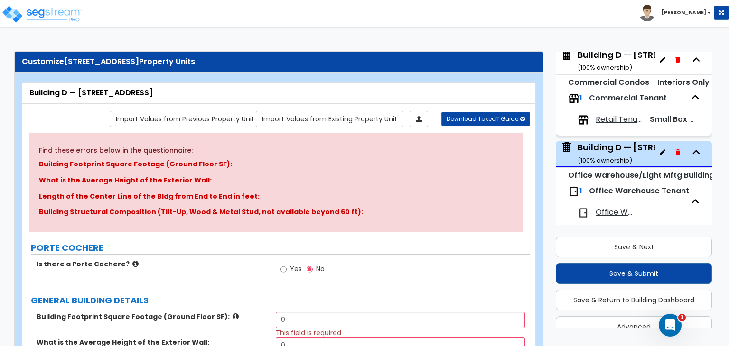
scroll to position [409, 0]
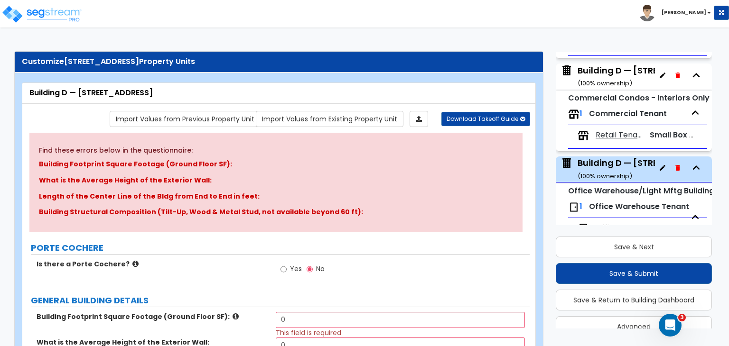
click at [609, 165] on div "Building D — [STREET_ADDRESS] ( 100 % ownership)" at bounding box center [647, 169] width 140 height 24
click at [610, 76] on div "Building D — [STREET_ADDRESS] ( 100 % ownership)" at bounding box center [647, 77] width 140 height 24
click at [616, 75] on div "Building D — [STREET_ADDRESS] ( 100 % ownership)" at bounding box center [647, 77] width 140 height 24
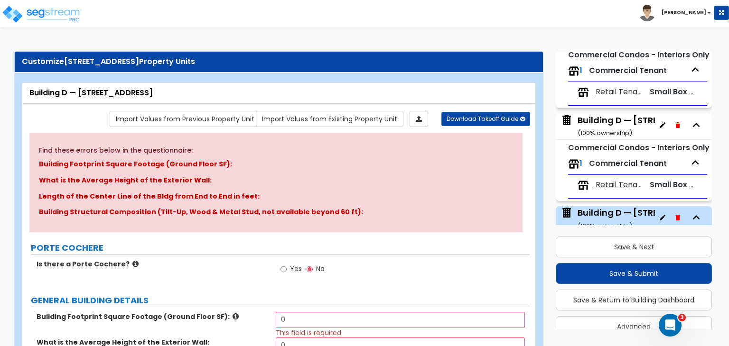
scroll to position [358, 0]
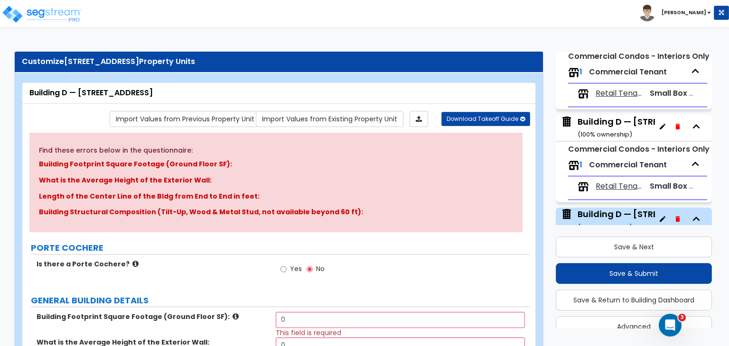
click at [616, 126] on div "Building D — [STREET_ADDRESS] ( 100 % ownership)" at bounding box center [647, 128] width 140 height 24
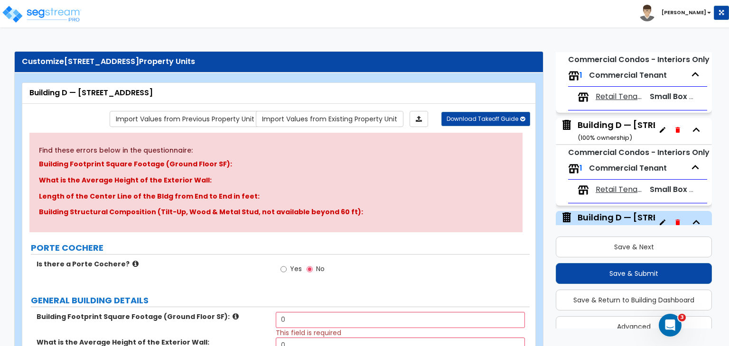
scroll to position [361, 0]
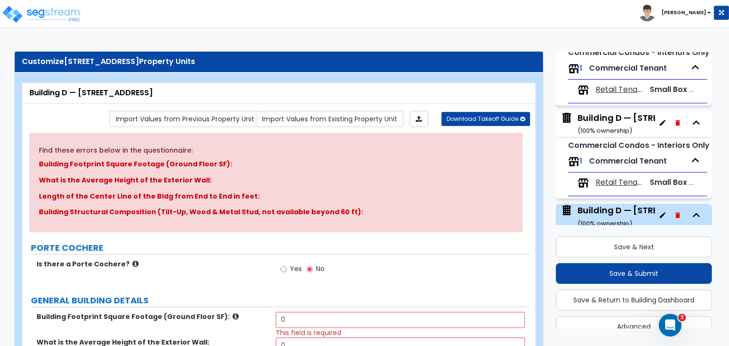
click at [616, 122] on div "Building D — [STREET_ADDRESS] ( 100 % ownership)" at bounding box center [647, 124] width 140 height 24
click at [658, 123] on icon "button" at bounding box center [662, 123] width 8 height 8
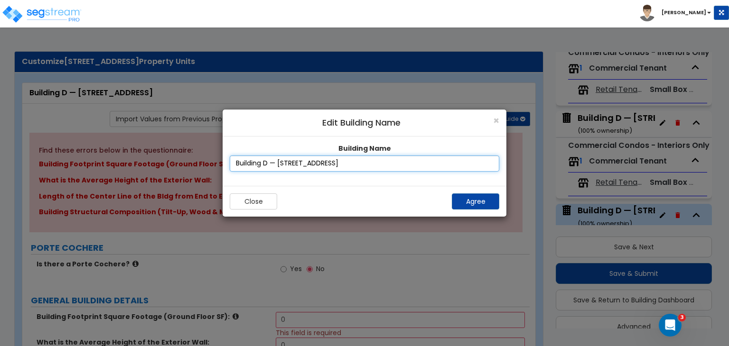
drag, startPoint x: 360, startPoint y: 163, endPoint x: 289, endPoint y: 164, distance: 70.7
click at [289, 164] on input "Building D — [STREET_ADDRESS]" at bounding box center [364, 164] width 269 height 16
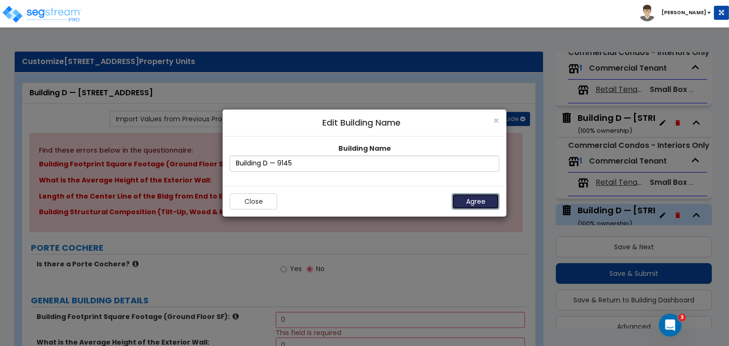
click at [467, 200] on button "Agree" at bounding box center [475, 202] width 47 height 16
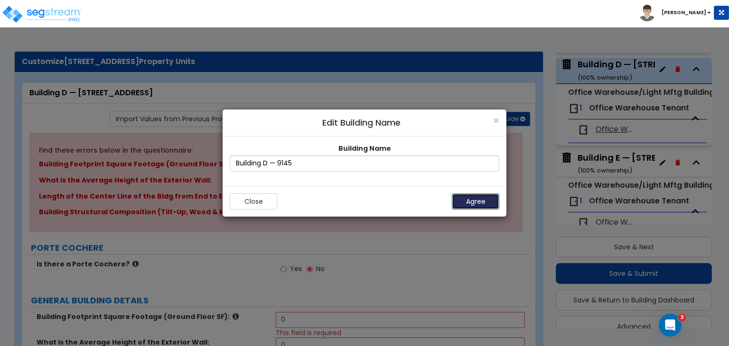
scroll to position [514, 0]
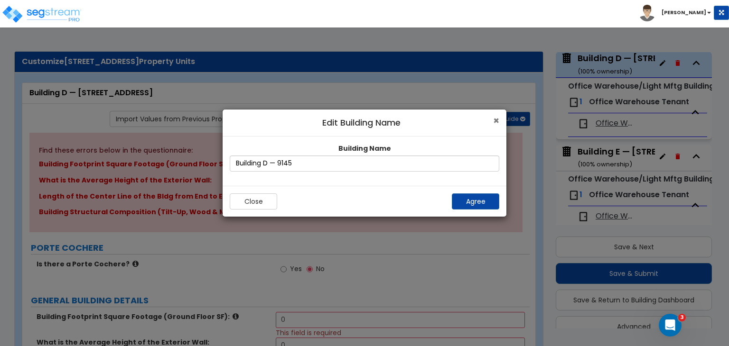
click at [496, 120] on span "×" at bounding box center [496, 121] width 6 height 14
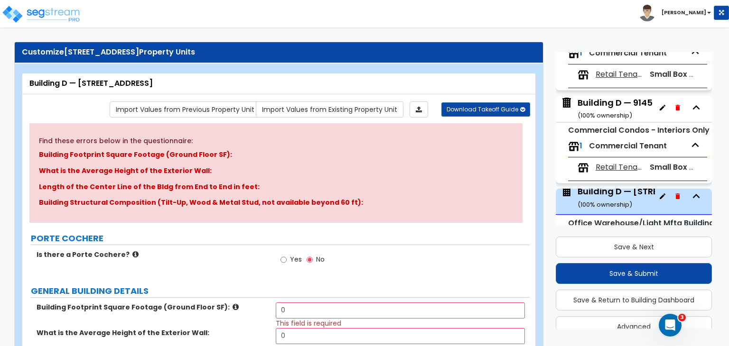
scroll to position [382, 0]
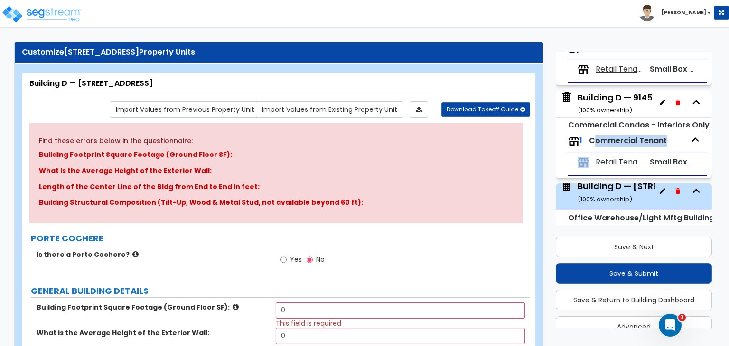
drag, startPoint x: 575, startPoint y: 159, endPoint x: 595, endPoint y: 135, distance: 31.3
click at [595, 135] on div "1 Commercial Tenant Retail Tenant Small Box Retail Tenant" at bounding box center [637, 153] width 139 height 45
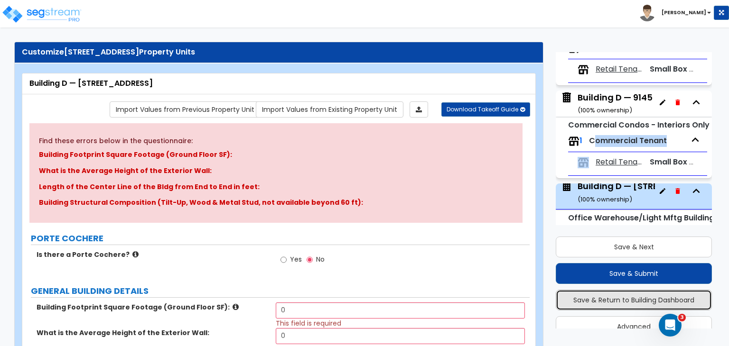
click at [580, 299] on button "Save & Return to Building Dashboard" at bounding box center [633, 300] width 156 height 21
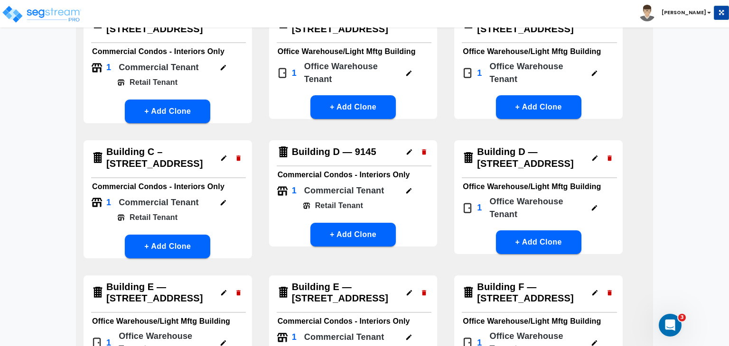
scroll to position [102, 0]
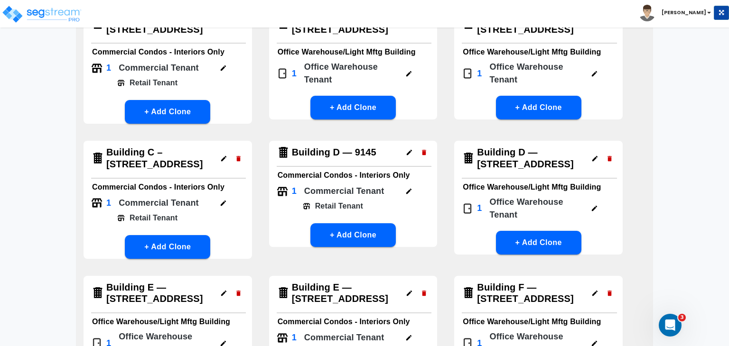
click at [423, 150] on icon "button" at bounding box center [424, 152] width 4 height 5
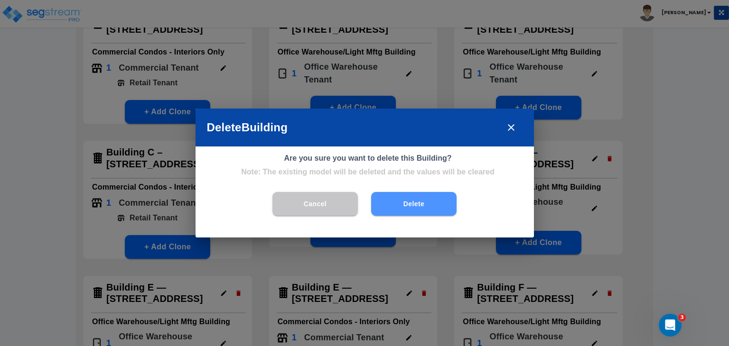
click at [402, 200] on button "Delete" at bounding box center [413, 204] width 85 height 24
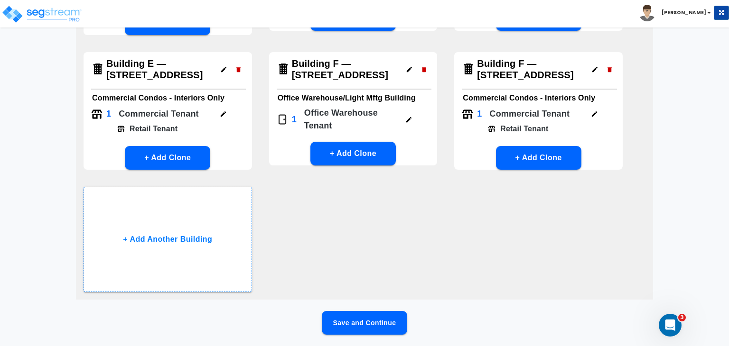
scroll to position [328, 0]
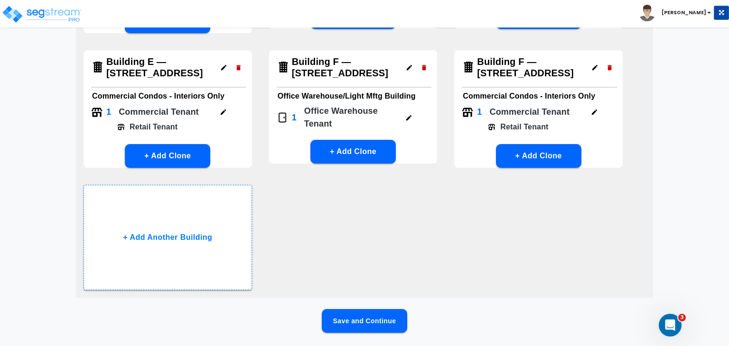
click at [389, 316] on button "Save and Continue" at bounding box center [364, 321] width 85 height 24
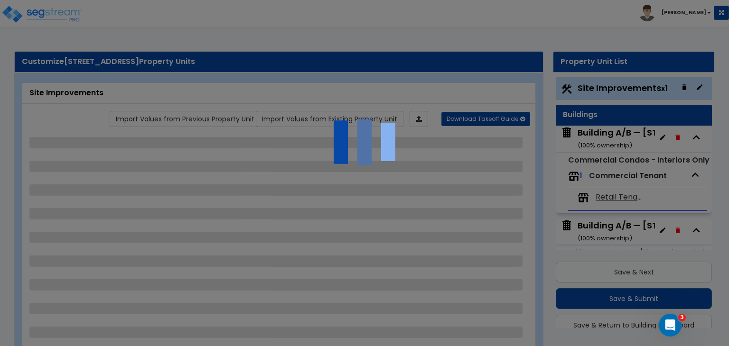
scroll to position [25, 0]
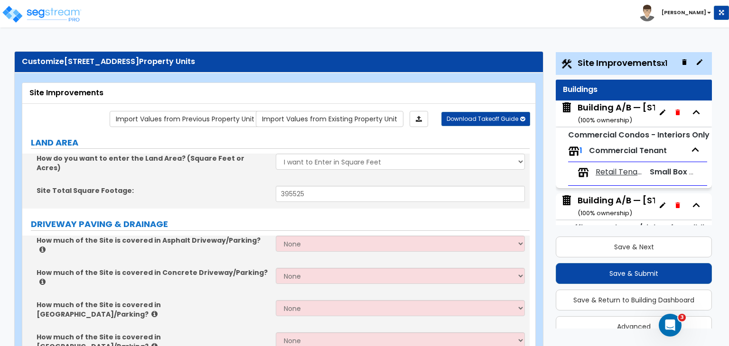
click at [596, 109] on div "Building A/B — [STREET_ADDRESS] ( 100 % ownership)" at bounding box center [652, 114] width 150 height 24
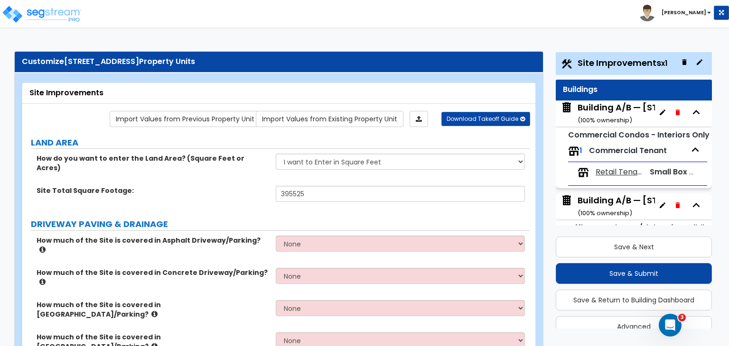
click at [604, 112] on div "Building A/B — [STREET_ADDRESS] ( 100 % ownership)" at bounding box center [652, 114] width 150 height 24
click at [613, 111] on div "Building A/B — [STREET_ADDRESS] ( 100 % ownership)" at bounding box center [652, 114] width 150 height 24
click at [607, 106] on div "Building A/B — [STREET_ADDRESS] ( 100 % ownership)" at bounding box center [652, 114] width 150 height 24
click at [622, 111] on div "Building A/B — [STREET_ADDRESS] ( 100 % ownership)" at bounding box center [652, 114] width 150 height 24
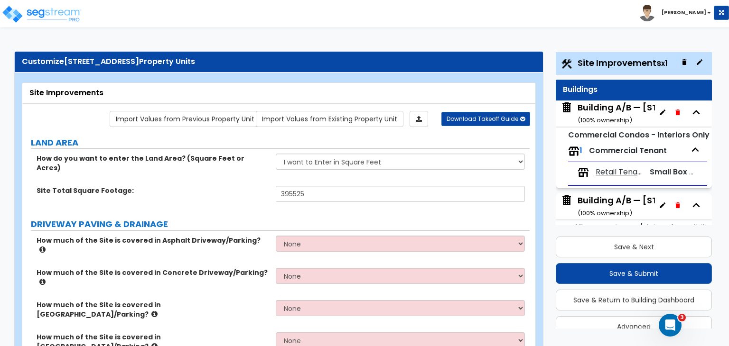
click at [563, 108] on img at bounding box center [566, 108] width 12 height 12
click at [605, 174] on span "Retail Tenant" at bounding box center [619, 172] width 48 height 11
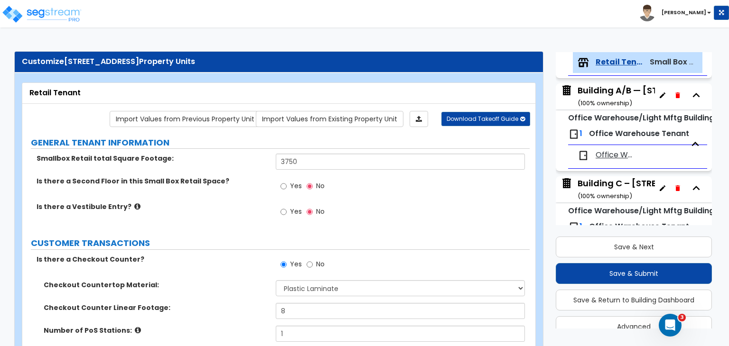
scroll to position [0, 0]
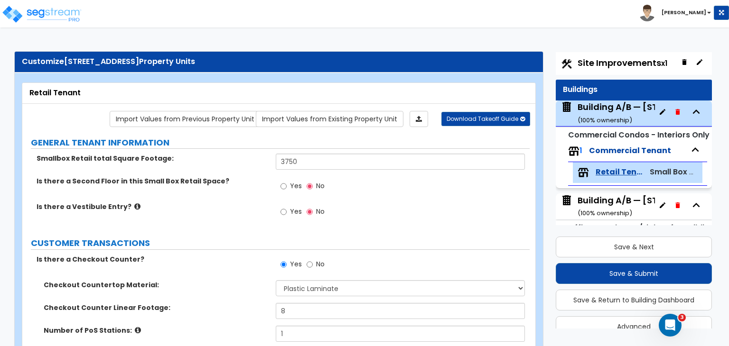
click at [597, 111] on div "Building A/B — [STREET_ADDRESS] ( 100 % ownership)" at bounding box center [652, 113] width 150 height 24
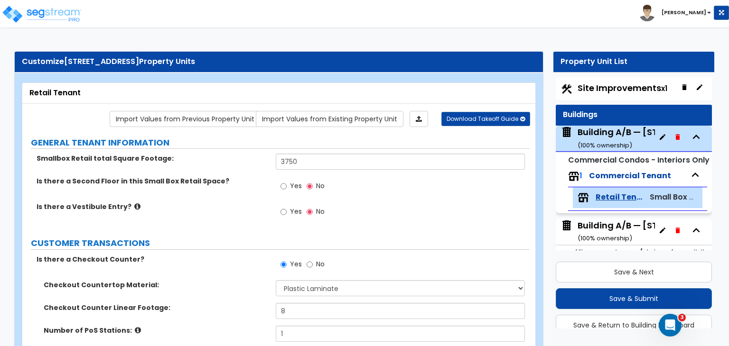
click at [595, 88] on span "Site Improvements x1" at bounding box center [622, 88] width 90 height 12
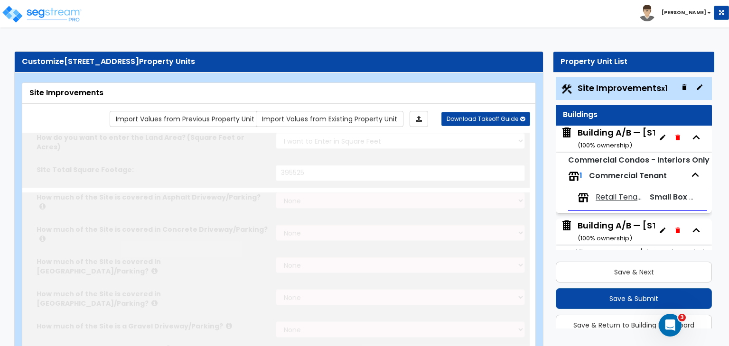
scroll to position [25, 0]
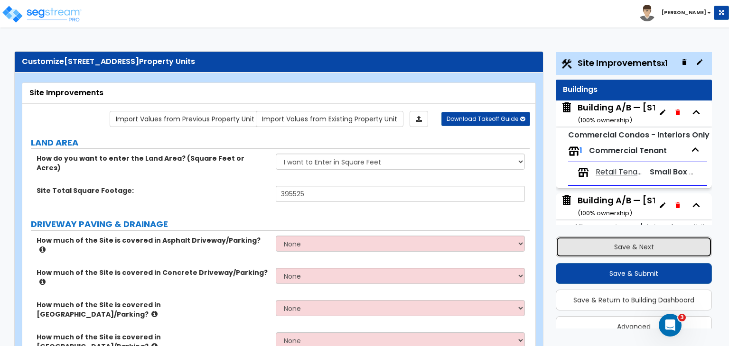
click at [641, 243] on button "Save & Next" at bounding box center [633, 247] width 156 height 21
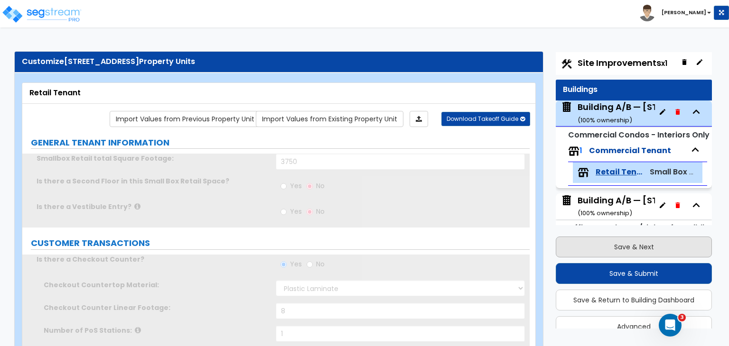
scroll to position [110, 0]
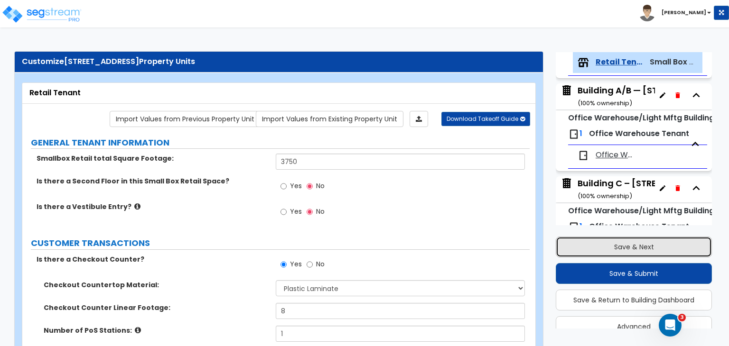
click at [629, 245] on button "Save & Next" at bounding box center [633, 247] width 156 height 21
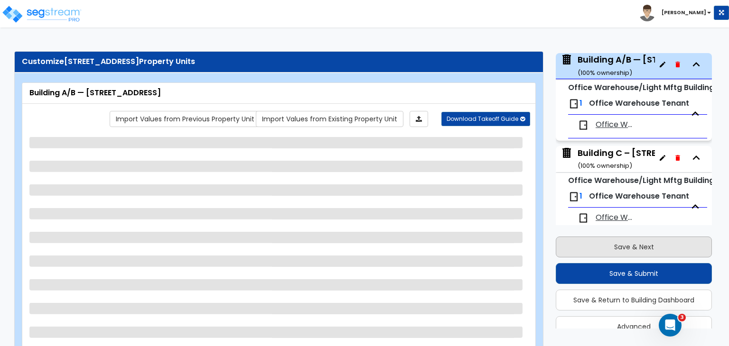
scroll to position [141, 0]
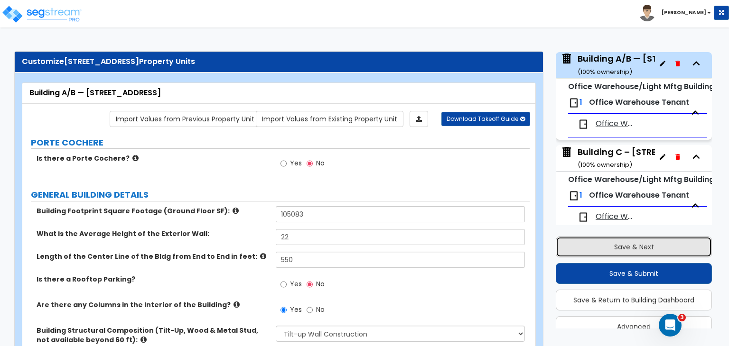
click at [629, 245] on button "Save & Next" at bounding box center [633, 247] width 156 height 21
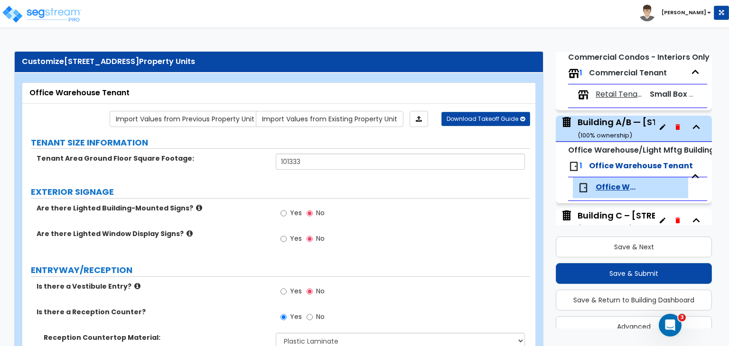
scroll to position [0, 0]
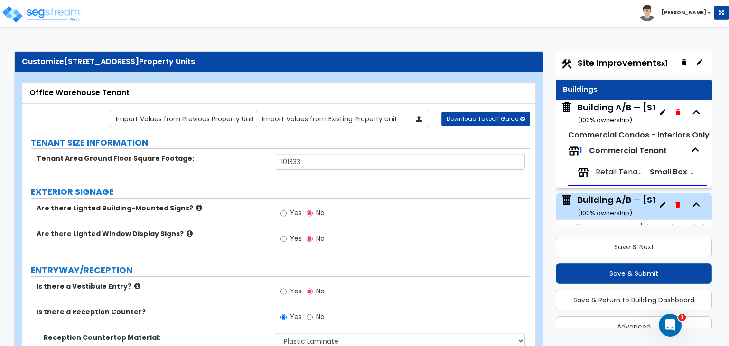
click at [598, 62] on span "Site Improvements x1" at bounding box center [622, 63] width 90 height 12
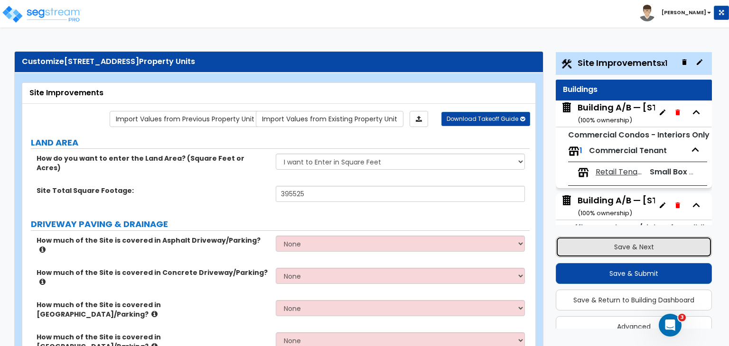
click at [603, 245] on button "Save & Next" at bounding box center [633, 247] width 156 height 21
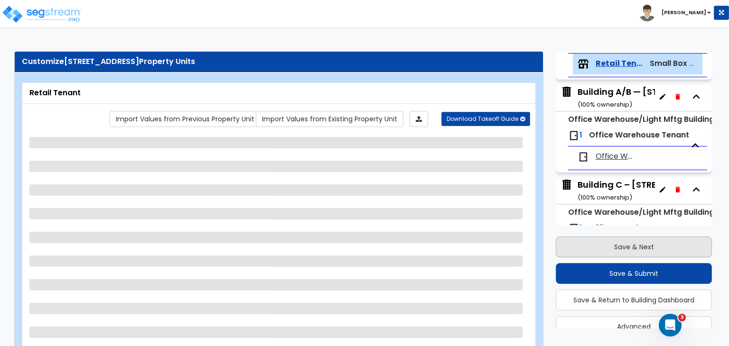
scroll to position [110, 0]
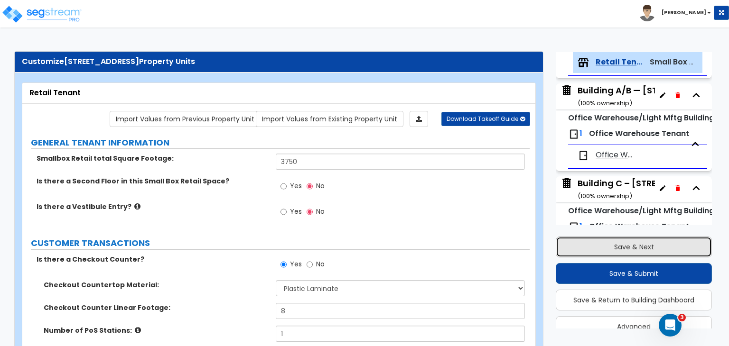
click at [603, 245] on button "Save & Next" at bounding box center [633, 247] width 156 height 21
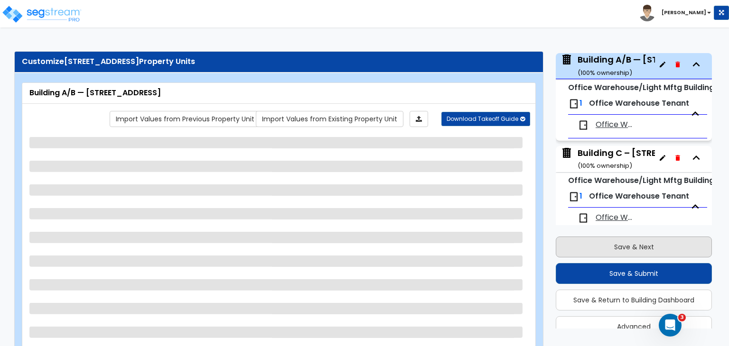
scroll to position [141, 0]
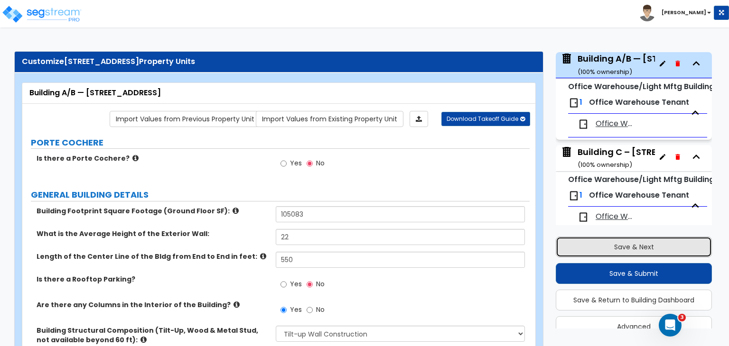
click at [603, 245] on button "Save & Next" at bounding box center [633, 247] width 156 height 21
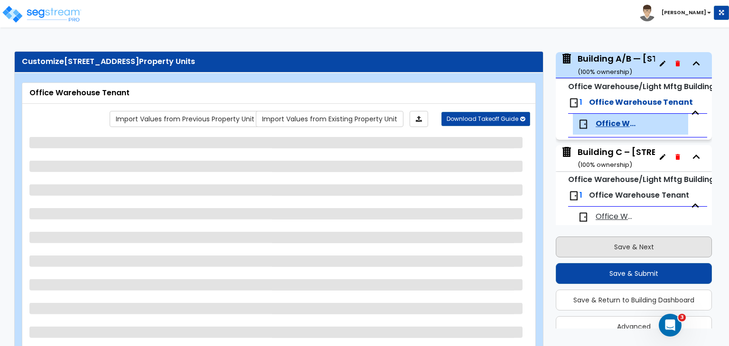
scroll to position [203, 0]
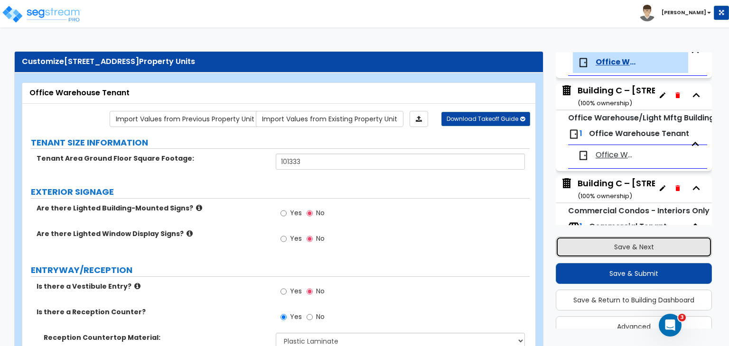
click at [603, 245] on button "Save & Next" at bounding box center [633, 247] width 156 height 21
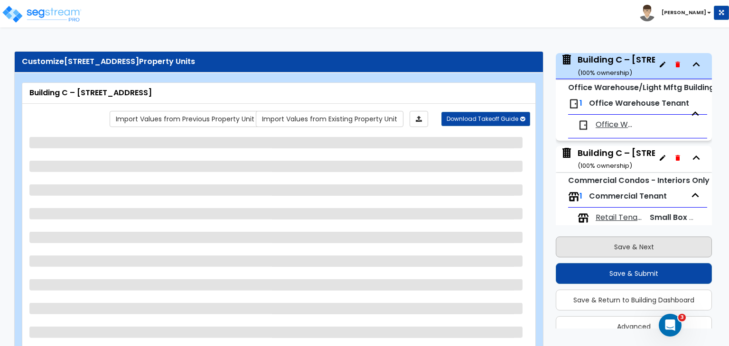
scroll to position [234, 0]
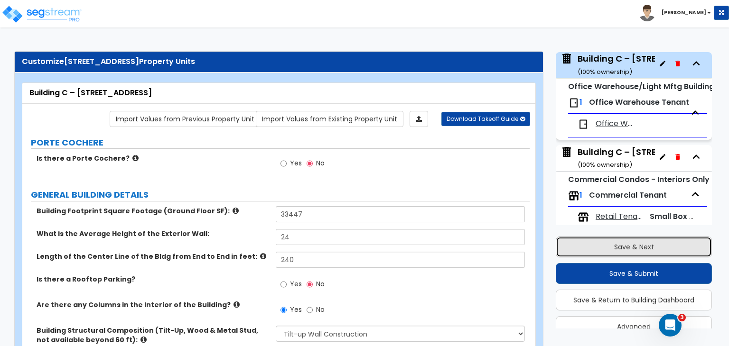
click at [603, 245] on button "Save & Next" at bounding box center [633, 247] width 156 height 21
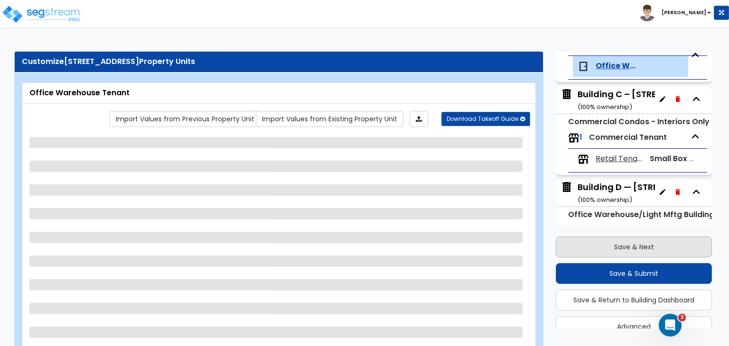
scroll to position [296, 0]
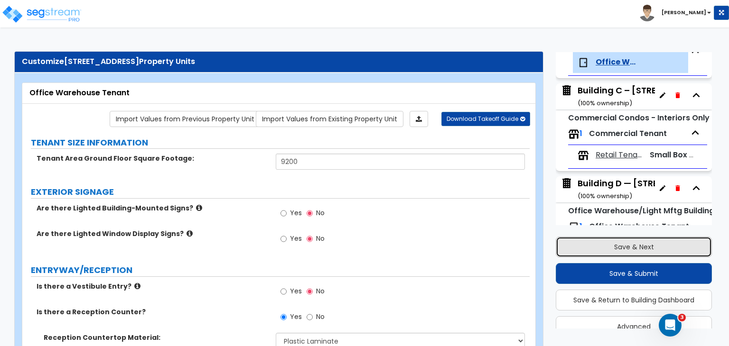
click at [603, 245] on button "Save & Next" at bounding box center [633, 247] width 156 height 21
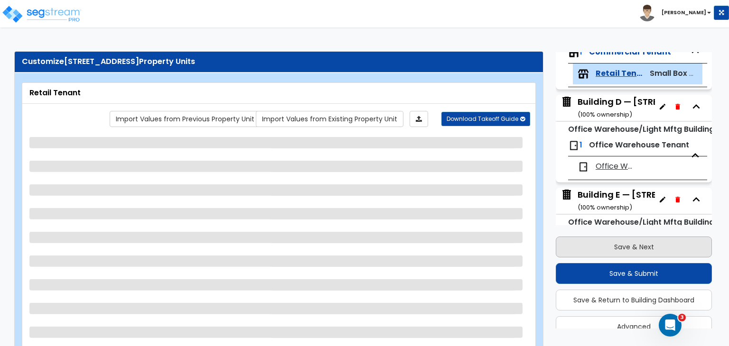
scroll to position [389, 0]
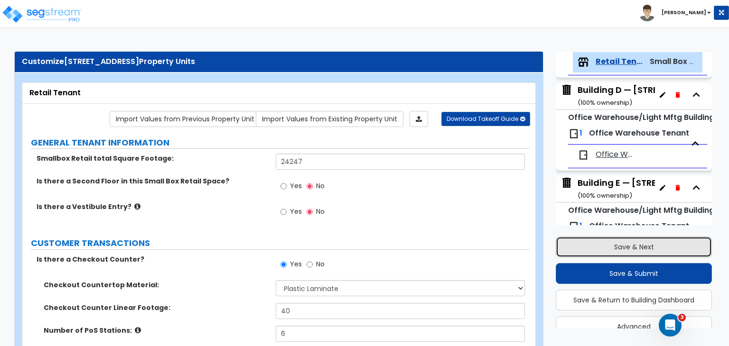
click at [603, 245] on button "Save & Next" at bounding box center [633, 247] width 156 height 21
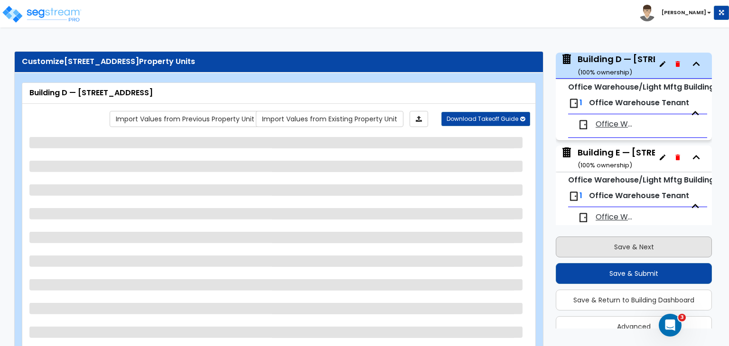
scroll to position [421, 0]
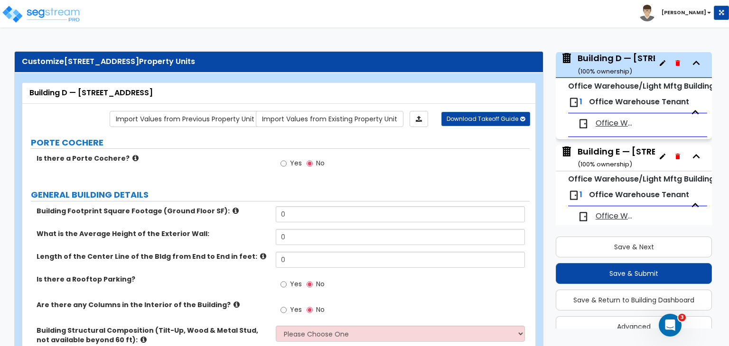
click at [202, 171] on div "Is there a Porte Cochere? Yes No" at bounding box center [275, 167] width 507 height 26
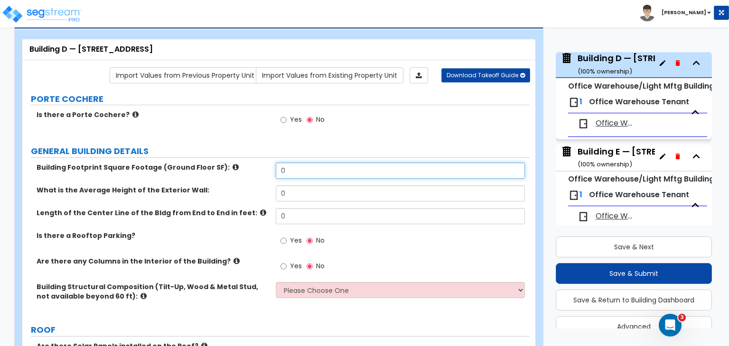
drag, startPoint x: 307, startPoint y: 177, endPoint x: 249, endPoint y: 163, distance: 60.1
click at [249, 163] on div "Building Footprint Square Footage (Ground Floor SF): 0" at bounding box center [275, 174] width 507 height 23
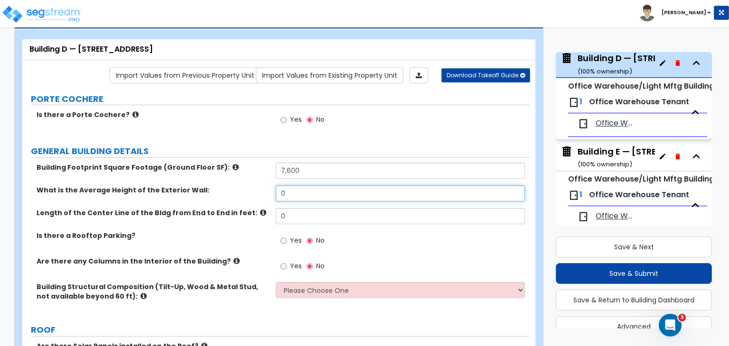
drag, startPoint x: 306, startPoint y: 194, endPoint x: 227, endPoint y: 179, distance: 80.7
click at [227, 179] on div "Building Footprint Square Footage (Ground Floor SF): 7,600 What is the Average …" at bounding box center [275, 239] width 493 height 152
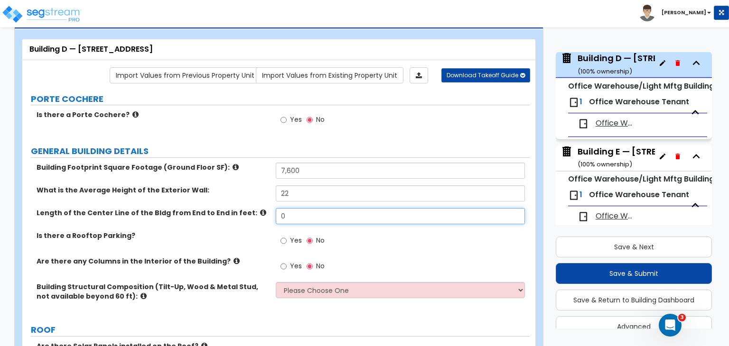
drag, startPoint x: 302, startPoint y: 211, endPoint x: 235, endPoint y: 209, distance: 66.9
click at [235, 209] on div "Length of the Center Line of the Bldg from End to End in feet: 0" at bounding box center [275, 219] width 507 height 23
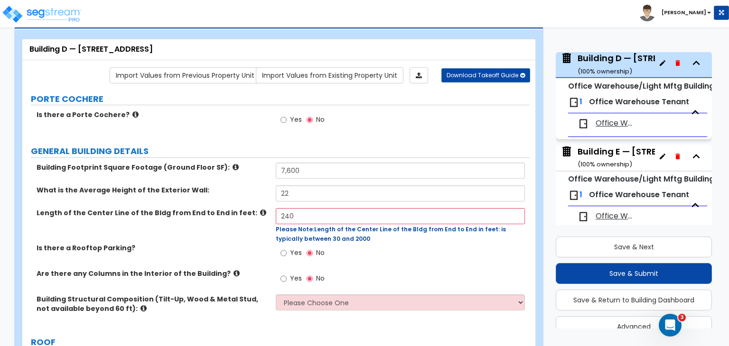
click at [241, 227] on div "Length of the Center Line of the Bldg from End to End in feet: 240 Please Note:…" at bounding box center [275, 225] width 507 height 35
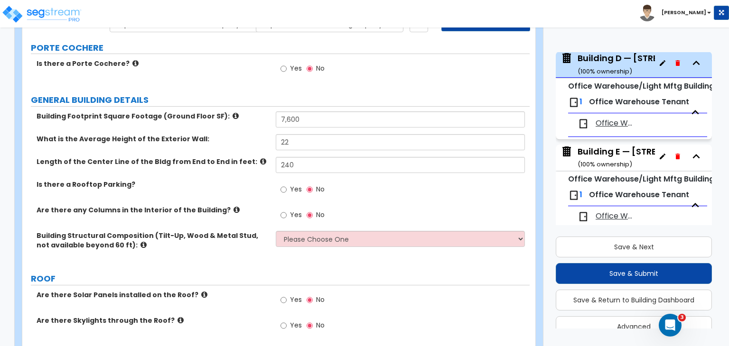
scroll to position [111, 0]
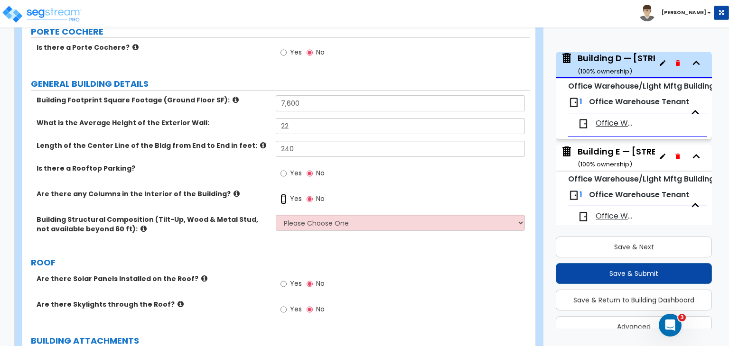
click at [284, 198] on input "Yes" at bounding box center [283, 199] width 6 height 10
click at [247, 179] on div "Is there a Rooftop Parking? Yes No" at bounding box center [275, 177] width 507 height 26
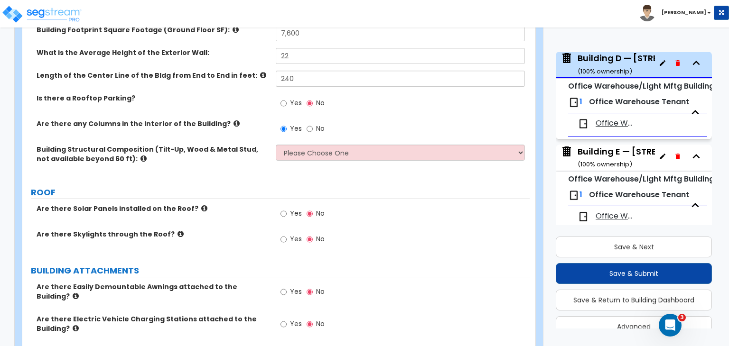
scroll to position [183, 0]
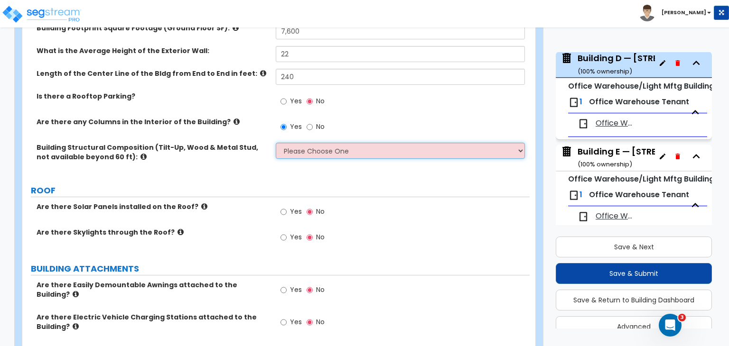
click at [313, 147] on select "Please Choose One Pre-Engineered Metal Building Tilt-up Wall Construction Reinf…" at bounding box center [400, 151] width 249 height 16
click at [276, 143] on select "Please Choose One Pre-Engineered Metal Building Tilt-up Wall Construction Reinf…" at bounding box center [400, 151] width 249 height 16
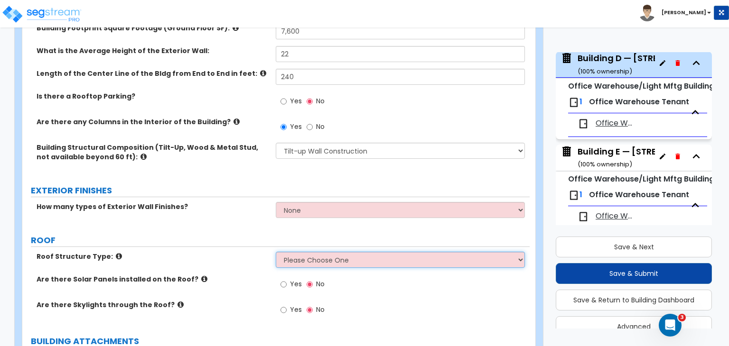
click at [307, 255] on select "Please Choose One [PERSON_NAME] Roof Flat Roof Hybrid [PERSON_NAME] & Flat Roof" at bounding box center [400, 260] width 249 height 16
click at [276, 252] on select "Please Choose One [PERSON_NAME] Roof Flat Roof Hybrid [PERSON_NAME] & Flat Roof" at bounding box center [400, 260] width 249 height 16
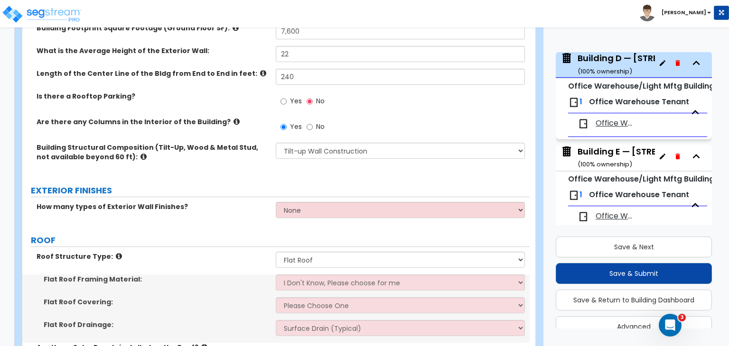
click at [239, 213] on div "How many types of Exterior Wall Finishes? None 1 2 3" at bounding box center [275, 213] width 507 height 23
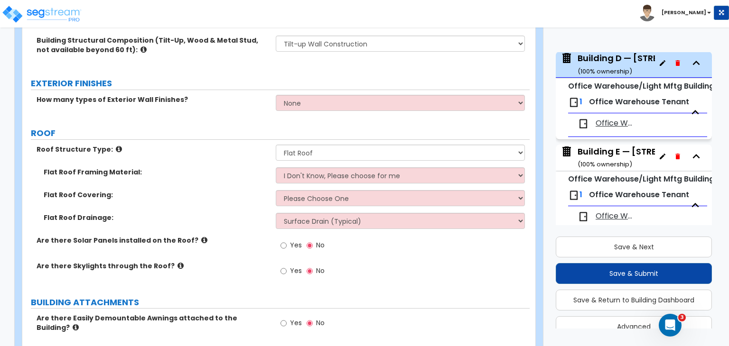
scroll to position [291, 0]
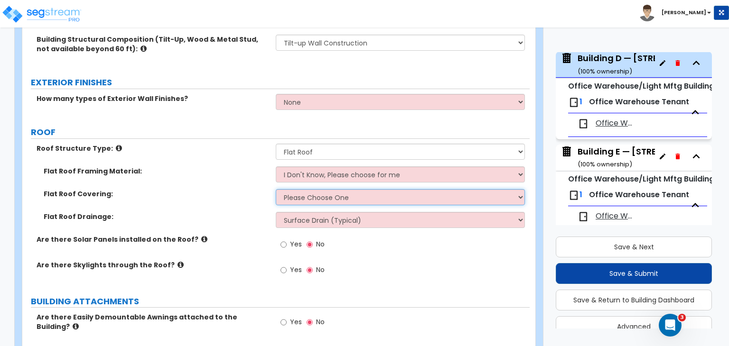
click at [302, 194] on select "Please Choose One Rolled Asphalt PVC Membrane Plastic (EPDM) Membrane Asphalt F…" at bounding box center [400, 197] width 249 height 16
click at [276, 189] on select "Please Choose One Rolled Asphalt PVC Membrane Plastic (EPDM) Membrane Asphalt F…" at bounding box center [400, 197] width 249 height 16
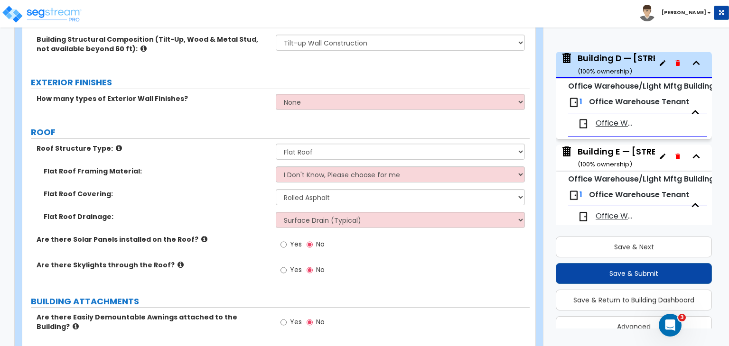
click at [233, 208] on div "Flat Roof Covering: Please Choose One Rolled Asphalt PVC Membrane Plastic (EPDM…" at bounding box center [275, 200] width 507 height 23
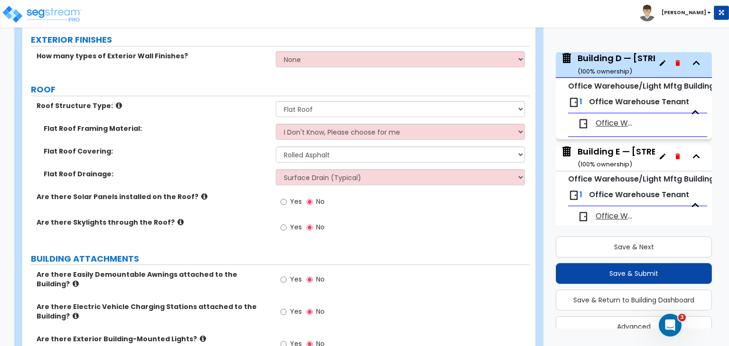
scroll to position [335, 0]
click at [285, 200] on input "Yes" at bounding box center [283, 201] width 6 height 10
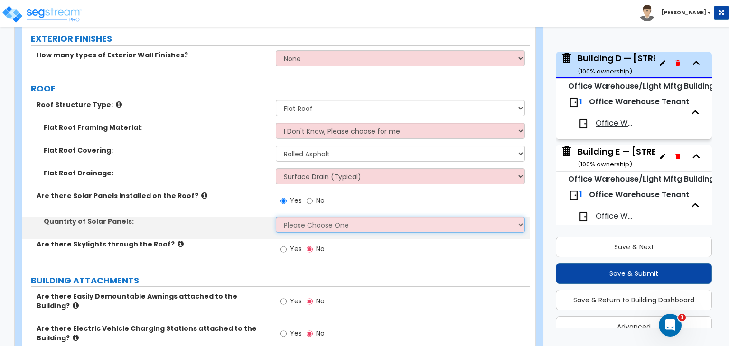
click at [296, 223] on select "Please Choose One Enter the Percentage of Roof Covered by Solar Panels Enter th…" at bounding box center [400, 225] width 249 height 16
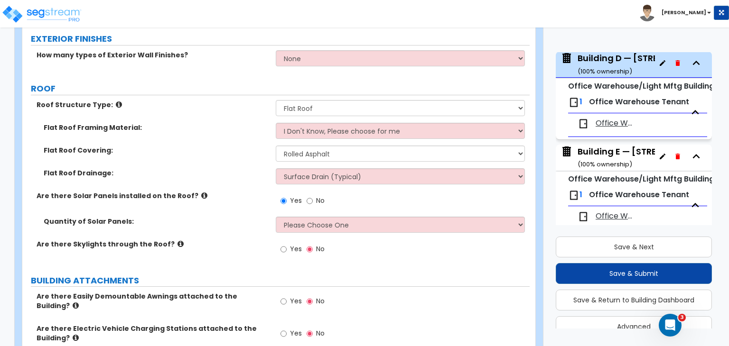
click at [314, 200] on label "No" at bounding box center [315, 202] width 18 height 16
click at [313, 200] on input "No" at bounding box center [309, 201] width 6 height 10
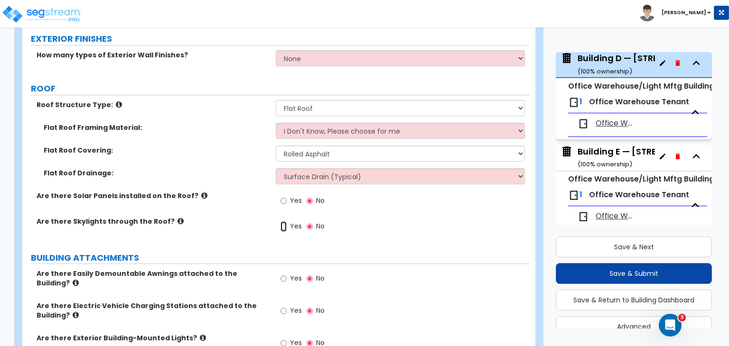
click at [283, 224] on input "Yes" at bounding box center [283, 227] width 6 height 10
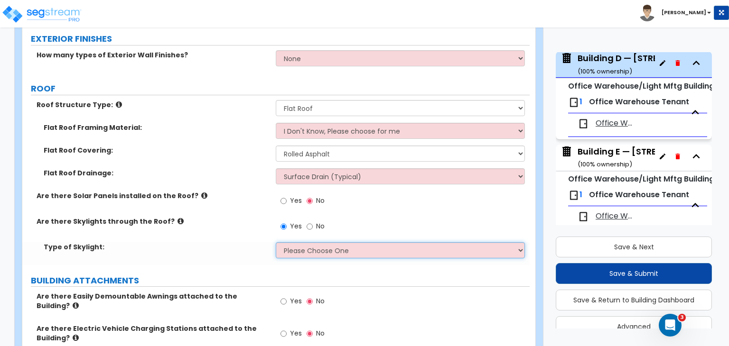
click at [289, 247] on select "Please Choose One Sandwich Panels Fixed Rectangular Glass Barrel Vault Dome Squ…" at bounding box center [400, 250] width 249 height 16
click at [276, 242] on select "Please Choose One Sandwich Panels Fixed Rectangular Glass Barrel Vault Dome Squ…" at bounding box center [400, 250] width 249 height 16
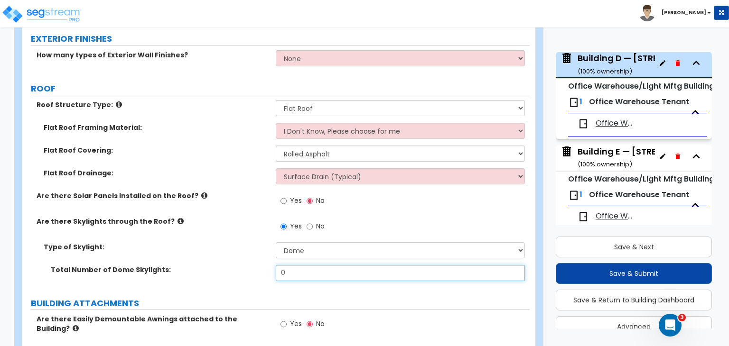
drag, startPoint x: 298, startPoint y: 275, endPoint x: 207, endPoint y: 266, distance: 91.5
click at [207, 266] on div "Total Number of Dome Skylights: 0" at bounding box center [275, 276] width 507 height 23
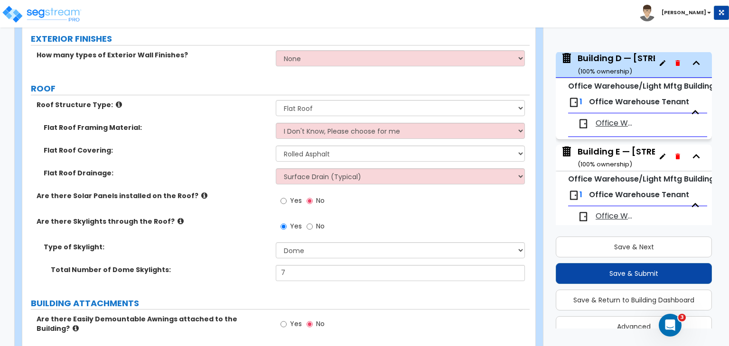
click at [225, 232] on div "Are there Skylights through the Roof? Yes No" at bounding box center [275, 230] width 507 height 26
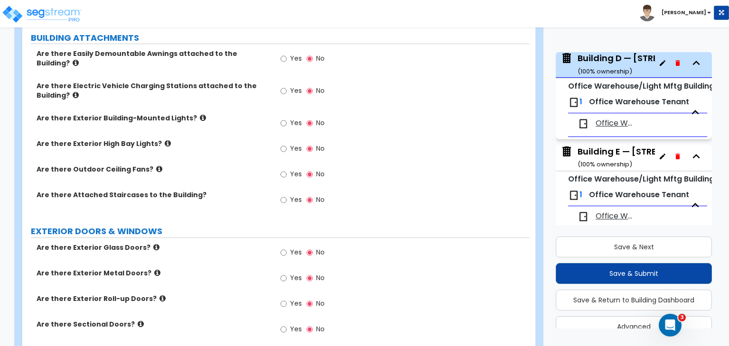
scroll to position [603, 0]
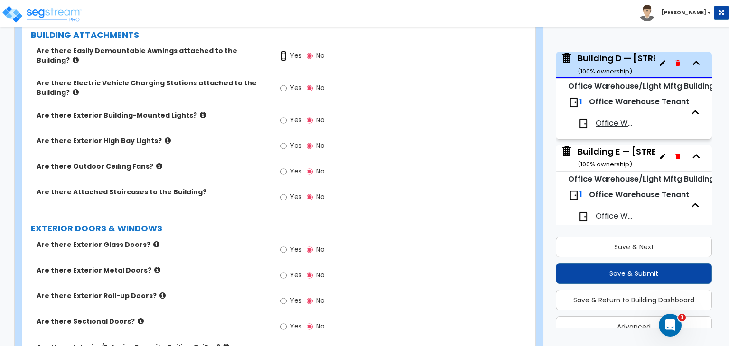
click at [282, 54] on input "Yes" at bounding box center [283, 56] width 6 height 10
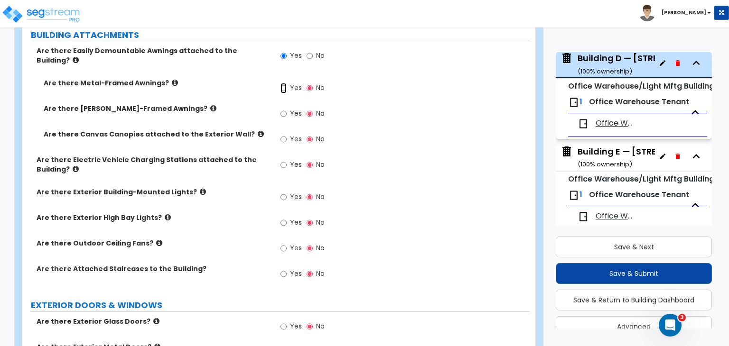
click at [283, 83] on input "Yes" at bounding box center [283, 88] width 6 height 10
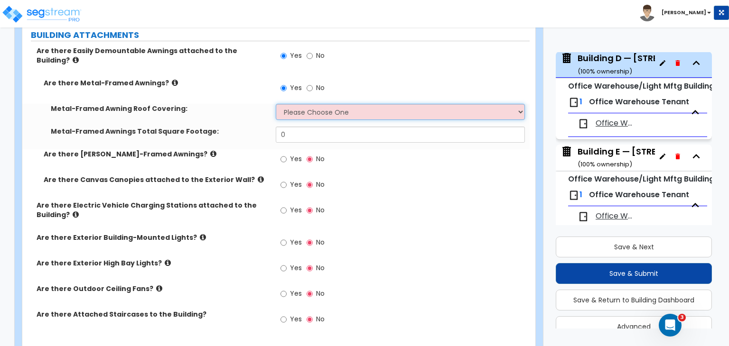
click at [293, 110] on select "Please Choose One Plastic Metal Glass" at bounding box center [400, 112] width 249 height 16
click at [276, 104] on select "Please Choose One Plastic Metal Glass" at bounding box center [400, 112] width 249 height 16
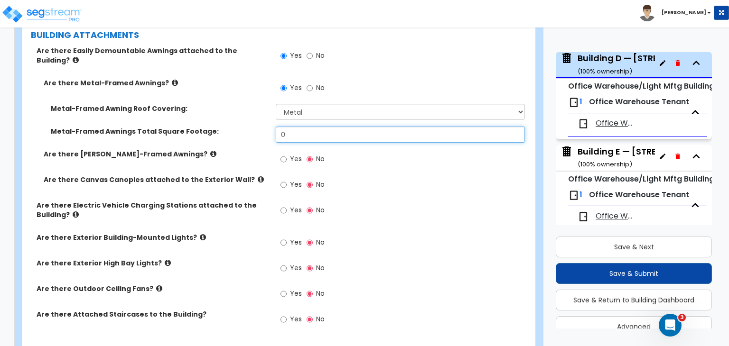
drag, startPoint x: 221, startPoint y: 120, endPoint x: 209, endPoint y: 122, distance: 11.9
click at [209, 127] on div "Metal-Framed Awnings Total Square Footage: 0" at bounding box center [275, 138] width 507 height 23
click at [227, 129] on div "Metal-Framed Awnings Total Square Footage: 60" at bounding box center [275, 138] width 507 height 23
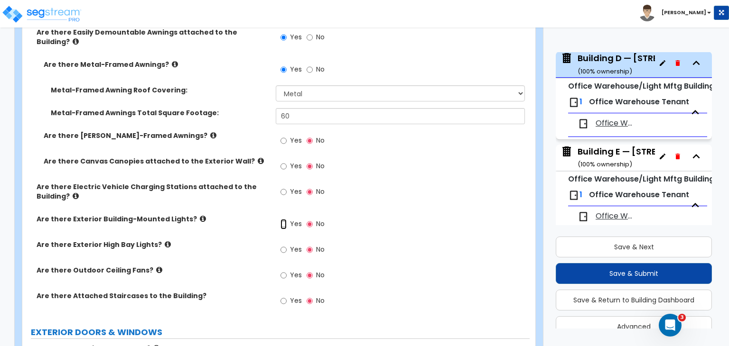
click at [283, 219] on input "Yes" at bounding box center [283, 224] width 6 height 10
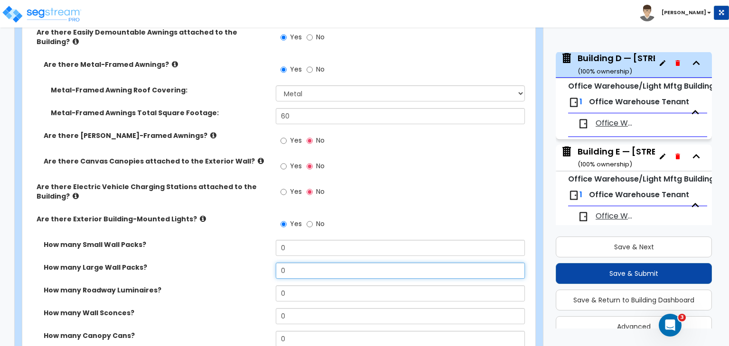
drag, startPoint x: 291, startPoint y: 263, endPoint x: 209, endPoint y: 267, distance: 82.1
click at [209, 267] on div "How many Large Wall Packs? 0" at bounding box center [275, 274] width 507 height 23
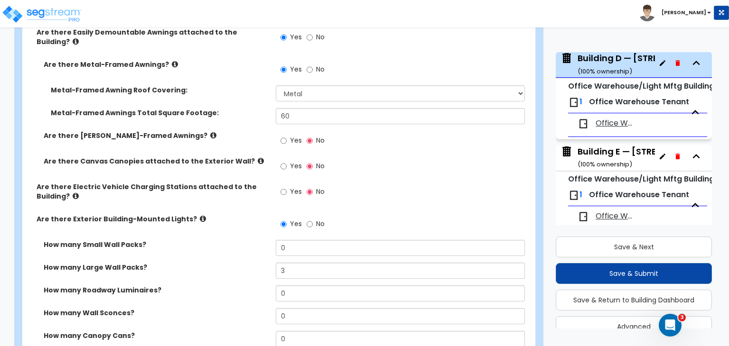
click at [209, 267] on div "How many Large Wall Packs? 3" at bounding box center [275, 274] width 507 height 23
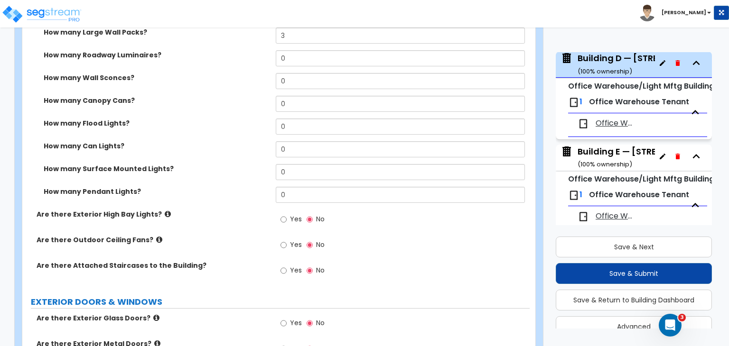
scroll to position [969, 0]
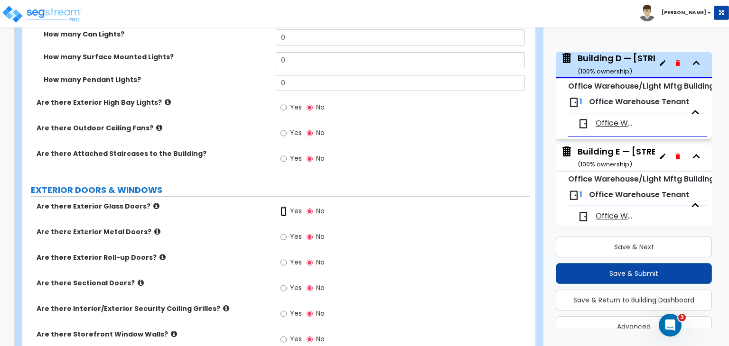
click at [284, 206] on input "Yes" at bounding box center [283, 211] width 6 height 10
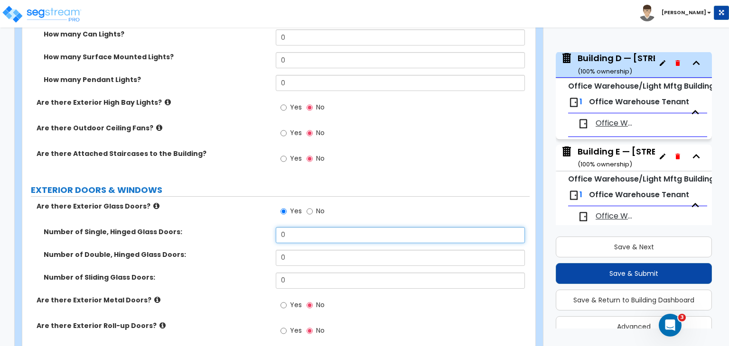
drag, startPoint x: 292, startPoint y: 226, endPoint x: 254, endPoint y: 227, distance: 38.4
click at [254, 227] on div "Number of Single, Hinged Glass Doors: 0" at bounding box center [275, 238] width 507 height 23
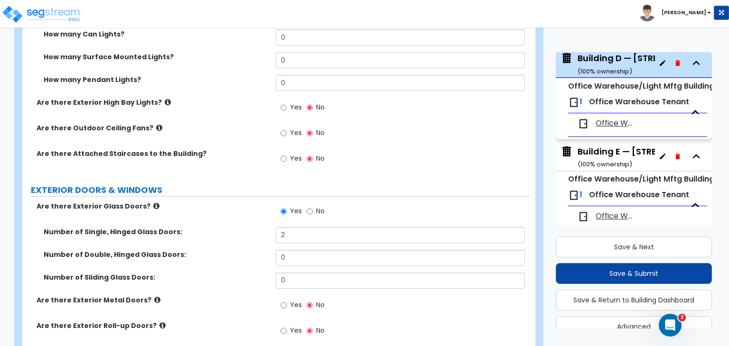
click at [255, 240] on div "Number of Single, Hinged Glass Doors: 2" at bounding box center [275, 238] width 507 height 23
click at [238, 230] on div "Number of Single, Hinged Glass Doors: 2" at bounding box center [275, 238] width 507 height 23
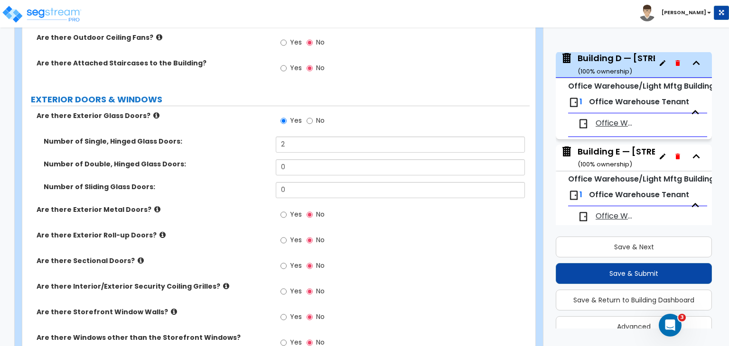
scroll to position [1060, 0]
click at [284, 209] on input "Yes" at bounding box center [283, 214] width 6 height 10
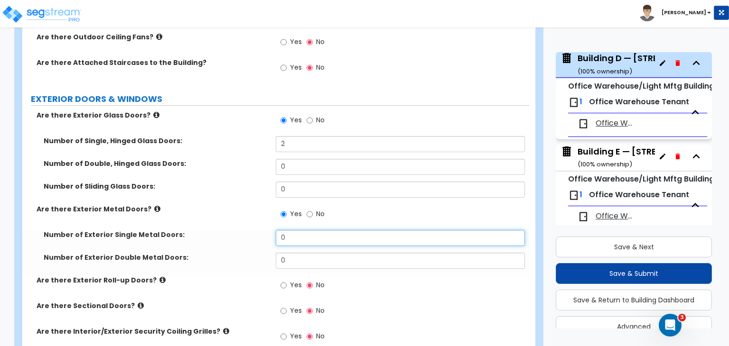
drag, startPoint x: 289, startPoint y: 229, endPoint x: 227, endPoint y: 243, distance: 63.9
click at [227, 243] on div "Number of Exterior Single Metal Doors: 0" at bounding box center [275, 241] width 507 height 23
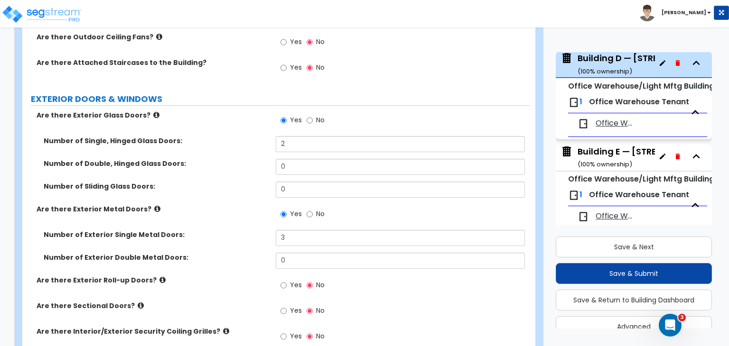
click at [228, 255] on div "Number of Exterior Double Metal Doors: 0" at bounding box center [275, 264] width 507 height 23
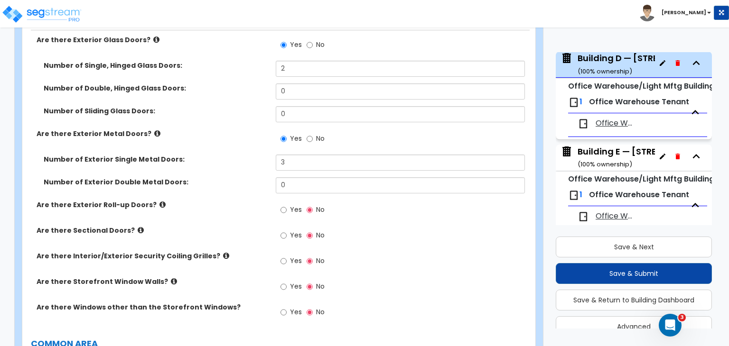
scroll to position [1136, 0]
click at [285, 204] on input "Yes" at bounding box center [283, 209] width 6 height 10
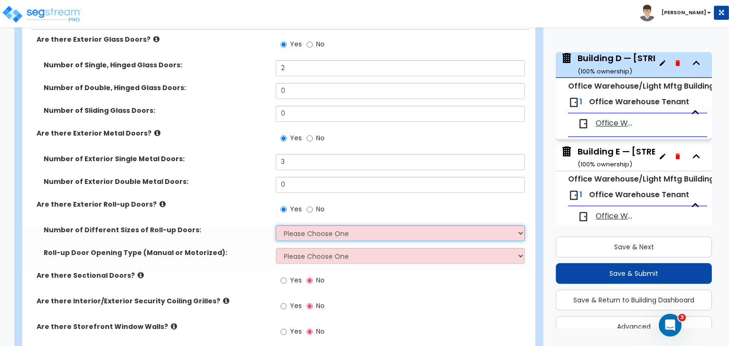
click at [302, 226] on select "Please Choose One 1 2 3" at bounding box center [400, 233] width 249 height 16
click at [276, 225] on select "Please Choose One 1 2 3" at bounding box center [400, 233] width 249 height 16
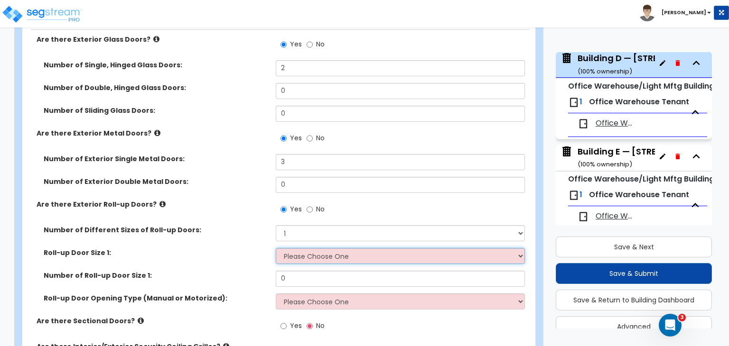
click at [304, 248] on select "Please Choose One 8' x 8' 10' x 10' 12' x 12' 14' x 14' 20' x 12' 20' x 16'" at bounding box center [400, 256] width 249 height 16
click at [276, 248] on select "Please Choose One 8' x 8' 10' x 10' 12' x 12' 14' x 14' 20' x 12' 20' x 16'" at bounding box center [400, 256] width 249 height 16
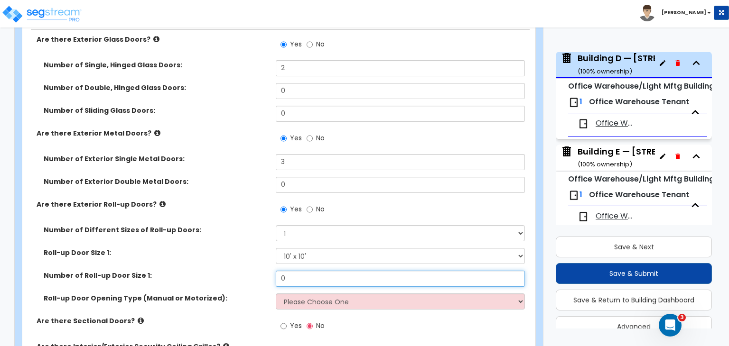
drag, startPoint x: 298, startPoint y: 276, endPoint x: 218, endPoint y: 280, distance: 80.7
click at [218, 280] on div "Number of Roll-up Door Size 1: 0" at bounding box center [275, 282] width 507 height 23
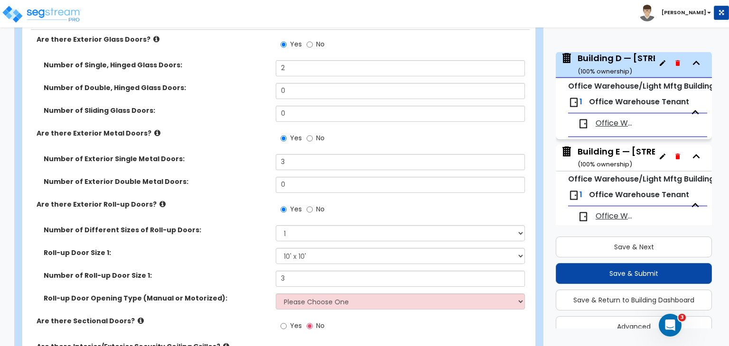
click at [218, 280] on div "Number of Roll-up Door Size 1: 3" at bounding box center [275, 282] width 507 height 23
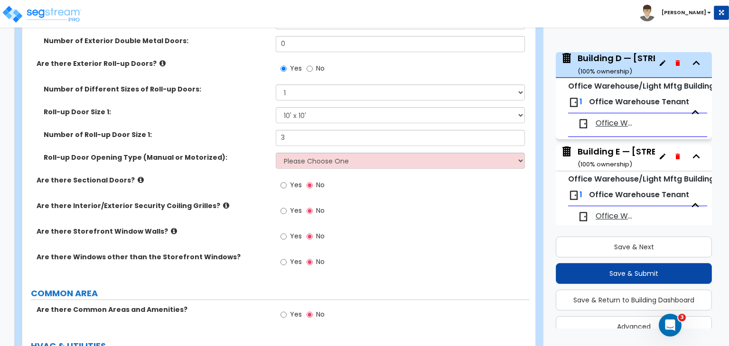
scroll to position [1349, 0]
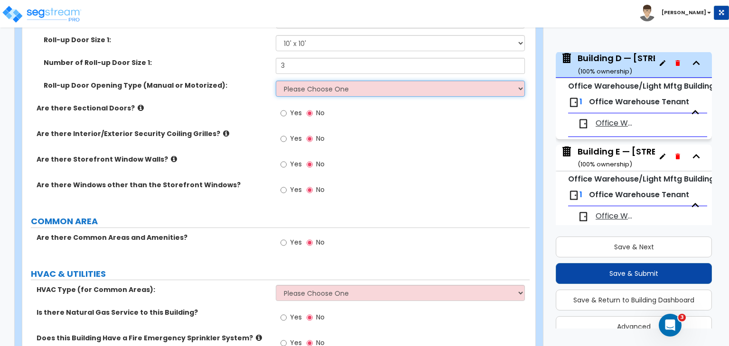
click at [296, 81] on select "Please Choose One All Manual All Motorized Some are Motorized" at bounding box center [400, 89] width 249 height 16
click at [276, 81] on select "Please Choose One All Manual All Motorized Some are Motorized" at bounding box center [400, 89] width 249 height 16
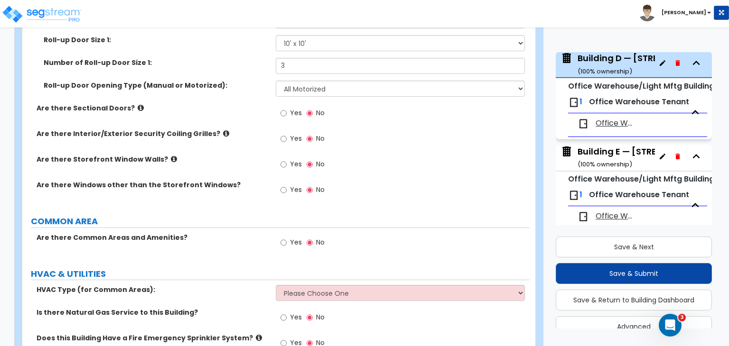
click at [260, 136] on div "Are there Interior/Exterior Security Coiling Grilles? Yes No" at bounding box center [275, 142] width 507 height 26
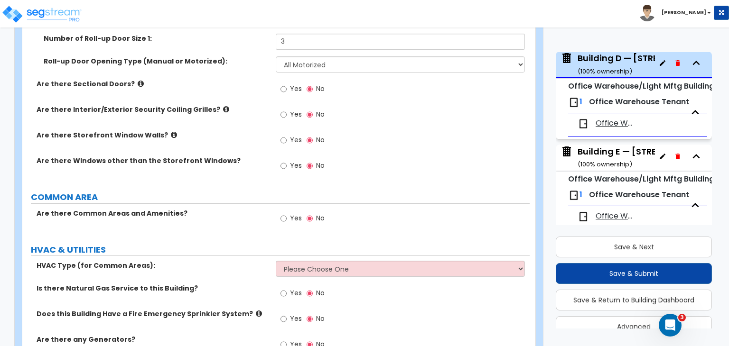
scroll to position [1377, 0]
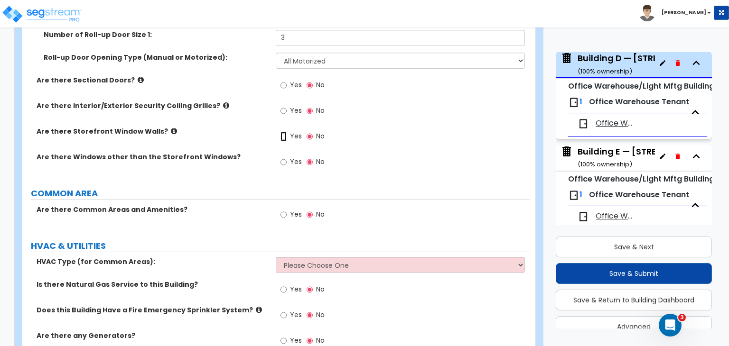
click at [284, 131] on input "Yes" at bounding box center [283, 136] width 6 height 10
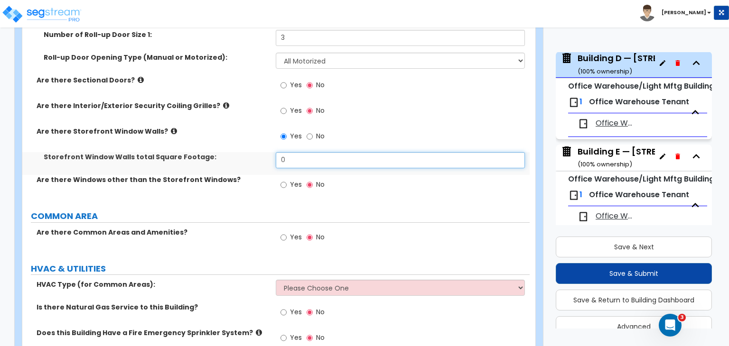
drag, startPoint x: 293, startPoint y: 151, endPoint x: 258, endPoint y: 156, distance: 35.4
click at [258, 156] on div "Storefront Window Walls total Square Footage: 0" at bounding box center [275, 163] width 507 height 23
click at [276, 210] on label "COMMON AREA" at bounding box center [280, 216] width 499 height 12
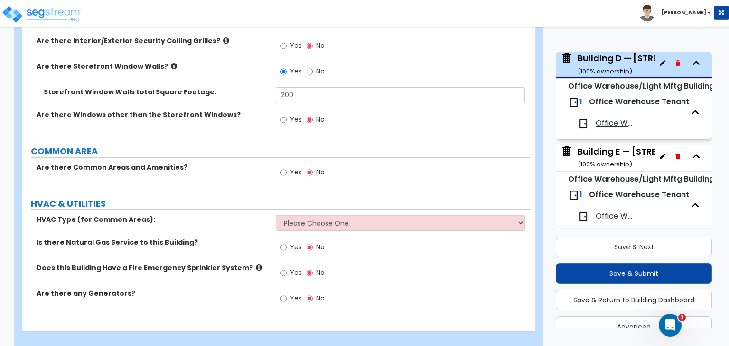
scroll to position [1446, 0]
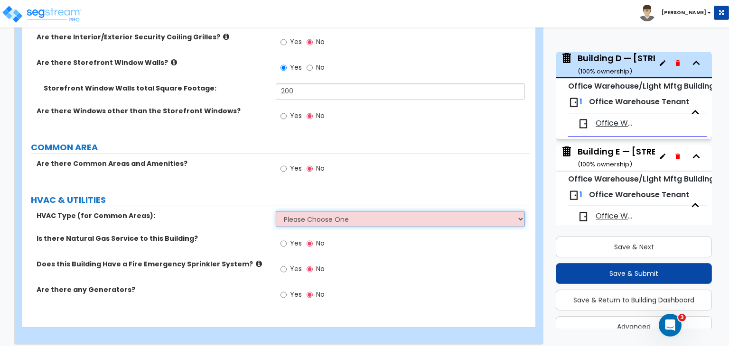
click at [295, 213] on select "Please Choose One Rooftop Unit Furnace-Condenser Forced Air Split Heating/Cooli…" at bounding box center [400, 219] width 249 height 16
click at [276, 211] on select "Please Choose One Rooftop Unit Furnace-Condenser Forced Air Split Heating/Cooli…" at bounding box center [400, 219] width 249 height 16
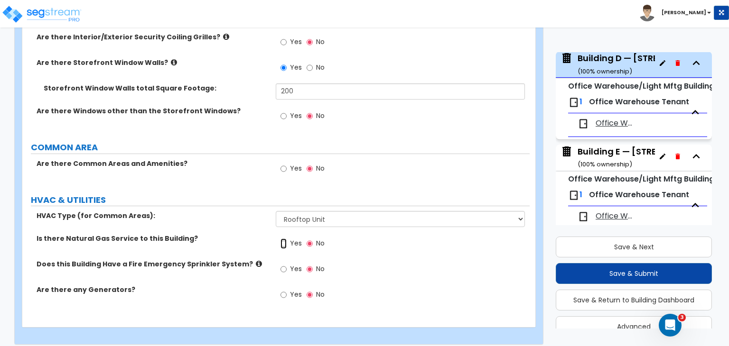
click at [282, 239] on input "Yes" at bounding box center [283, 244] width 6 height 10
click at [311, 239] on input "No" at bounding box center [309, 244] width 6 height 10
click at [217, 237] on div "Is there Natural Gas Service to this Building? Yes No" at bounding box center [275, 247] width 507 height 26
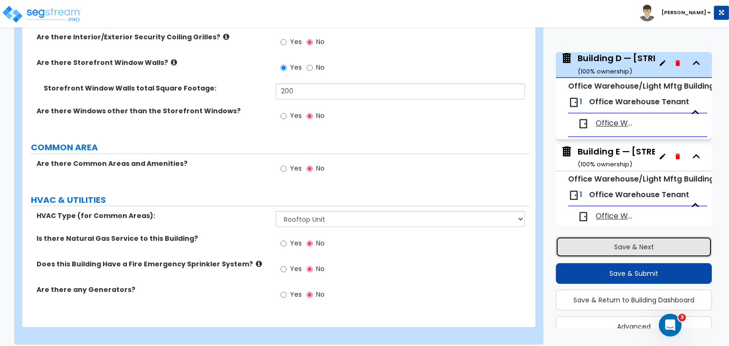
click at [594, 249] on button "Save & Next" at bounding box center [633, 247] width 156 height 21
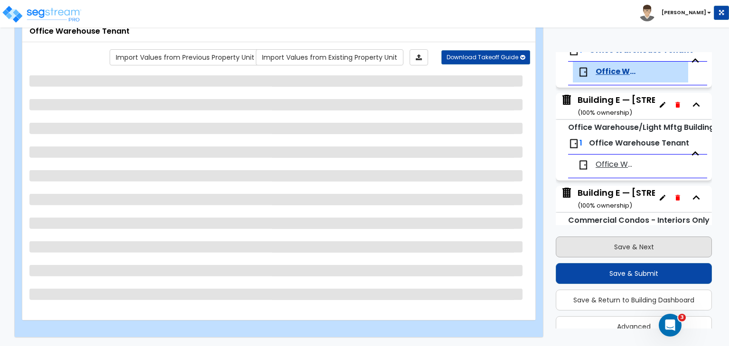
scroll to position [482, 0]
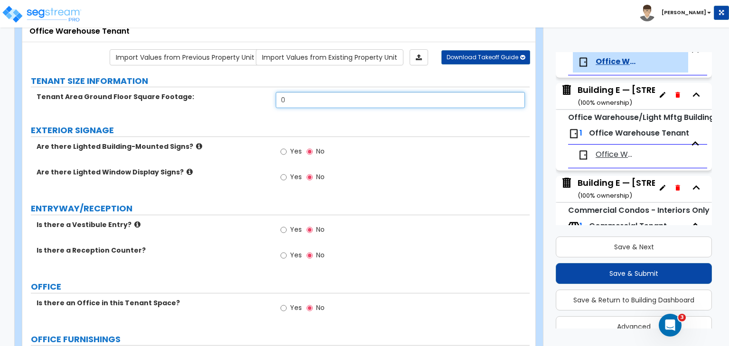
drag, startPoint x: 293, startPoint y: 95, endPoint x: 222, endPoint y: 97, distance: 71.2
click at [222, 97] on div "Tenant Area Ground Floor Square Footage: 0" at bounding box center [275, 103] width 507 height 23
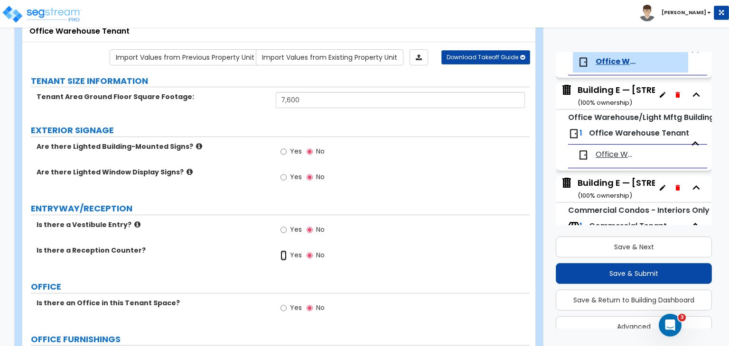
click at [282, 254] on input "Yes" at bounding box center [283, 255] width 6 height 10
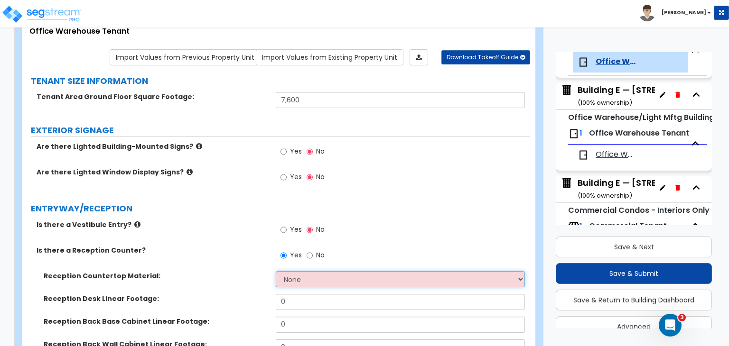
click at [294, 277] on select "None Plastic Laminate Solid Surface Stone Quartz Marble Tile Wood Stainless Ste…" at bounding box center [400, 279] width 249 height 16
click at [276, 271] on select "None Plastic Laminate Solid Surface Stone Quartz Marble Tile Wood Stainless Ste…" at bounding box center [400, 279] width 249 height 16
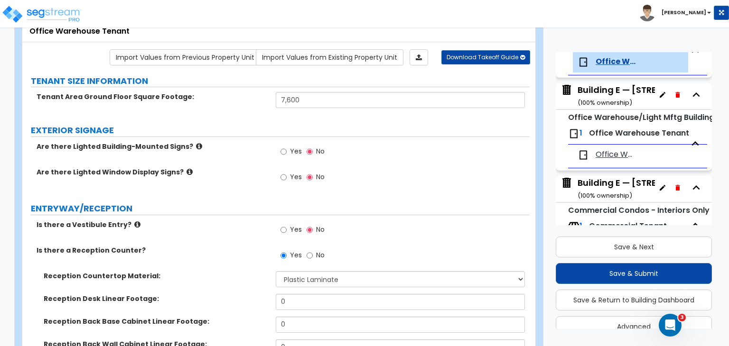
click at [226, 264] on div "Is there a Reception Counter? Yes No" at bounding box center [275, 259] width 507 height 26
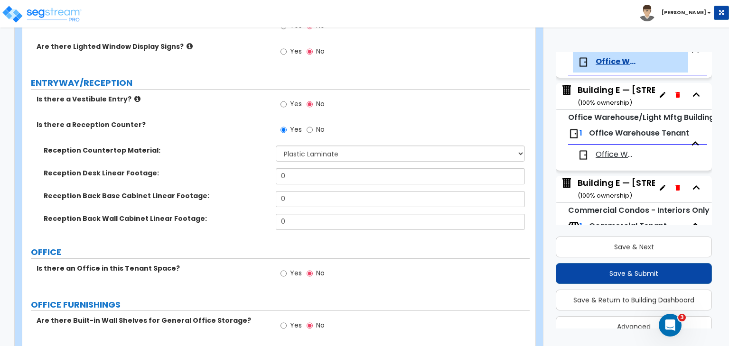
scroll to position [188, 0]
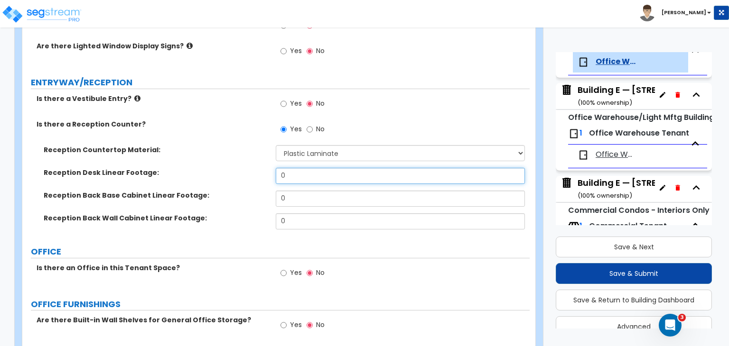
click at [248, 178] on div "Reception Desk Linear Footage: 0" at bounding box center [275, 179] width 507 height 23
drag, startPoint x: 304, startPoint y: 176, endPoint x: 252, endPoint y: 169, distance: 51.7
click at [252, 169] on div "Reception Desk Linear Footage: 0" at bounding box center [275, 179] width 507 height 23
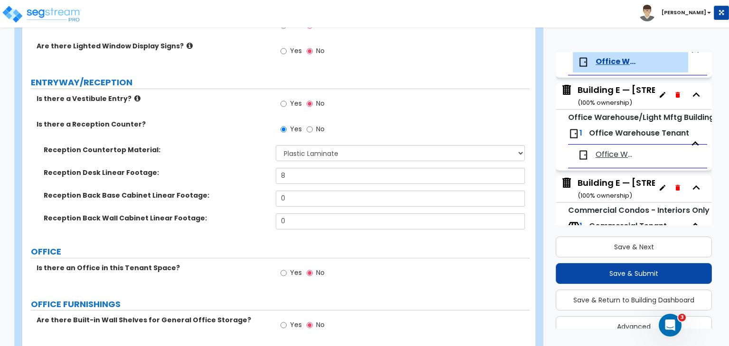
click at [251, 179] on div "Reception Desk Linear Footage: 8" at bounding box center [275, 179] width 507 height 23
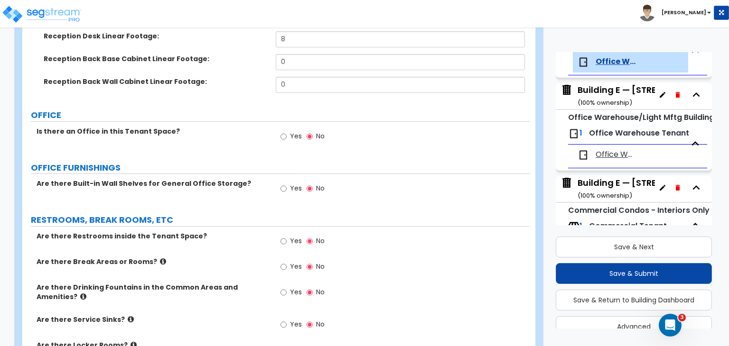
scroll to position [338, 0]
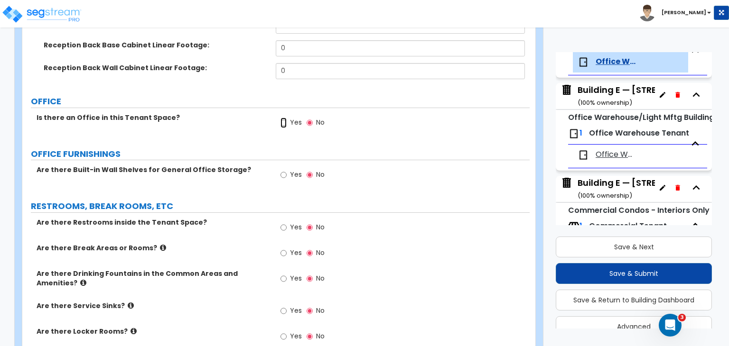
click at [283, 122] on input "Yes" at bounding box center [283, 123] width 6 height 10
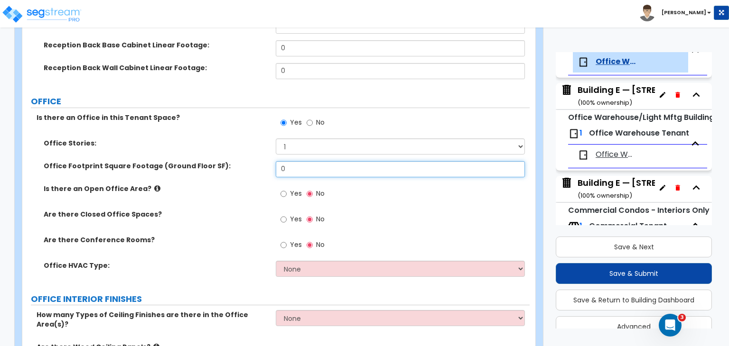
drag, startPoint x: 304, startPoint y: 163, endPoint x: 255, endPoint y: 160, distance: 49.0
click at [255, 161] on div "Office Footprint Square Footage (Ground Floor SF): 0" at bounding box center [275, 172] width 507 height 23
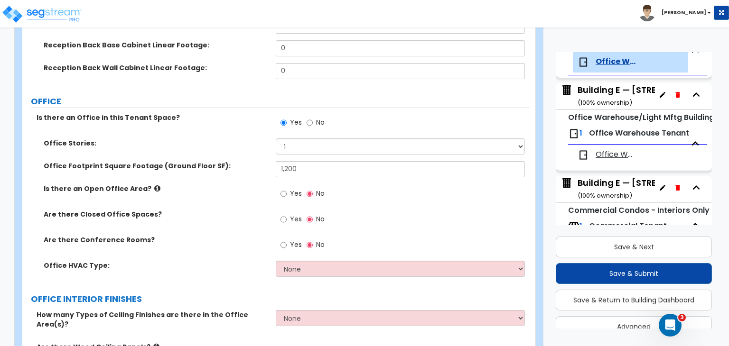
click at [260, 195] on div "Is there an Open Office Area? Yes No" at bounding box center [275, 197] width 507 height 26
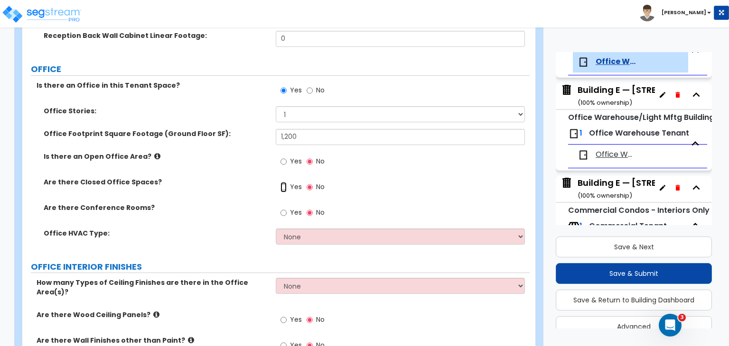
click at [284, 185] on input "Yes" at bounding box center [283, 187] width 6 height 10
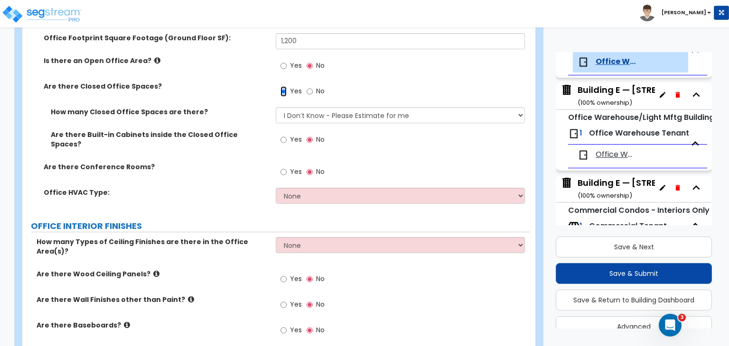
scroll to position [473, 0]
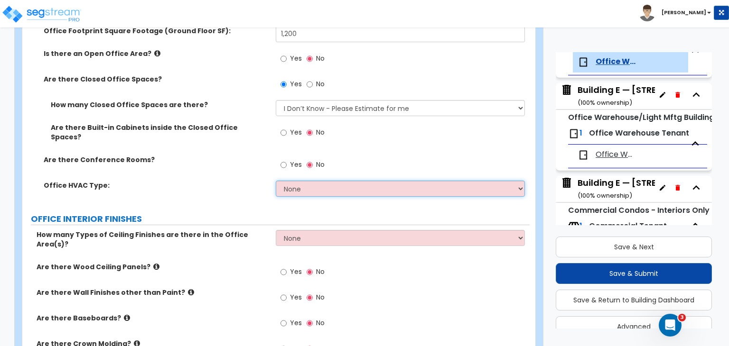
click at [277, 181] on select "None Rooftop Unit Furnace-Condenser Forced Air Split Heating/Cooling Systems He…" at bounding box center [400, 189] width 249 height 16
click at [300, 184] on select "None Rooftop Unit Furnace-Condenser Forced Air Split Heating/Cooling Systems He…" at bounding box center [400, 189] width 249 height 16
click at [276, 181] on select "None Rooftop Unit Furnace-Condenser Forced Air Split Heating/Cooling Systems He…" at bounding box center [400, 189] width 249 height 16
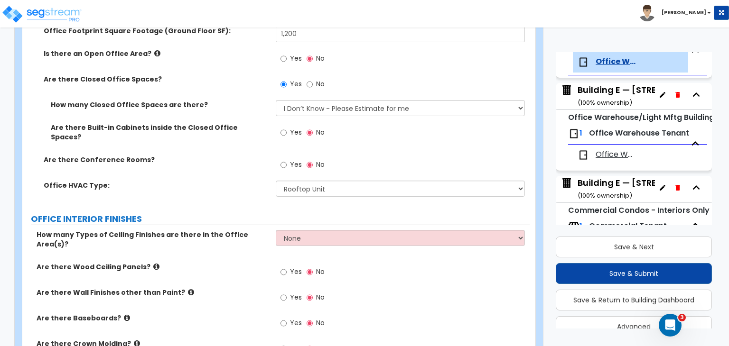
click at [246, 181] on label "Office HVAC Type:" at bounding box center [156, 185] width 225 height 9
click at [229, 163] on div "Are there Conference Rooms? Yes No" at bounding box center [275, 168] width 507 height 26
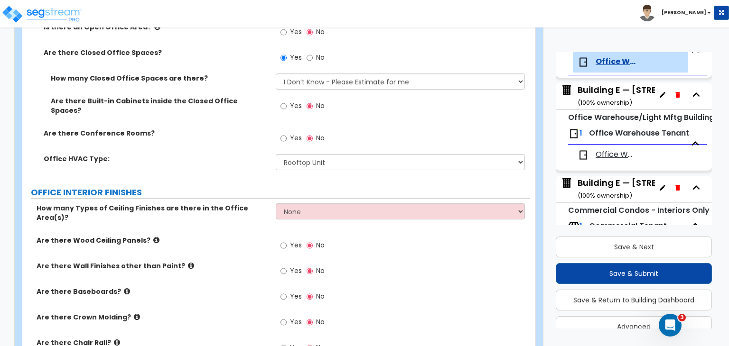
scroll to position [526, 0]
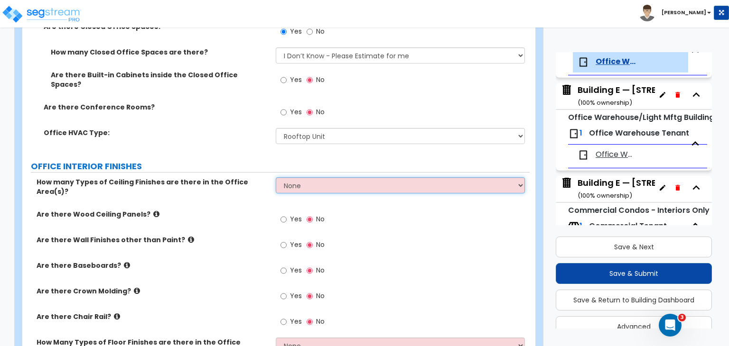
click at [294, 179] on select "None 1 2 3" at bounding box center [400, 185] width 249 height 16
click at [284, 177] on select "None 1 2 3" at bounding box center [400, 185] width 249 height 16
click at [276, 177] on select "None 1 2 3" at bounding box center [400, 185] width 249 height 16
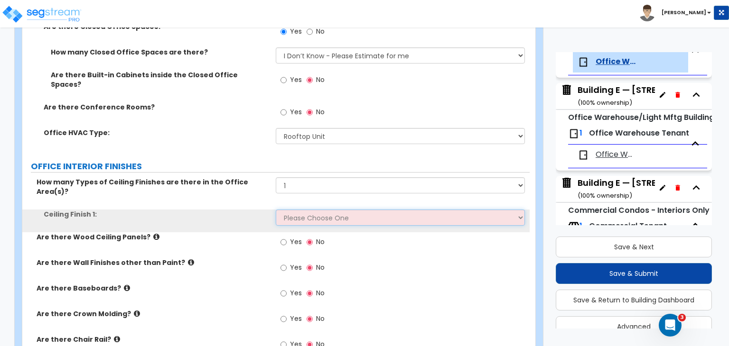
click at [292, 210] on select "Please Choose One Drop Ceiling Open Ceiling Drywall Ceiling" at bounding box center [400, 218] width 249 height 16
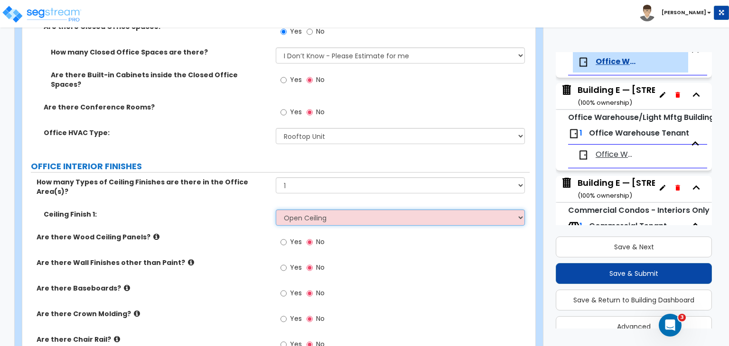
click at [276, 210] on select "Please Choose One Drop Ceiling Open Ceiling Drywall Ceiling" at bounding box center [400, 218] width 249 height 16
click at [295, 210] on select "Please Choose One Drop Ceiling Open Ceiling Drywall Ceiling" at bounding box center [400, 218] width 249 height 16
click at [276, 210] on select "Please Choose One Drop Ceiling Open Ceiling Drywall Ceiling" at bounding box center [400, 218] width 249 height 16
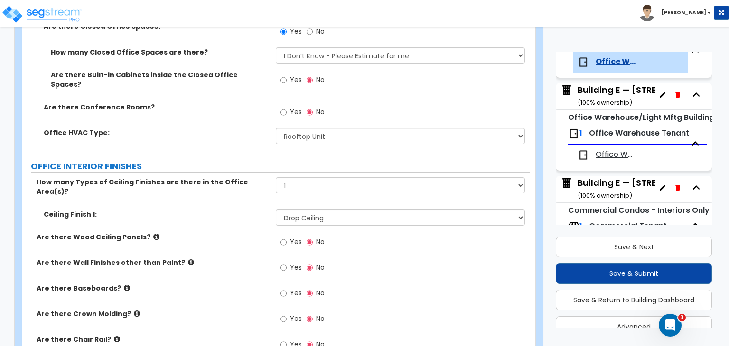
click at [249, 232] on label "Are there Wood Ceiling Panels?" at bounding box center [153, 236] width 232 height 9
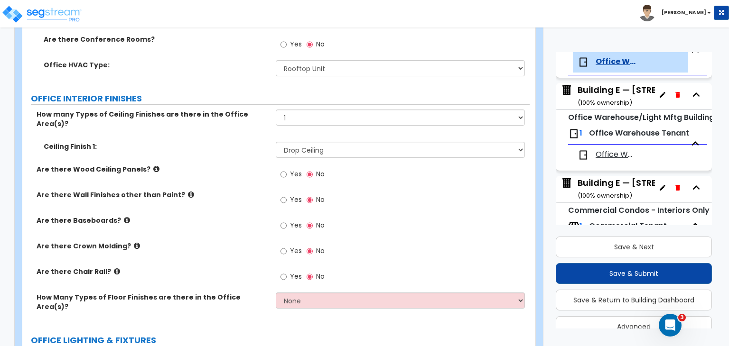
scroll to position [595, 0]
click at [283, 220] on input "Yes" at bounding box center [283, 225] width 6 height 10
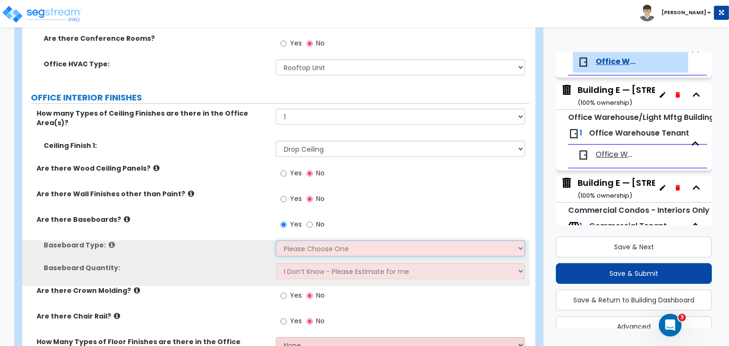
click at [292, 240] on select "Please Choose One Wood Vinyl Carpet Tile" at bounding box center [400, 248] width 249 height 16
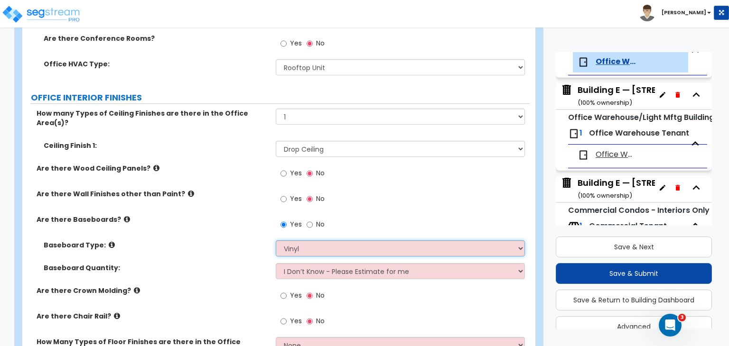
click at [276, 240] on select "Please Choose One Wood Vinyl Carpet Tile" at bounding box center [400, 248] width 249 height 16
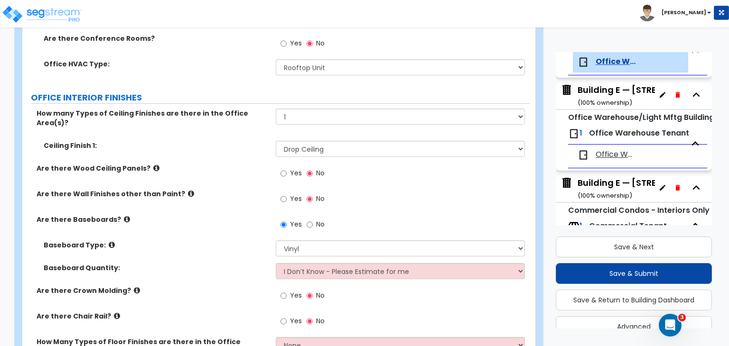
click at [245, 240] on label "Baseboard Type:" at bounding box center [156, 244] width 225 height 9
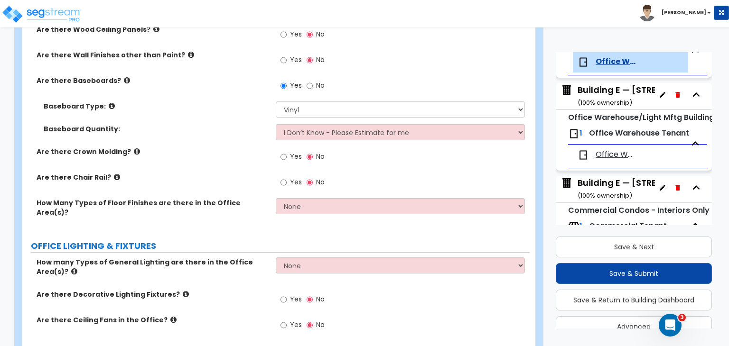
scroll to position [734, 0]
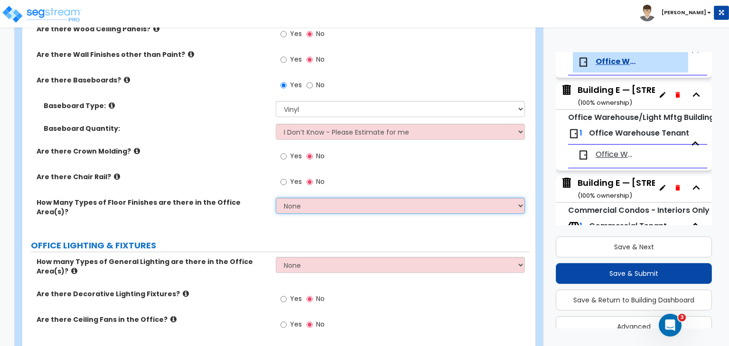
click at [294, 198] on select "None 1 2 3" at bounding box center [400, 206] width 249 height 16
click at [276, 198] on select "None 1 2 3" at bounding box center [400, 206] width 249 height 16
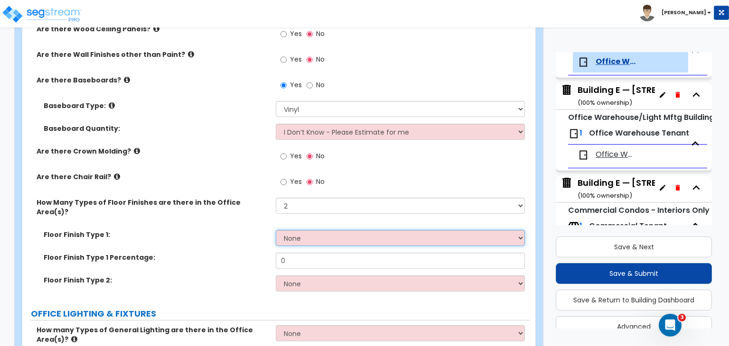
click at [303, 230] on select "None Tile Flooring Hardwood Flooring Resilient Laminate Flooring VCT Flooring S…" at bounding box center [400, 238] width 249 height 16
click at [276, 230] on select "None Tile Flooring Hardwood Flooring Resilient Laminate Flooring VCT Flooring S…" at bounding box center [400, 238] width 249 height 16
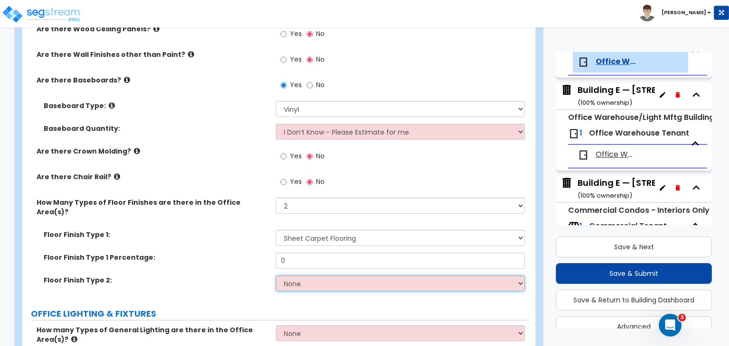
click at [309, 276] on select "None Tile Flooring Hardwood Flooring Resilient Laminate Flooring VCT Flooring S…" at bounding box center [400, 284] width 249 height 16
click at [276, 276] on select "None Tile Flooring Hardwood Flooring Resilient Laminate Flooring VCT Flooring S…" at bounding box center [400, 284] width 249 height 16
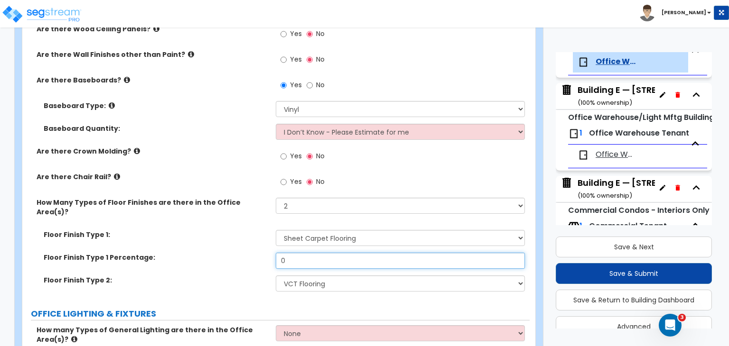
drag, startPoint x: 309, startPoint y: 235, endPoint x: 251, endPoint y: 233, distance: 57.9
click at [251, 253] on div "Floor Finish Type 1 Percentage: 0" at bounding box center [275, 264] width 507 height 23
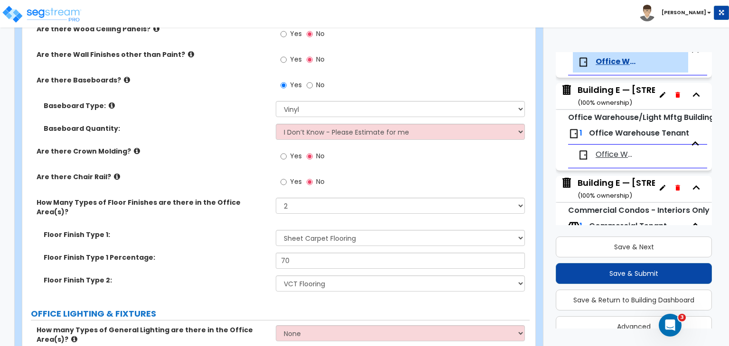
click at [251, 253] on label "Floor Finish Type 1 Percentage:" at bounding box center [156, 257] width 225 height 9
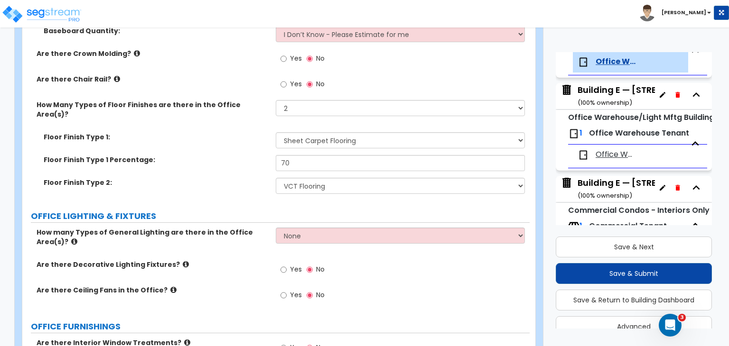
scroll to position [832, 0]
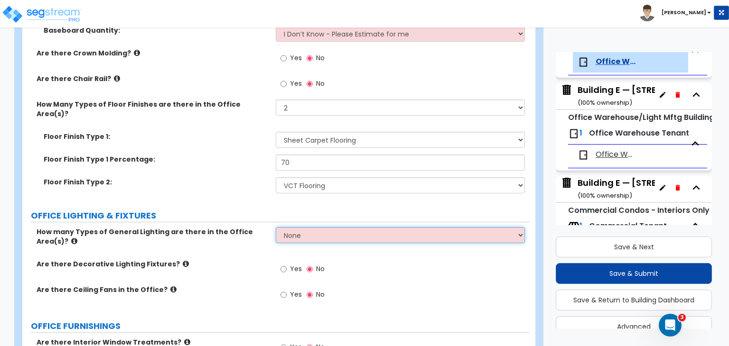
click at [307, 227] on select "None 1 2 3" at bounding box center [400, 235] width 249 height 16
click at [276, 227] on select "None 1 2 3" at bounding box center [400, 235] width 249 height 16
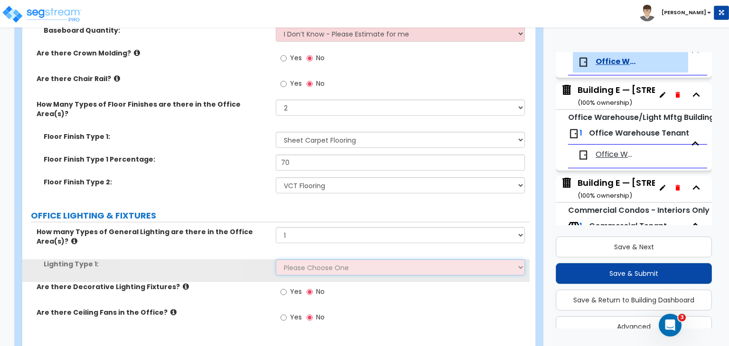
click at [307, 259] on select "Please Choose One LED Surface-Mounted LED Recessed Fluorescent Surface-Mounted …" at bounding box center [400, 267] width 249 height 16
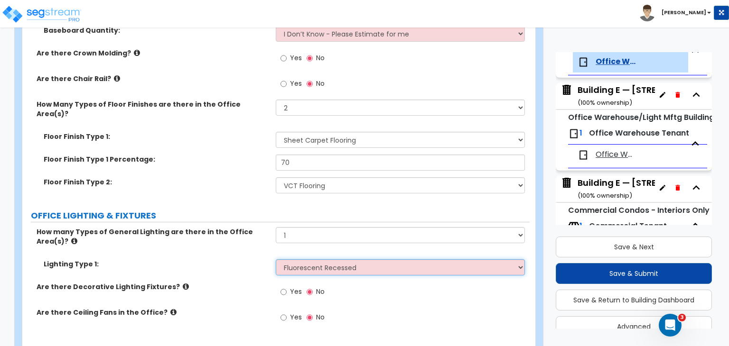
click at [276, 259] on select "Please Choose One LED Surface-Mounted LED Recessed Fluorescent Surface-Mounted …" at bounding box center [400, 267] width 249 height 16
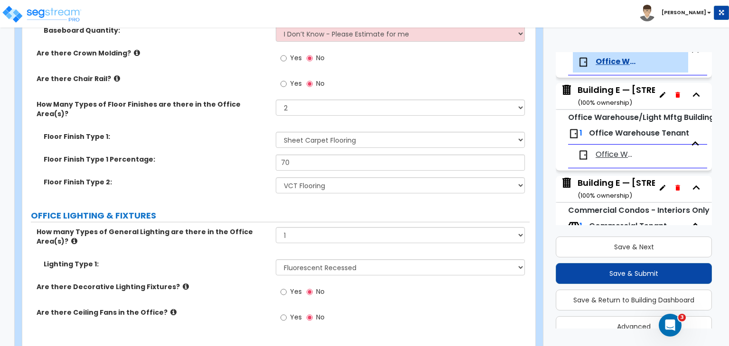
click at [253, 282] on div "Are there Decorative Lighting Fixtures? Yes No" at bounding box center [275, 295] width 507 height 26
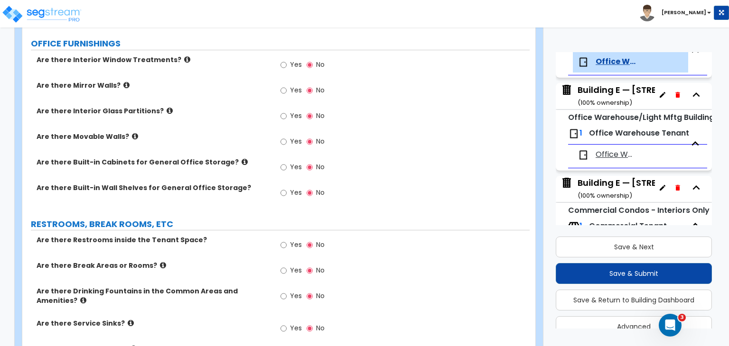
scroll to position [1139, 0]
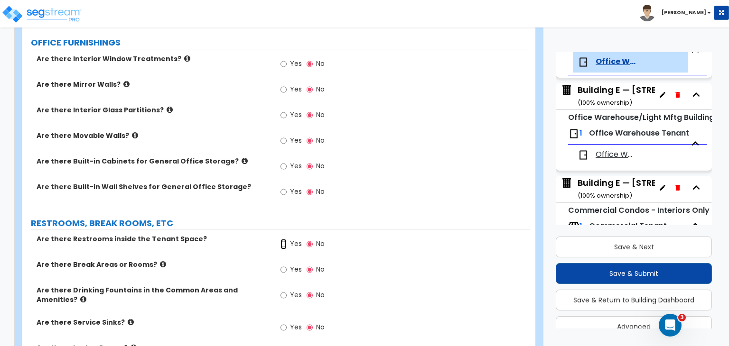
click at [282, 239] on input "Yes" at bounding box center [283, 244] width 6 height 10
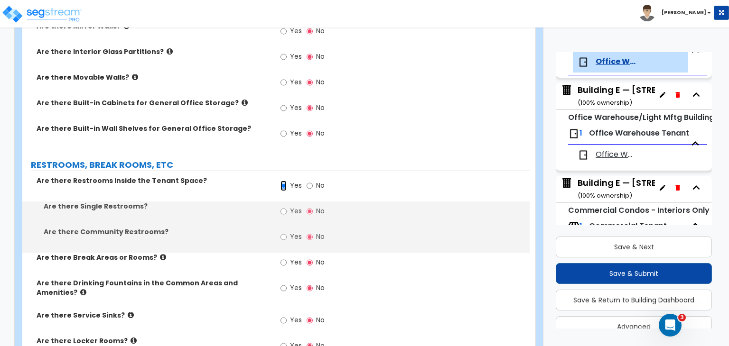
scroll to position [1202, 0]
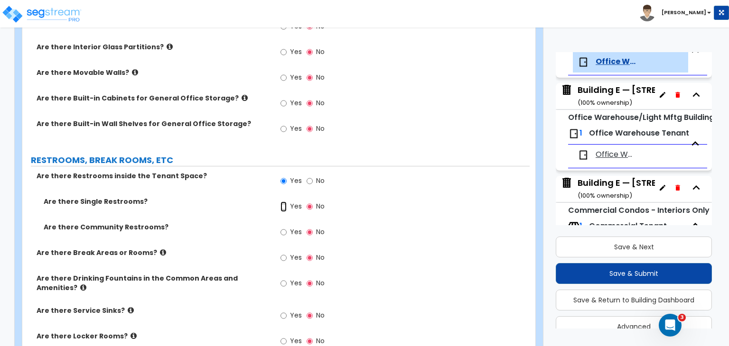
click at [286, 202] on input "Yes" at bounding box center [283, 207] width 6 height 10
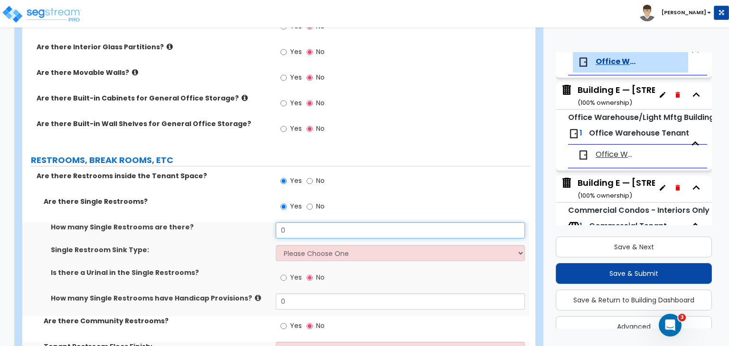
drag, startPoint x: 311, startPoint y: 203, endPoint x: 231, endPoint y: 213, distance: 80.3
click at [231, 222] on div "How many Single Restrooms are there? 0" at bounding box center [275, 233] width 507 height 23
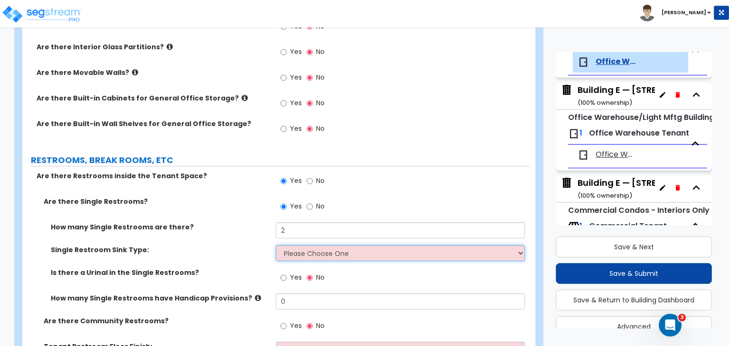
click at [300, 245] on select "Please Choose One Wall-mounted Vanity-mounted" at bounding box center [400, 253] width 249 height 16
click at [276, 245] on select "Please Choose One Wall-mounted Vanity-mounted" at bounding box center [400, 253] width 249 height 16
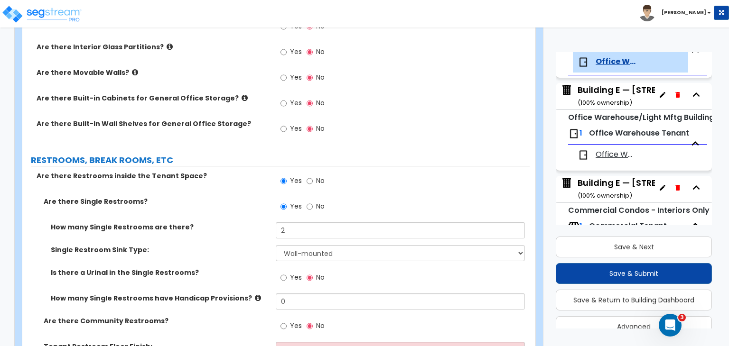
click at [237, 245] on label "Single Restroom Sink Type:" at bounding box center [160, 249] width 218 height 9
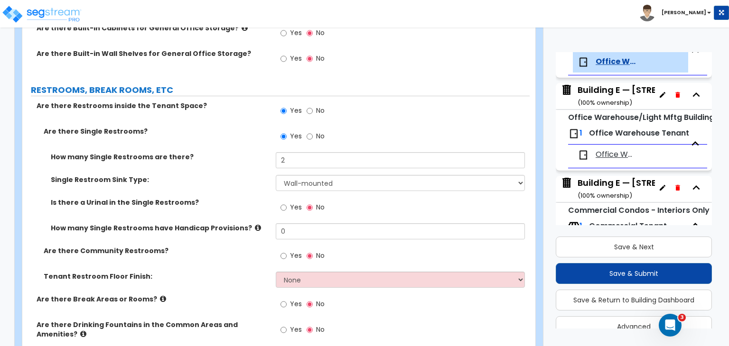
scroll to position [1273, 0]
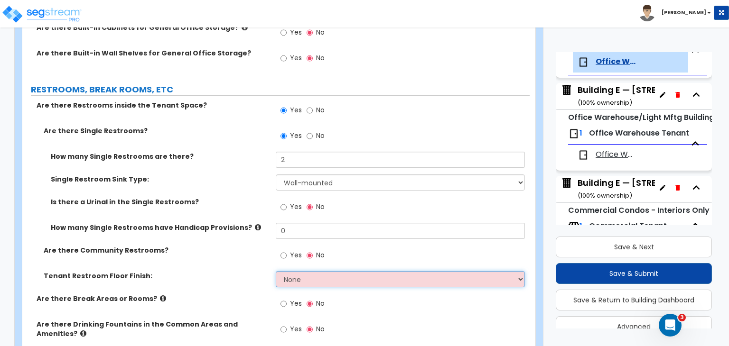
click at [290, 271] on select "None Tile Flooring Resilient Laminate Flooring VCT Flooring Sheet Vinyl Flooring" at bounding box center [400, 279] width 249 height 16
click at [276, 271] on select "None Tile Flooring Resilient Laminate Flooring VCT Flooring Sheet Vinyl Flooring" at bounding box center [400, 279] width 249 height 16
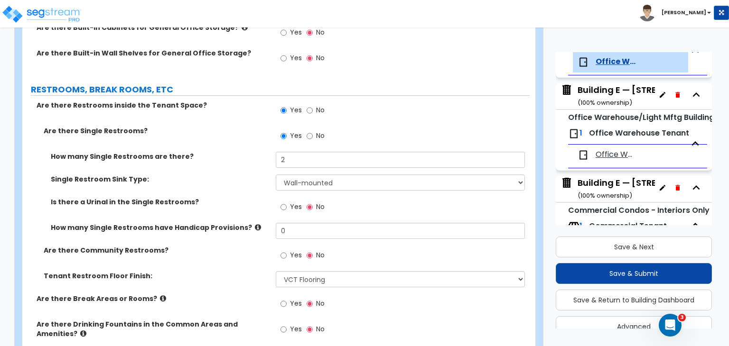
click at [245, 246] on div "Are there Community Restrooms? Yes No" at bounding box center [275, 259] width 507 height 26
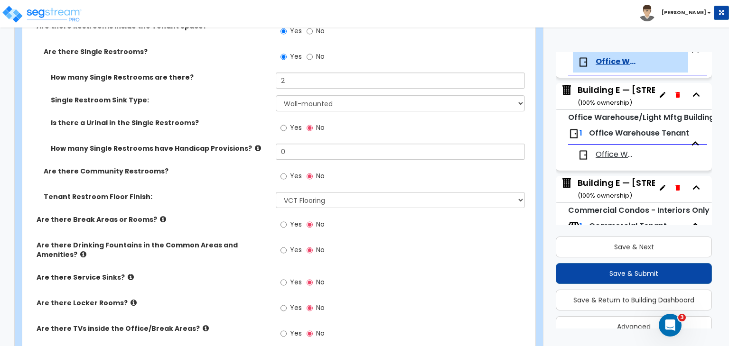
scroll to position [1354, 0]
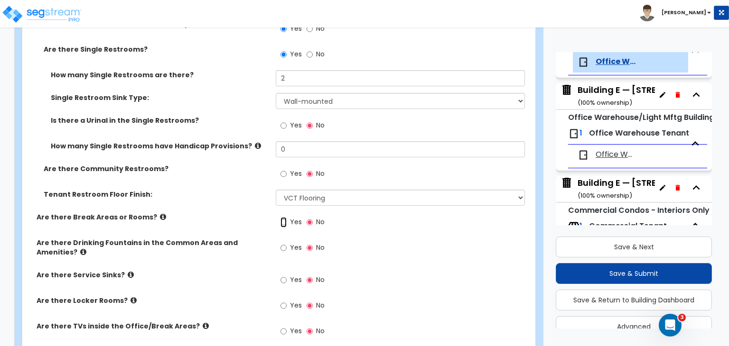
click at [281, 217] on input "Yes" at bounding box center [283, 222] width 6 height 10
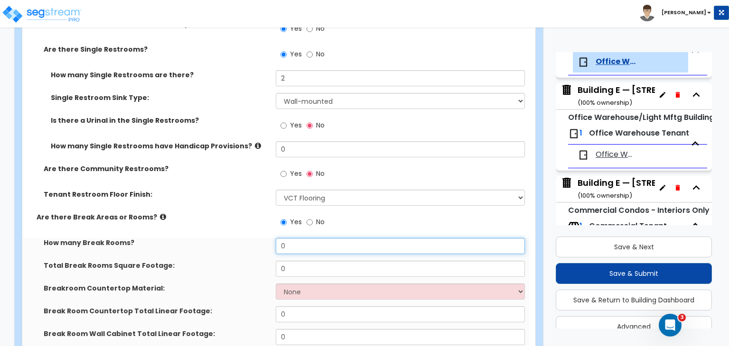
drag, startPoint x: 303, startPoint y: 221, endPoint x: 268, endPoint y: 228, distance: 36.3
click at [268, 238] on div "How many Break Rooms? 0" at bounding box center [275, 249] width 507 height 23
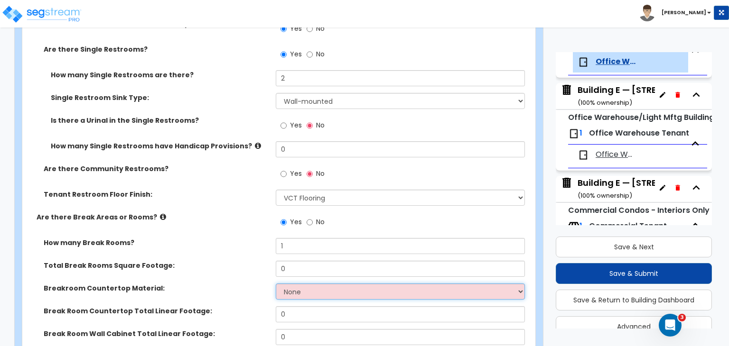
click at [314, 284] on select "None Plastic Laminate Solid Surface Stone Quartz Marble Tile Wood Stainless Ste…" at bounding box center [400, 292] width 249 height 16
click at [276, 284] on select "None Plastic Laminate Solid Surface Stone Quartz Marble Tile Wood Stainless Ste…" at bounding box center [400, 292] width 249 height 16
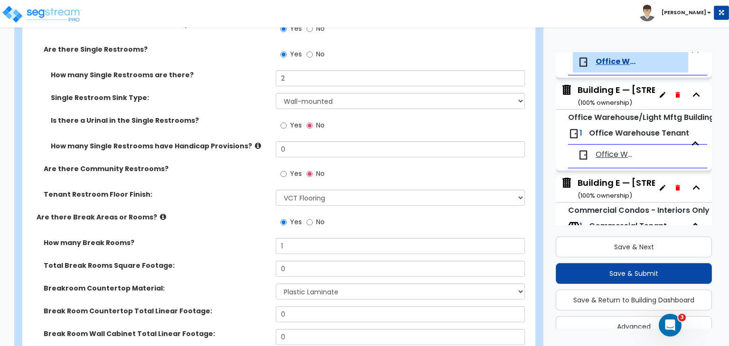
click at [243, 261] on div "Total Break Rooms Square Footage: 0" at bounding box center [275, 272] width 507 height 23
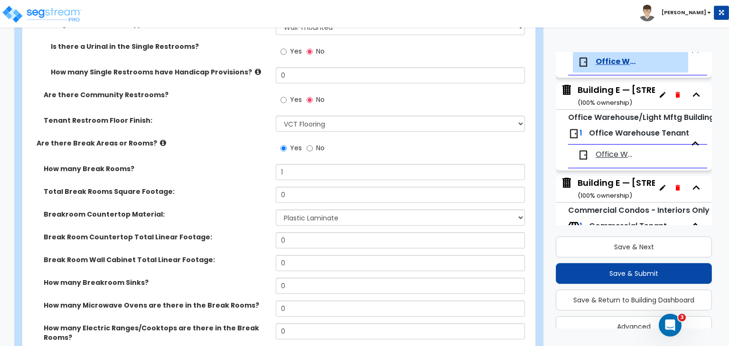
scroll to position [1431, 0]
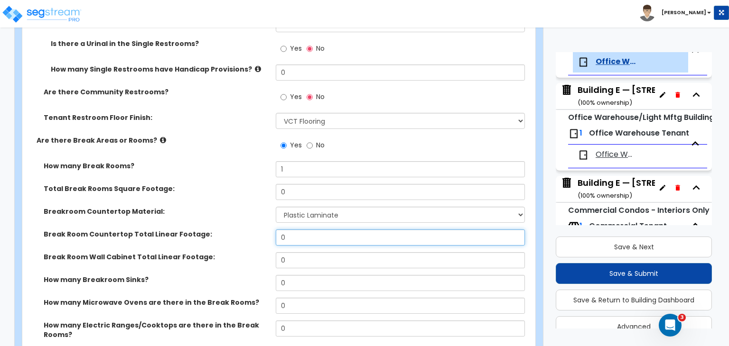
drag, startPoint x: 295, startPoint y: 211, endPoint x: 268, endPoint y: 207, distance: 27.8
click at [268, 230] on div "Break Room Countertop Total Linear Footage: 0" at bounding box center [275, 241] width 507 height 23
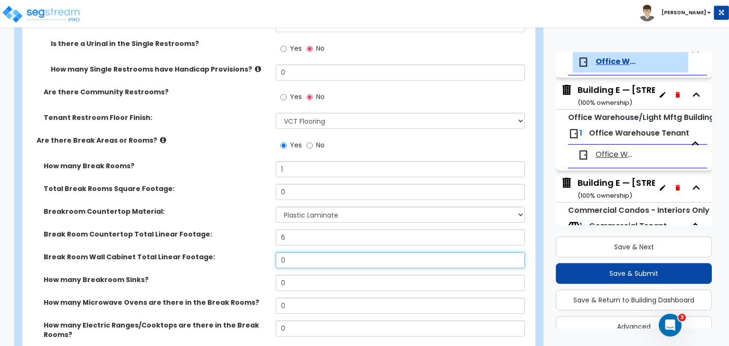
drag, startPoint x: 298, startPoint y: 231, endPoint x: 253, endPoint y: 233, distance: 45.1
click at [253, 252] on div "Break Room Wall Cabinet Total Linear Footage: 0" at bounding box center [275, 263] width 507 height 23
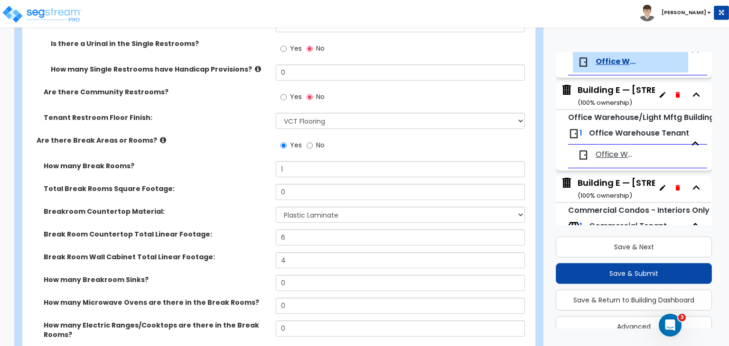
click at [253, 252] on label "Break Room Wall Cabinet Total Linear Footage:" at bounding box center [156, 256] width 225 height 9
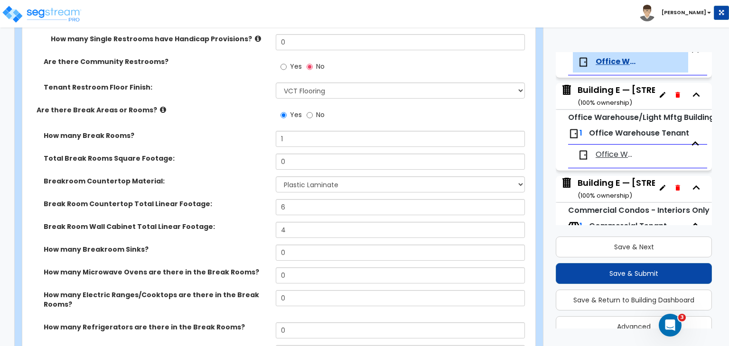
scroll to position [1463, 0]
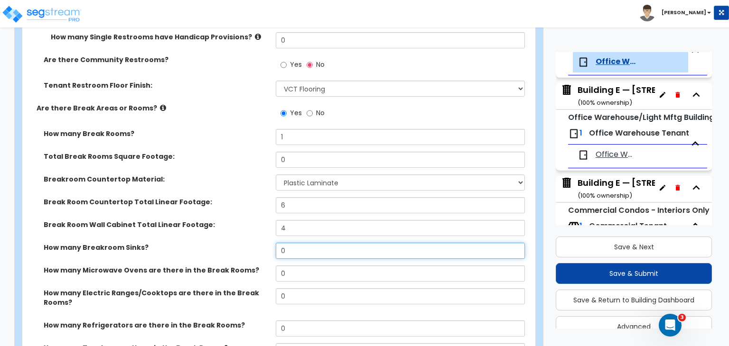
drag, startPoint x: 293, startPoint y: 224, endPoint x: 242, endPoint y: 227, distance: 50.8
click at [242, 243] on div "How many Breakroom Sinks? 0" at bounding box center [275, 254] width 507 height 23
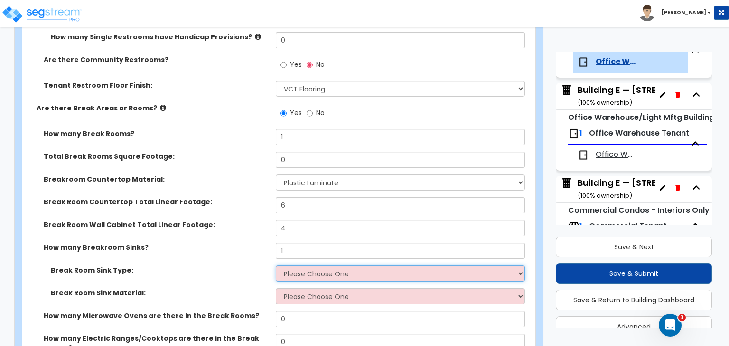
click at [308, 266] on select "Please Choose One Single Sink Double Sink" at bounding box center [400, 274] width 249 height 16
click at [276, 266] on select "Please Choose One Single Sink Double Sink" at bounding box center [400, 274] width 249 height 16
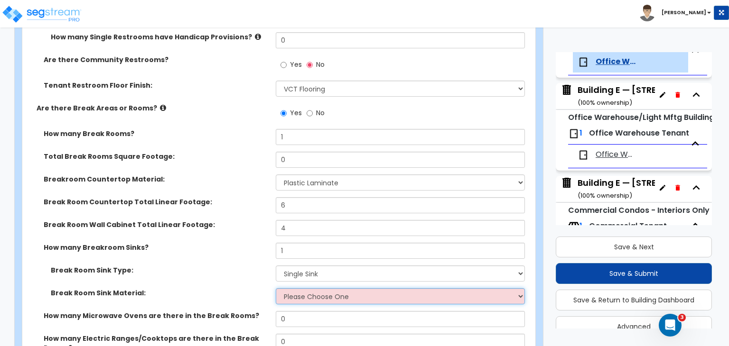
click at [307, 288] on select "Please Choose One Stainless Steel Porcelain Enamel Cast Iron" at bounding box center [400, 296] width 249 height 16
click at [276, 288] on select "Please Choose One Stainless Steel Porcelain Enamel Cast Iron" at bounding box center [400, 296] width 249 height 16
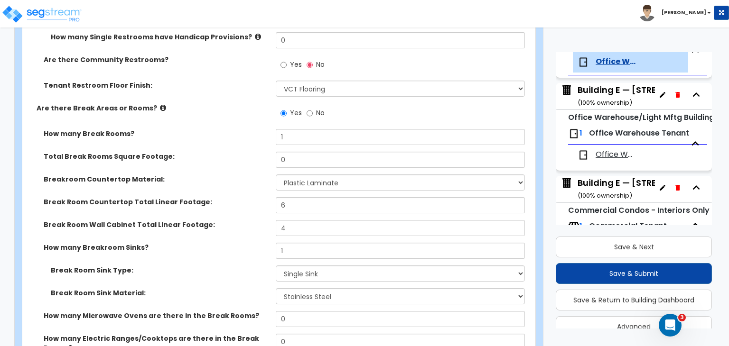
click at [241, 266] on div "Break Room Sink Type: Please Choose One Single Sink Double Sink" at bounding box center [275, 277] width 507 height 23
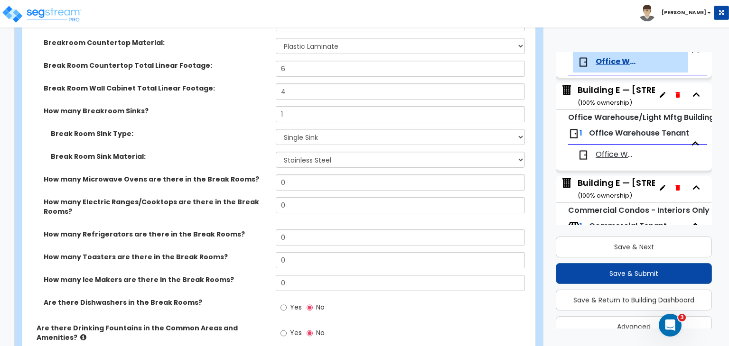
scroll to position [1601, 0]
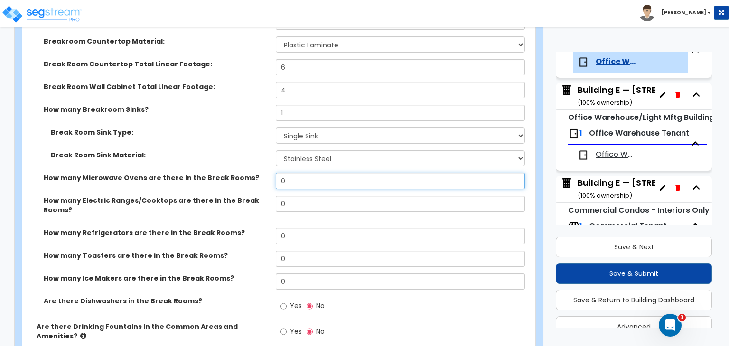
drag, startPoint x: 292, startPoint y: 155, endPoint x: 244, endPoint y: 152, distance: 48.0
click at [244, 173] on div "How many Microwave Ovens are there in the Break Rooms? 0" at bounding box center [275, 184] width 507 height 23
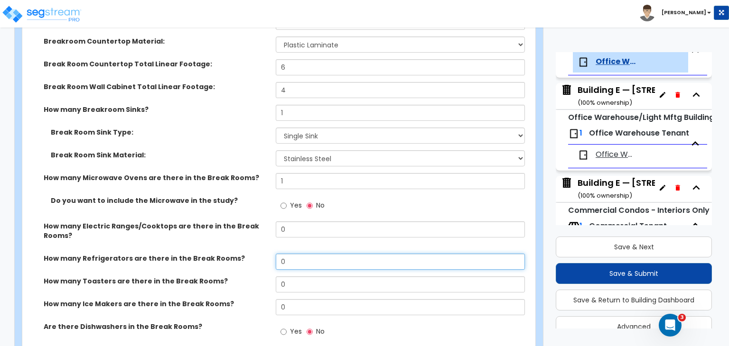
drag, startPoint x: 291, startPoint y: 235, endPoint x: 241, endPoint y: 243, distance: 50.9
click at [241, 254] on div "How many Refrigerators are there in the Break Rooms? 0" at bounding box center [275, 265] width 507 height 23
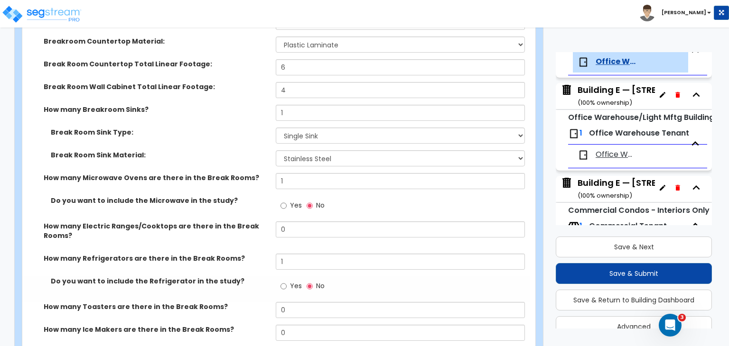
click at [242, 254] on div "How many Refrigerators are there in the Break Rooms? 1" at bounding box center [275, 265] width 507 height 23
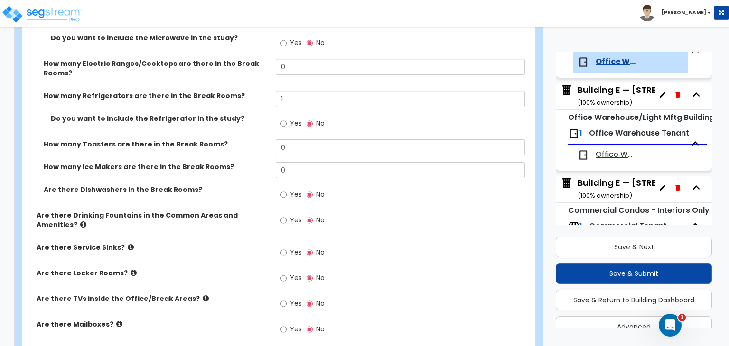
scroll to position [1764, 0]
click at [282, 247] on input "Yes" at bounding box center [283, 252] width 6 height 10
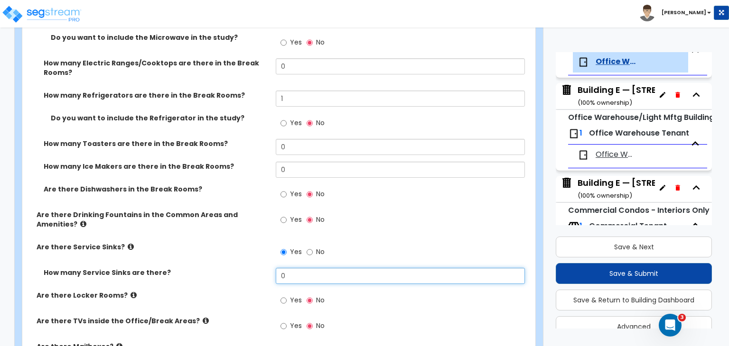
drag, startPoint x: 277, startPoint y: 251, endPoint x: 241, endPoint y: 258, distance: 36.1
click at [241, 268] on div "How many Service Sinks are there? 0" at bounding box center [275, 279] width 507 height 23
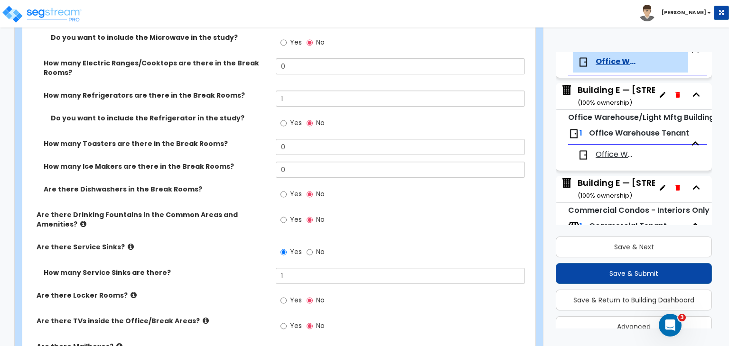
click at [241, 268] on div "How many Service Sinks are there? 1" at bounding box center [275, 279] width 507 height 23
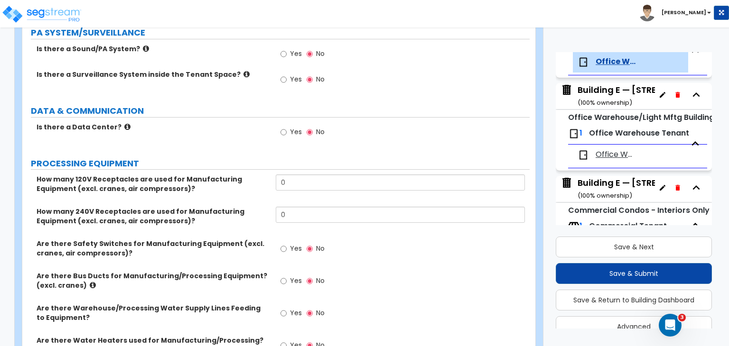
scroll to position [2215, 0]
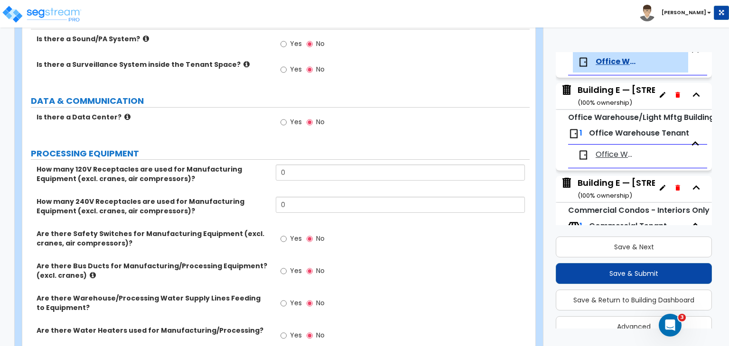
click at [260, 294] on label "Are there Warehouse/Processing Water Supply Lines Feeding to Equipment?" at bounding box center [153, 303] width 232 height 19
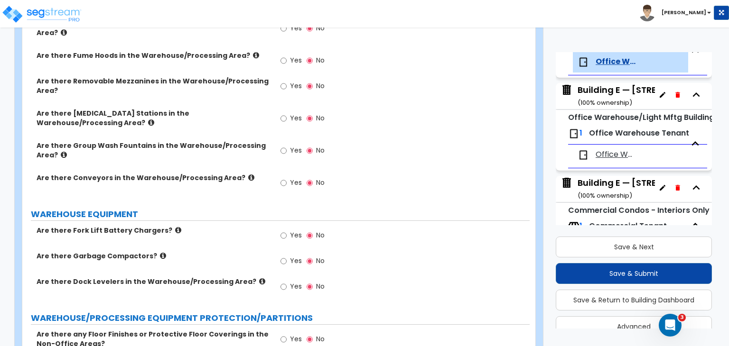
scroll to position [2648, 0]
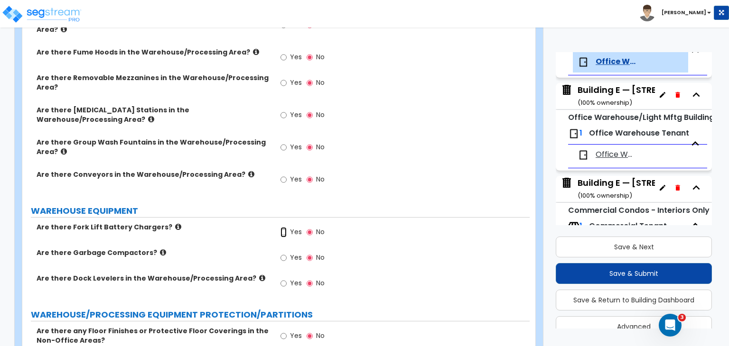
click at [282, 227] on input "Yes" at bounding box center [283, 232] width 6 height 10
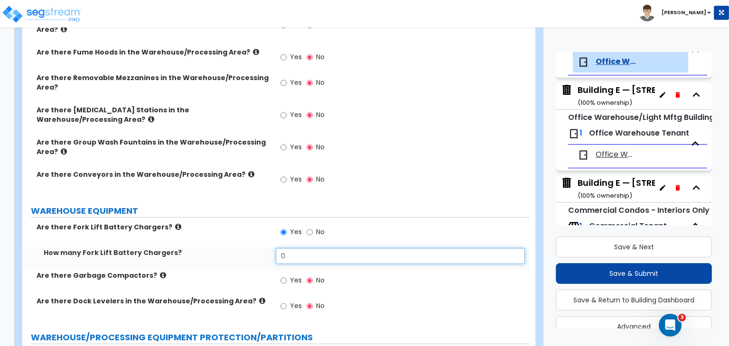
click at [221, 248] on div "How many Fork Lift Battery Chargers? 0" at bounding box center [275, 259] width 507 height 23
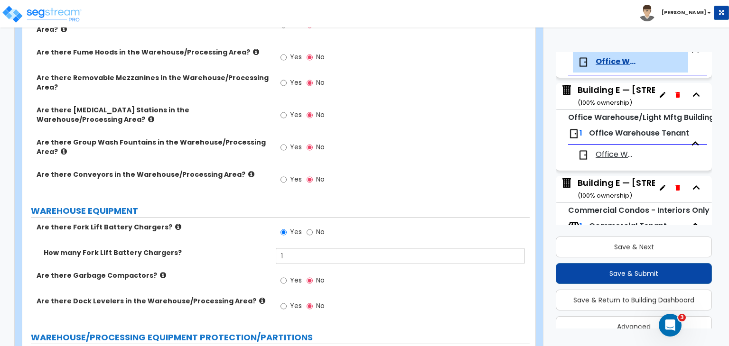
click at [236, 248] on div "How many Fork Lift Battery Chargers? 1" at bounding box center [275, 259] width 507 height 23
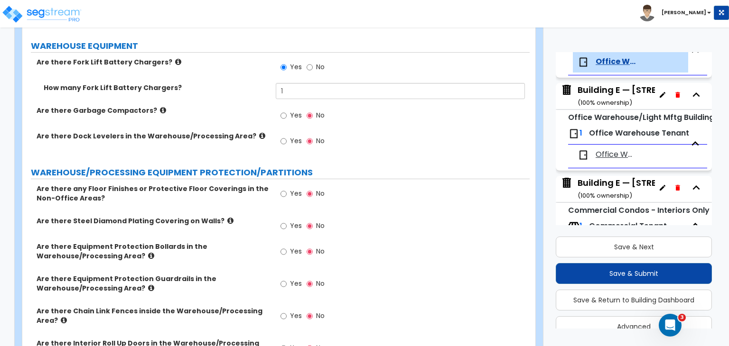
scroll to position [2814, 0]
click at [251, 241] on label "Are there Equipment Protection Bollards in the Warehouse/Processing Area?" at bounding box center [153, 250] width 232 height 19
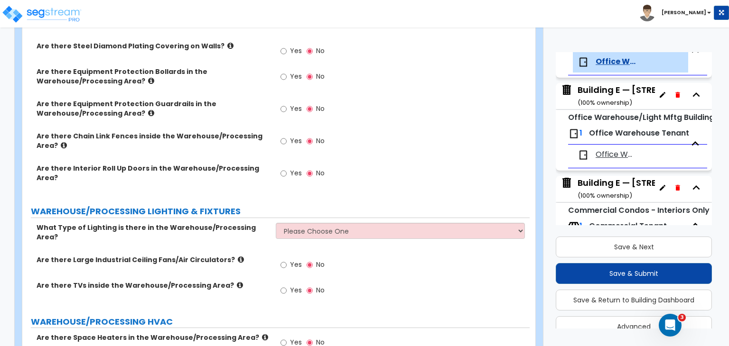
scroll to position [3000, 0]
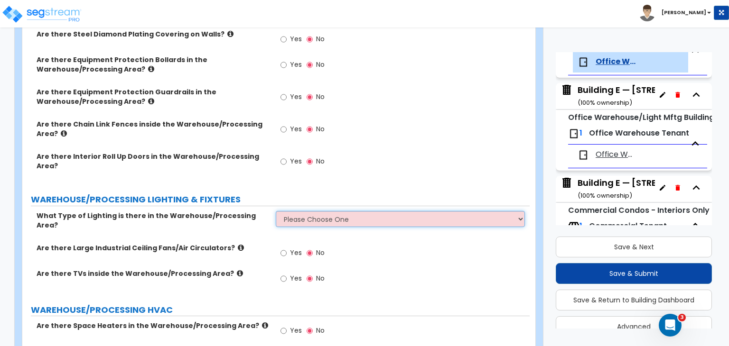
click at [319, 211] on select "Please Choose One High Bay Round Fixtures High Bay Fluorescent Tube Lighting Hi…" at bounding box center [400, 219] width 249 height 16
click at [276, 211] on select "Please Choose One High Bay Round Fixtures High Bay Fluorescent Tube Lighting Hi…" at bounding box center [400, 219] width 249 height 16
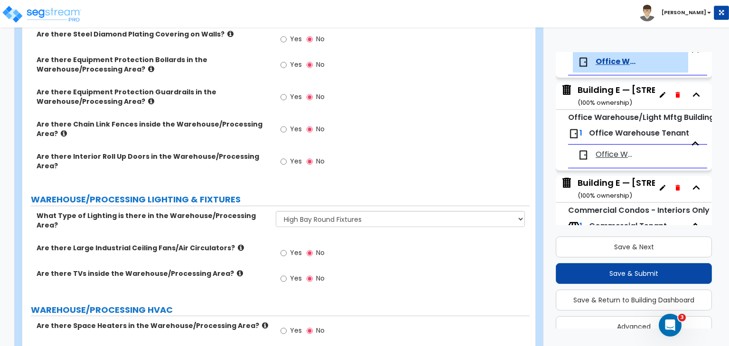
click at [272, 243] on div "Are there Large Industrial Ceiling Fans/Air Circulators?" at bounding box center [148, 247] width 253 height 9
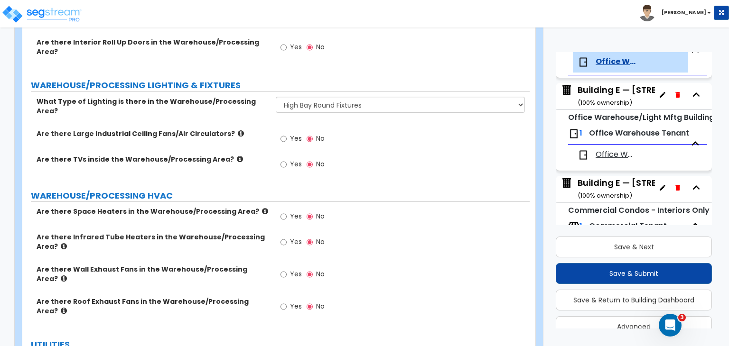
scroll to position [3174, 0]
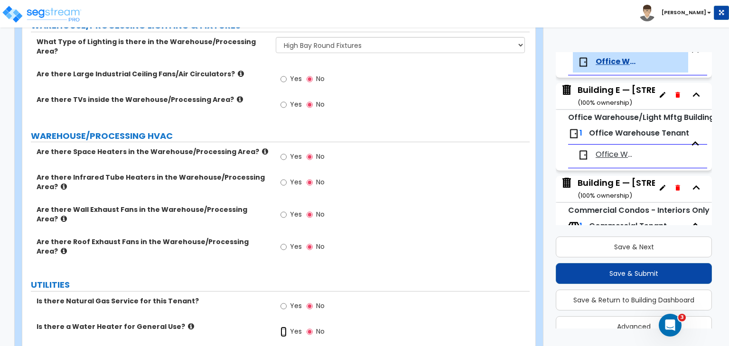
click at [283, 327] on input "Yes" at bounding box center [283, 332] width 6 height 10
click at [225, 322] on div "Is there a Water Heater for General Use? Yes No" at bounding box center [275, 335] width 507 height 26
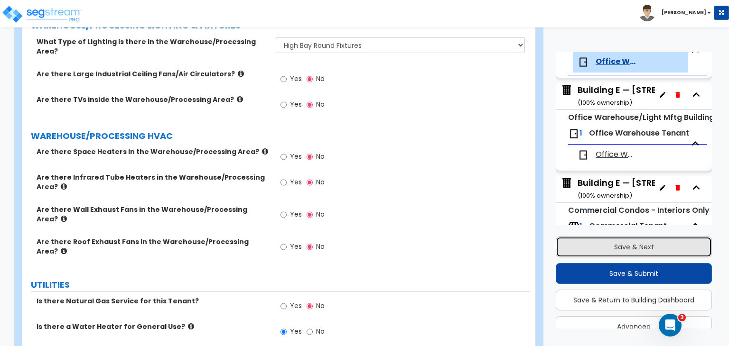
click at [605, 246] on button "Save & Next" at bounding box center [633, 247] width 156 height 21
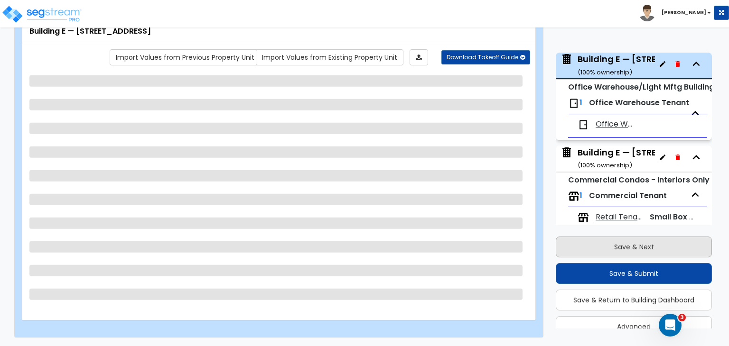
scroll to position [514, 0]
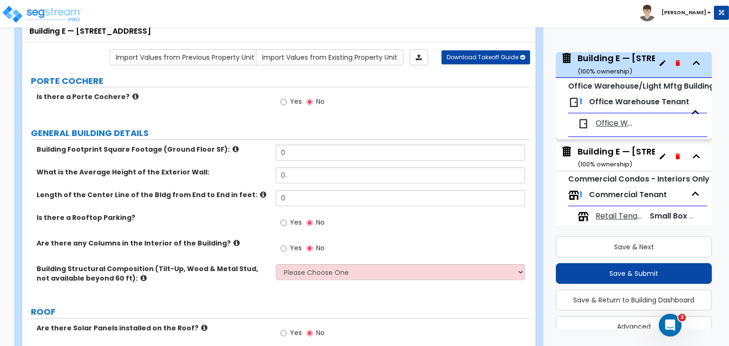
drag, startPoint x: 256, startPoint y: 160, endPoint x: 251, endPoint y: 159, distance: 5.2
click at [251, 159] on div "Building Footprint Square Footage (Ground Floor SF): 0" at bounding box center [275, 156] width 507 height 23
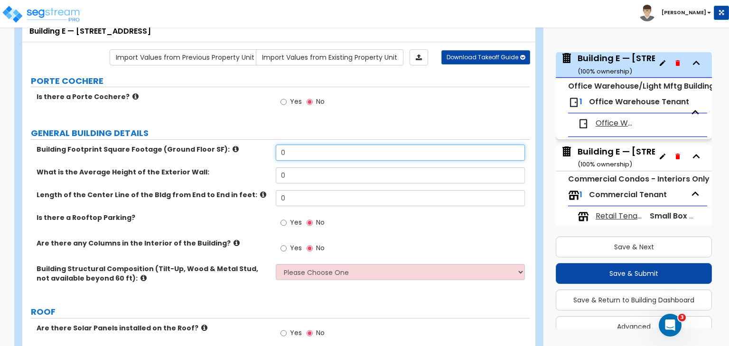
click at [296, 157] on input "0" at bounding box center [400, 153] width 249 height 16
drag, startPoint x: 297, startPoint y: 157, endPoint x: 274, endPoint y: 150, distance: 24.0
click at [274, 150] on div "Building Footprint Square Footage (Ground Floor SF): 0" at bounding box center [275, 156] width 507 height 23
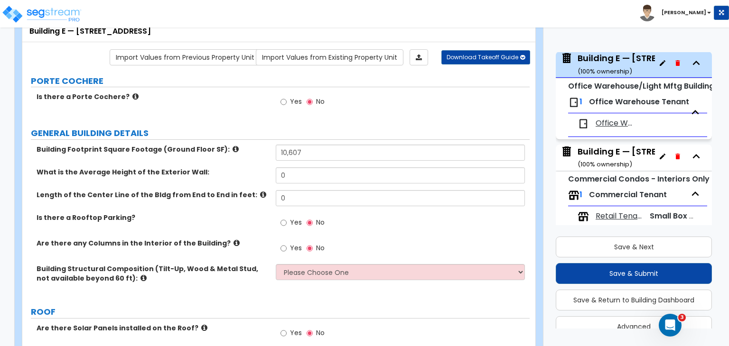
click at [258, 160] on div "Building Footprint Square Footage (Ground Floor SF): 10,607" at bounding box center [275, 156] width 507 height 23
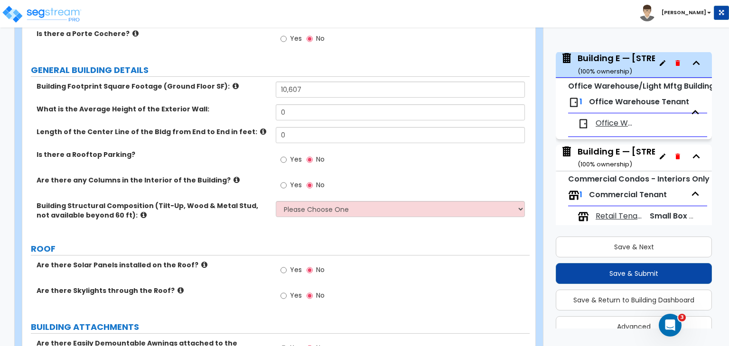
scroll to position [136, 0]
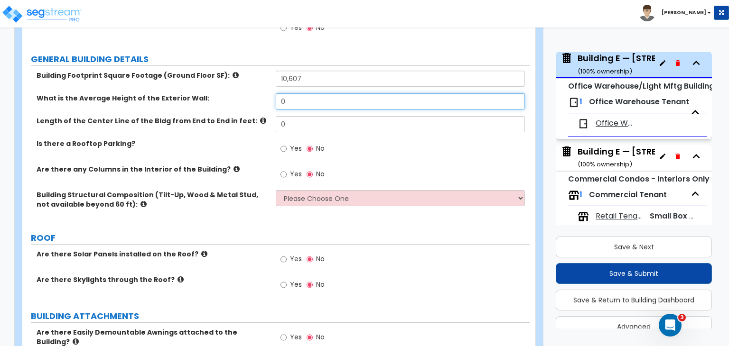
drag, startPoint x: 300, startPoint y: 105, endPoint x: 252, endPoint y: 92, distance: 49.7
click at [252, 93] on div "What is the Average Height of the Exterior Wall: 0" at bounding box center [275, 104] width 507 height 23
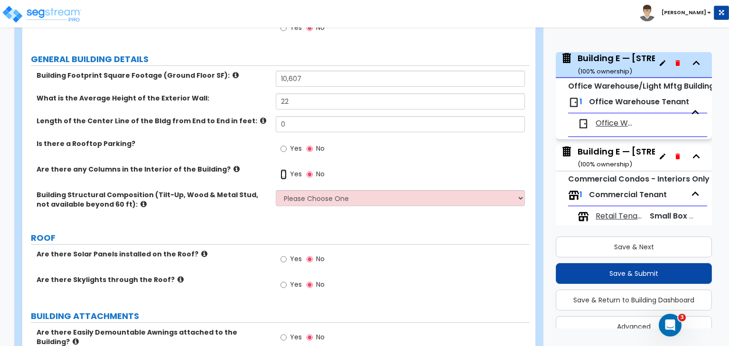
click at [283, 173] on input "Yes" at bounding box center [283, 174] width 6 height 10
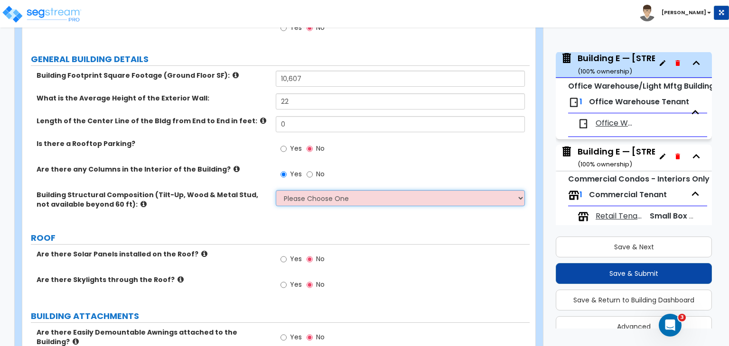
click at [298, 195] on select "Please Choose One Pre-Engineered Metal Building Tilt-up Wall Construction Reinf…" at bounding box center [400, 198] width 249 height 16
click at [300, 202] on select "Please Choose One Pre-Engineered Metal Building Tilt-up Wall Construction Reinf…" at bounding box center [400, 198] width 249 height 16
click at [276, 190] on select "Please Choose One Pre-Engineered Metal Building Tilt-up Wall Construction Reinf…" at bounding box center [400, 198] width 249 height 16
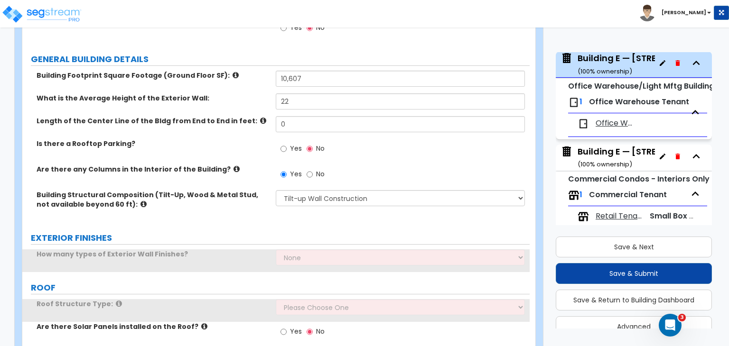
click at [245, 221] on div "Building Structural Composition (Tilt-Up, Wood & Metal Stud, not available beyo…" at bounding box center [275, 206] width 507 height 32
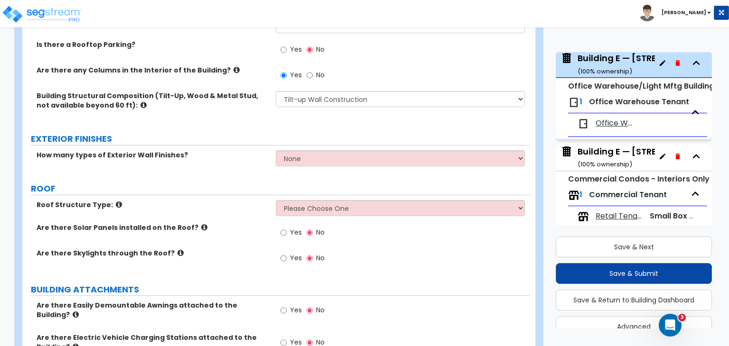
scroll to position [259, 0]
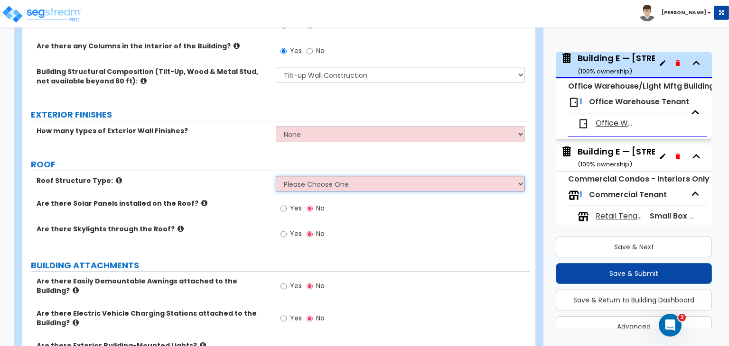
click at [294, 185] on select "Please Choose One [PERSON_NAME] Roof Flat Roof Hybrid [PERSON_NAME] & Flat Roof" at bounding box center [400, 184] width 249 height 16
click at [276, 176] on select "Please Choose One [PERSON_NAME] Roof Flat Roof Hybrid [PERSON_NAME] & Flat Roof" at bounding box center [400, 184] width 249 height 16
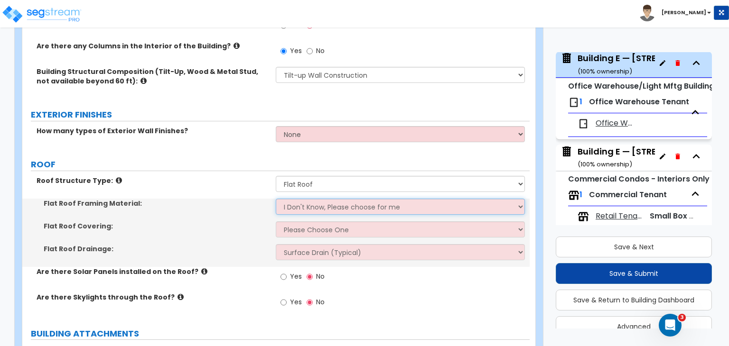
click at [300, 206] on select "I Don't Know, Please choose for me Metal Wood" at bounding box center [400, 207] width 249 height 16
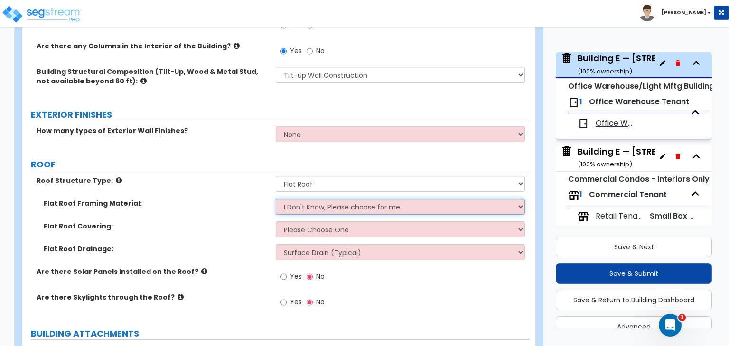
click at [300, 206] on select "I Don't Know, Please choose for me Metal Wood" at bounding box center [400, 207] width 249 height 16
click at [276, 199] on select "I Don't Know, Please choose for me Metal Wood" at bounding box center [400, 207] width 249 height 16
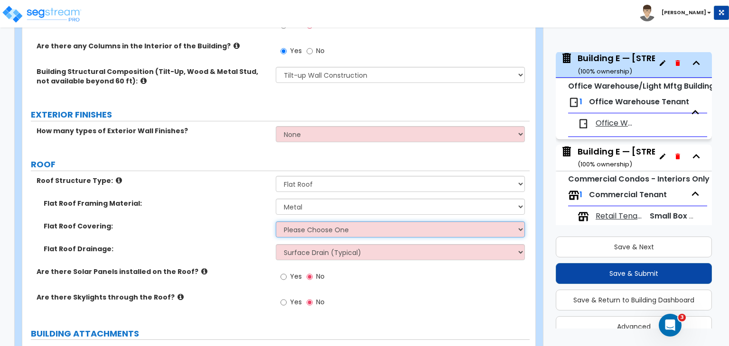
click at [305, 226] on select "Please Choose One Rolled Asphalt PVC Membrane Plastic (EPDM) Membrane Asphalt F…" at bounding box center [400, 230] width 249 height 16
click at [276, 222] on select "Please Choose One Rolled Asphalt PVC Membrane Plastic (EPDM) Membrane Asphalt F…" at bounding box center [400, 230] width 249 height 16
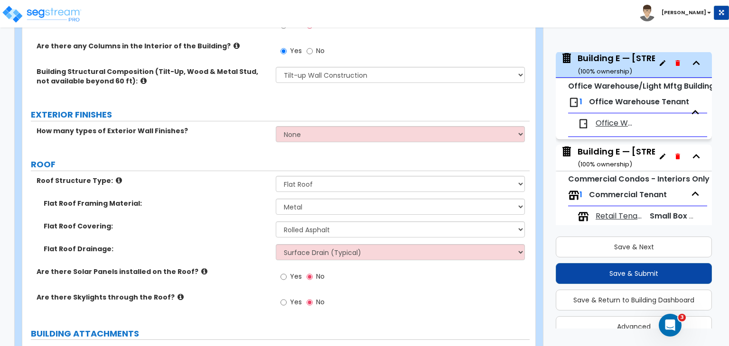
click at [222, 222] on label "Flat Roof Covering:" at bounding box center [156, 226] width 225 height 9
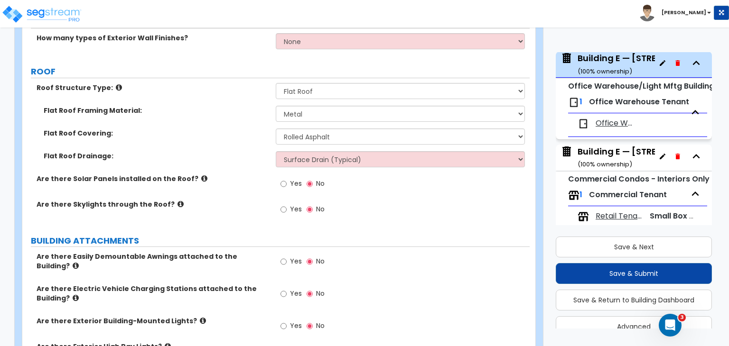
scroll to position [361, 0]
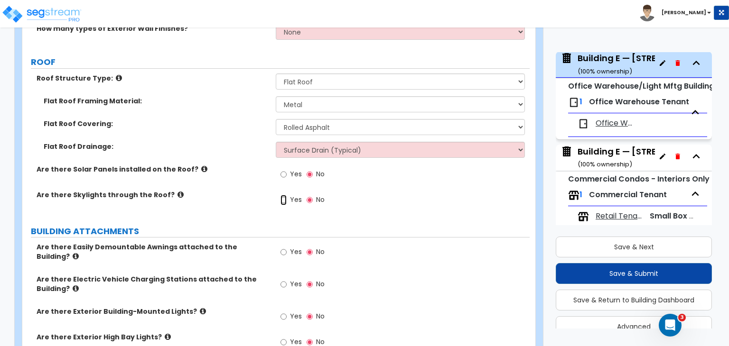
click at [285, 198] on input "Yes" at bounding box center [283, 200] width 6 height 10
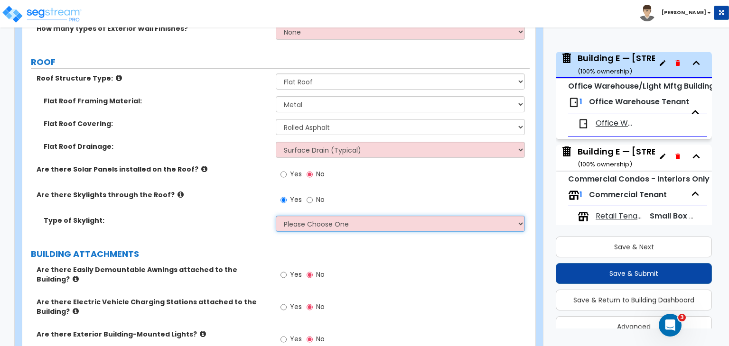
click at [300, 224] on select "Please Choose One Sandwich Panels Fixed Rectangular Glass Barrel Vault Dome Squ…" at bounding box center [400, 224] width 249 height 16
click at [276, 216] on select "Please Choose One Sandwich Panels Fixed Rectangular Glass Barrel Vault Dome Squ…" at bounding box center [400, 224] width 249 height 16
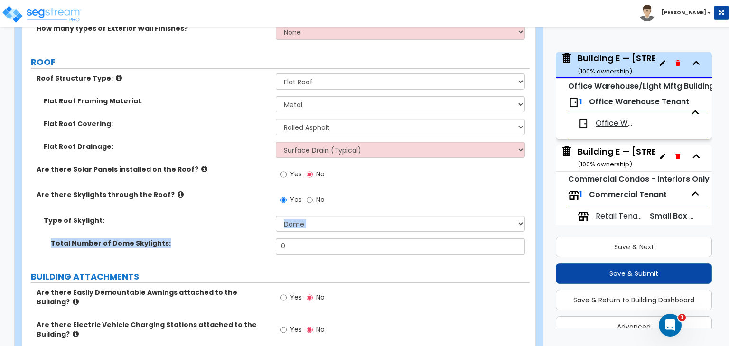
drag, startPoint x: 305, startPoint y: 253, endPoint x: 242, endPoint y: 222, distance: 69.8
click at [242, 222] on div "Type of Skylight: Please Choose One Sandwich Panels Fixed Rectangular Glass Bar…" at bounding box center [275, 239] width 493 height 46
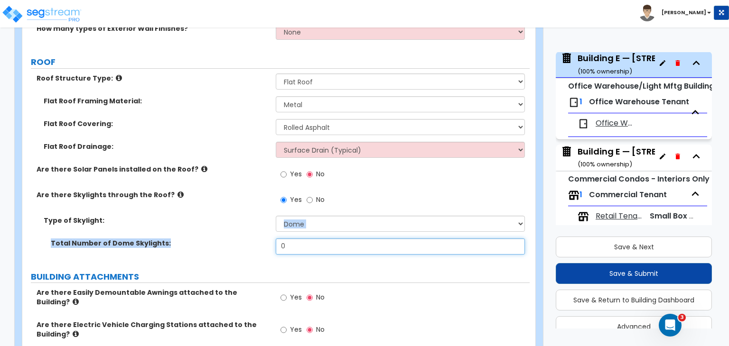
click at [292, 240] on input "0" at bounding box center [400, 247] width 249 height 16
drag, startPoint x: 295, startPoint y: 241, endPoint x: 263, endPoint y: 247, distance: 32.8
click at [263, 247] on div "Total Number of Dome Skylights: 0" at bounding box center [275, 250] width 507 height 23
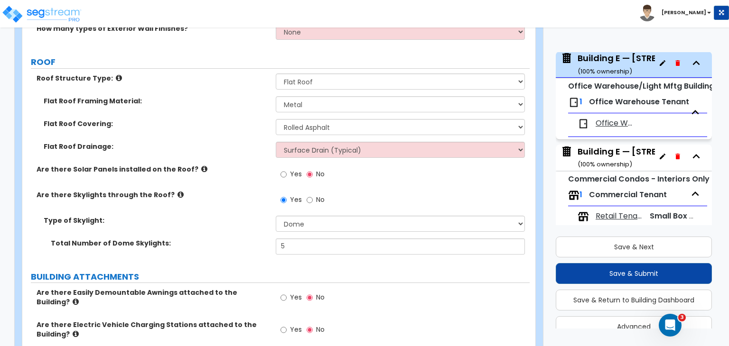
click at [263, 247] on div "Total Number of Dome Skylights: 5" at bounding box center [275, 250] width 507 height 23
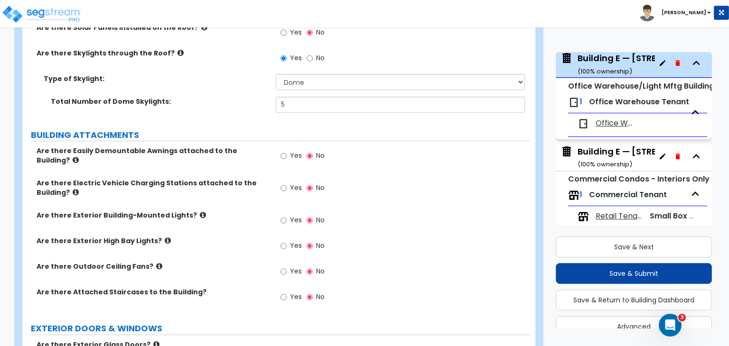
scroll to position [504, 0]
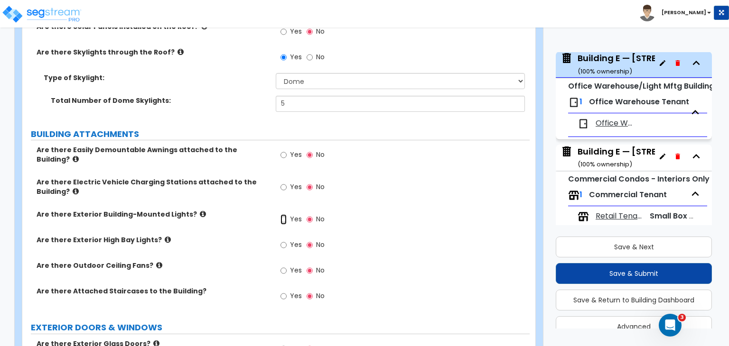
click at [282, 214] on input "Yes" at bounding box center [283, 219] width 6 height 10
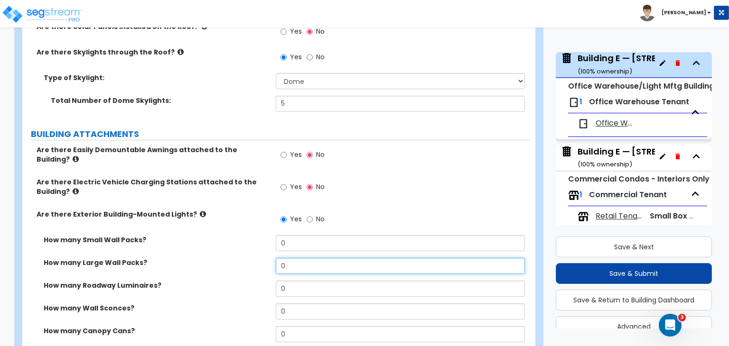
drag, startPoint x: 296, startPoint y: 260, endPoint x: 240, endPoint y: 264, distance: 56.6
click at [240, 264] on div "How many Large Wall Packs? 0" at bounding box center [275, 269] width 507 height 23
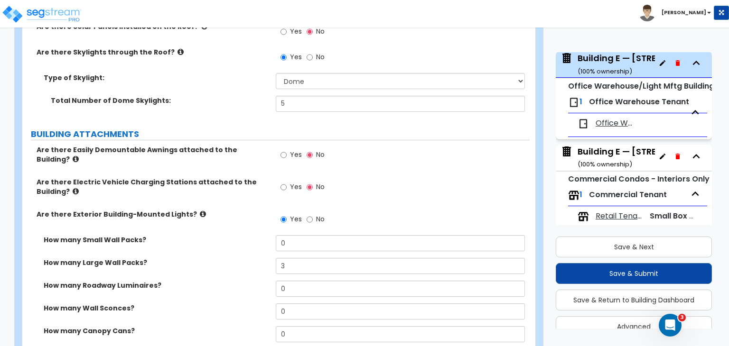
click at [240, 264] on div "How many Large Wall Packs? 3" at bounding box center [275, 269] width 507 height 23
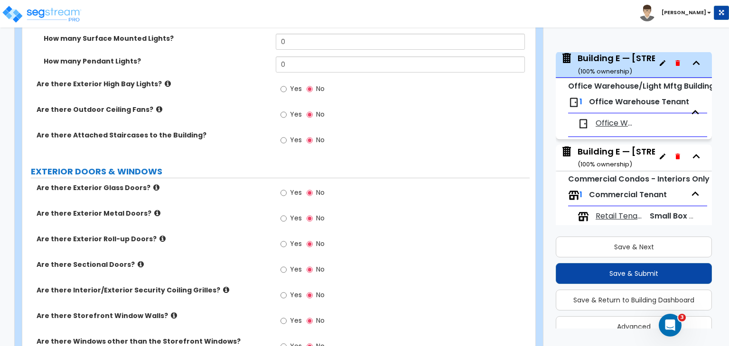
scroll to position [895, 0]
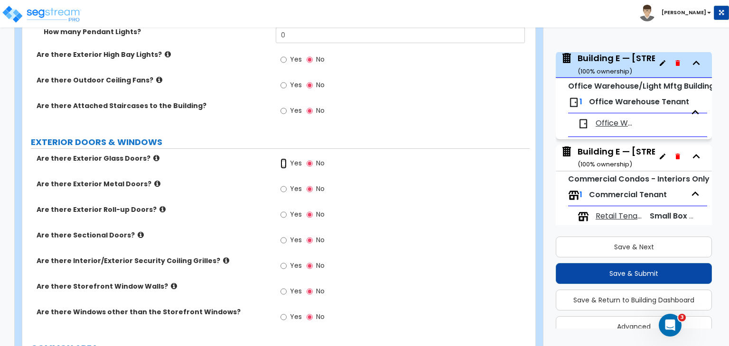
click at [283, 158] on input "Yes" at bounding box center [283, 163] width 6 height 10
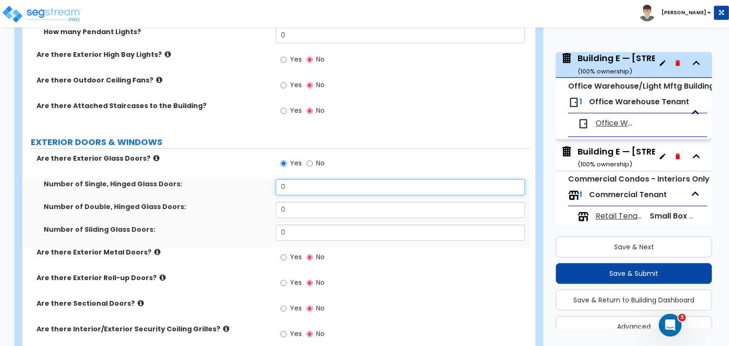
drag, startPoint x: 295, startPoint y: 181, endPoint x: 226, endPoint y: 190, distance: 69.9
click at [226, 190] on div "Number of Single, Hinged Glass Doors: 0" at bounding box center [275, 190] width 507 height 23
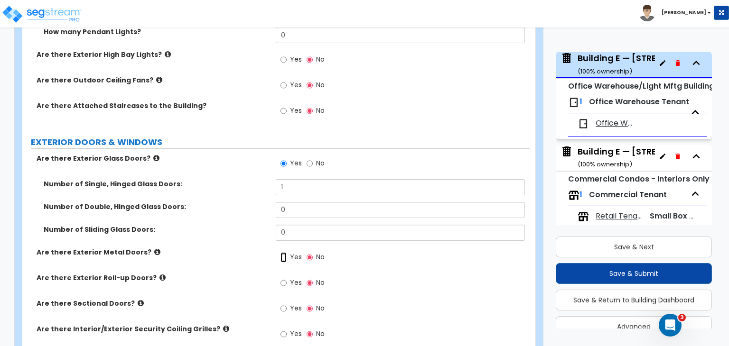
click at [285, 252] on input "Yes" at bounding box center [283, 257] width 6 height 10
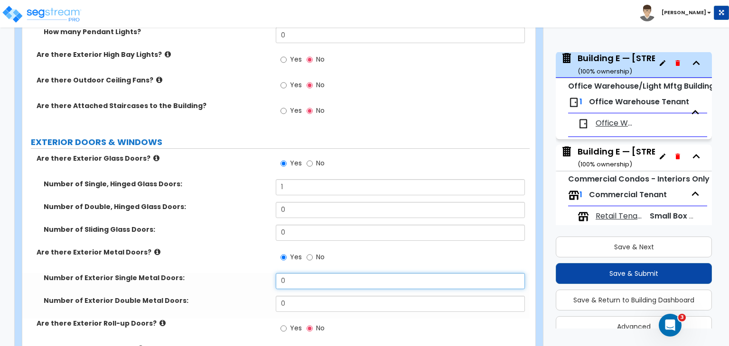
drag, startPoint x: 292, startPoint y: 271, endPoint x: 204, endPoint y: 288, distance: 89.8
click at [204, 288] on div "Number of Exterior Single Metal Doors: 0 Number of Exterior Double Metal Doors:…" at bounding box center [275, 296] width 493 height 46
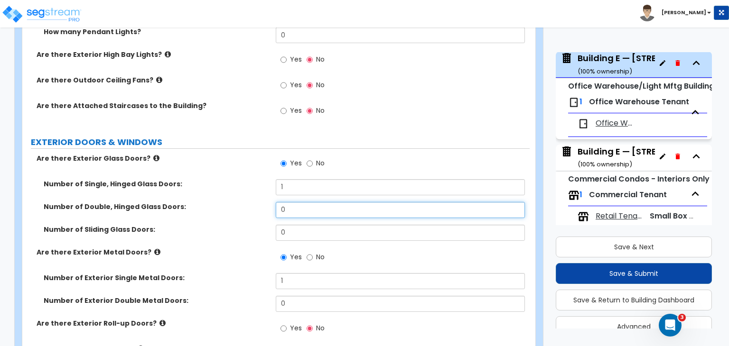
click at [257, 202] on div "Number of Double, Hinged Glass Doors: 0" at bounding box center [275, 213] width 507 height 23
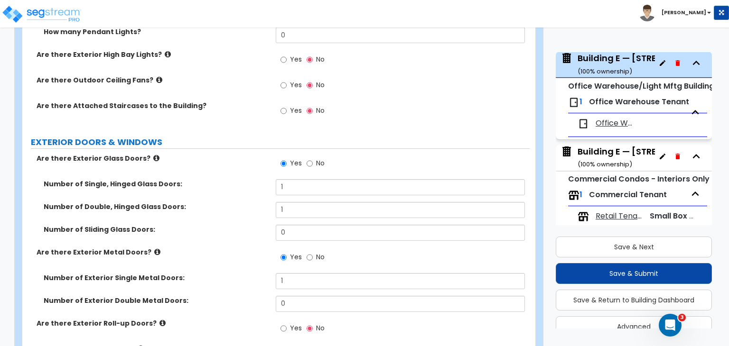
click at [257, 202] on label "Number of Double, Hinged Glass Doors:" at bounding box center [156, 206] width 225 height 9
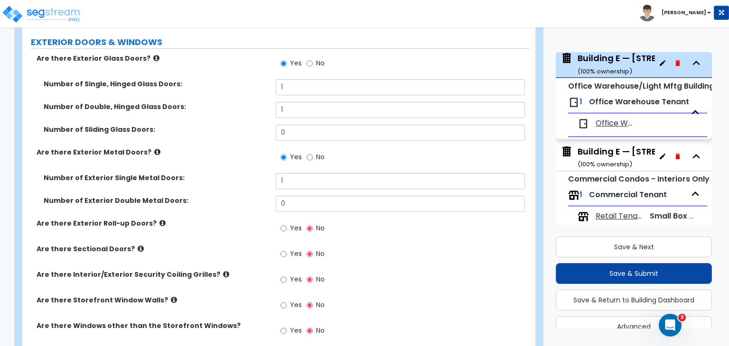
scroll to position [995, 0]
click at [281, 223] on input "Yes" at bounding box center [283, 228] width 6 height 10
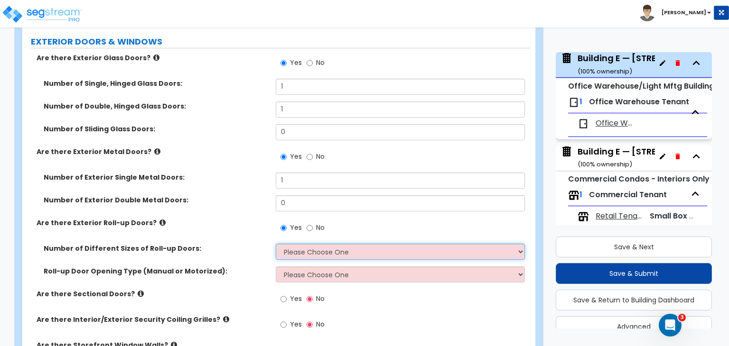
click at [296, 244] on select "Please Choose One 1 2 3" at bounding box center [400, 252] width 249 height 16
click at [276, 244] on select "Please Choose One 1 2 3" at bounding box center [400, 252] width 249 height 16
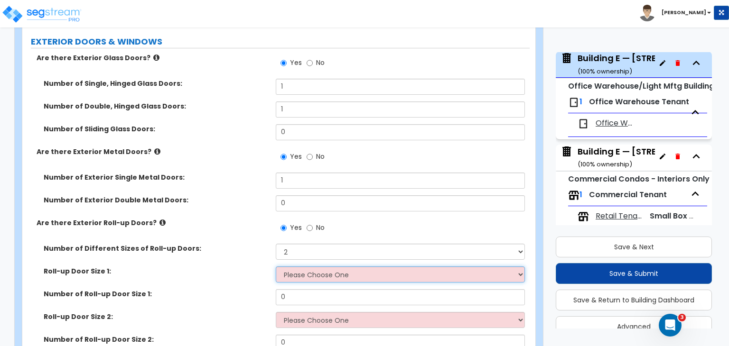
click at [303, 267] on select "Please Choose One 8' x 8' 10' x 10' 12' x 12' 14' x 14' 20' x 12' 20' x 16'" at bounding box center [400, 275] width 249 height 16
click at [276, 267] on select "Please Choose One 8' x 8' 10' x 10' 12' x 12' 14' x 14' 20' x 12' 20' x 16'" at bounding box center [400, 275] width 249 height 16
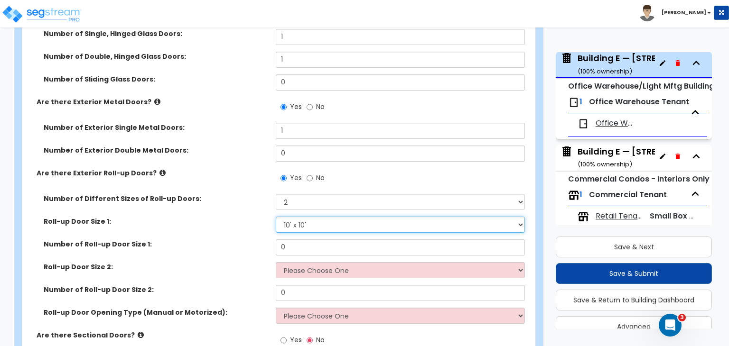
scroll to position [1052, 0]
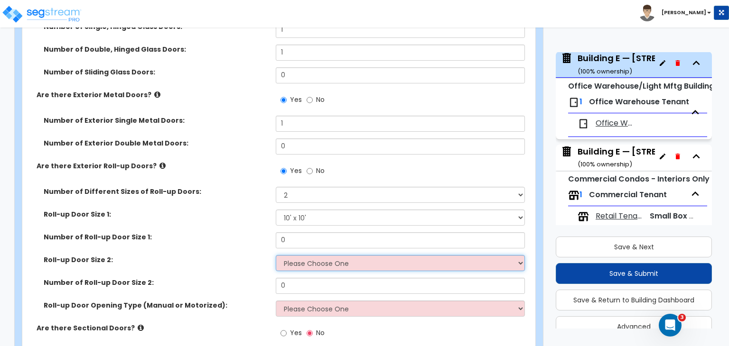
click at [316, 255] on select "Please Choose One 8' x 8' 10' x 10' 12' x 12' 14' x 14' 20' x 12' 20' x 16'" at bounding box center [400, 263] width 249 height 16
click at [276, 255] on select "Please Choose One 8' x 8' 10' x 10' 12' x 12' 14' x 14' 20' x 12' 20' x 16'" at bounding box center [400, 263] width 249 height 16
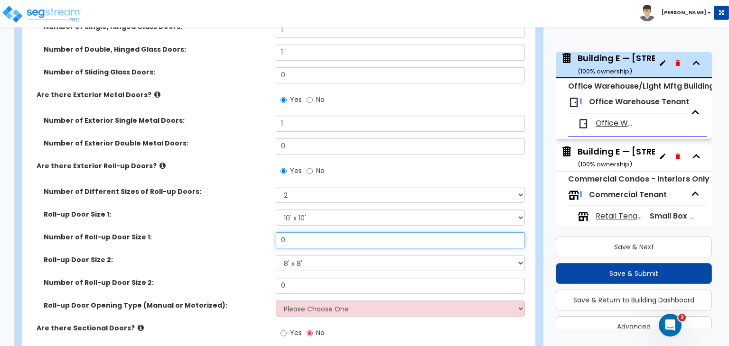
drag, startPoint x: 298, startPoint y: 232, endPoint x: 209, endPoint y: 259, distance: 93.0
click at [209, 259] on div "Number of Different Sizes of Roll-up Doors: Please Choose One 1 2 3 Roll-up Doo…" at bounding box center [275, 255] width 493 height 137
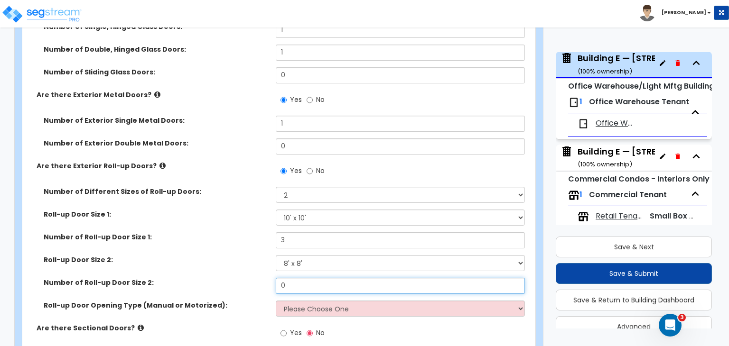
drag, startPoint x: 290, startPoint y: 279, endPoint x: 259, endPoint y: 271, distance: 31.9
click at [259, 278] on div "Number of Roll-up Door Size 2: 0" at bounding box center [275, 289] width 507 height 23
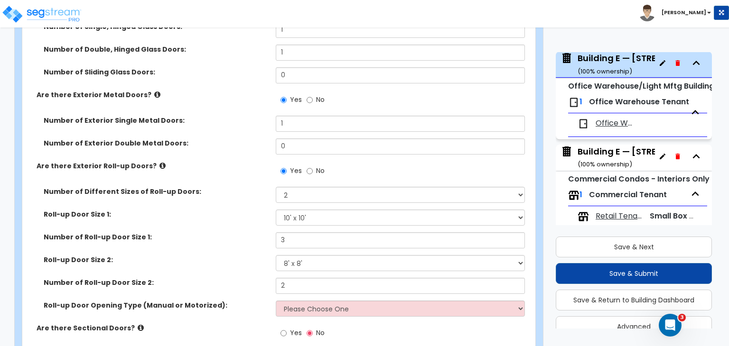
click at [259, 278] on label "Number of Roll-up Door Size 2:" at bounding box center [156, 282] width 225 height 9
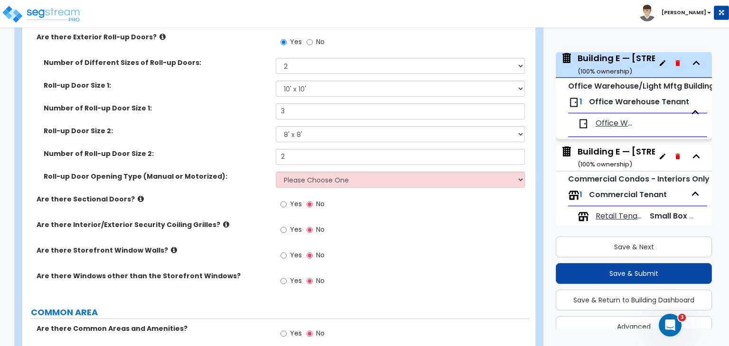
scroll to position [1182, 0]
click at [313, 173] on select "Please Choose One All Manual All Motorized Some are Motorized" at bounding box center [400, 179] width 249 height 16
click at [276, 171] on select "Please Choose One All Manual All Motorized Some are Motorized" at bounding box center [400, 179] width 249 height 16
click at [256, 200] on div "Are there Sectional Doors? Yes No" at bounding box center [275, 207] width 507 height 26
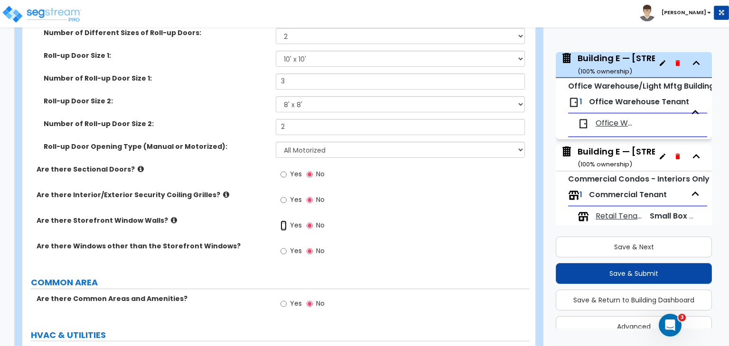
click at [283, 221] on input "Yes" at bounding box center [283, 226] width 6 height 10
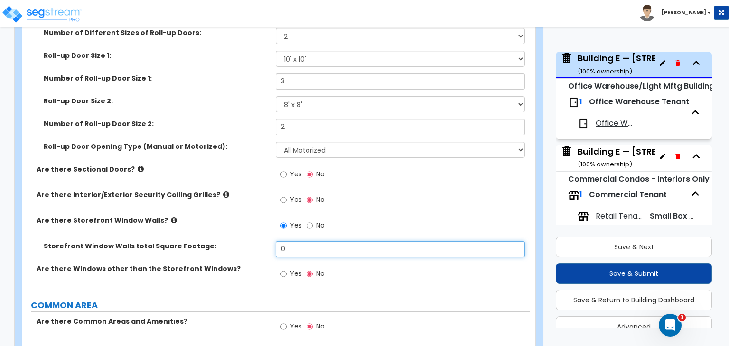
drag, startPoint x: 298, startPoint y: 240, endPoint x: 194, endPoint y: 253, distance: 105.1
click at [194, 253] on div "Storefront Window Walls total Square Footage: 0" at bounding box center [275, 252] width 507 height 23
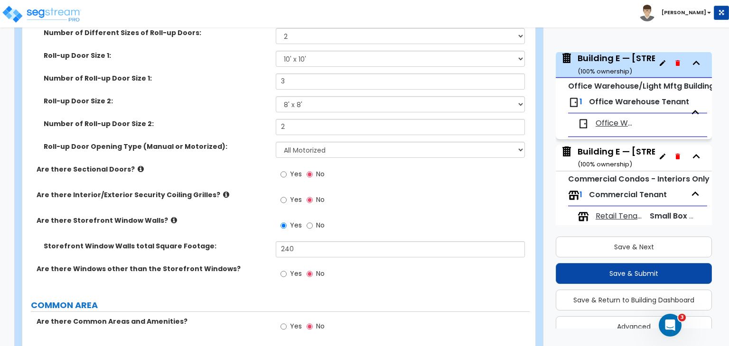
click at [194, 253] on div "Storefront Window Walls total Square Footage: 240" at bounding box center [275, 252] width 507 height 23
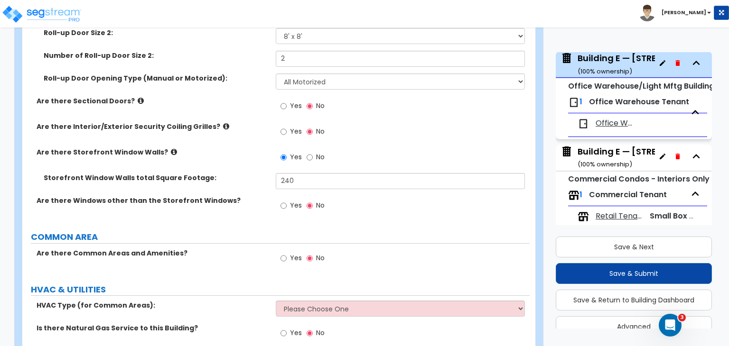
scroll to position [1282, 0]
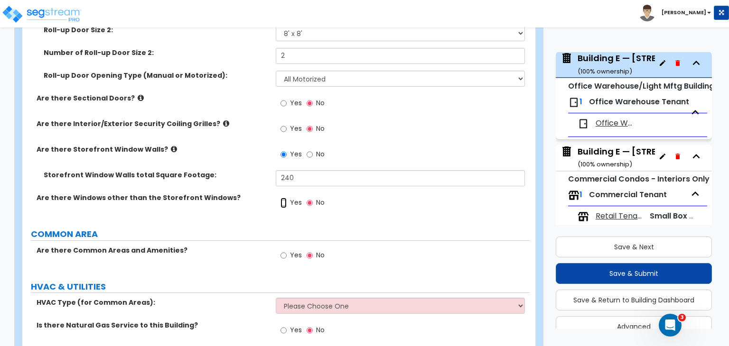
click at [281, 198] on input "Yes" at bounding box center [283, 203] width 6 height 10
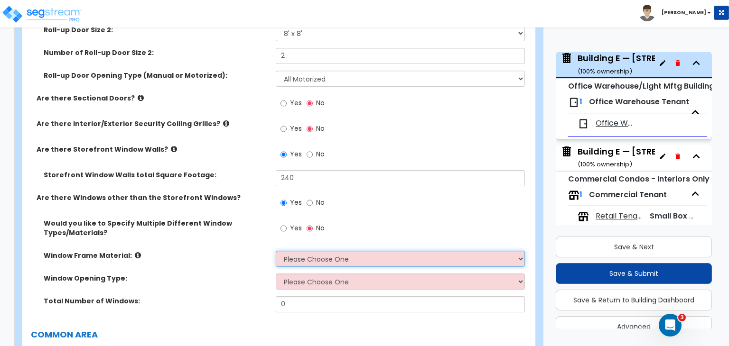
click at [297, 251] on select "Please Choose One Vinyl Aluminum Wood" at bounding box center [400, 259] width 249 height 16
click at [276, 251] on select "Please Choose One Vinyl Aluminum Wood" at bounding box center [400, 259] width 249 height 16
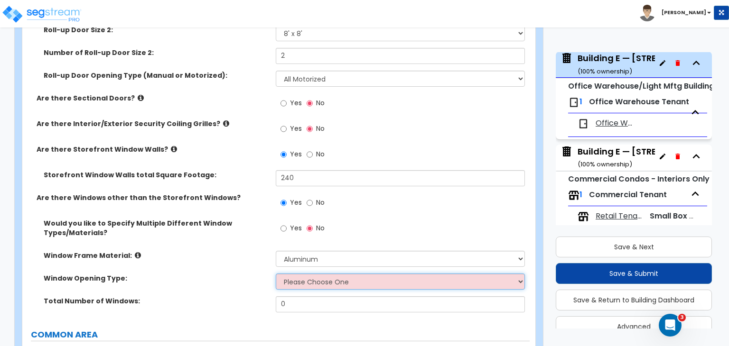
click at [303, 281] on select "Please Choose One Sliding Window Fixed/Picture Window Awning Window Swing/Casem…" at bounding box center [400, 282] width 249 height 16
click at [276, 274] on select "Please Choose One Sliding Window Fixed/Picture Window Awning Window Swing/Casem…" at bounding box center [400, 282] width 249 height 16
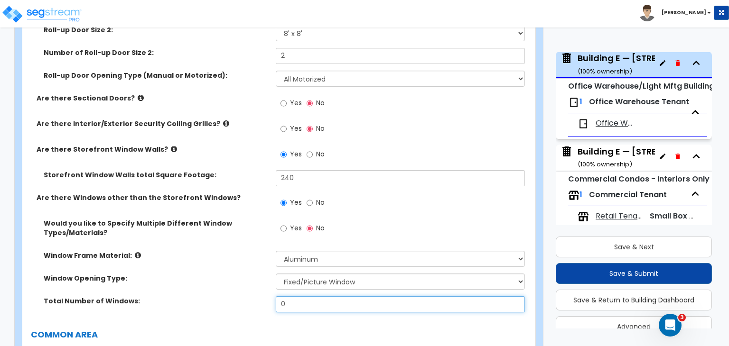
drag, startPoint x: 296, startPoint y: 299, endPoint x: 192, endPoint y: 317, distance: 105.8
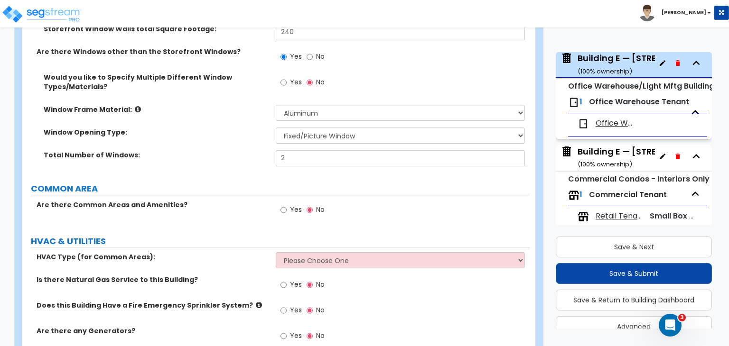
scroll to position [1469, 0]
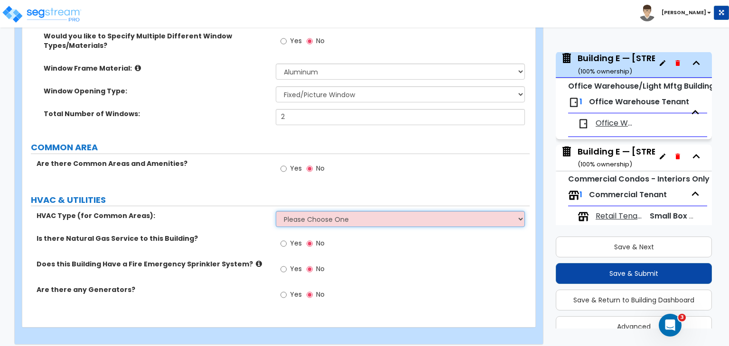
click at [285, 211] on select "Please Choose One Rooftop Unit Furnace-Condenser Forced Air Split Heating/Cooli…" at bounding box center [400, 219] width 249 height 16
click at [276, 211] on select "Please Choose One Rooftop Unit Furnace-Condenser Forced Air Split Heating/Cooli…" at bounding box center [400, 219] width 249 height 16
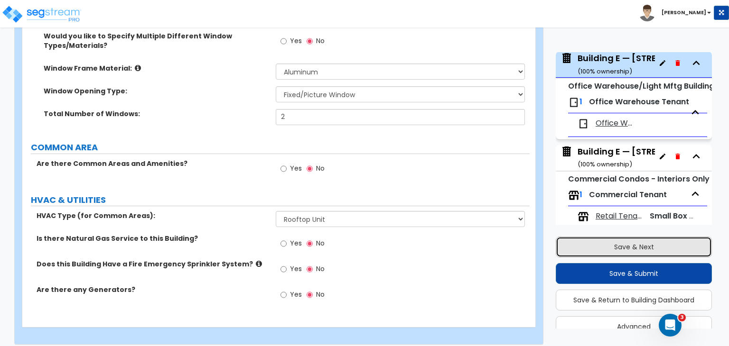
click at [591, 248] on button "Save & Next" at bounding box center [633, 247] width 156 height 21
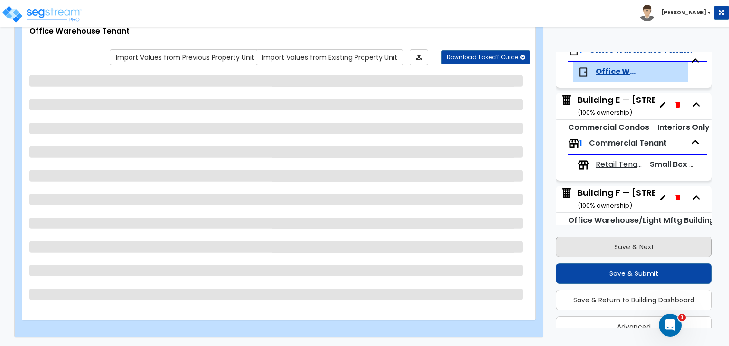
scroll to position [575, 0]
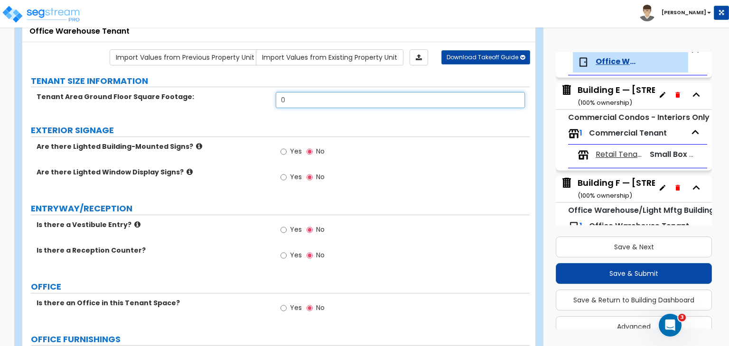
drag, startPoint x: 304, startPoint y: 99, endPoint x: 237, endPoint y: 102, distance: 66.4
click at [237, 102] on div "Tenant Area Ground Floor Square Footage: 0" at bounding box center [275, 103] width 507 height 23
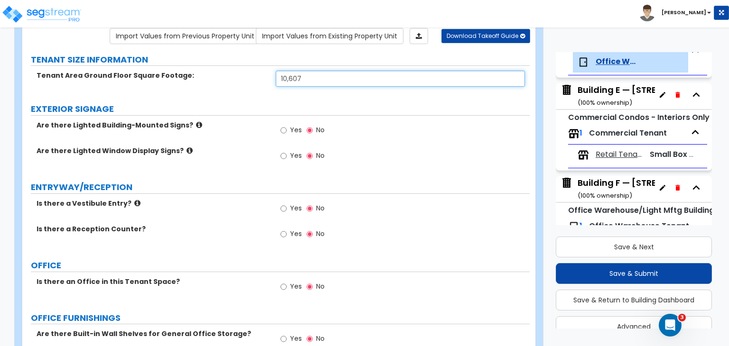
scroll to position [83, 0]
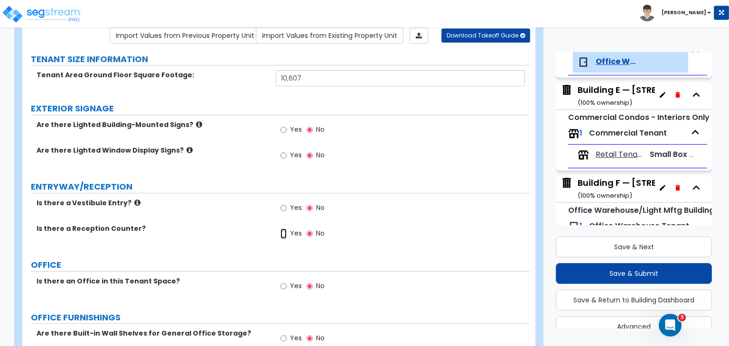
click at [284, 236] on input "Yes" at bounding box center [283, 234] width 6 height 10
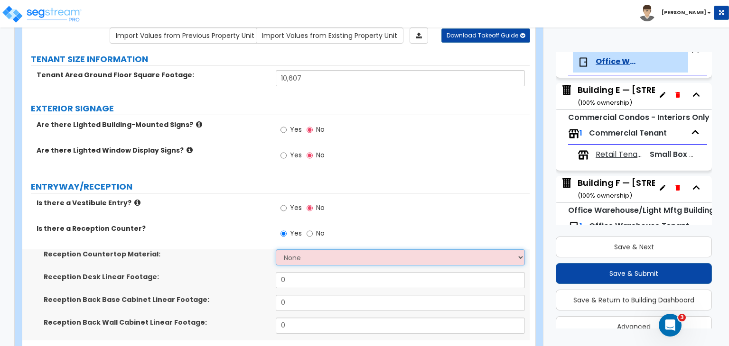
click at [305, 258] on select "None Plastic Laminate Solid Surface Stone Quartz Marble Tile Wood Stainless Ste…" at bounding box center [400, 257] width 249 height 16
click at [276, 249] on select "None Plastic Laminate Solid Surface Stone Quartz Marble Tile Wood Stainless Ste…" at bounding box center [400, 257] width 249 height 16
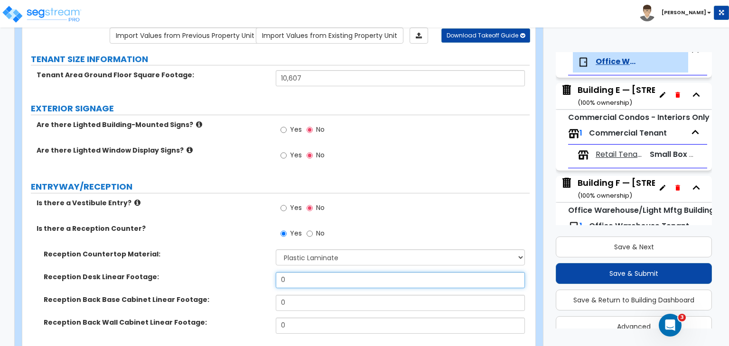
drag, startPoint x: 272, startPoint y: 275, endPoint x: 237, endPoint y: 272, distance: 34.7
click at [237, 272] on div "Reception Desk Linear Footage: 0" at bounding box center [275, 283] width 507 height 23
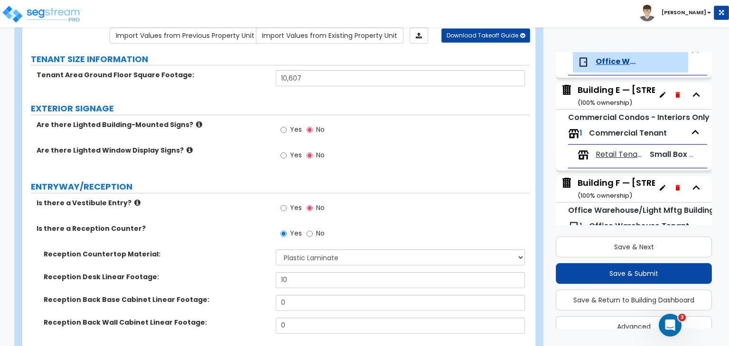
click at [237, 272] on label "Reception Desk Linear Footage:" at bounding box center [156, 276] width 225 height 9
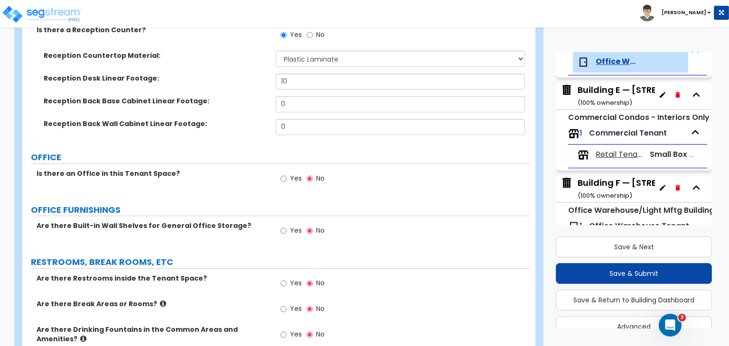
scroll to position [288, 0]
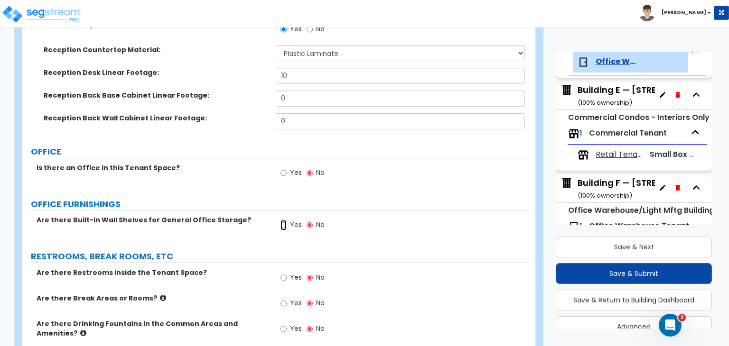
click at [281, 222] on input "Yes" at bounding box center [283, 225] width 6 height 10
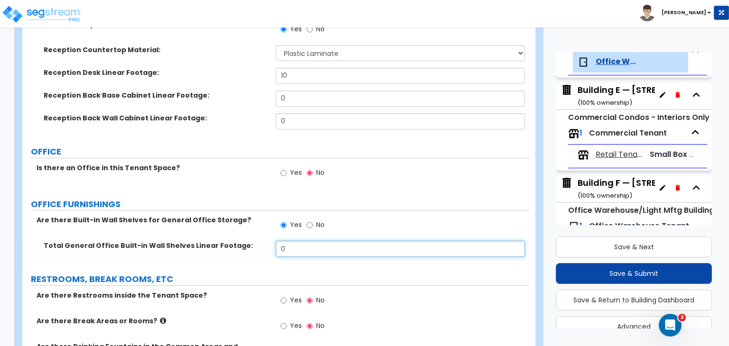
drag, startPoint x: 292, startPoint y: 245, endPoint x: 239, endPoint y: 251, distance: 54.0
click at [239, 251] on div "Total General Office Built-in Wall Shelves Linear Footage: 0" at bounding box center [275, 252] width 507 height 23
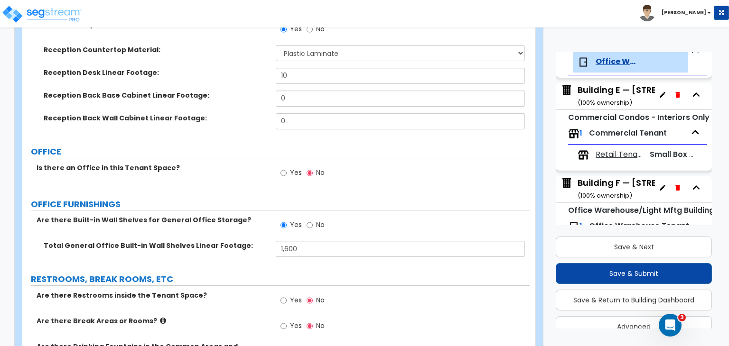
click at [239, 251] on div "Total General Office Built-in Wall Shelves Linear Footage: 1,600" at bounding box center [275, 252] width 507 height 23
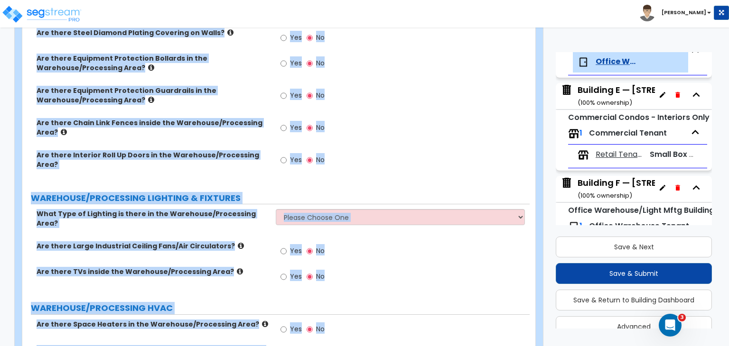
scroll to position [1757, 0]
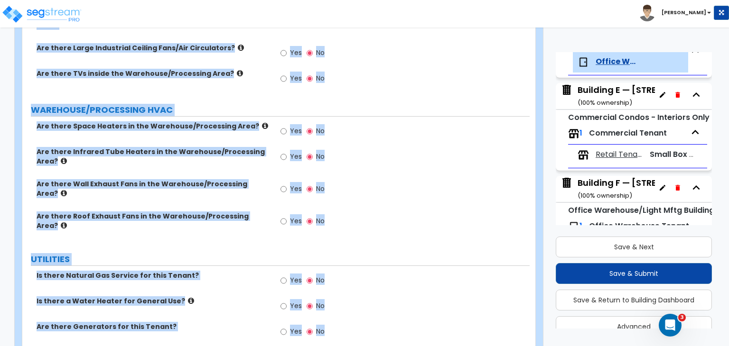
drag, startPoint x: 28, startPoint y: 90, endPoint x: 389, endPoint y: 368, distance: 456.2
click at [382, 179] on div "Yes No" at bounding box center [402, 192] width 253 height 26
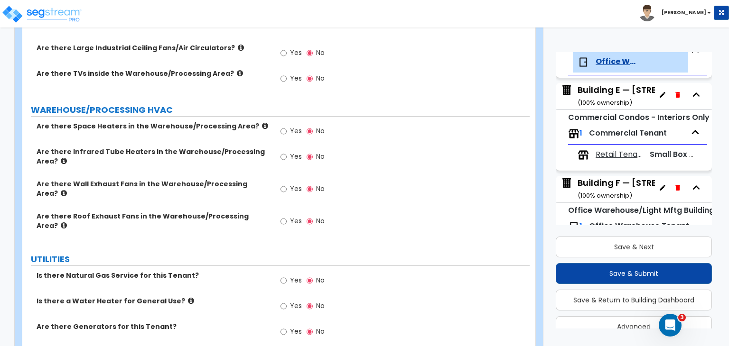
click at [382, 179] on div "Yes No" at bounding box center [402, 192] width 253 height 26
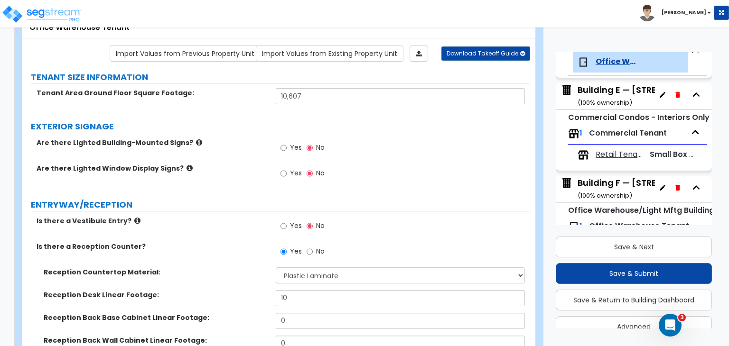
scroll to position [70, 0]
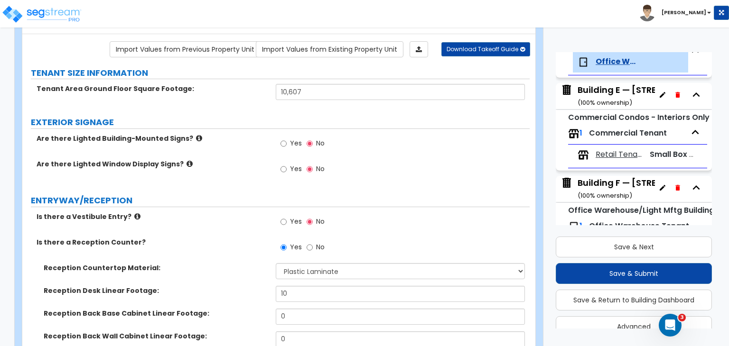
click at [208, 214] on label "Is there a Vestibule Entry?" at bounding box center [153, 216] width 232 height 9
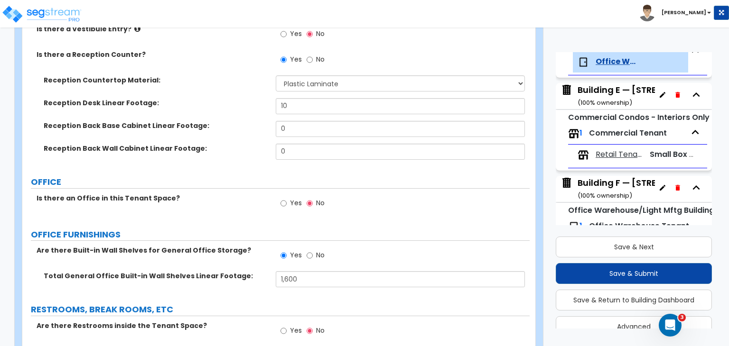
scroll to position [304, 0]
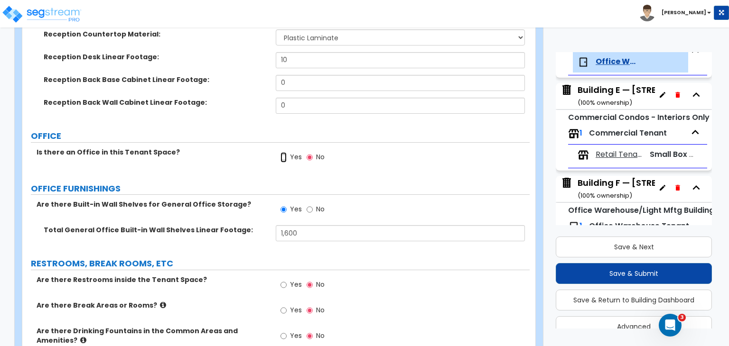
click at [285, 156] on input "Yes" at bounding box center [283, 157] width 6 height 10
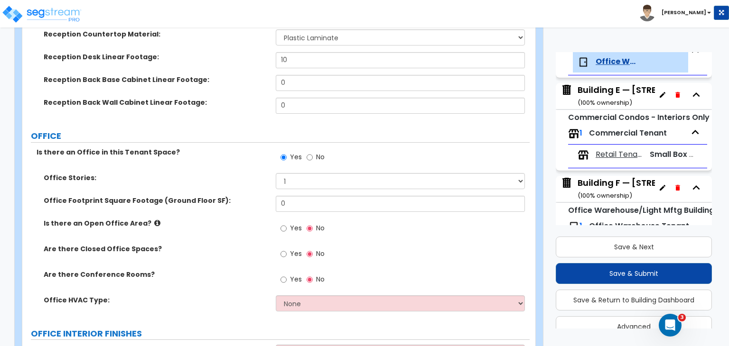
click at [205, 213] on div "Office Footprint Square Footage (Ground Floor SF): 0" at bounding box center [275, 207] width 507 height 23
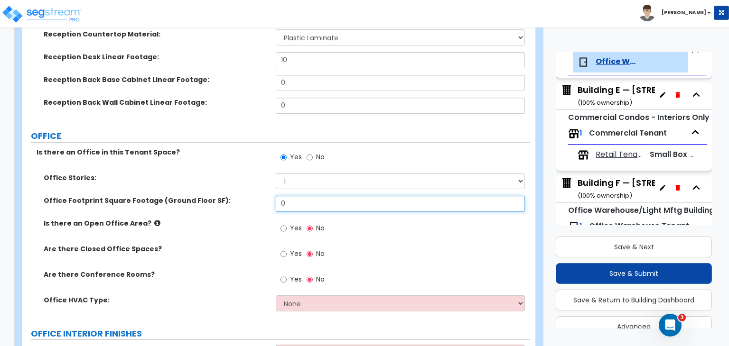
drag, startPoint x: 283, startPoint y: 199, endPoint x: 241, endPoint y: 196, distance: 41.8
click at [241, 196] on div "Office Footprint Square Footage (Ground Floor SF): 0" at bounding box center [275, 207] width 507 height 23
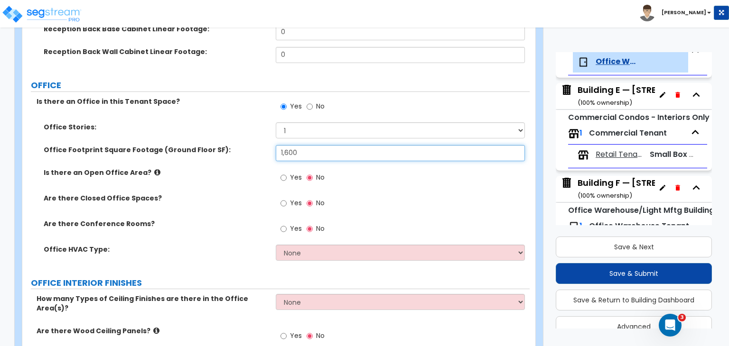
scroll to position [368, 0]
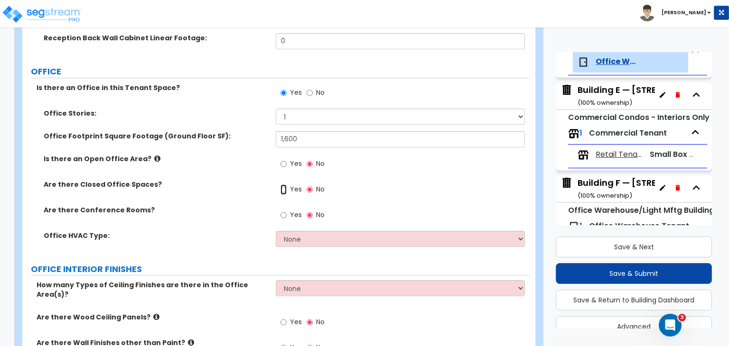
click at [282, 190] on input "Yes" at bounding box center [283, 190] width 6 height 10
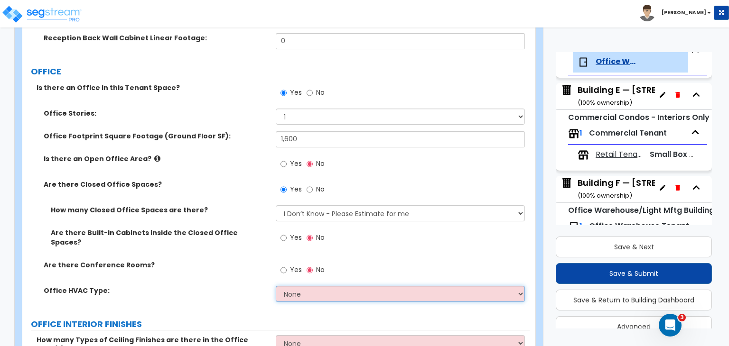
click at [302, 286] on select "None Rooftop Unit Furnace-Condenser Forced Air Split Heating/Cooling Systems He…" at bounding box center [400, 294] width 249 height 16
click at [276, 286] on select "None Rooftop Unit Furnace-Condenser Forced Air Split Heating/Cooling Systems He…" at bounding box center [400, 294] width 249 height 16
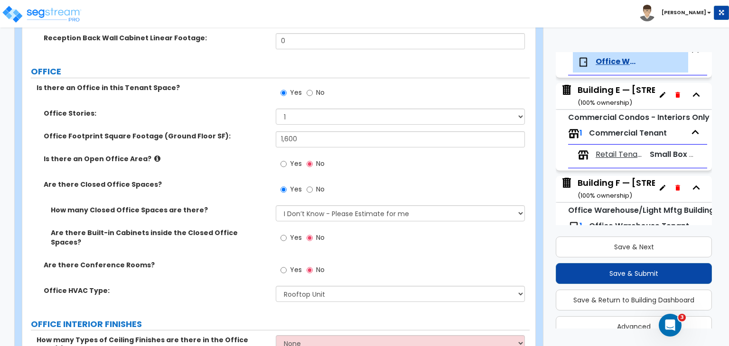
click at [247, 260] on label "Are there Conference Rooms?" at bounding box center [156, 264] width 225 height 9
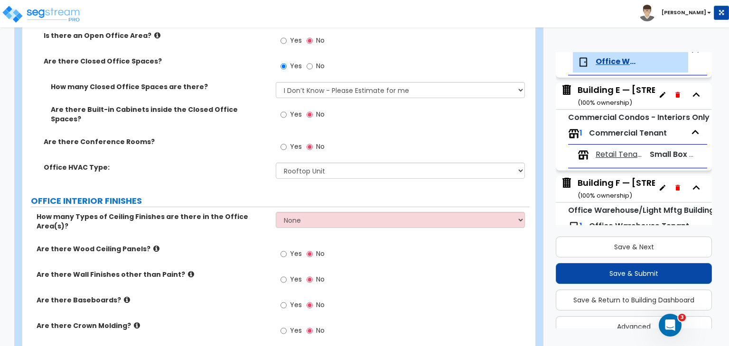
scroll to position [495, 0]
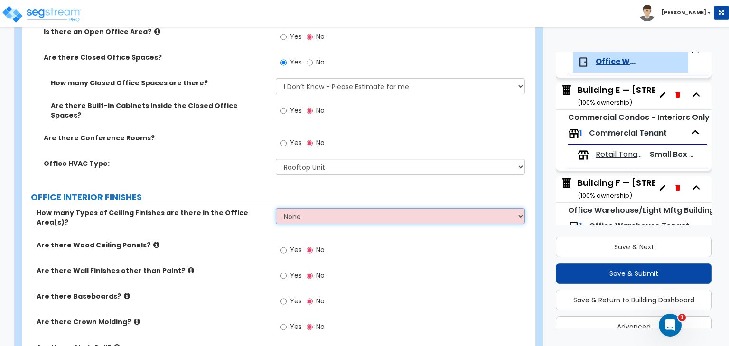
click at [309, 212] on select "None 1 2 3" at bounding box center [400, 216] width 249 height 16
click at [276, 208] on select "None 1 2 3" at bounding box center [400, 216] width 249 height 16
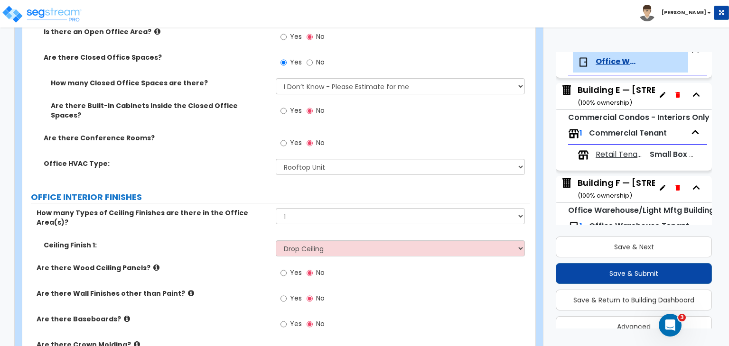
click at [276, 240] on select "Please Choose One Drop Ceiling Open Ceiling Drywall Ceiling" at bounding box center [400, 248] width 249 height 16
click at [243, 240] on div "Ceiling Finish 1: Please Choose One Drop Ceiling Open Ceiling Drywall Ceiling" at bounding box center [275, 251] width 507 height 23
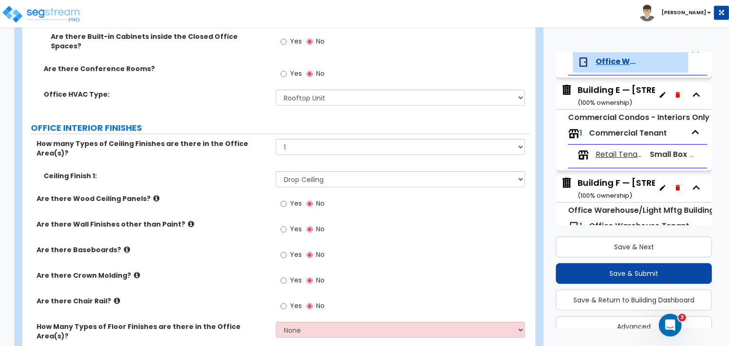
scroll to position [571, 0]
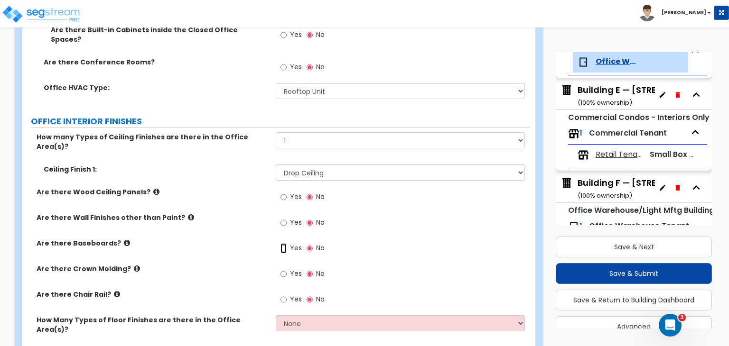
click at [283, 243] on input "Yes" at bounding box center [283, 248] width 6 height 10
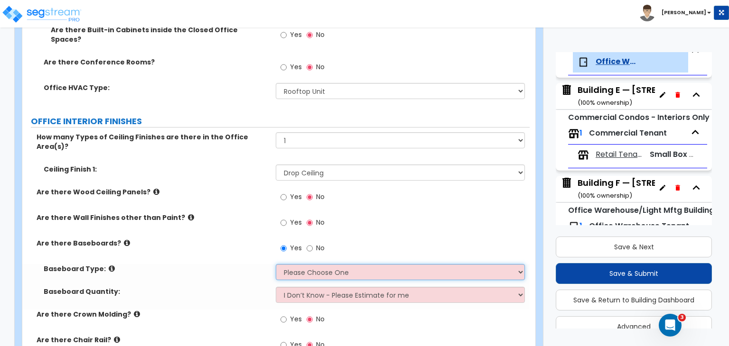
click at [287, 264] on select "Please Choose One Wood Vinyl Carpet Tile" at bounding box center [400, 272] width 249 height 16
click at [276, 264] on select "Please Choose One Wood Vinyl Carpet Tile" at bounding box center [400, 272] width 249 height 16
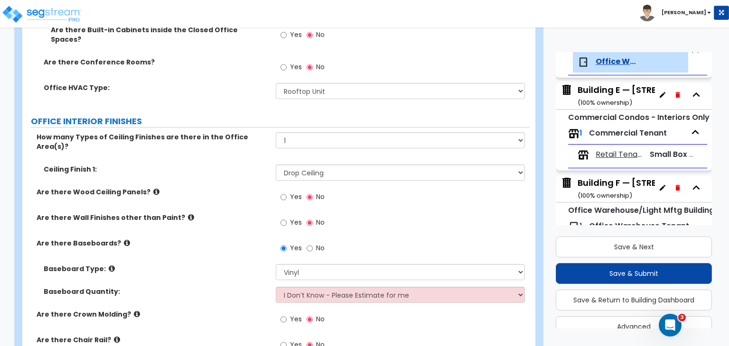
click at [235, 287] on label "Baseboard Quantity:" at bounding box center [156, 291] width 225 height 9
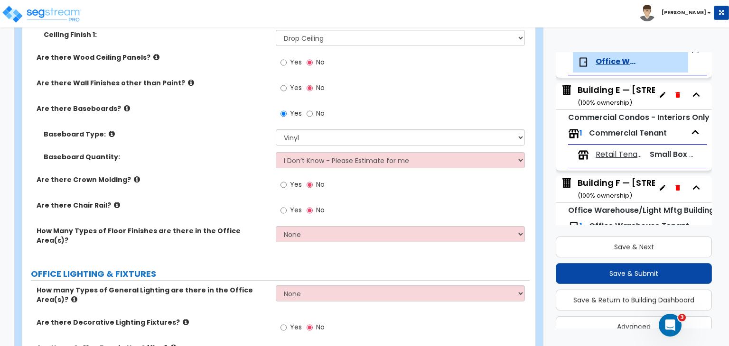
scroll to position [708, 0]
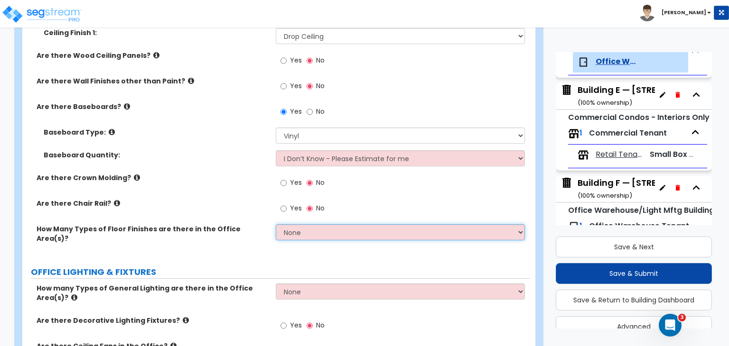
click at [292, 224] on select "None 1 2 3" at bounding box center [400, 232] width 249 height 16
click at [276, 224] on select "None 1 2 3" at bounding box center [400, 232] width 249 height 16
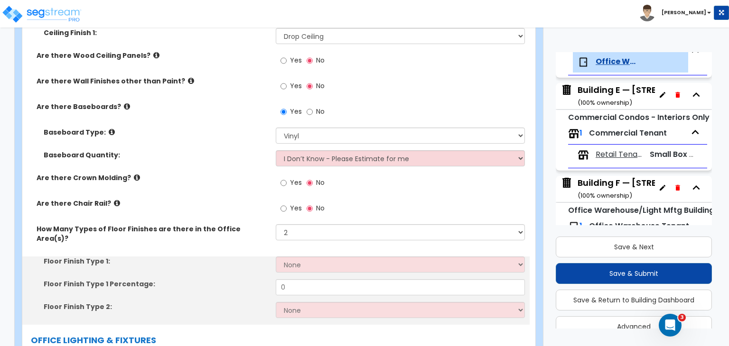
click at [240, 204] on div "Are there Chair Rail? Yes No" at bounding box center [275, 212] width 507 height 26
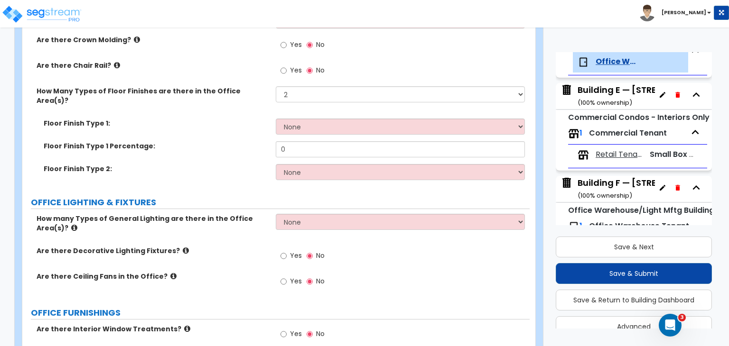
scroll to position [849, 0]
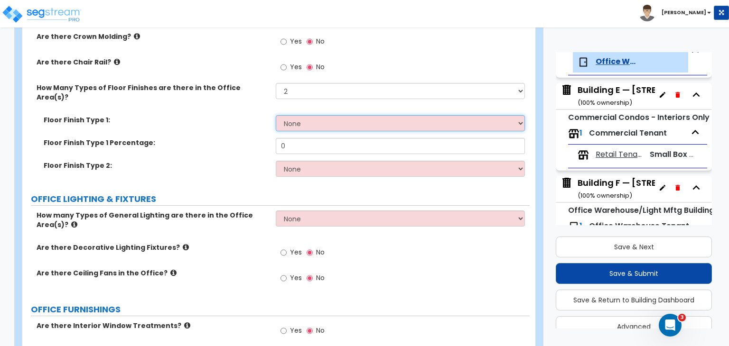
click at [328, 115] on select "None Tile Flooring Hardwood Flooring Resilient Laminate Flooring VCT Flooring S…" at bounding box center [400, 123] width 249 height 16
click at [276, 115] on select "None Tile Flooring Hardwood Flooring Resilient Laminate Flooring VCT Flooring S…" at bounding box center [400, 123] width 249 height 16
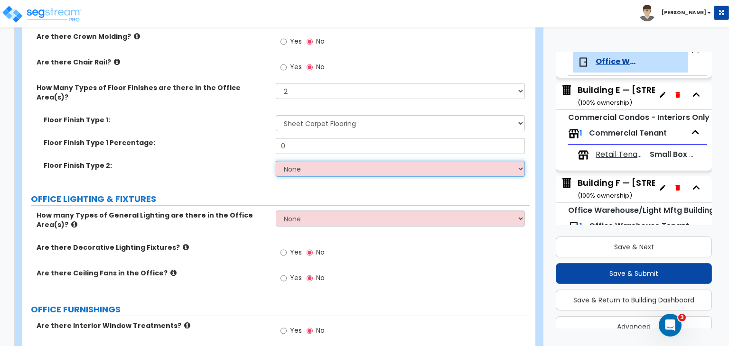
click at [315, 161] on select "None Tile Flooring Hardwood Flooring Resilient Laminate Flooring VCT Flooring S…" at bounding box center [400, 169] width 249 height 16
click at [276, 161] on select "None Tile Flooring Hardwood Flooring Resilient Laminate Flooring VCT Flooring S…" at bounding box center [400, 169] width 249 height 16
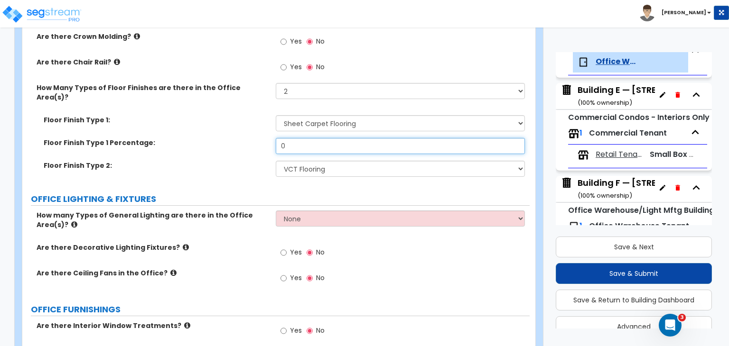
drag, startPoint x: 296, startPoint y: 116, endPoint x: 234, endPoint y: 109, distance: 62.5
click at [234, 115] on div "Floor Finish Type 1: None Tile Flooring Hardwood Flooring Resilient Laminate Fl…" at bounding box center [275, 149] width 493 height 68
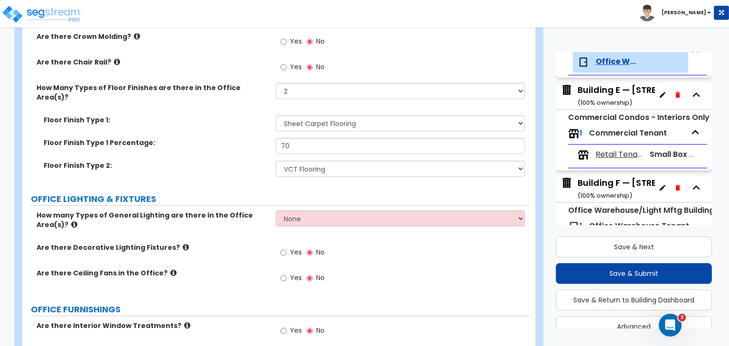
click at [234, 115] on div "Floor Finish Type 1: None Tile Flooring Hardwood Flooring Resilient Laminate Fl…" at bounding box center [275, 126] width 507 height 23
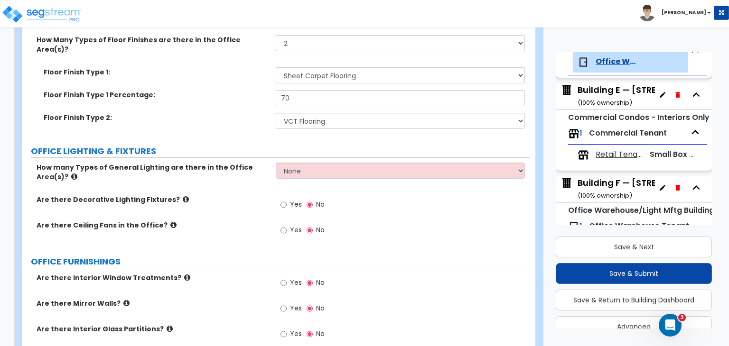
scroll to position [897, 0]
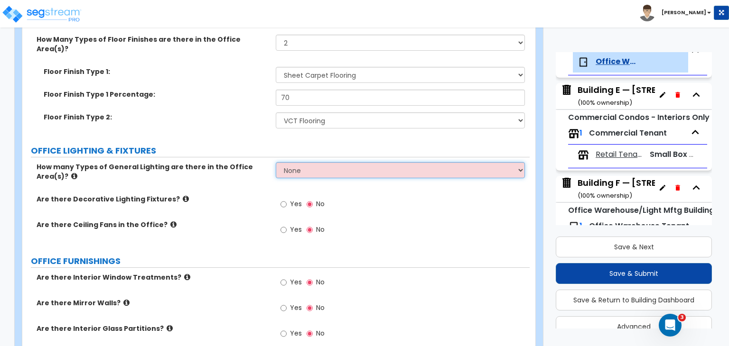
click at [283, 162] on select "None 1 2 3" at bounding box center [400, 170] width 249 height 16
click at [276, 162] on select "None 1 2 3" at bounding box center [400, 170] width 249 height 16
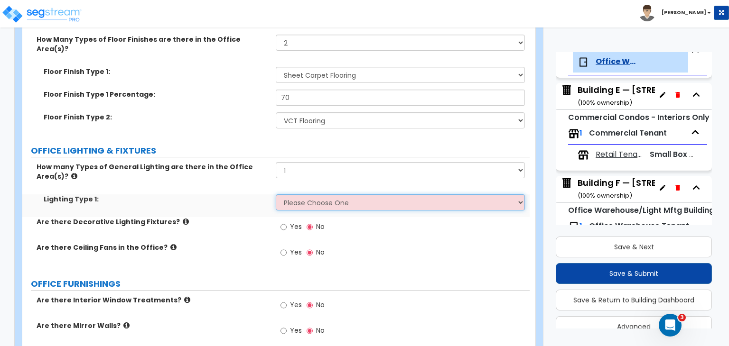
click at [301, 194] on select "Please Choose One LED Surface-Mounted LED Recessed Fluorescent Surface-Mounted …" at bounding box center [400, 202] width 249 height 16
click at [276, 194] on select "Please Choose One LED Surface-Mounted LED Recessed Fluorescent Surface-Mounted …" at bounding box center [400, 202] width 249 height 16
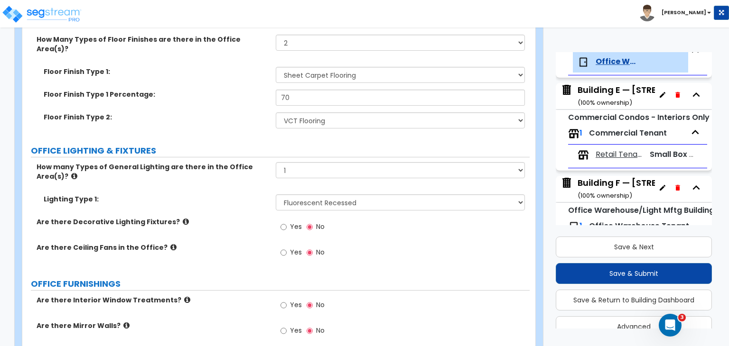
click at [229, 194] on div "Lighting Type 1: Please Choose One LED Surface-Mounted LED Recessed Fluorescent…" at bounding box center [275, 205] width 507 height 23
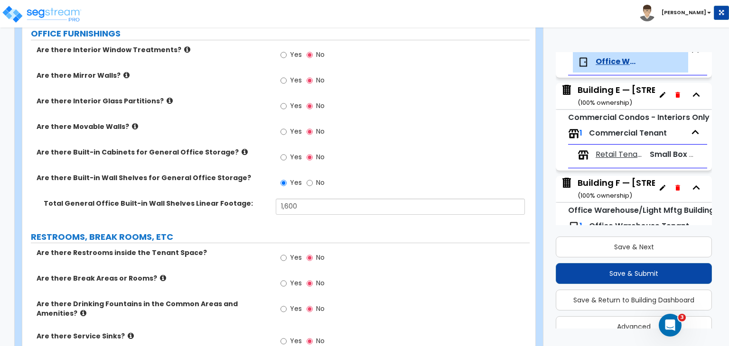
scroll to position [1148, 0]
click at [309, 178] on input "No" at bounding box center [309, 183] width 6 height 10
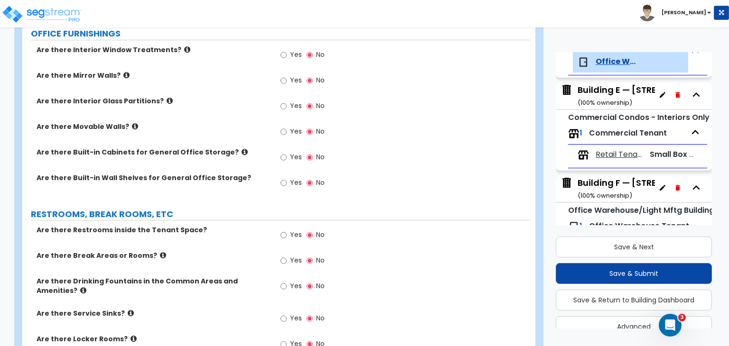
click at [265, 148] on label "Are there Built-in Cabinets for General Office Storage?" at bounding box center [153, 152] width 232 height 9
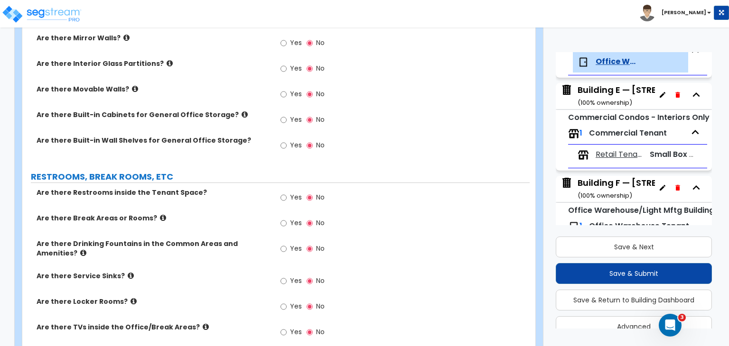
scroll to position [1186, 0]
click at [283, 192] on input "Yes" at bounding box center [283, 197] width 6 height 10
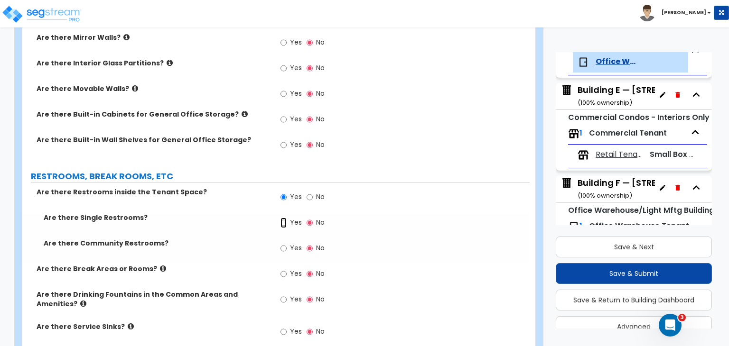
click at [282, 218] on input "Yes" at bounding box center [283, 223] width 6 height 10
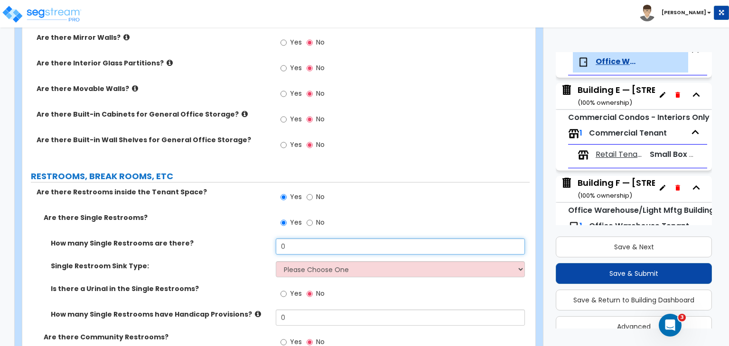
click at [300, 239] on input "0" at bounding box center [400, 247] width 249 height 16
click at [256, 239] on div "How many Single Restrooms are there? 0" at bounding box center [275, 250] width 507 height 23
click at [298, 239] on input "0" at bounding box center [400, 247] width 249 height 16
drag, startPoint x: 298, startPoint y: 224, endPoint x: 271, endPoint y: 218, distance: 27.4
click at [271, 239] on div "How many Single Restrooms are there? 0" at bounding box center [275, 250] width 507 height 23
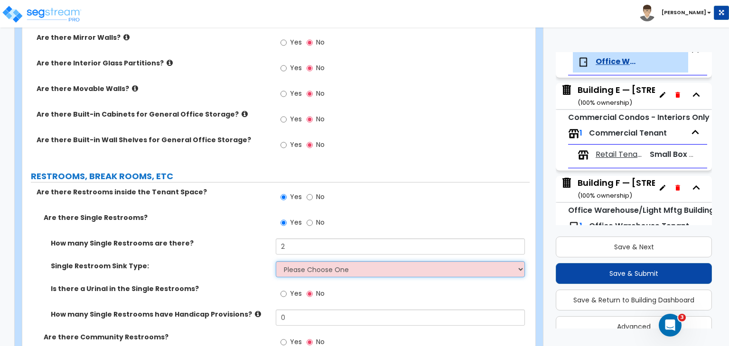
click at [313, 261] on select "Please Choose One Wall-mounted Vanity-mounted" at bounding box center [400, 269] width 249 height 16
click at [276, 261] on select "Please Choose One Wall-mounted Vanity-mounted" at bounding box center [400, 269] width 249 height 16
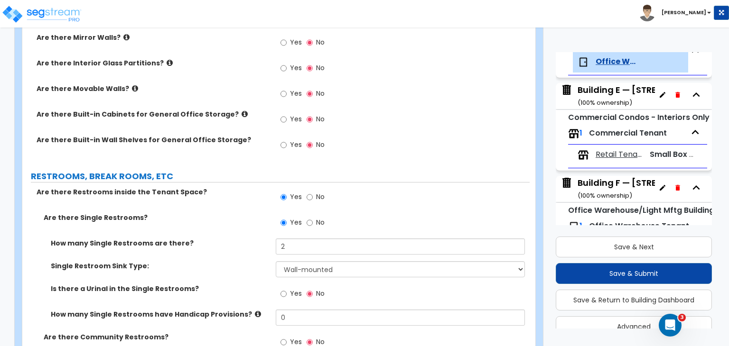
click at [245, 239] on div "How many Single Restrooms are there? 2" at bounding box center [275, 250] width 507 height 23
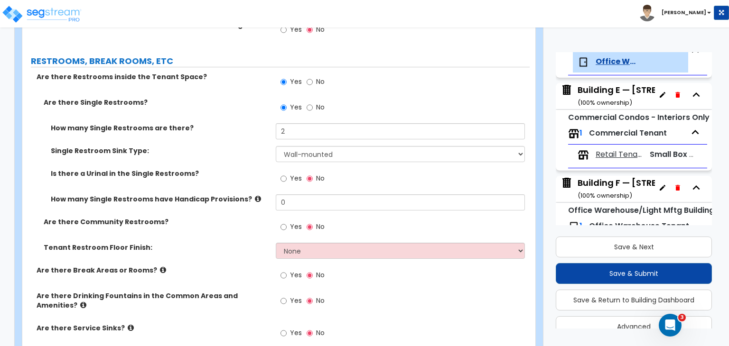
scroll to position [1302, 0]
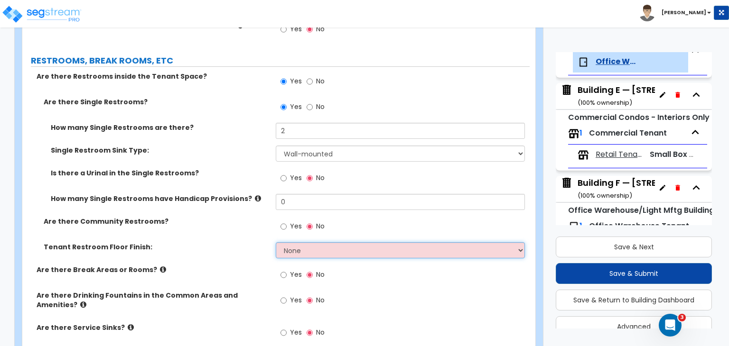
click at [301, 242] on select "None Tile Flooring Resilient Laminate Flooring VCT Flooring Sheet Vinyl Flooring" at bounding box center [400, 250] width 249 height 16
click at [276, 242] on select "None Tile Flooring Resilient Laminate Flooring VCT Flooring Sheet Vinyl Flooring" at bounding box center [400, 250] width 249 height 16
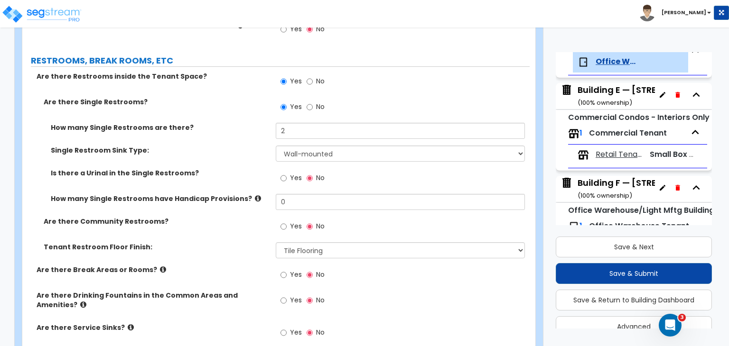
click at [239, 242] on label "Tenant Restroom Floor Finish:" at bounding box center [156, 246] width 225 height 9
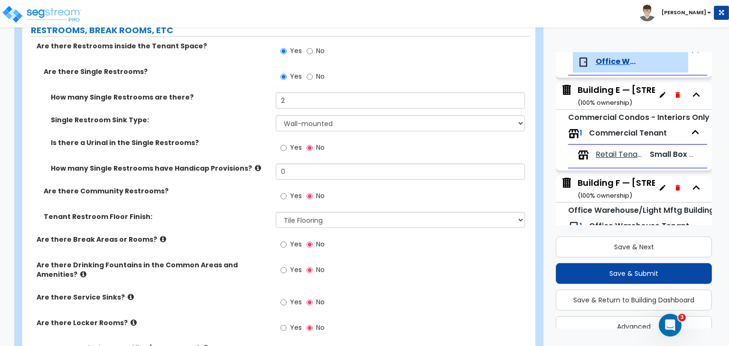
scroll to position [1341, 0]
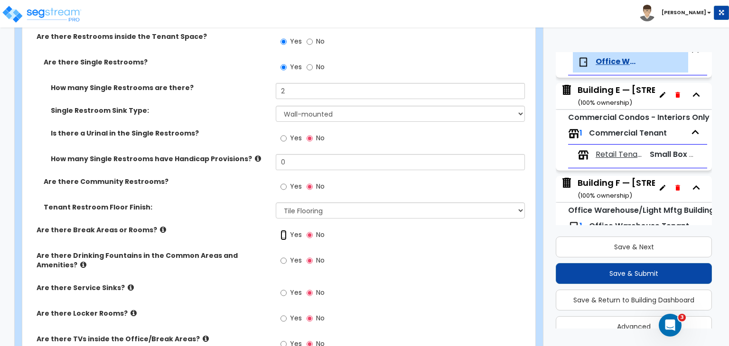
click at [283, 230] on input "Yes" at bounding box center [283, 235] width 6 height 10
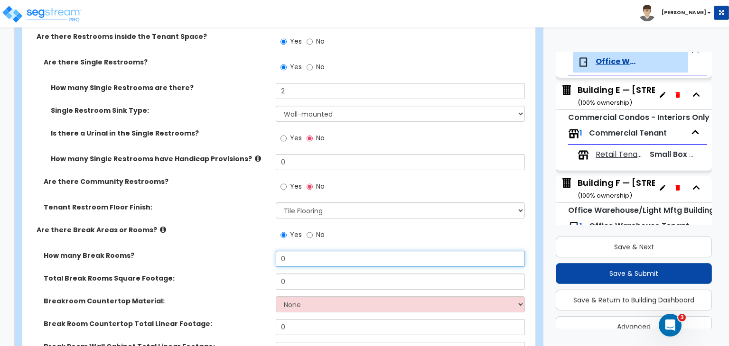
drag, startPoint x: 249, startPoint y: 231, endPoint x: 207, endPoint y: 232, distance: 42.2
click at [207, 251] on div "How many Break Rooms? 0" at bounding box center [275, 262] width 507 height 23
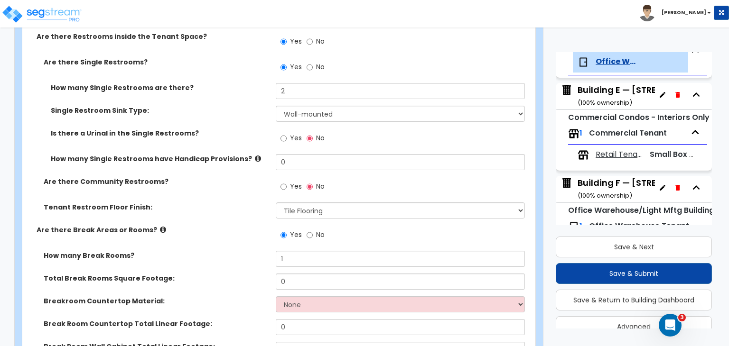
click at [226, 251] on div "How many Break Rooms? 1" at bounding box center [275, 262] width 507 height 23
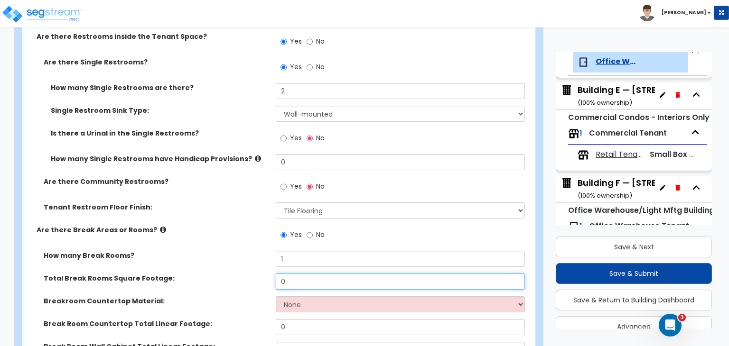
click at [301, 274] on input "0" at bounding box center [400, 282] width 249 height 16
drag, startPoint x: 301, startPoint y: 256, endPoint x: 262, endPoint y: 250, distance: 39.7
click at [262, 274] on div "Total Break Rooms Square Footage: 0" at bounding box center [275, 285] width 507 height 23
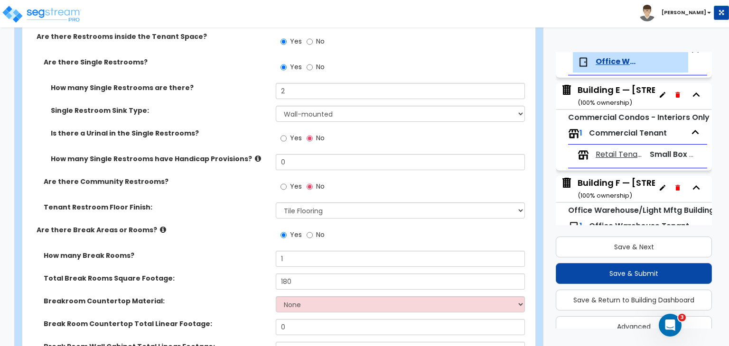
click at [262, 274] on label "Total Break Rooms Square Footage:" at bounding box center [156, 278] width 225 height 9
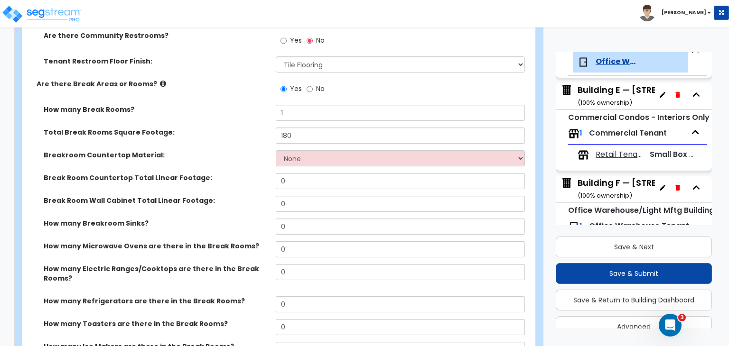
scroll to position [1491, 0]
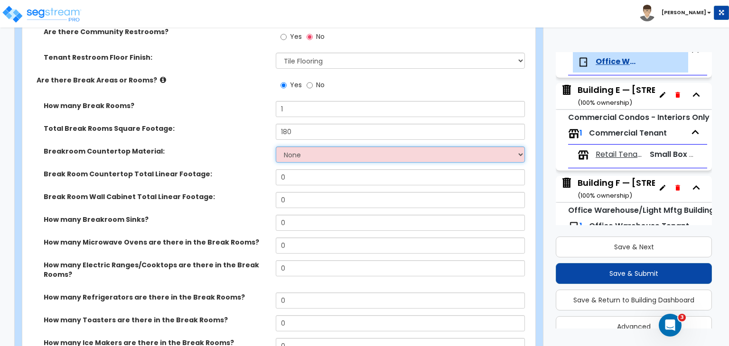
click at [307, 147] on select "None Plastic Laminate Solid Surface Stone Quartz Marble Tile Wood Stainless Ste…" at bounding box center [400, 155] width 249 height 16
click at [276, 147] on select "None Plastic Laminate Solid Surface Stone Quartz Marble Tile Wood Stainless Ste…" at bounding box center [400, 155] width 249 height 16
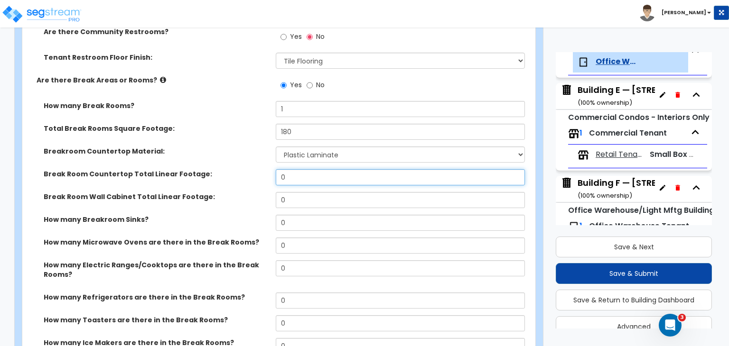
drag, startPoint x: 304, startPoint y: 149, endPoint x: 243, endPoint y: 156, distance: 60.7
click at [243, 169] on div "Break Room Countertop Total Linear Footage: 0" at bounding box center [275, 180] width 507 height 23
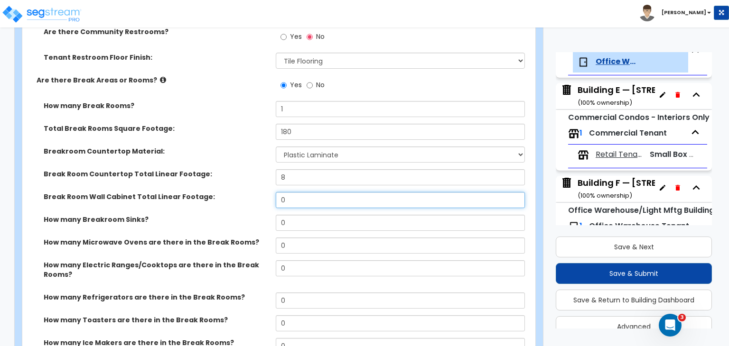
drag, startPoint x: 300, startPoint y: 175, endPoint x: 273, endPoint y: 171, distance: 26.9
click at [273, 192] on div "Break Room Wall Cabinet Total Linear Footage: 0" at bounding box center [275, 203] width 507 height 23
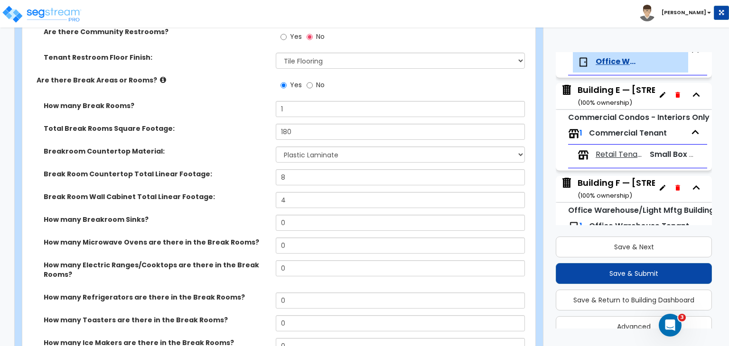
click at [266, 192] on div "Break Room Wall Cabinet Total Linear Footage: 4" at bounding box center [275, 203] width 507 height 23
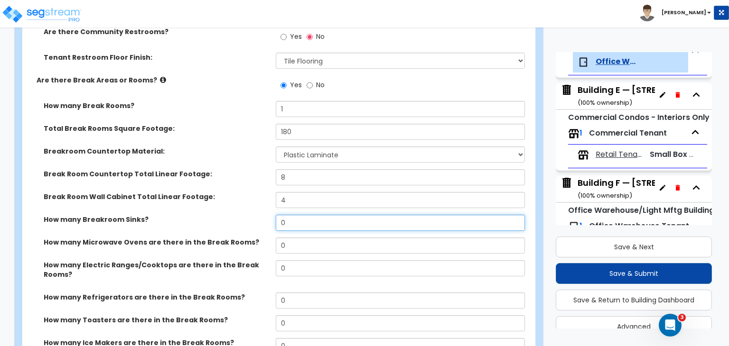
drag, startPoint x: 299, startPoint y: 194, endPoint x: 262, endPoint y: 194, distance: 37.0
click at [262, 215] on div "How many Breakroom Sinks? 0" at bounding box center [275, 226] width 507 height 23
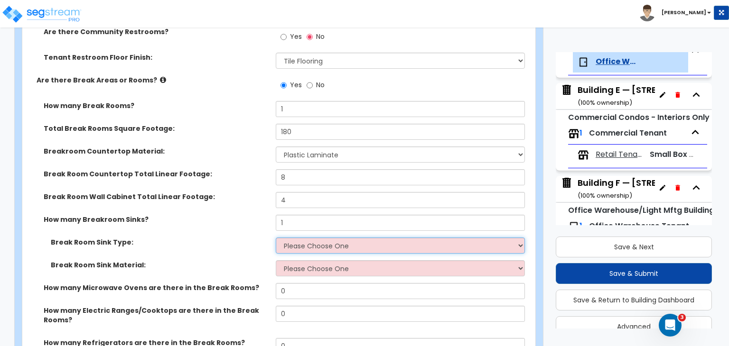
click at [303, 238] on select "Please Choose One Single Sink Double Sink" at bounding box center [400, 246] width 249 height 16
click at [276, 238] on select "Please Choose One Single Sink Double Sink" at bounding box center [400, 246] width 249 height 16
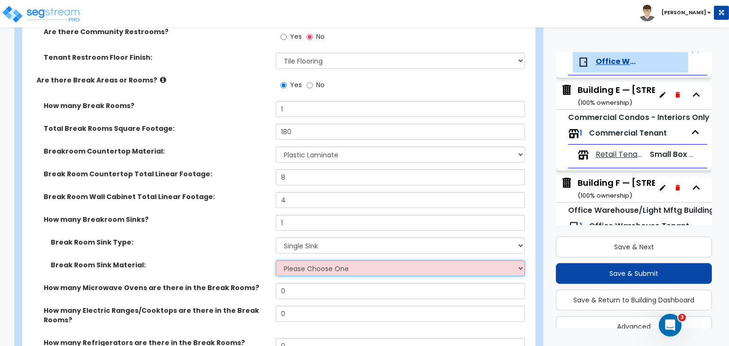
click at [305, 260] on select "Please Choose One Stainless Steel Porcelain Enamel Cast Iron" at bounding box center [400, 268] width 249 height 16
click at [276, 260] on select "Please Choose One Stainless Steel Porcelain Enamel Cast Iron" at bounding box center [400, 268] width 249 height 16
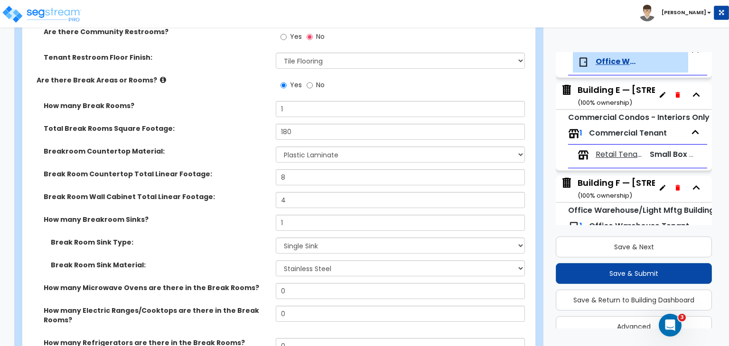
click at [249, 238] on div "Break Room Sink Type: Please Choose One Single Sink Double Sink" at bounding box center [275, 249] width 507 height 23
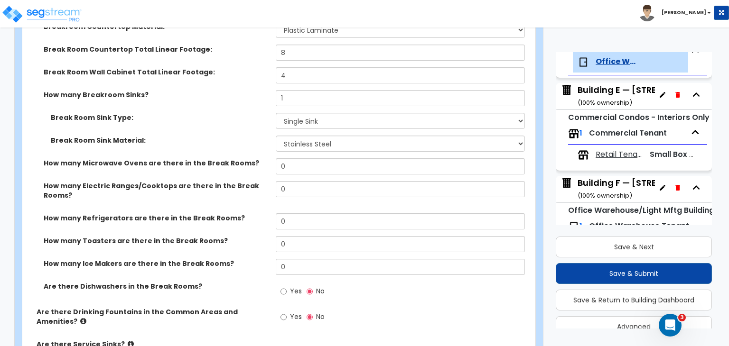
scroll to position [1616, 0]
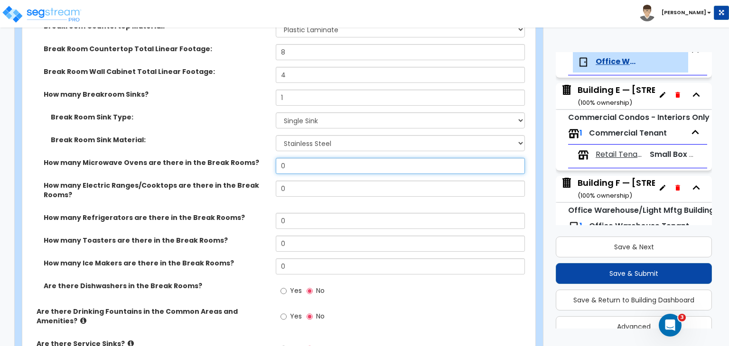
drag, startPoint x: 253, startPoint y: 137, endPoint x: 216, endPoint y: 136, distance: 37.0
click at [216, 158] on div "How many Microwave Ovens are there in the Break Rooms? 0" at bounding box center [275, 169] width 507 height 23
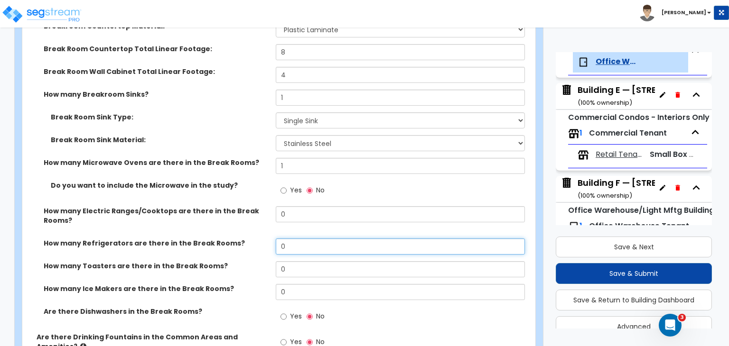
drag, startPoint x: 300, startPoint y: 219, endPoint x: 266, endPoint y: 218, distance: 34.2
click at [266, 239] on div "How many Refrigerators are there in the Break Rooms? 0" at bounding box center [275, 250] width 507 height 23
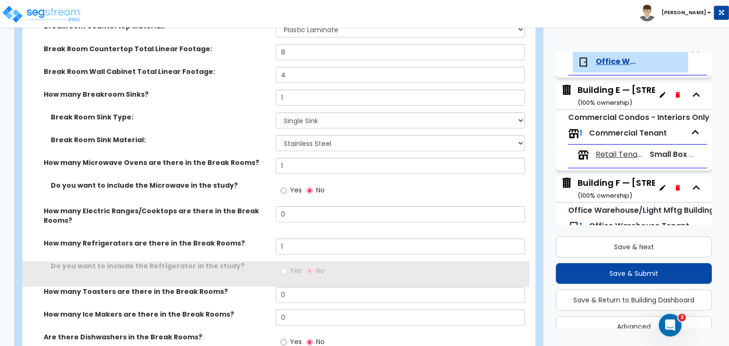
click at [266, 239] on label "How many Refrigerators are there in the Break Rooms?" at bounding box center [156, 243] width 225 height 9
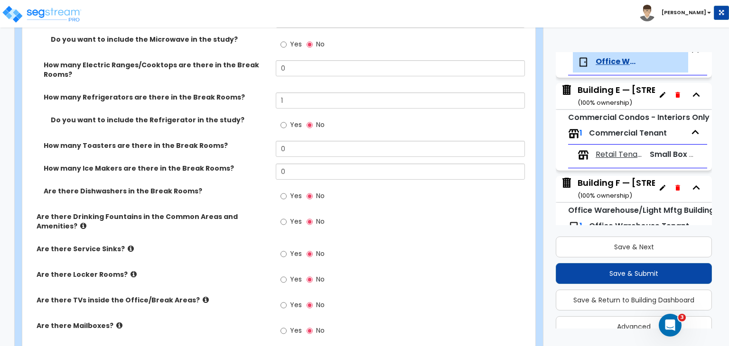
scroll to position [1764, 0]
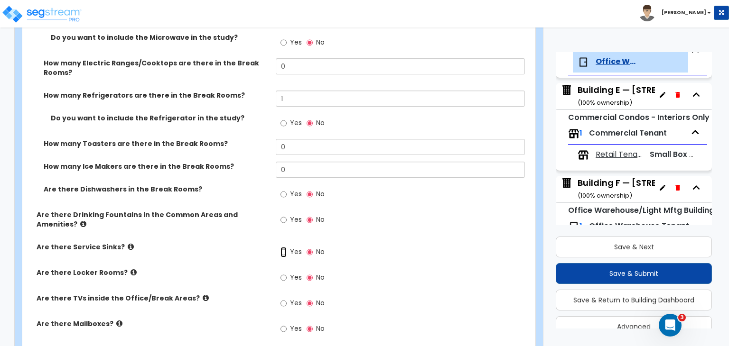
click at [285, 247] on input "Yes" at bounding box center [283, 252] width 6 height 10
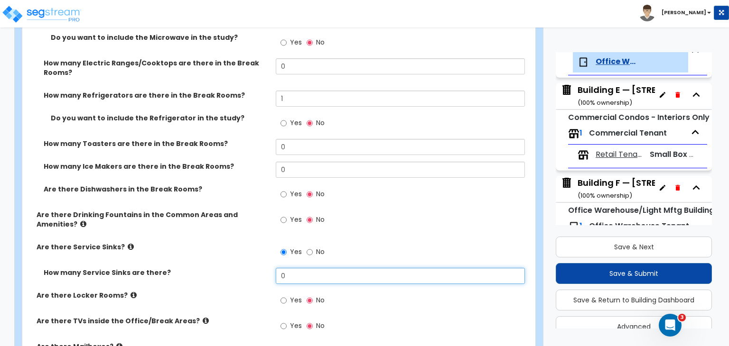
click at [293, 268] on input "0" at bounding box center [400, 276] width 249 height 16
drag, startPoint x: 293, startPoint y: 248, endPoint x: 268, endPoint y: 248, distance: 25.1
click at [268, 268] on div "How many Service Sinks are there? 0" at bounding box center [275, 279] width 507 height 23
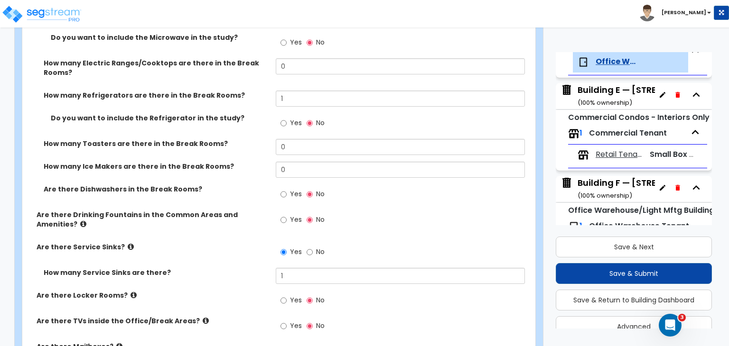
click at [268, 268] on label "How many Service Sinks are there?" at bounding box center [156, 272] width 225 height 9
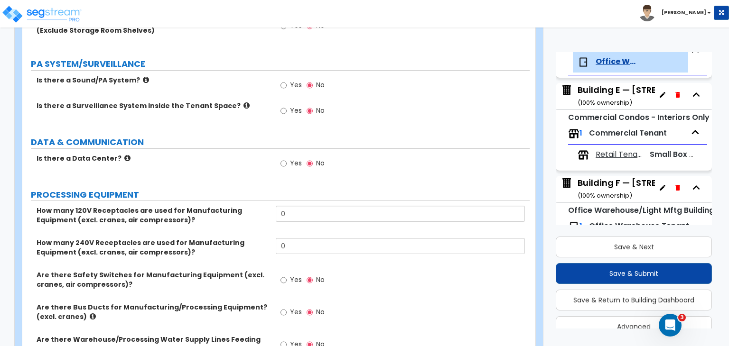
scroll to position [2176, 0]
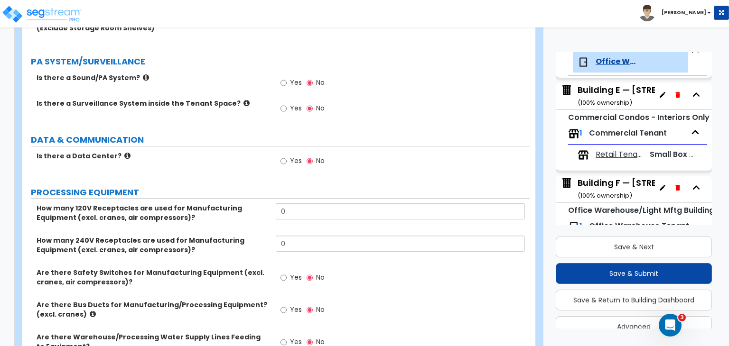
click at [255, 268] on label "Are there Safety Switches for Manufacturing Equipment (excl. cranes, air compre…" at bounding box center [153, 277] width 232 height 19
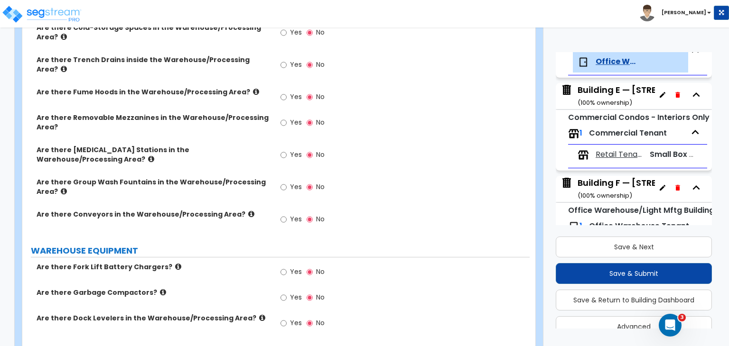
scroll to position [2609, 0]
click at [284, 267] on input "Yes" at bounding box center [283, 272] width 6 height 10
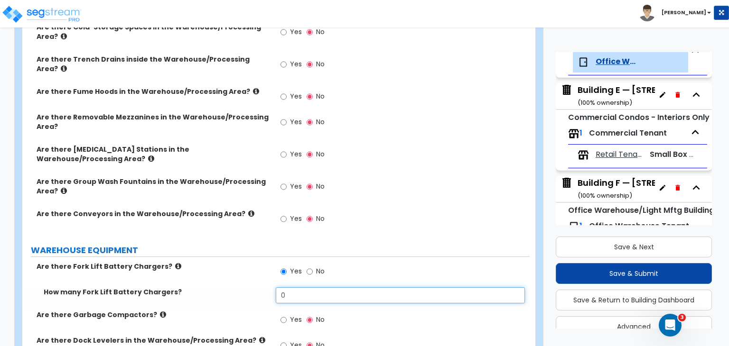
drag, startPoint x: 297, startPoint y: 249, endPoint x: 279, endPoint y: 250, distance: 18.5
click at [279, 287] on input "0" at bounding box center [400, 295] width 249 height 16
click at [279, 287] on input "1" at bounding box center [400, 295] width 249 height 16
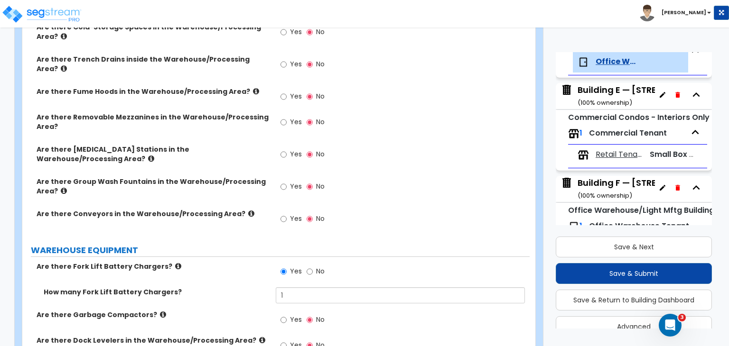
click at [267, 262] on div "Are there Fork Lift Battery Chargers? Yes No" at bounding box center [275, 275] width 507 height 26
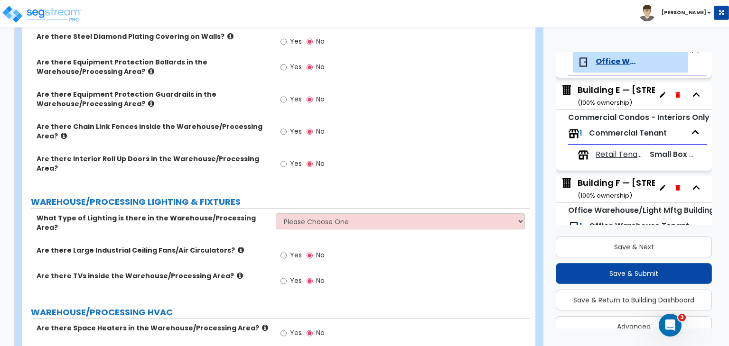
scroll to position [3001, 0]
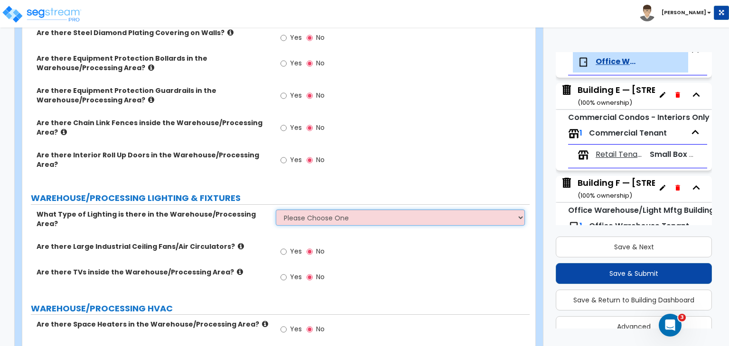
click at [296, 210] on select "Please Choose One High Bay Round Fixtures High Bay Fluorescent Tube Lighting Hi…" at bounding box center [400, 218] width 249 height 16
click at [276, 210] on select "Please Choose One High Bay Round Fixtures High Bay Fluorescent Tube Lighting Hi…" at bounding box center [400, 218] width 249 height 16
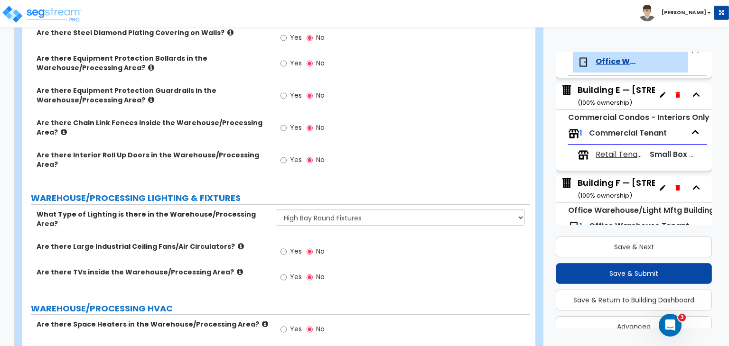
click at [265, 242] on div "Are there Large Industrial Ceiling Fans/Air Circulators? Yes No" at bounding box center [275, 255] width 507 height 26
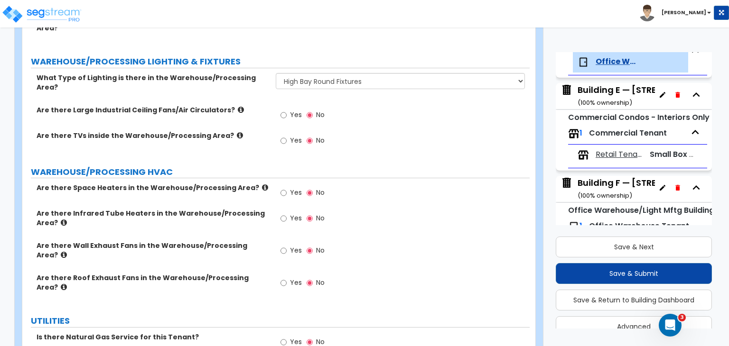
scroll to position [3174, 0]
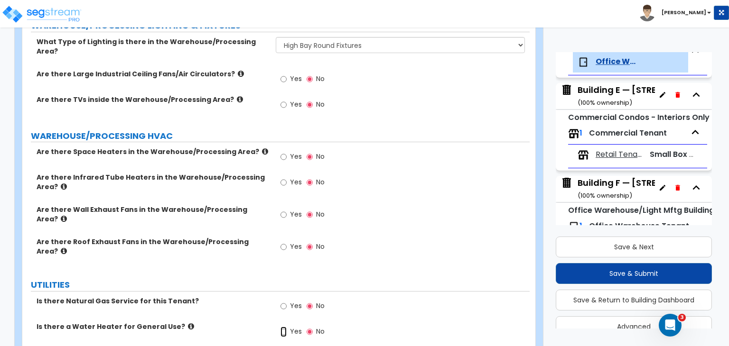
click at [284, 327] on input "Yes" at bounding box center [283, 332] width 6 height 10
drag, startPoint x: 294, startPoint y: 284, endPoint x: 296, endPoint y: 291, distance: 7.5
click at [250, 346] on label "Water Heater Fuel Type:" at bounding box center [156, 352] width 225 height 9
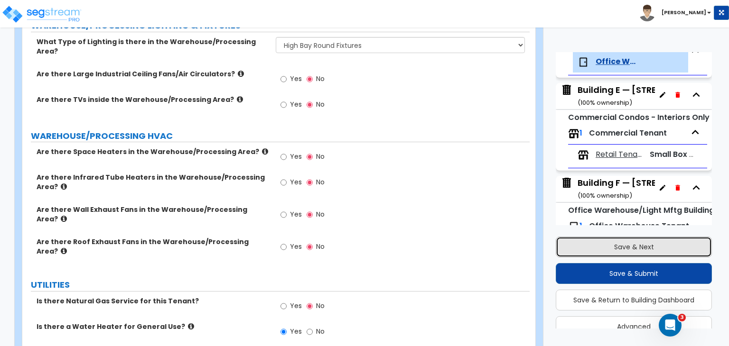
click at [622, 247] on button "Save & Next" at bounding box center [633, 247] width 156 height 21
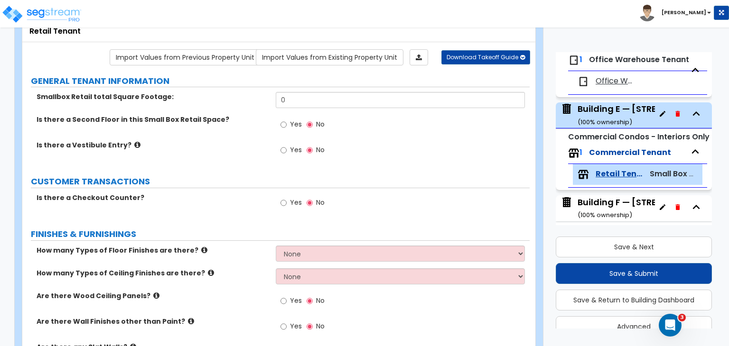
scroll to position [558, 0]
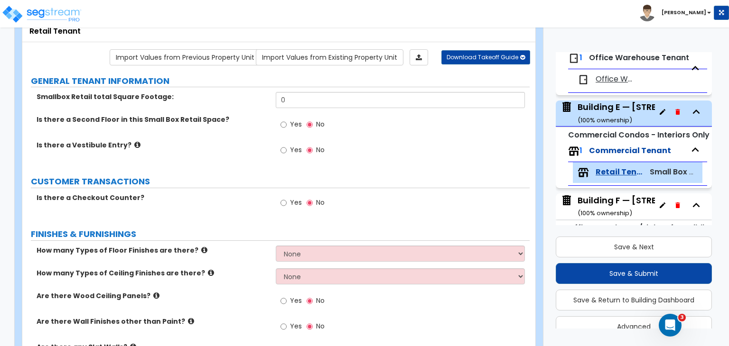
click at [675, 112] on icon "button" at bounding box center [677, 112] width 4 height 6
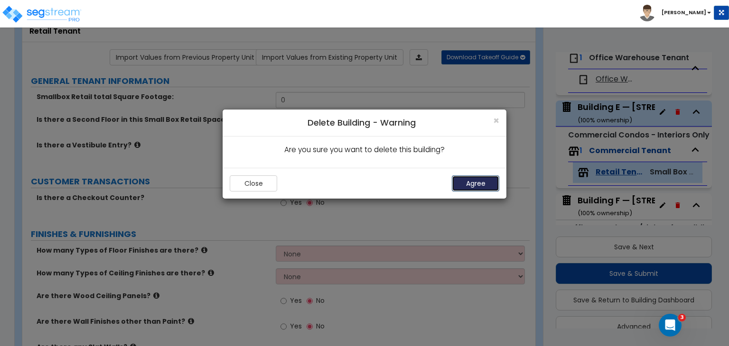
click at [480, 177] on button "Agree" at bounding box center [475, 183] width 47 height 16
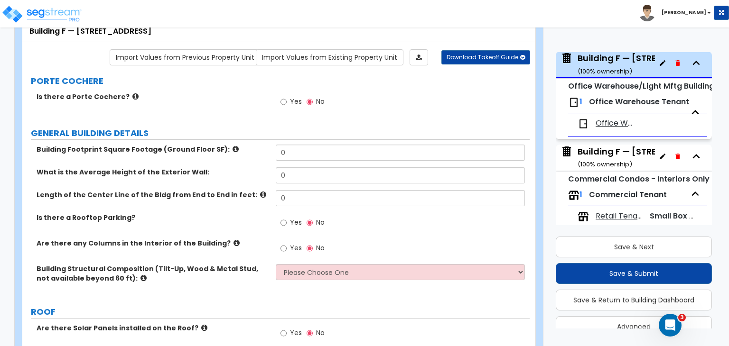
scroll to position [620, 0]
